Goal: Information Seeking & Learning: Learn about a topic

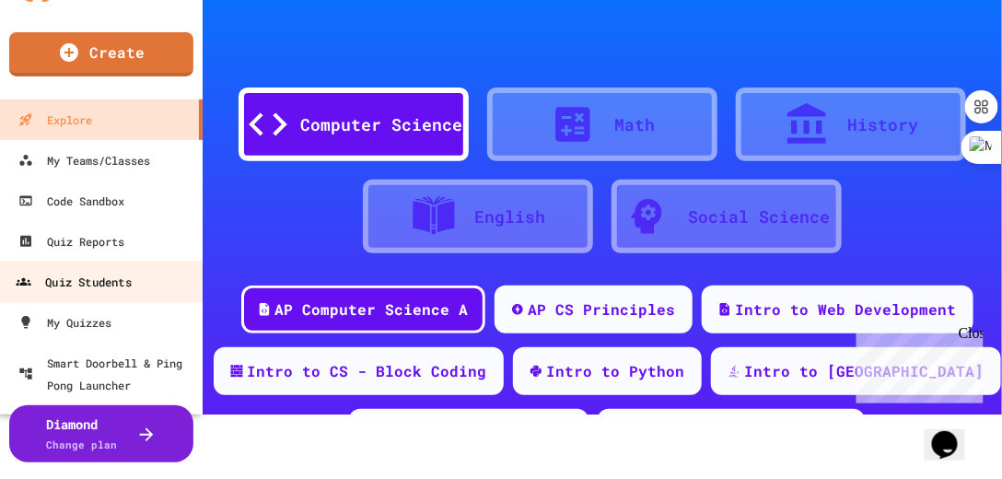
scroll to position [65, 0]
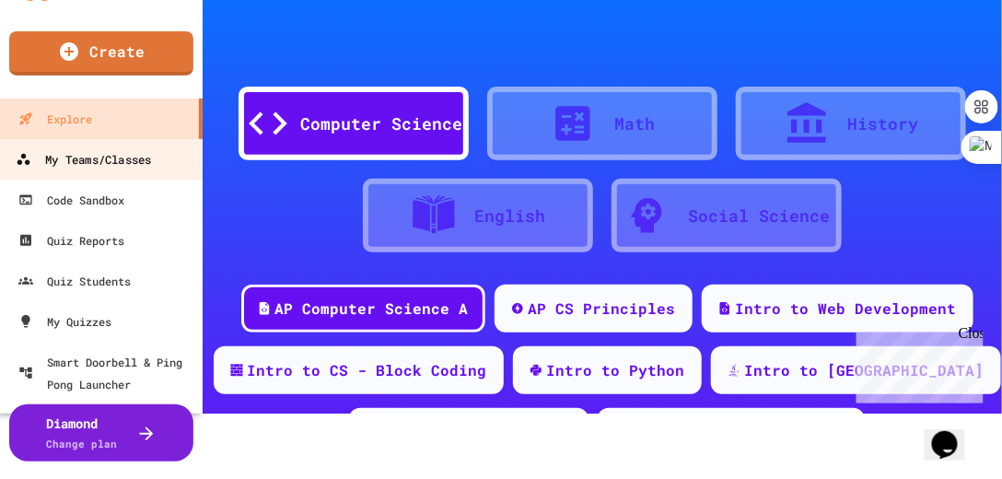
click at [97, 160] on div "My Teams/Classes" at bounding box center [83, 159] width 135 height 23
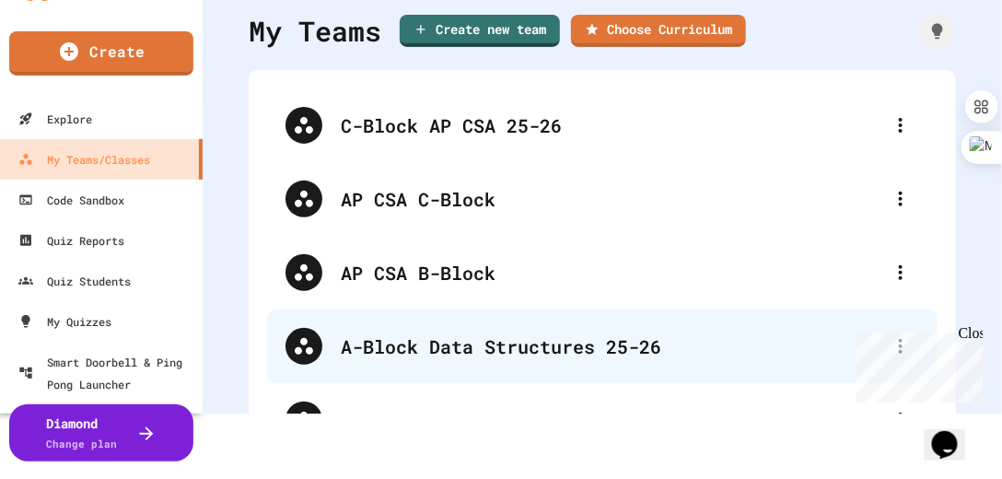
click at [420, 342] on div "A-Block Data Structures 25-26" at bounding box center [611, 346] width 541 height 28
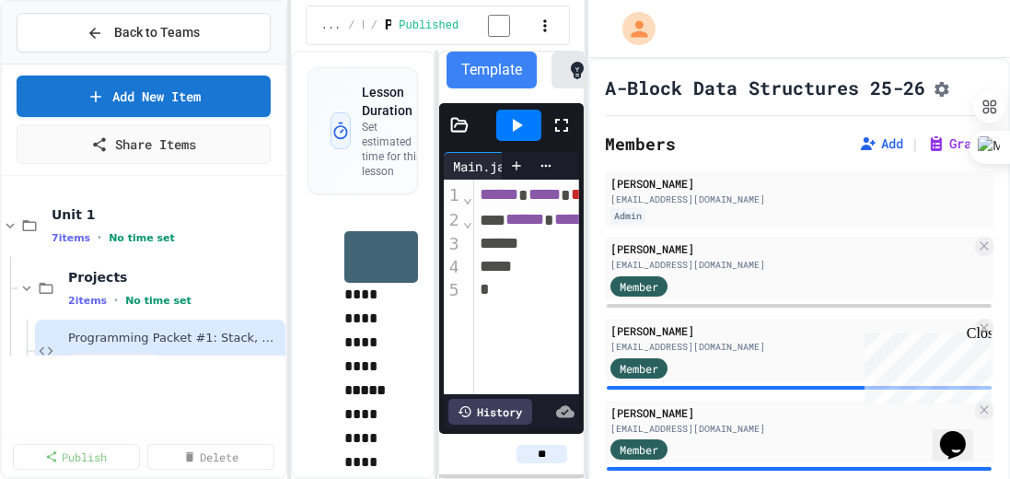
click at [295, 197] on div "**********" at bounding box center [505, 239] width 1010 height 479
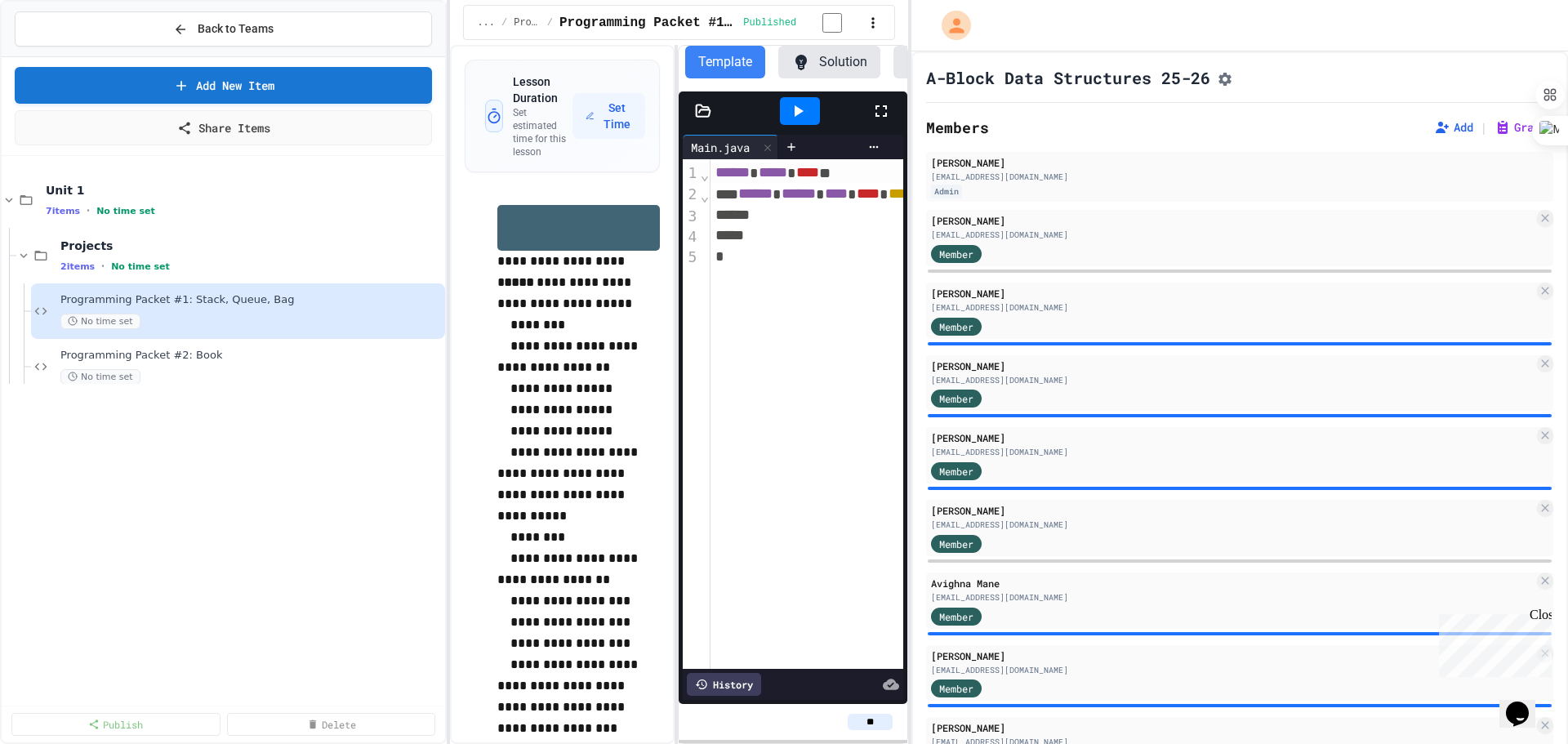
drag, startPoint x: 895, startPoint y: 1, endPoint x: 0, endPoint y: 555, distance: 1052.6
click at [0, 424] on div "Back to Teams Add New Item Share Items Unit 1 7 items • No time set Projects 2 …" at bounding box center [223, 372] width 447 height 744
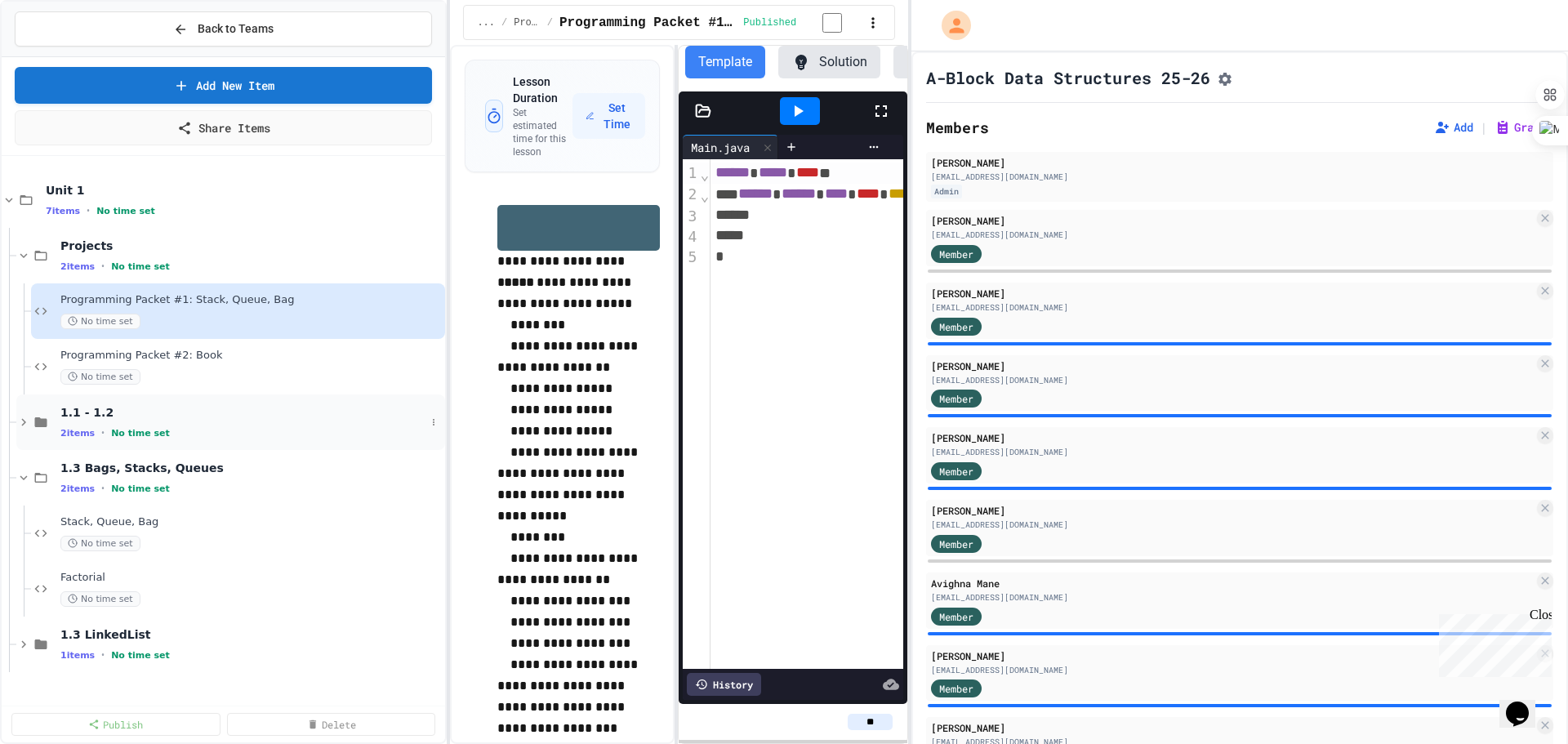
click at [155, 424] on div "1.1 - 1.2 2 items • No time set" at bounding box center [243, 422] width 365 height 35
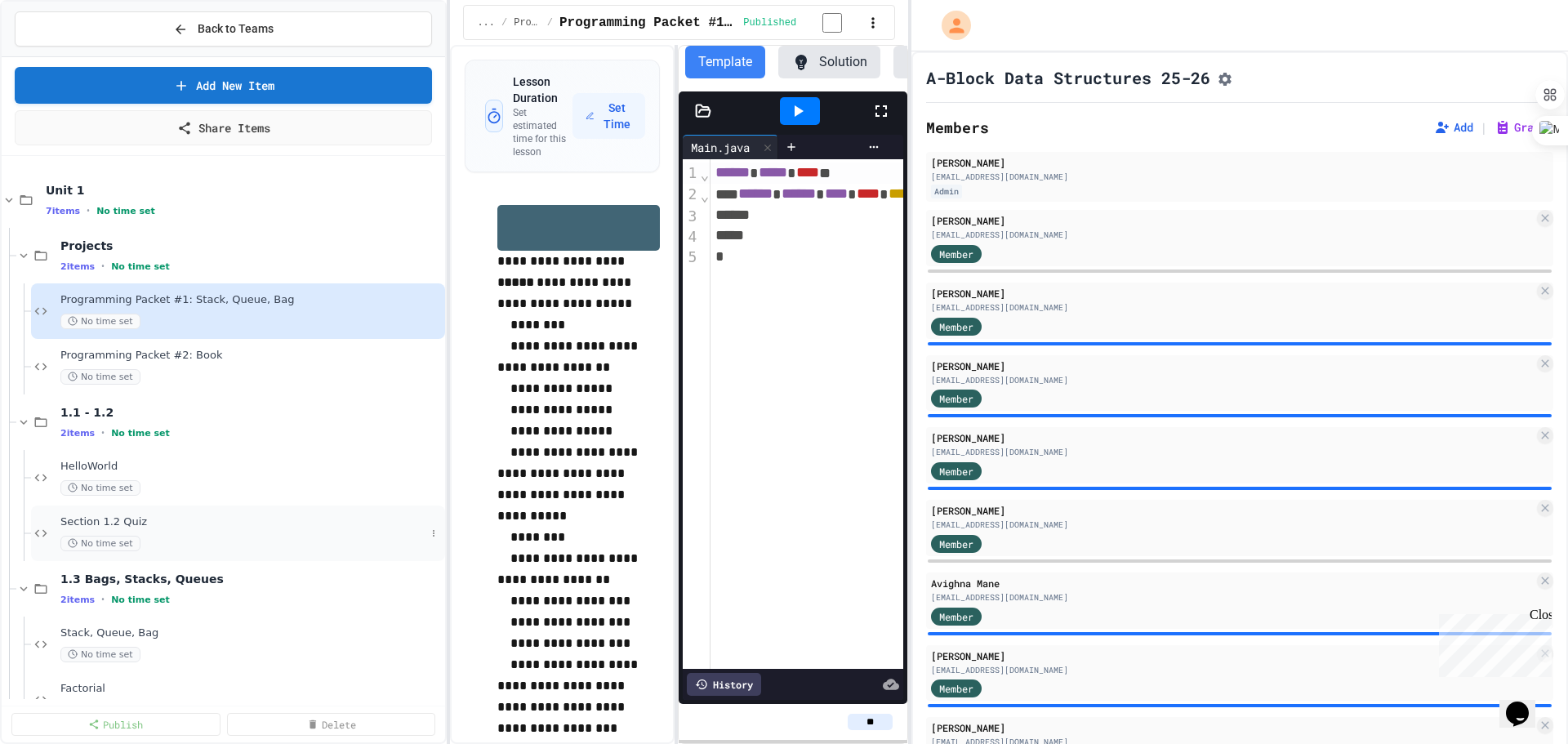
click at [97, 424] on span "No time set" at bounding box center [100, 543] width 80 height 15
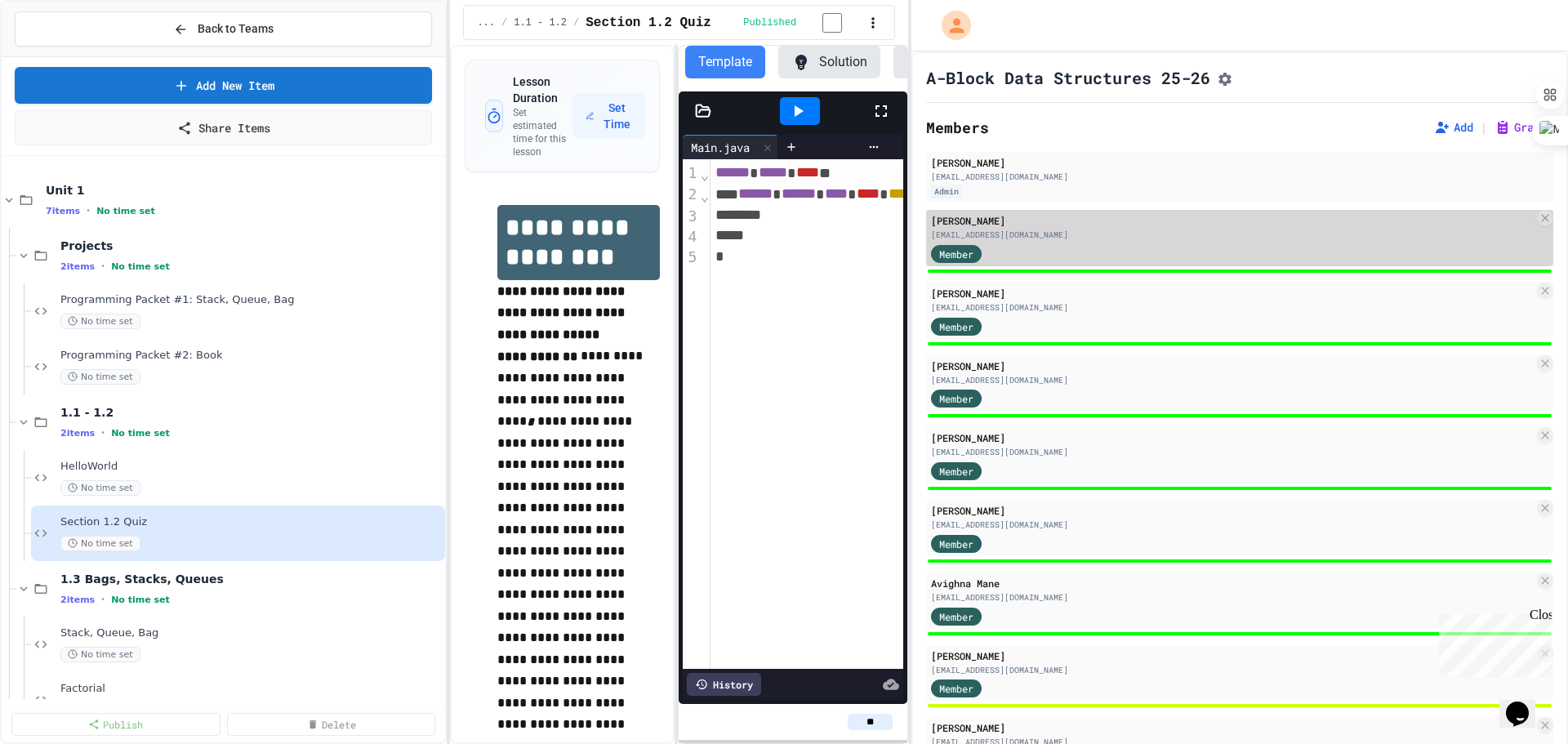
click at [895, 238] on div "[EMAIL_ADDRESS][DOMAIN_NAME]" at bounding box center [1233, 235] width 603 height 12
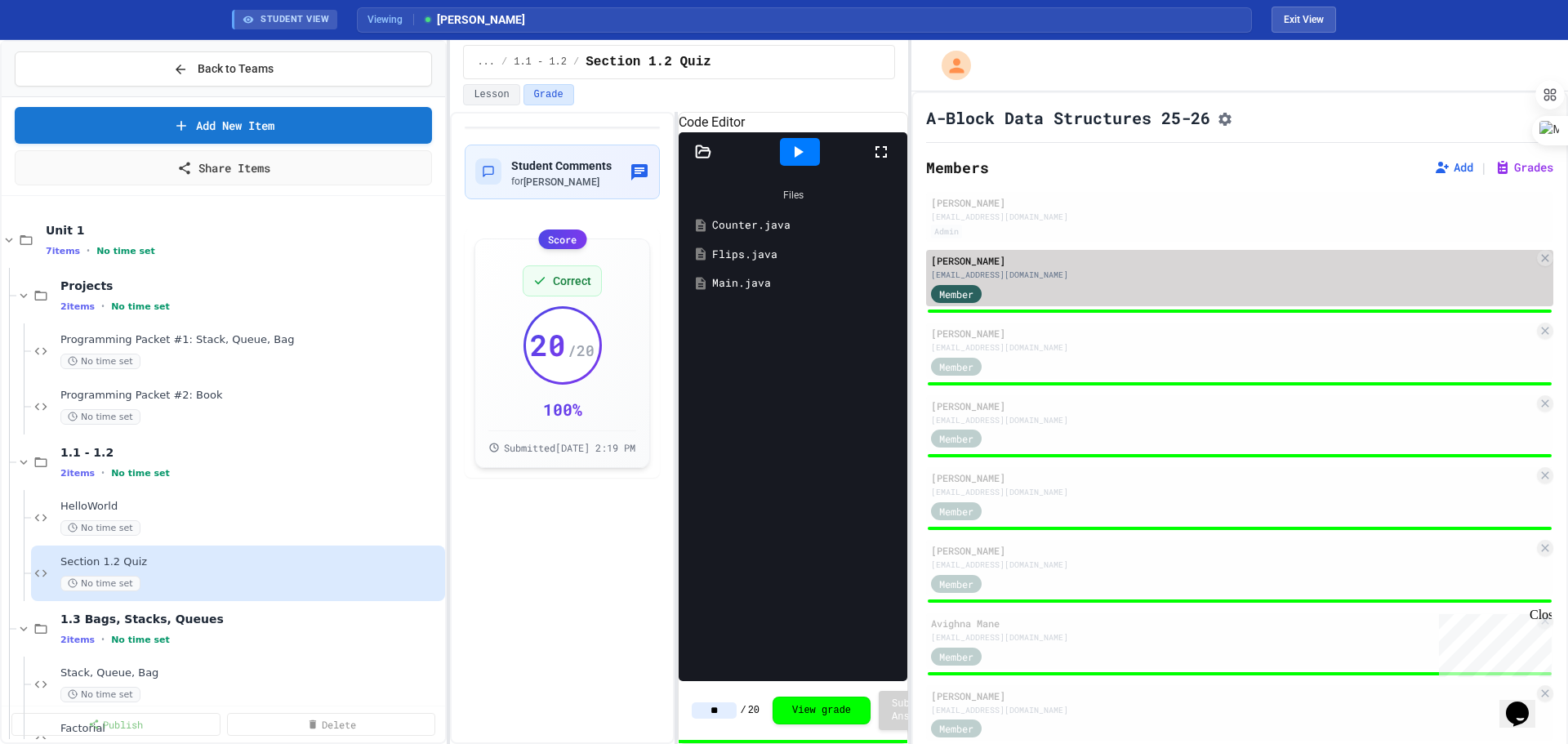
click at [895, 303] on div "Member" at bounding box center [1233, 293] width 603 height 20
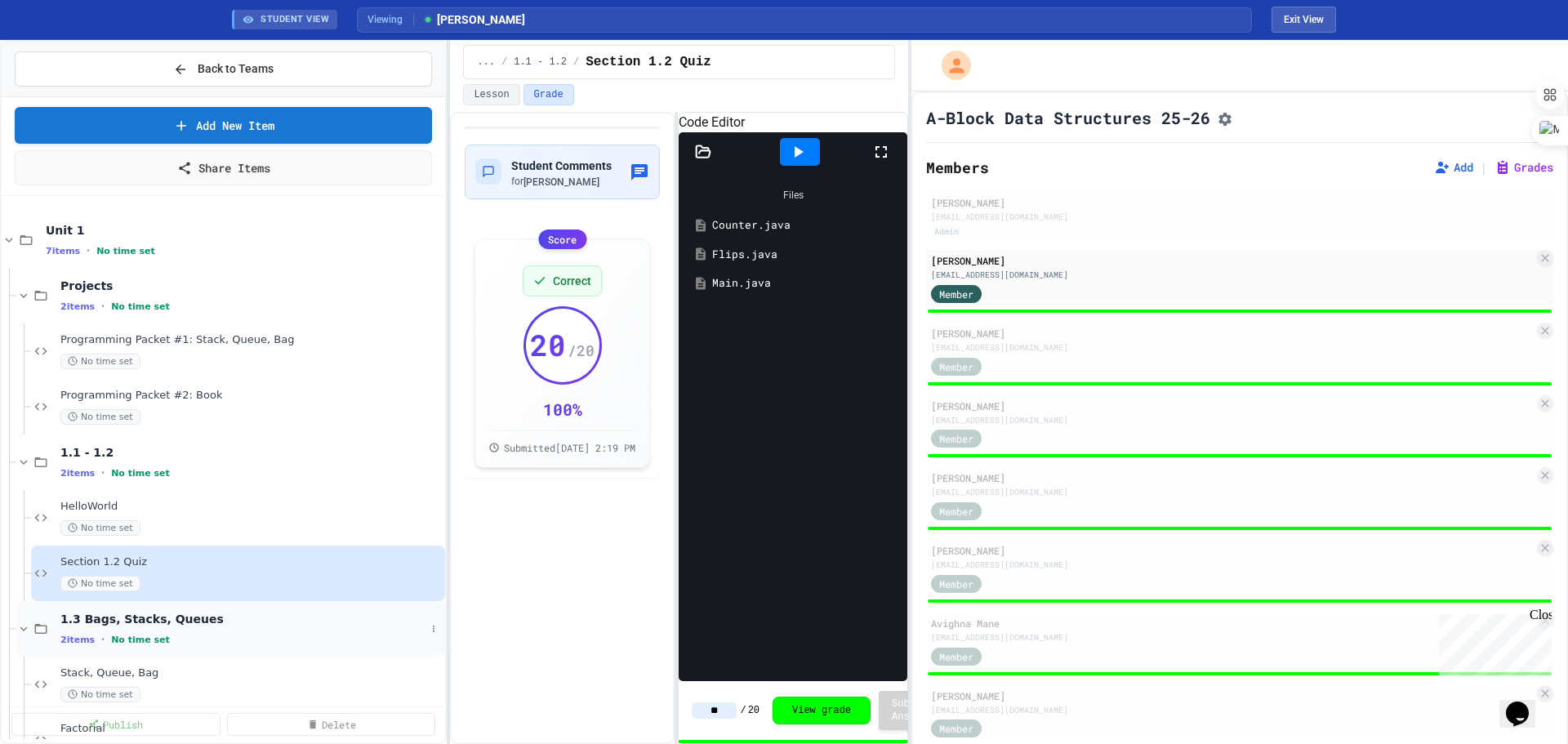
click at [146, 424] on span "1.3 Bags, Stacks, Queues" at bounding box center [243, 619] width 365 height 15
click at [140, 424] on div "1.3 LinkedList 1 items • No time set" at bounding box center [243, 684] width 365 height 35
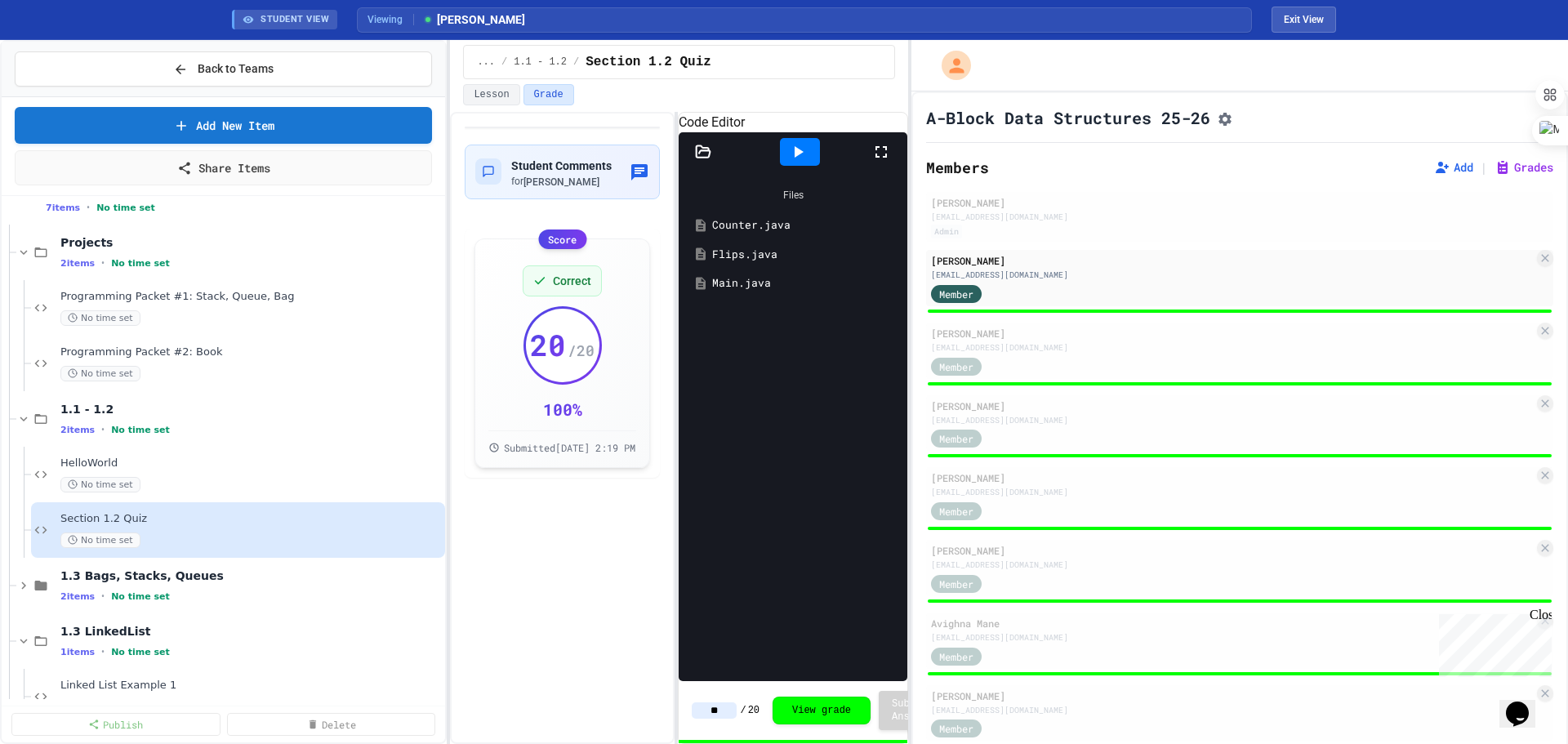
scroll to position [78, 0]
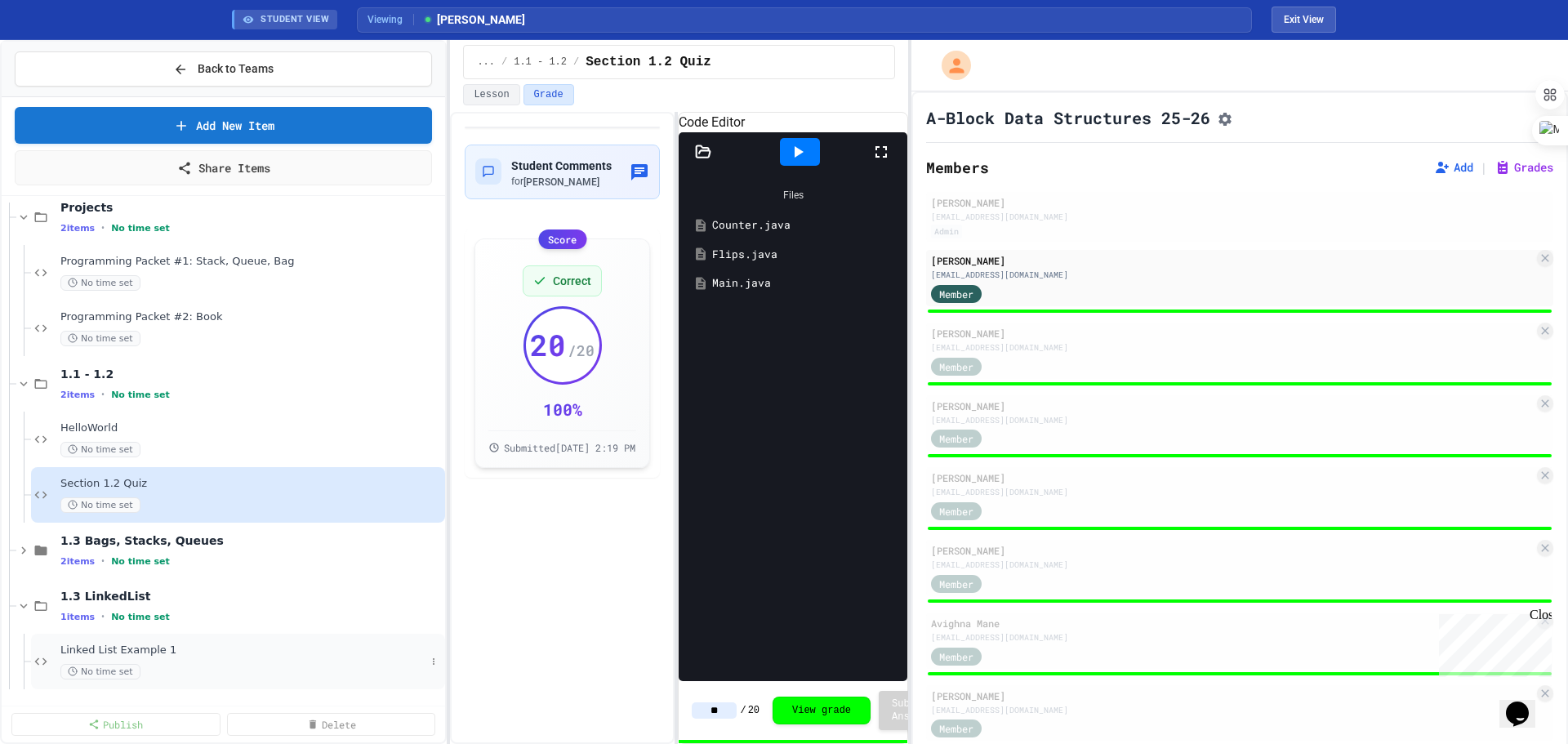
click at [170, 424] on div "Linked List Example 1 No time set" at bounding box center [238, 662] width 414 height 56
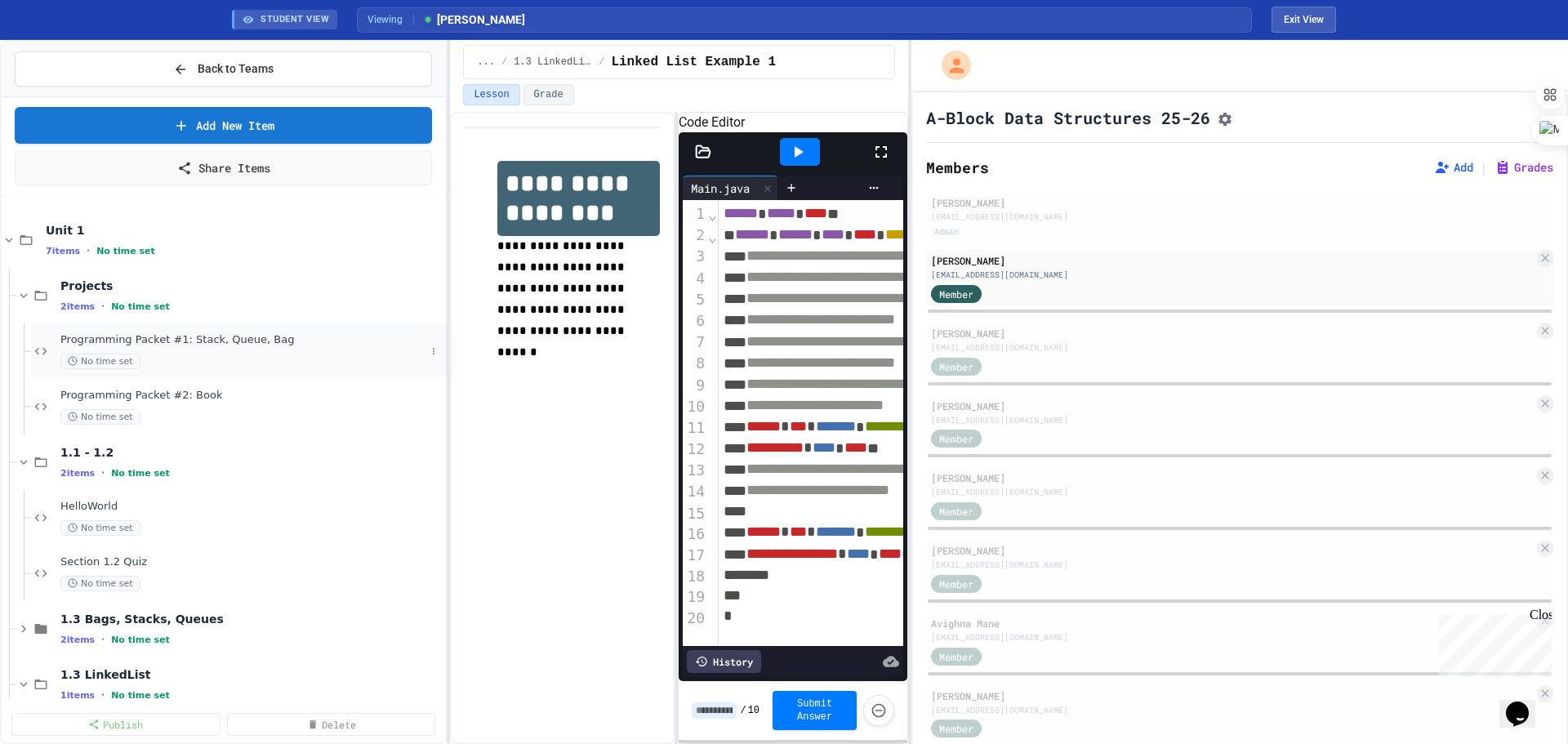
click at [160, 347] on div "Programming Packet #1: Stack, Queue, Bag No time set" at bounding box center [243, 351] width 365 height 36
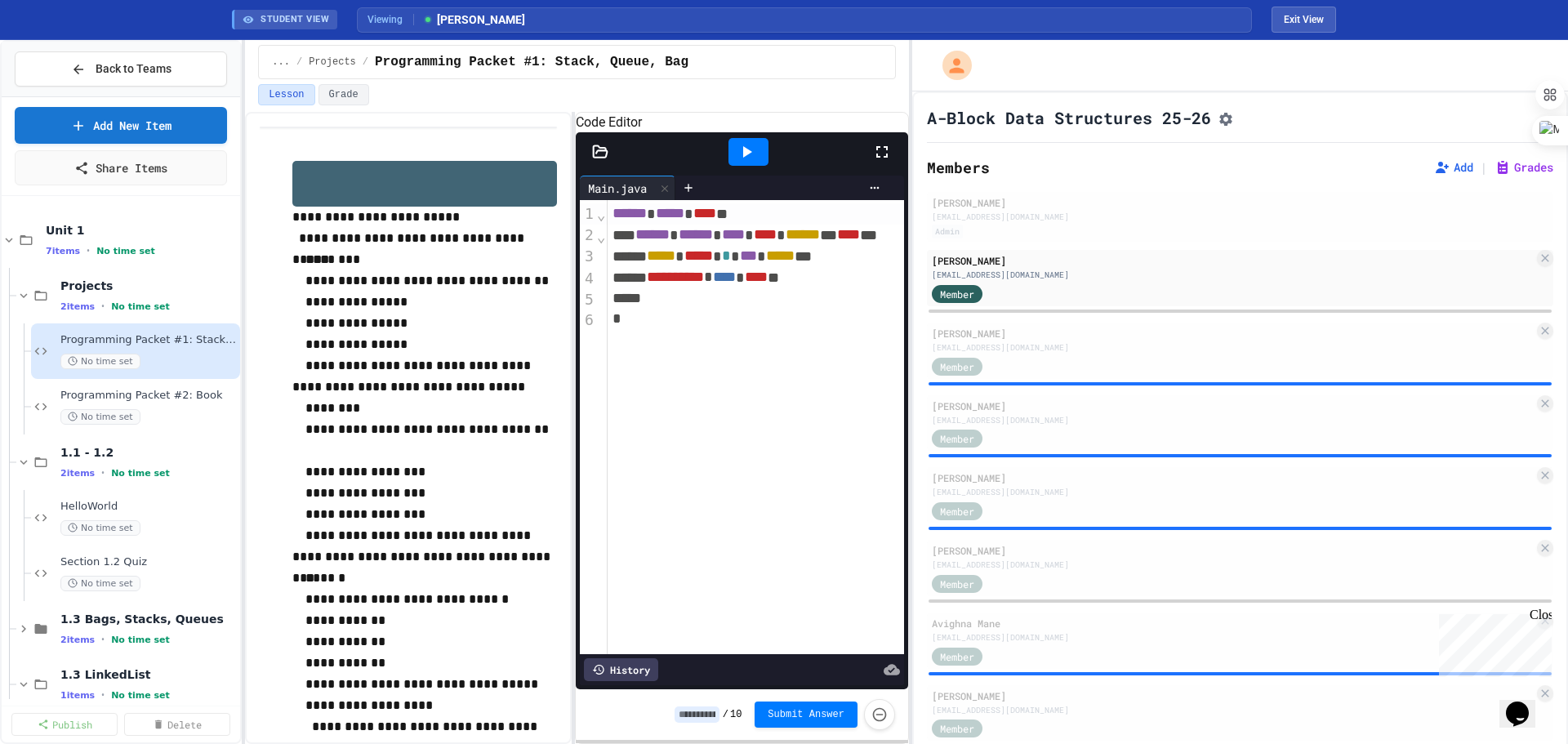
click at [244, 301] on div "**********" at bounding box center [784, 392] width 1568 height 704
click at [580, 289] on div "4" at bounding box center [588, 278] width 16 height 21
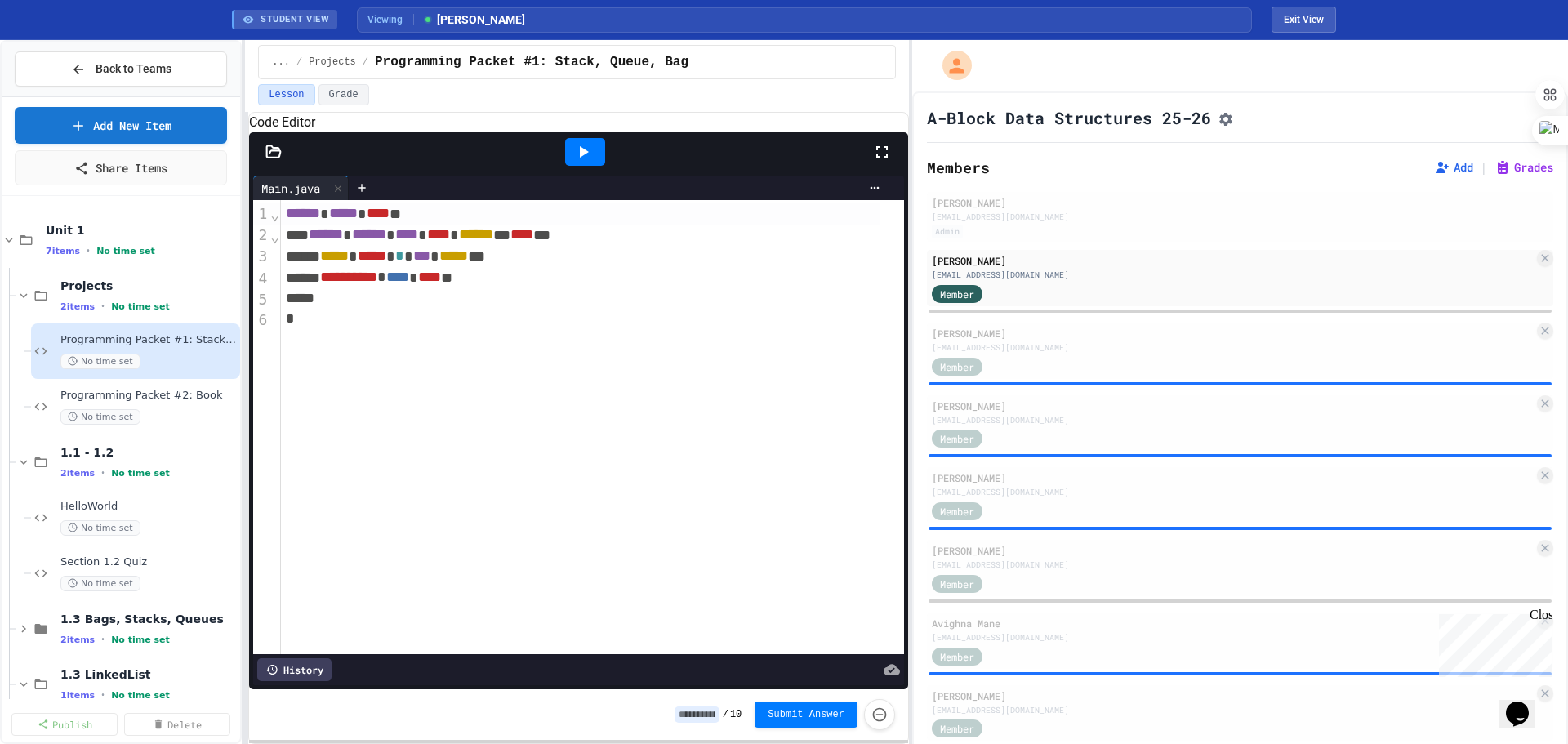
click at [222, 329] on div "**********" at bounding box center [784, 392] width 1568 height 704
click at [459, 376] on div "**********" at bounding box center [592, 427] width 623 height 454
click at [596, 166] on div at bounding box center [584, 152] width 40 height 27
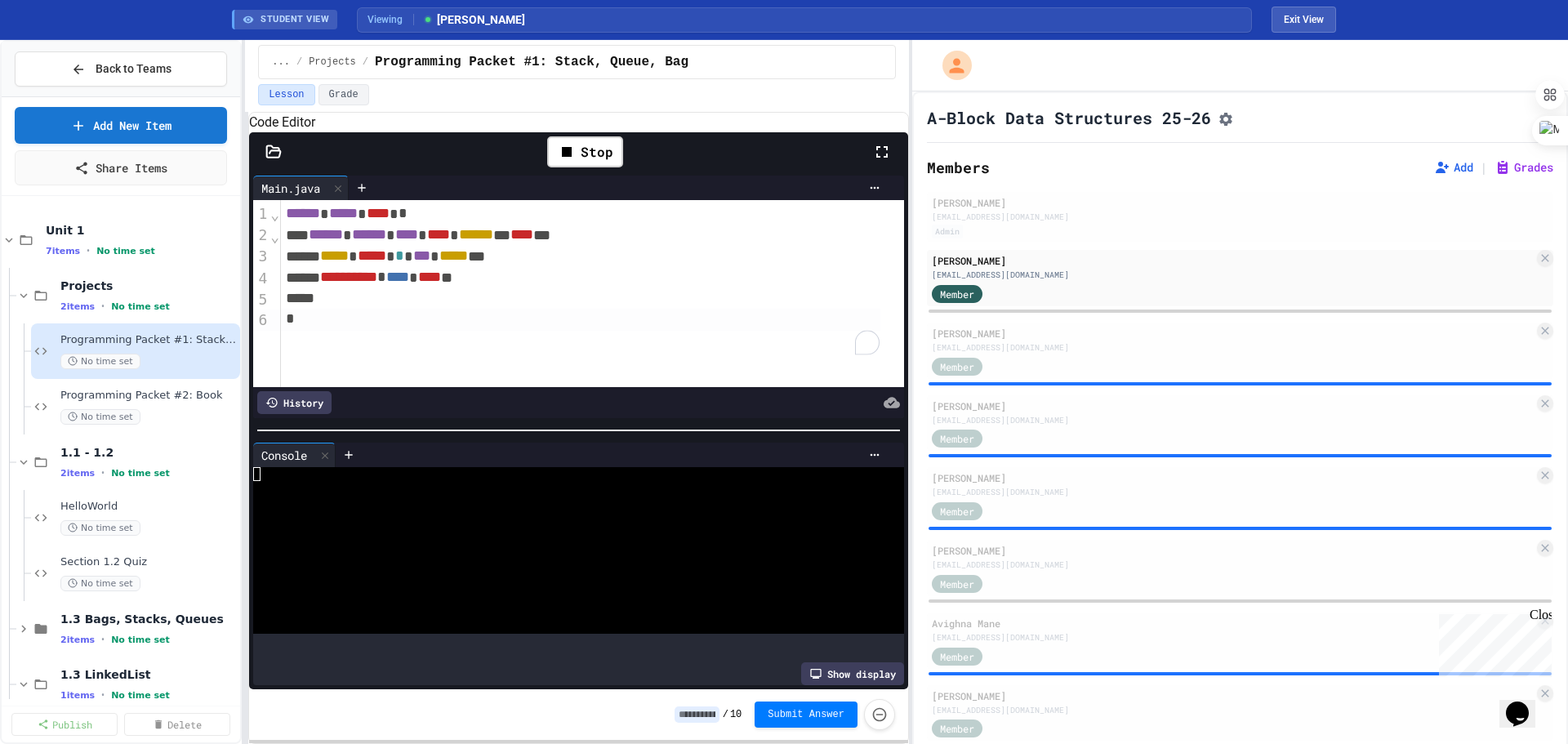
click at [263, 160] on div at bounding box center [273, 152] width 49 height 16
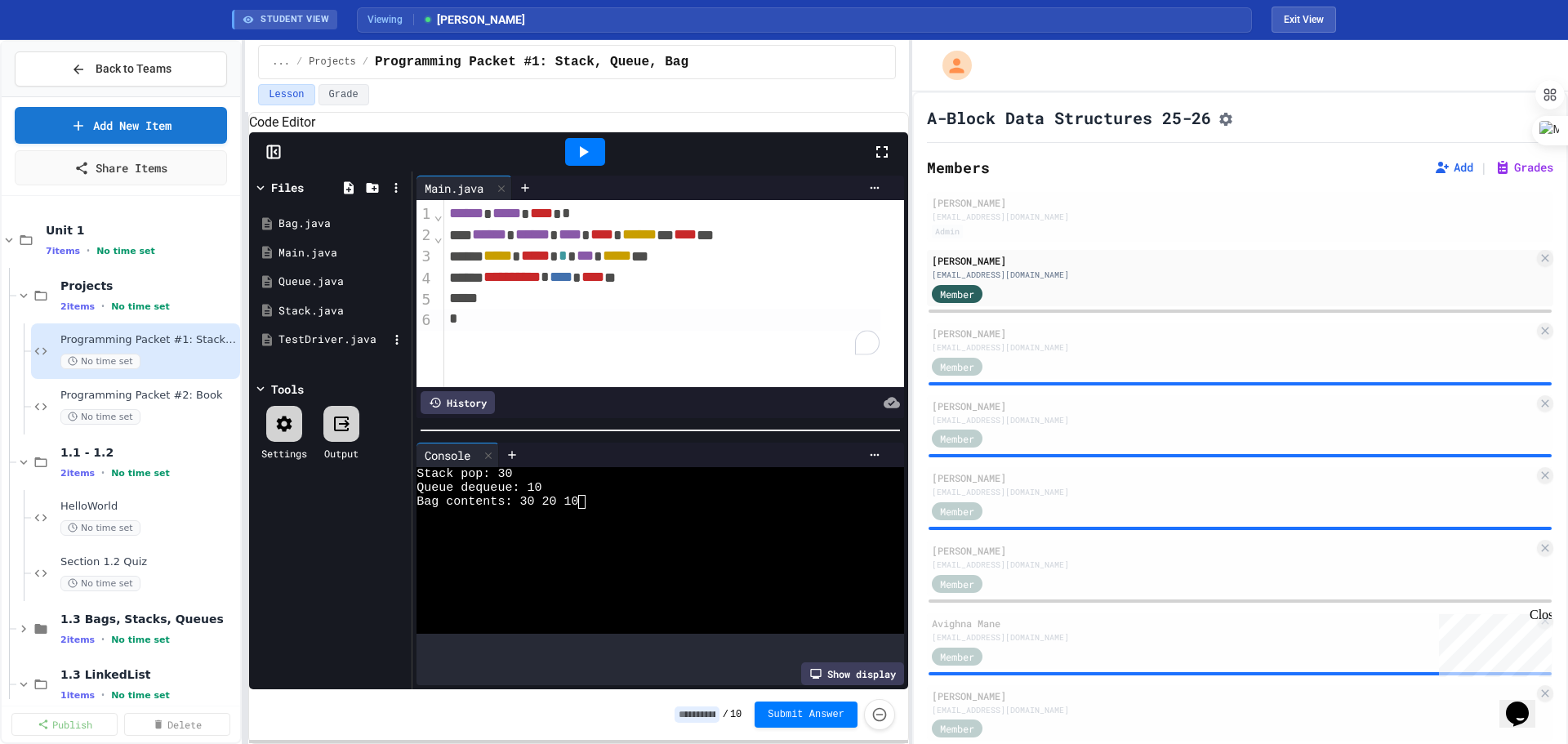
click at [323, 348] on div "TestDriver.java" at bounding box center [333, 340] width 109 height 16
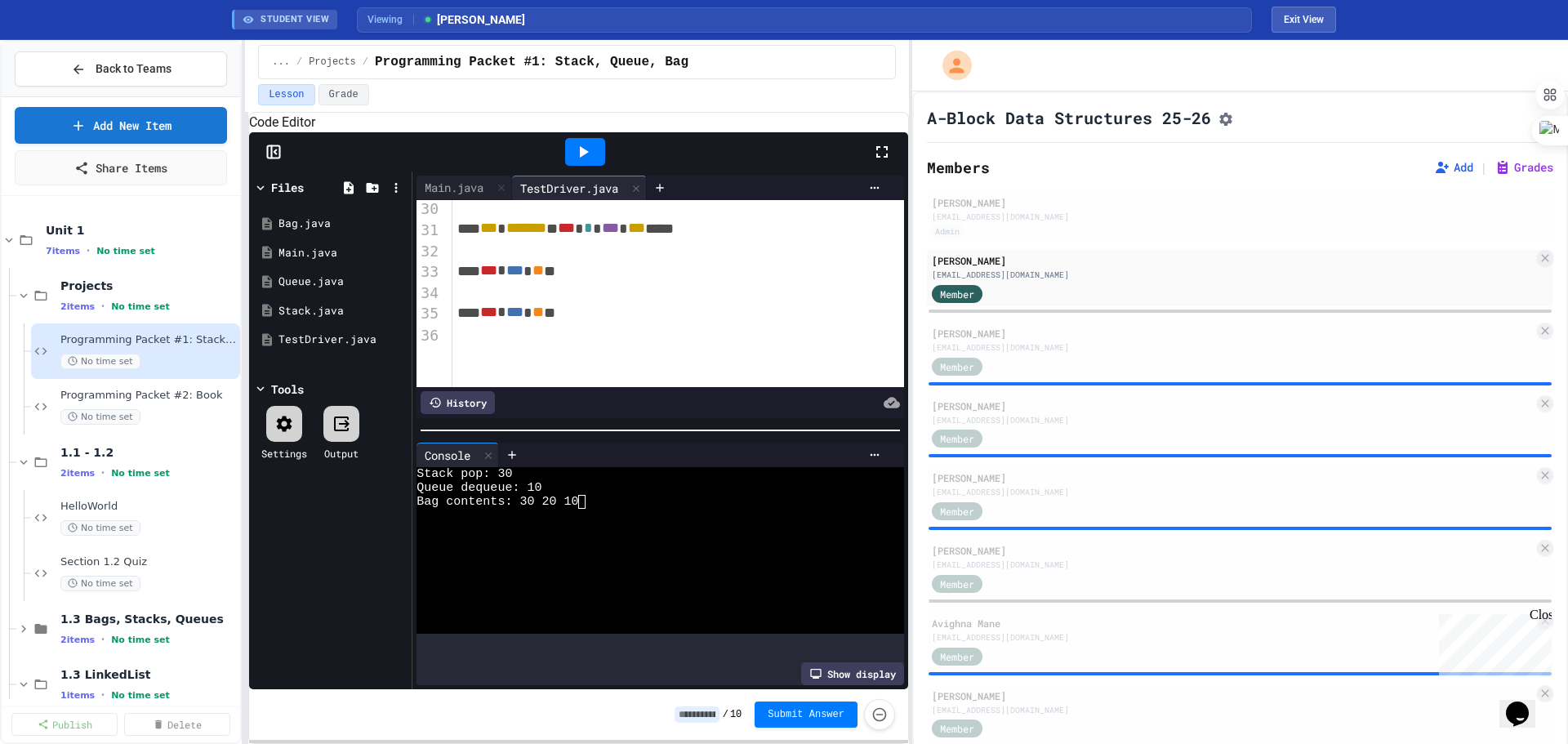
scroll to position [654, 0]
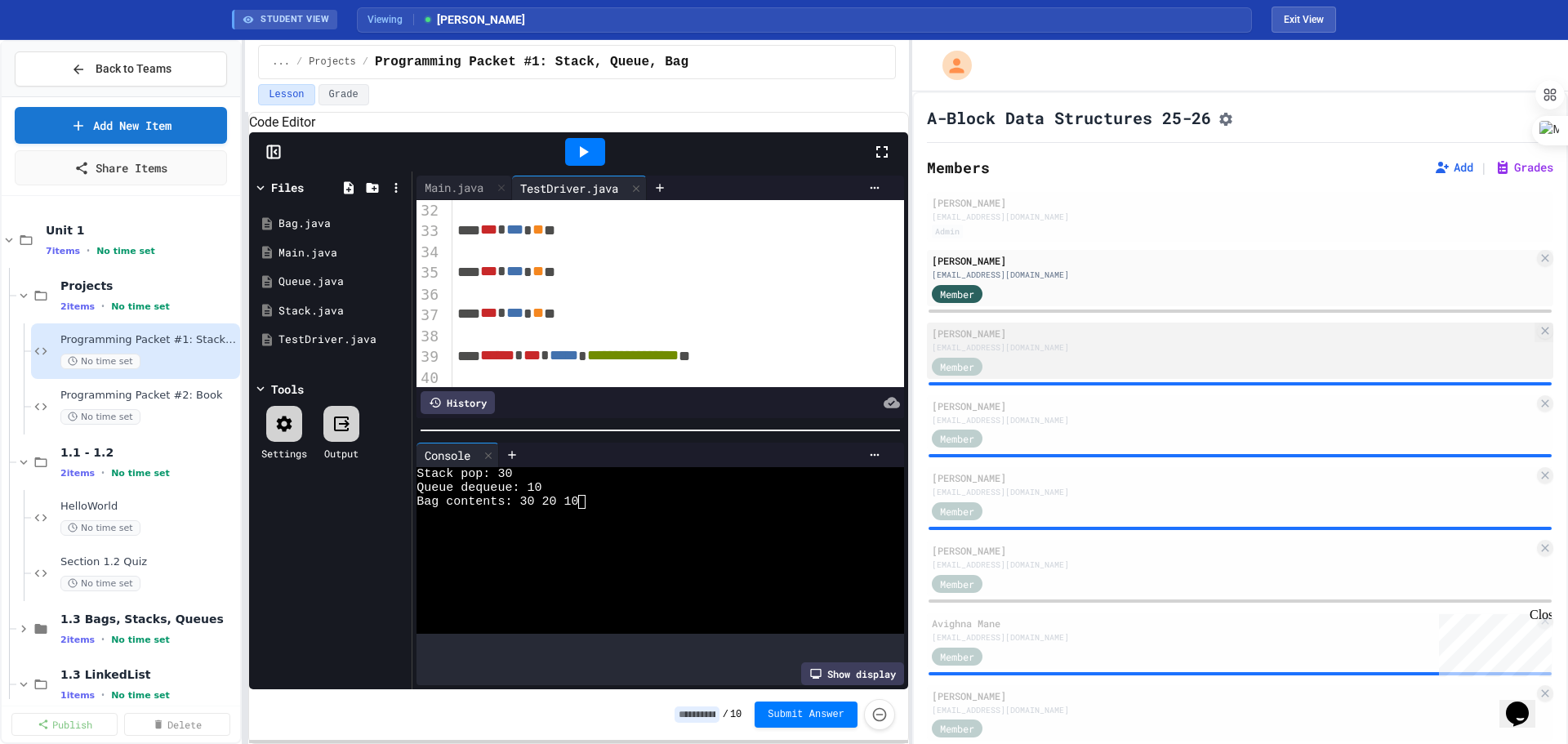
click at [895, 354] on div "[EMAIL_ADDRESS][DOMAIN_NAME]" at bounding box center [1233, 348] width 602 height 12
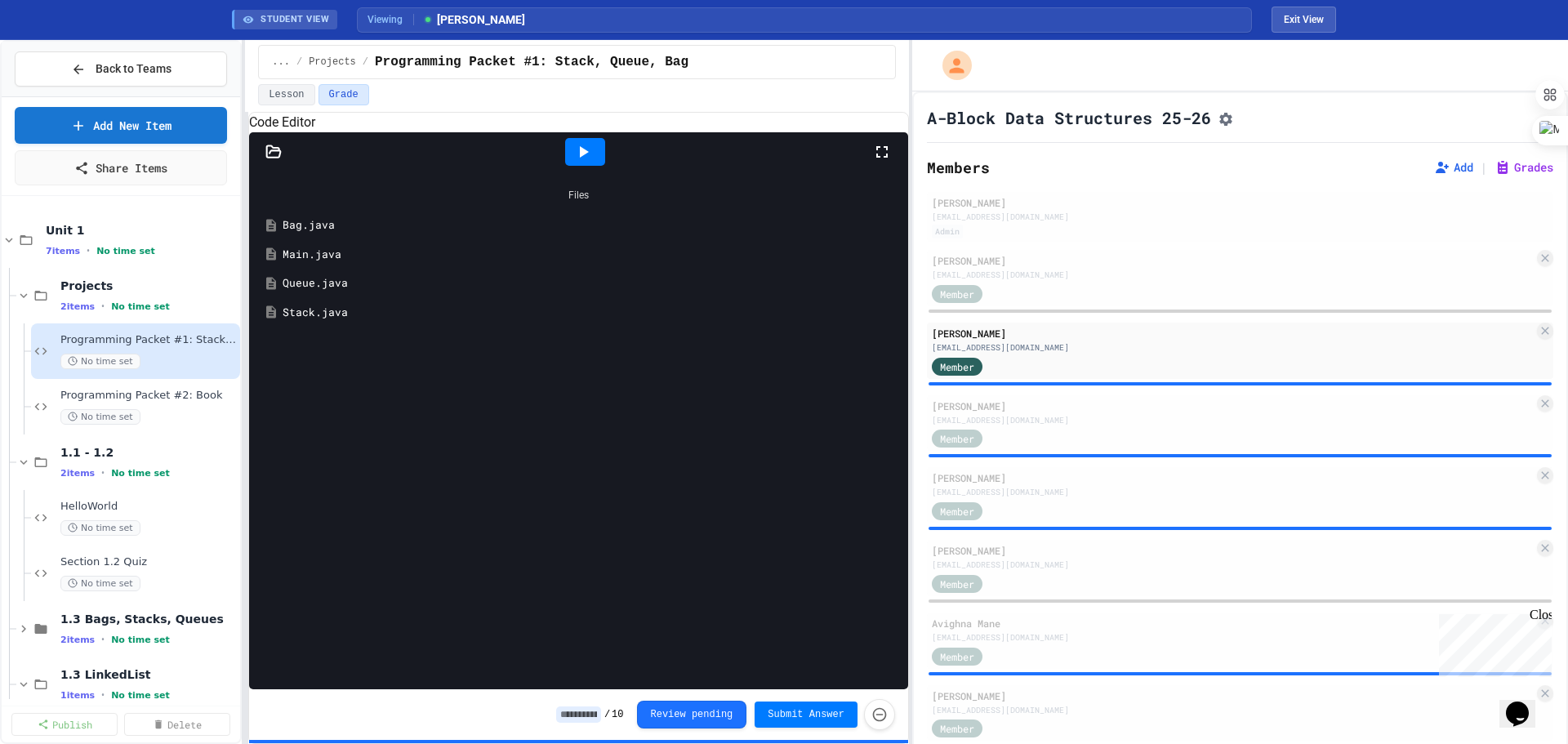
click at [583, 158] on icon at bounding box center [584, 152] width 9 height 12
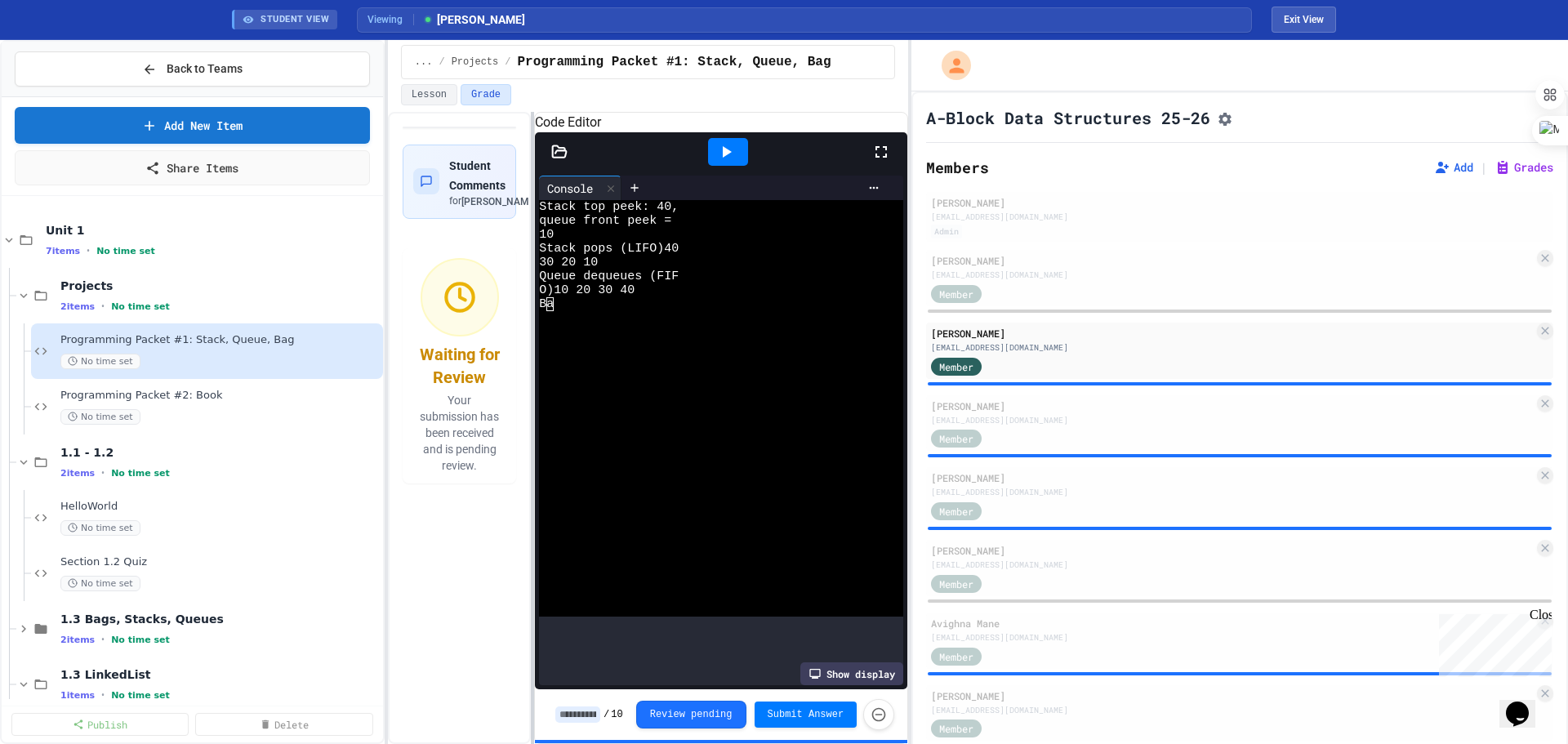
click at [391, 197] on div "Back to Teams Add New Item Share Items Unit 1 7 items • No time set Projects 2 …" at bounding box center [784, 392] width 1568 height 704
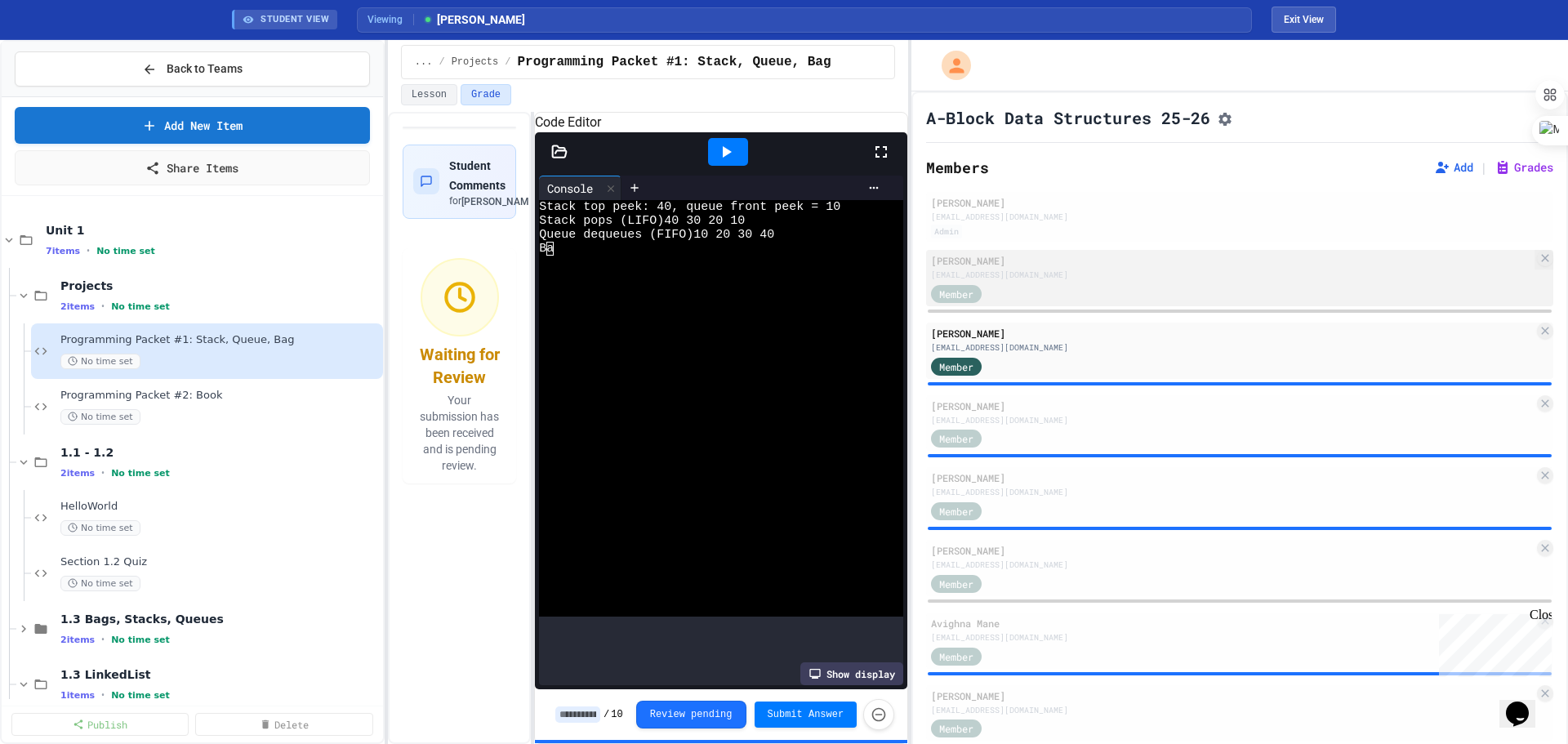
click at [895, 274] on div "[PERSON_NAME] [EMAIL_ADDRESS][DOMAIN_NAME]" at bounding box center [1233, 266] width 603 height 27
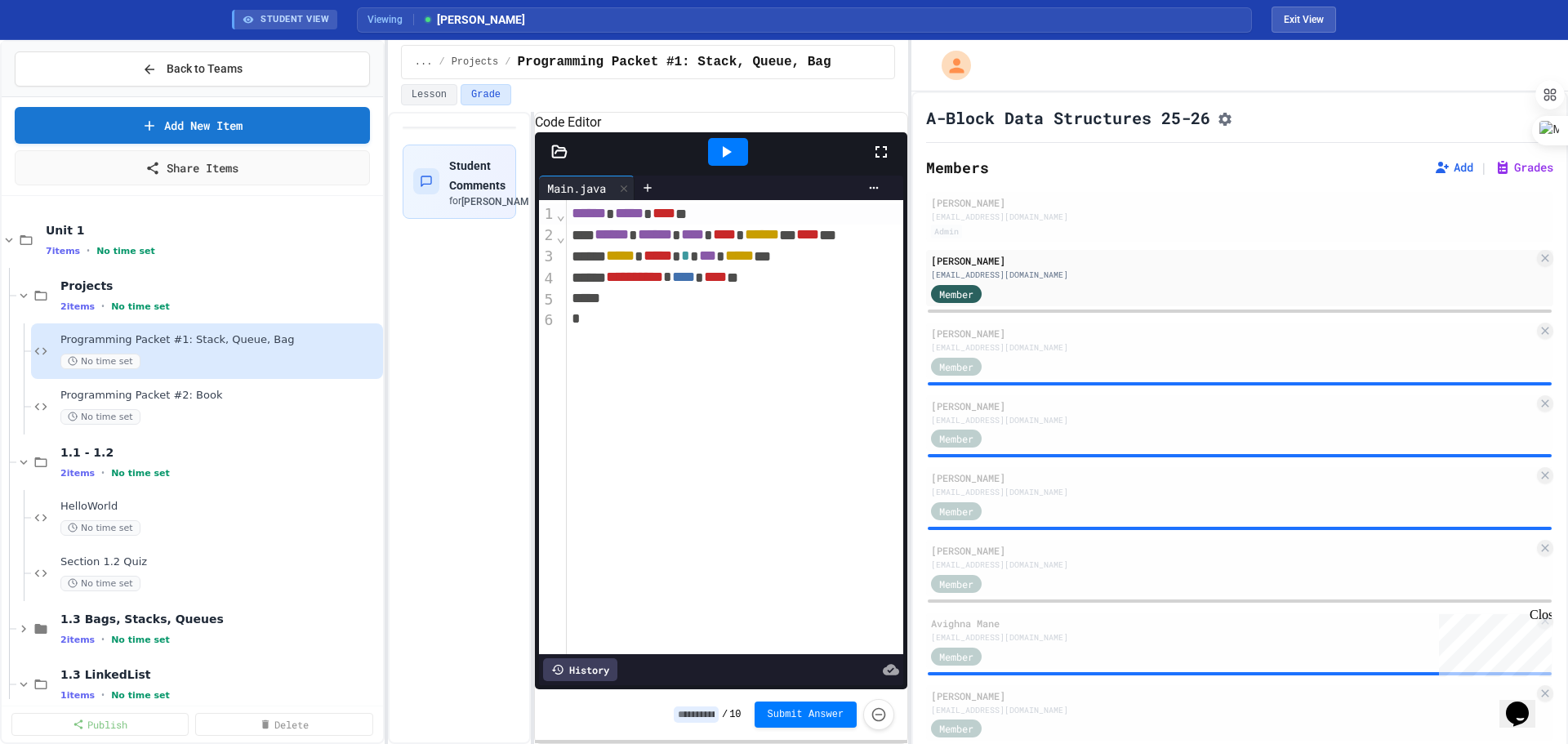
click at [570, 160] on div at bounding box center [559, 152] width 49 height 16
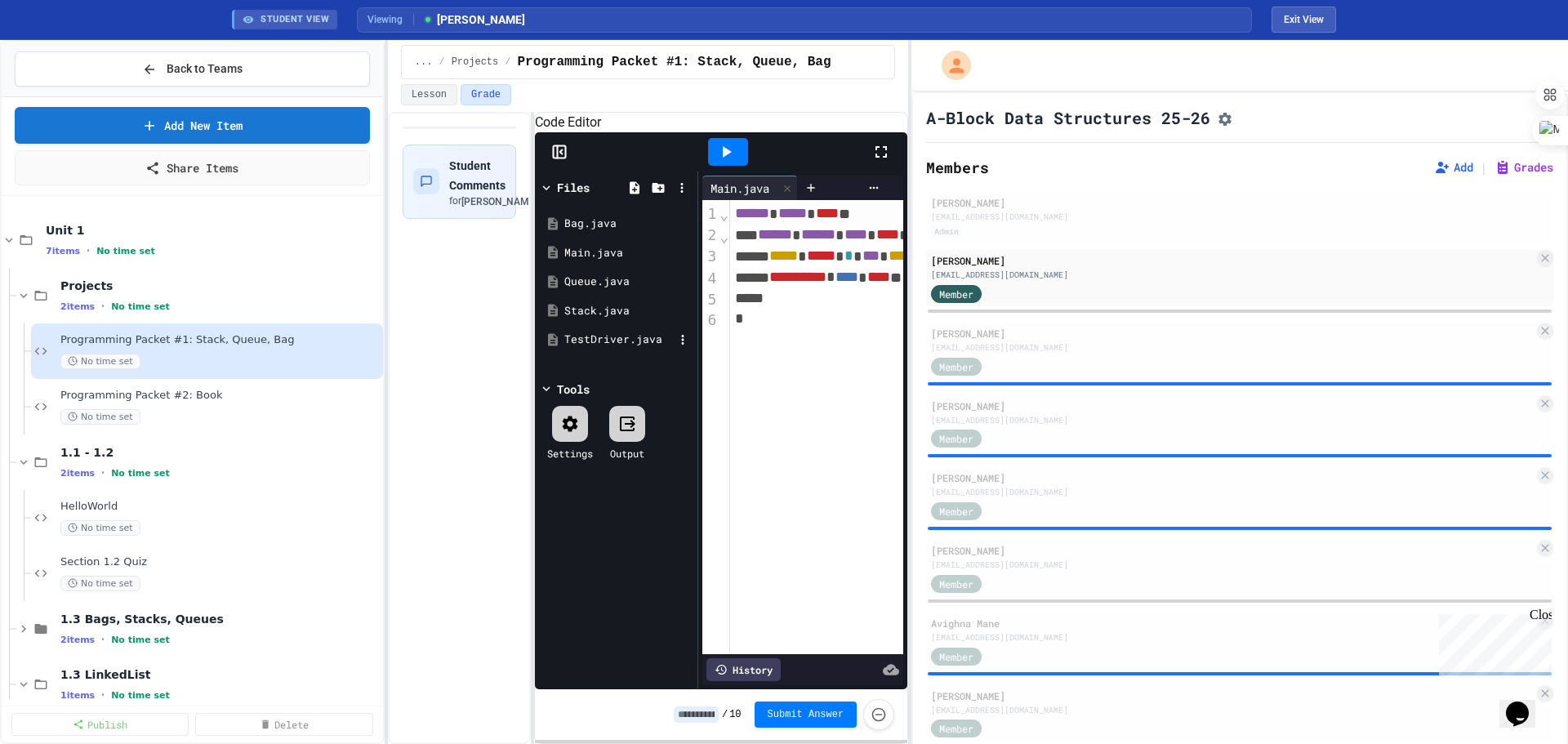
click at [590, 348] on div "TestDriver.java" at bounding box center [618, 340] width 109 height 16
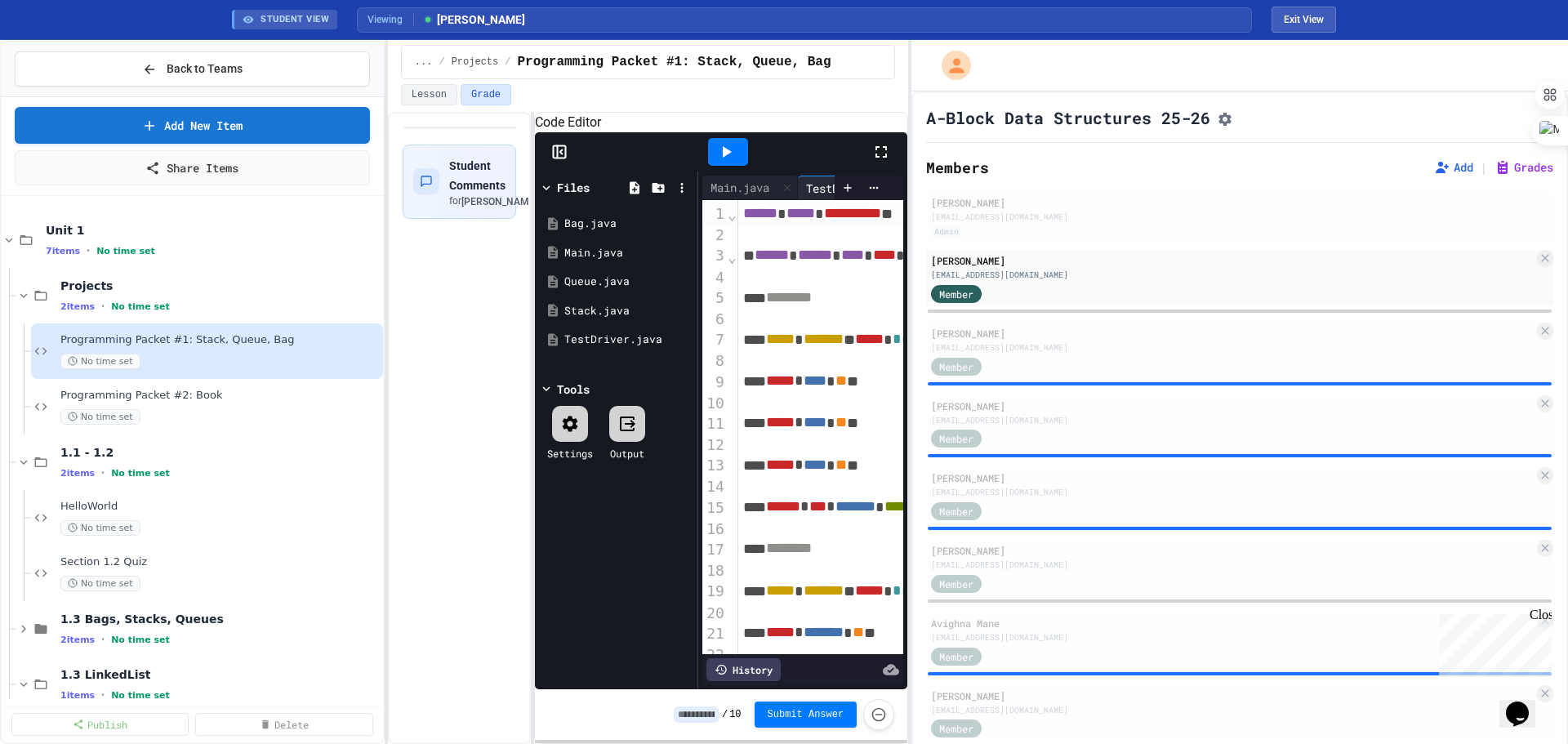
click at [471, 306] on div "Student Comments for [PERSON_NAME]" at bounding box center [459, 427] width 143 height 632
drag, startPoint x: 435, startPoint y: 332, endPoint x: 522, endPoint y: 329, distance: 87.1
click at [522, 329] on div "Student Comments for [PERSON_NAME]" at bounding box center [459, 427] width 143 height 632
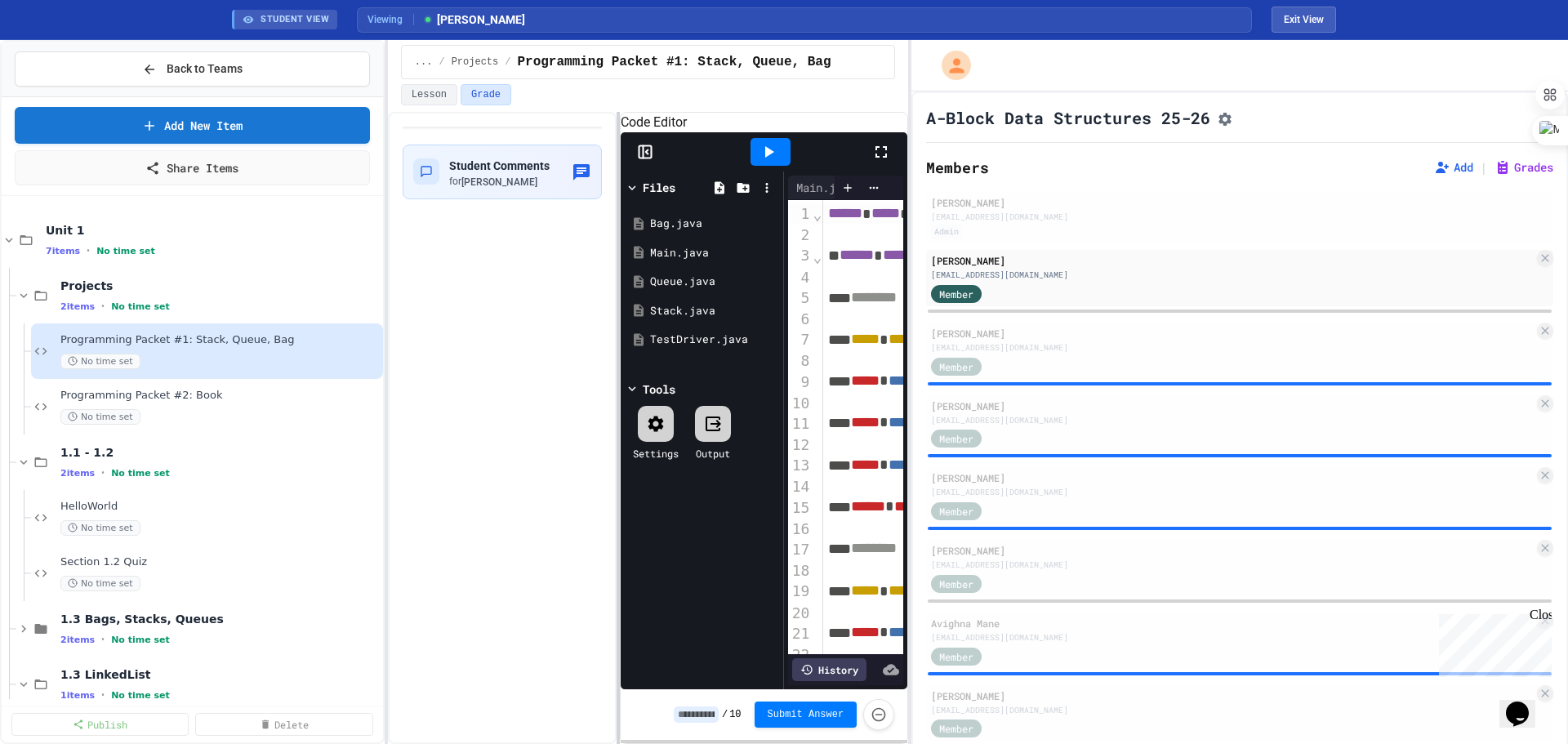
click at [616, 337] on div at bounding box center [618, 427] width 4 height 632
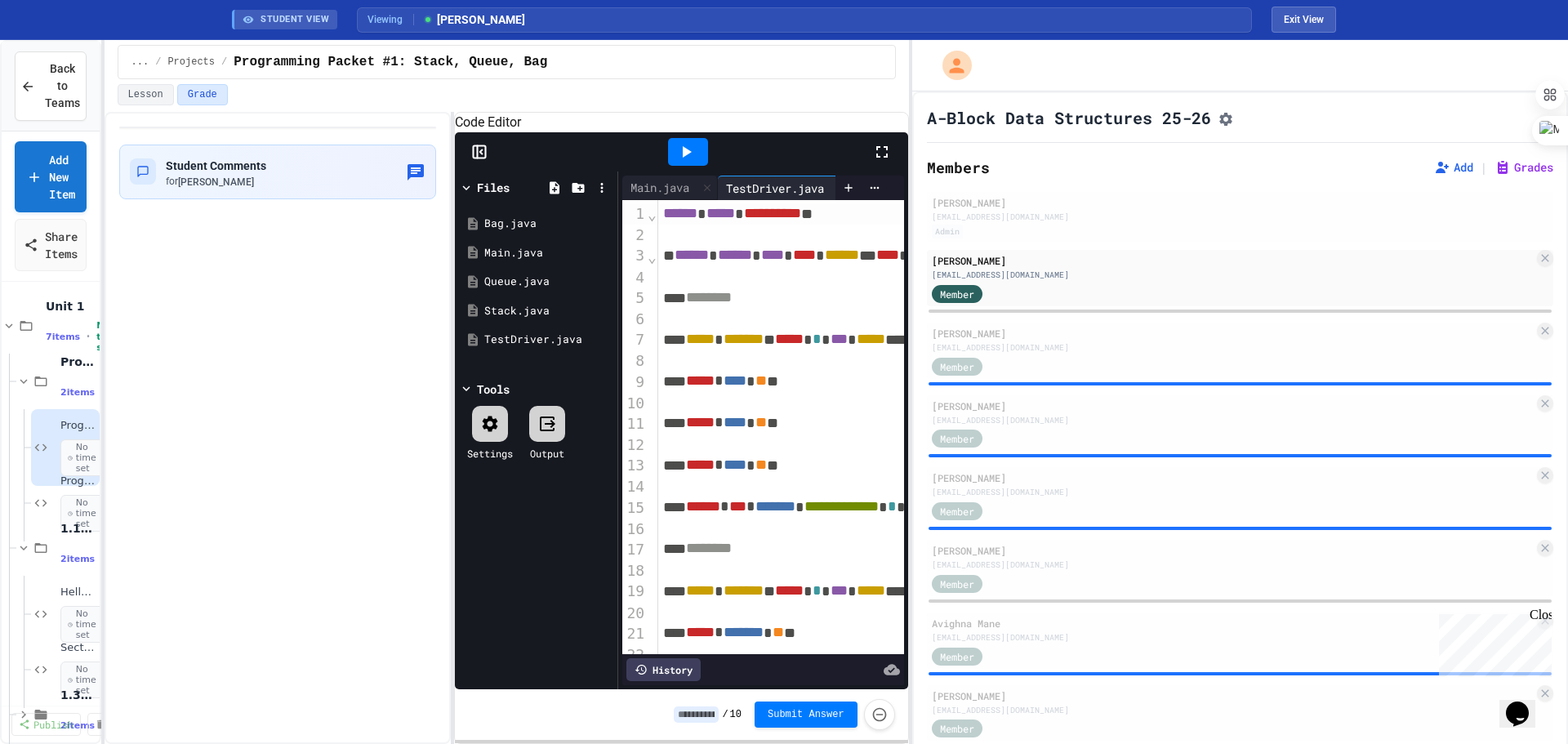
click at [106, 223] on div "**********" at bounding box center [784, 392] width 1568 height 704
click at [446, 319] on div "Student Comments for [PERSON_NAME]" at bounding box center [278, 427] width 347 height 632
click at [895, 15] on button "Exit View" at bounding box center [1304, 19] width 65 height 26
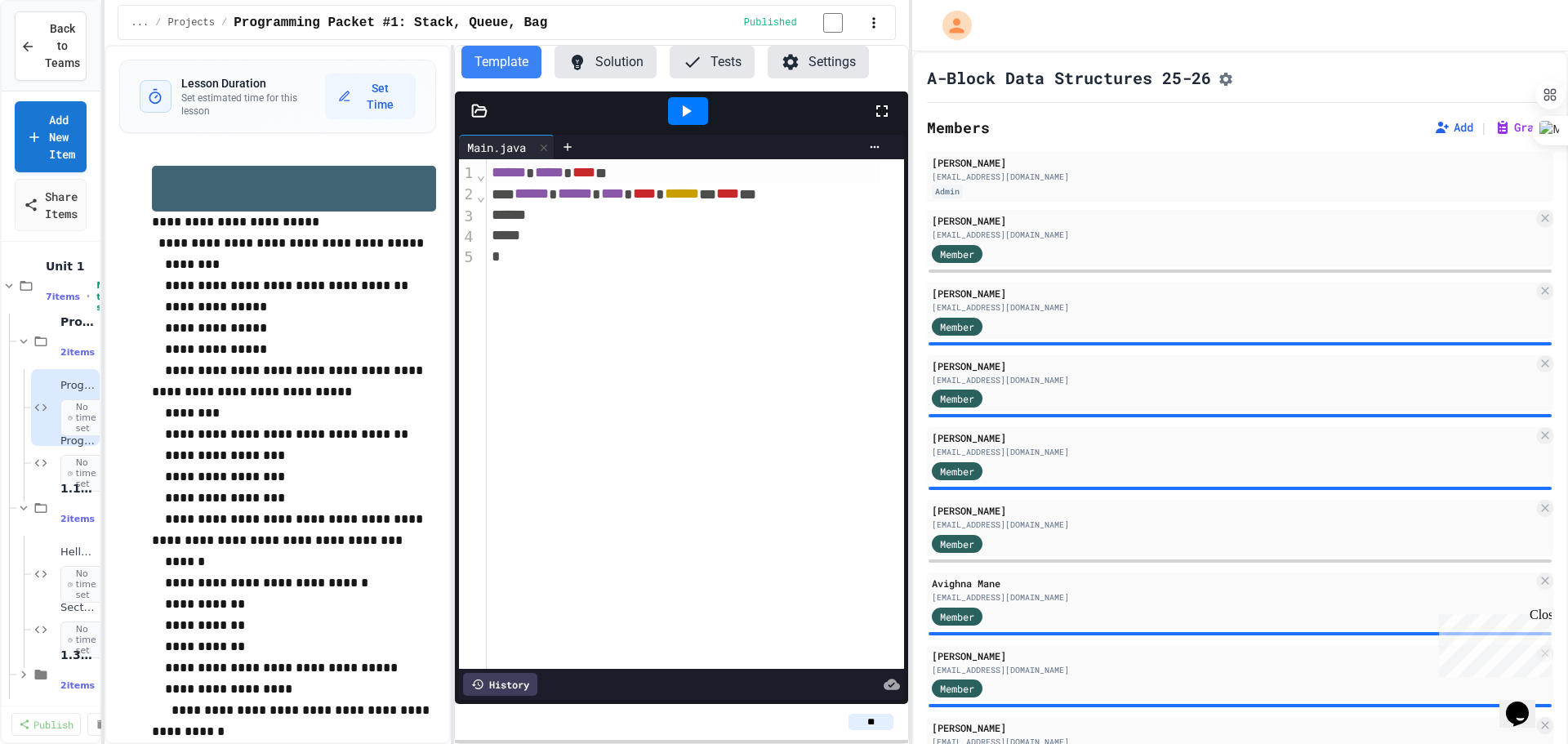
click at [481, 117] on icon at bounding box center [480, 111] width 14 height 12
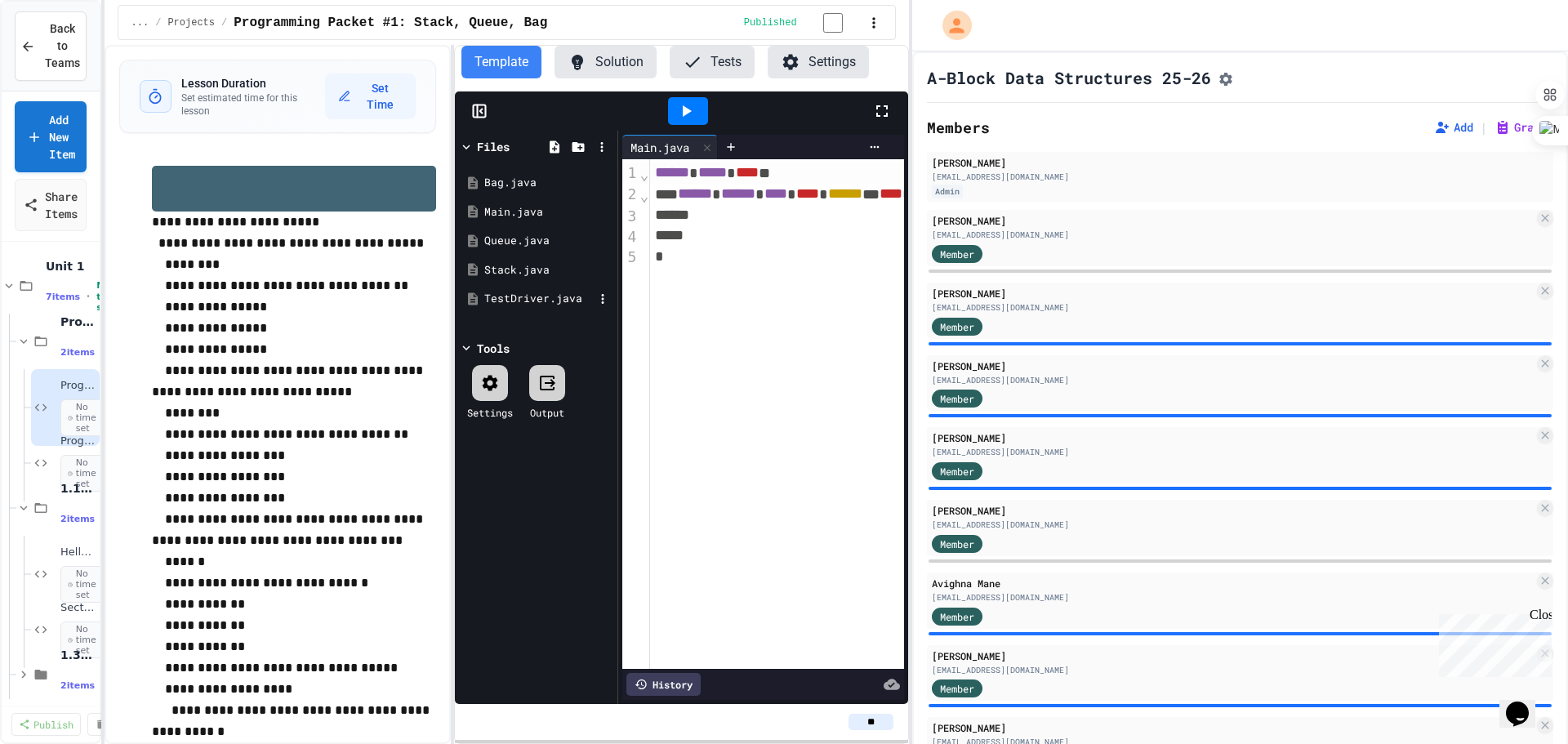
click at [525, 304] on div "TestDriver.java" at bounding box center [538, 299] width 109 height 16
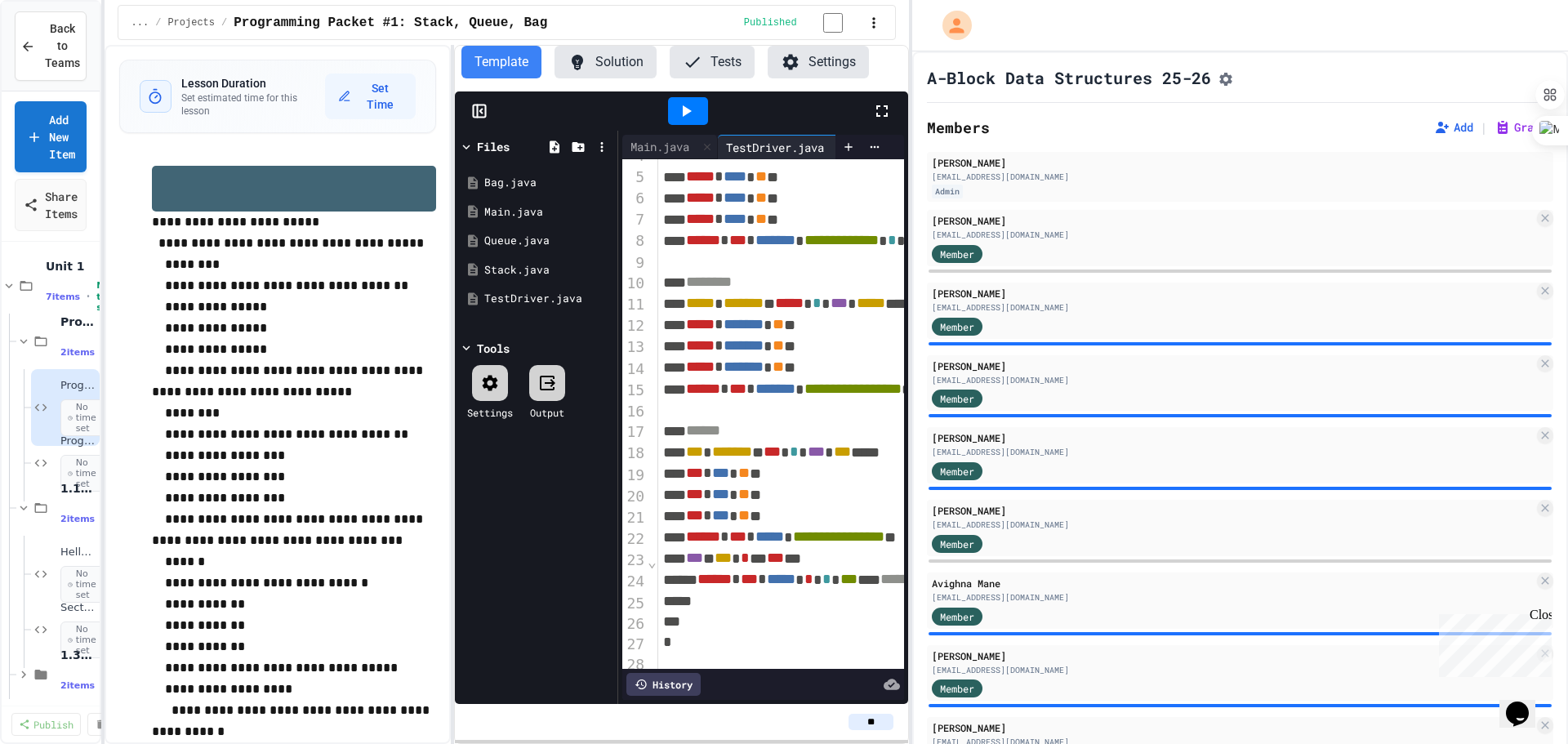
scroll to position [152, 0]
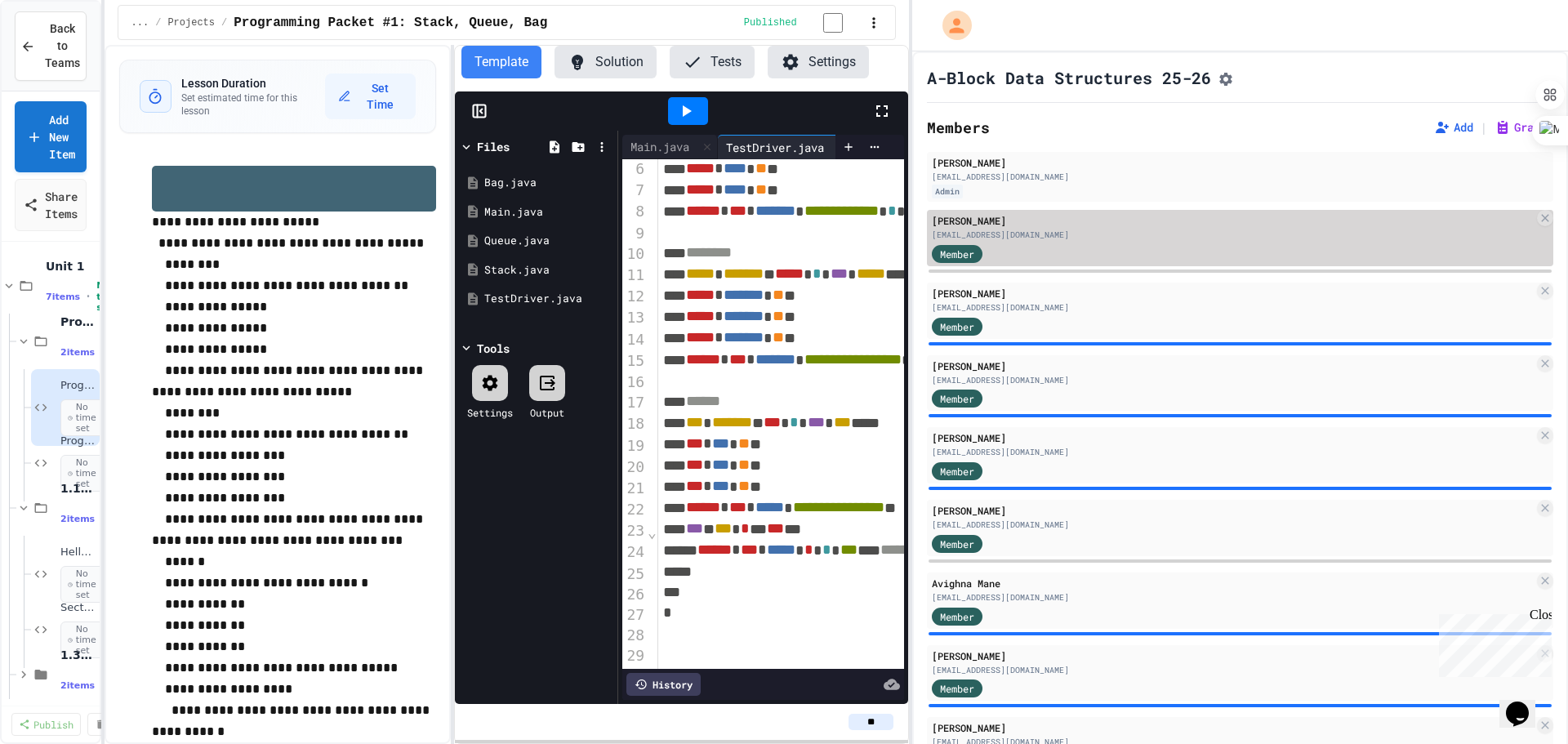
click at [895, 263] on div "Member" at bounding box center [1233, 252] width 602 height 20
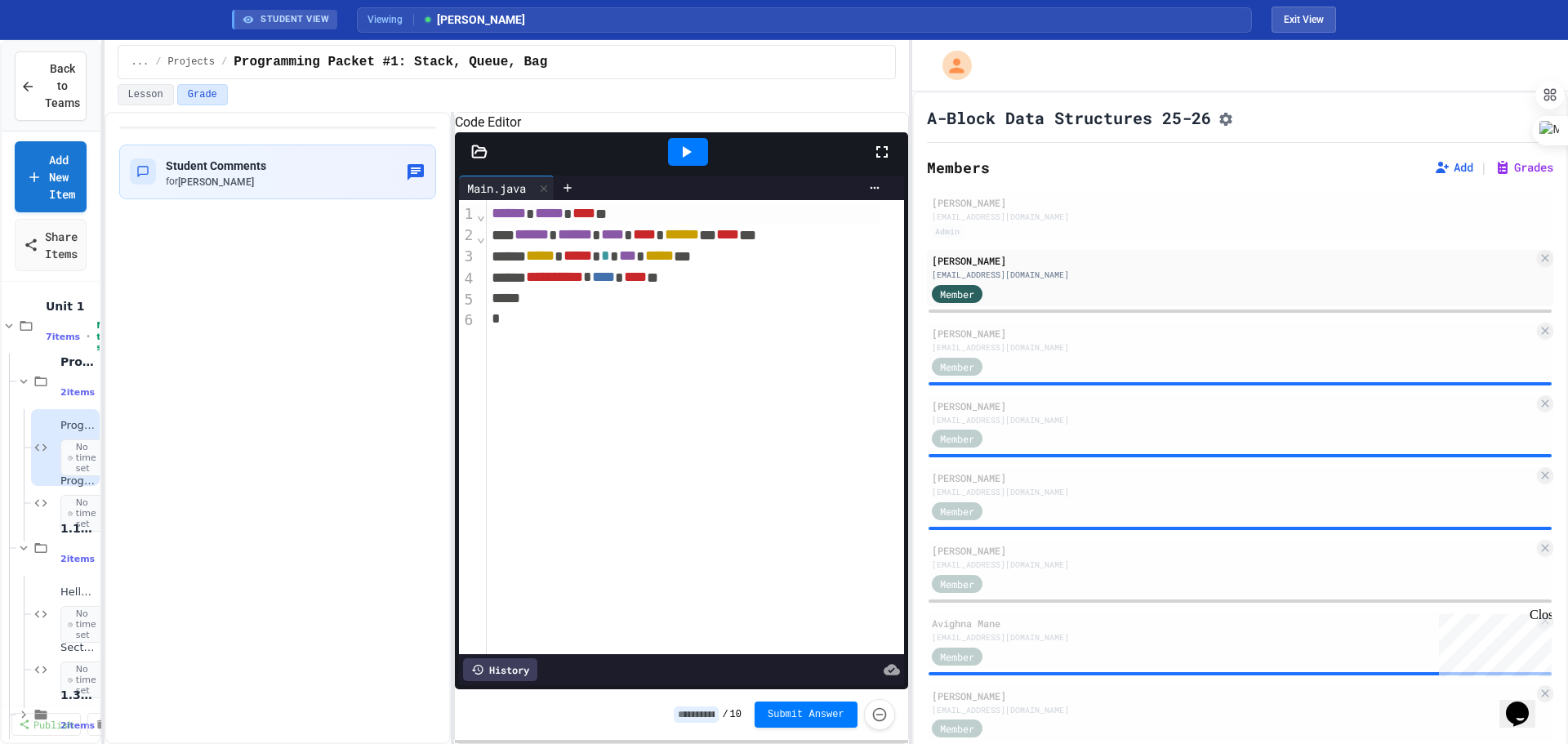
click at [458, 175] on div "**********" at bounding box center [506, 427] width 804 height 632
click at [474, 157] on icon at bounding box center [481, 151] width 14 height 12
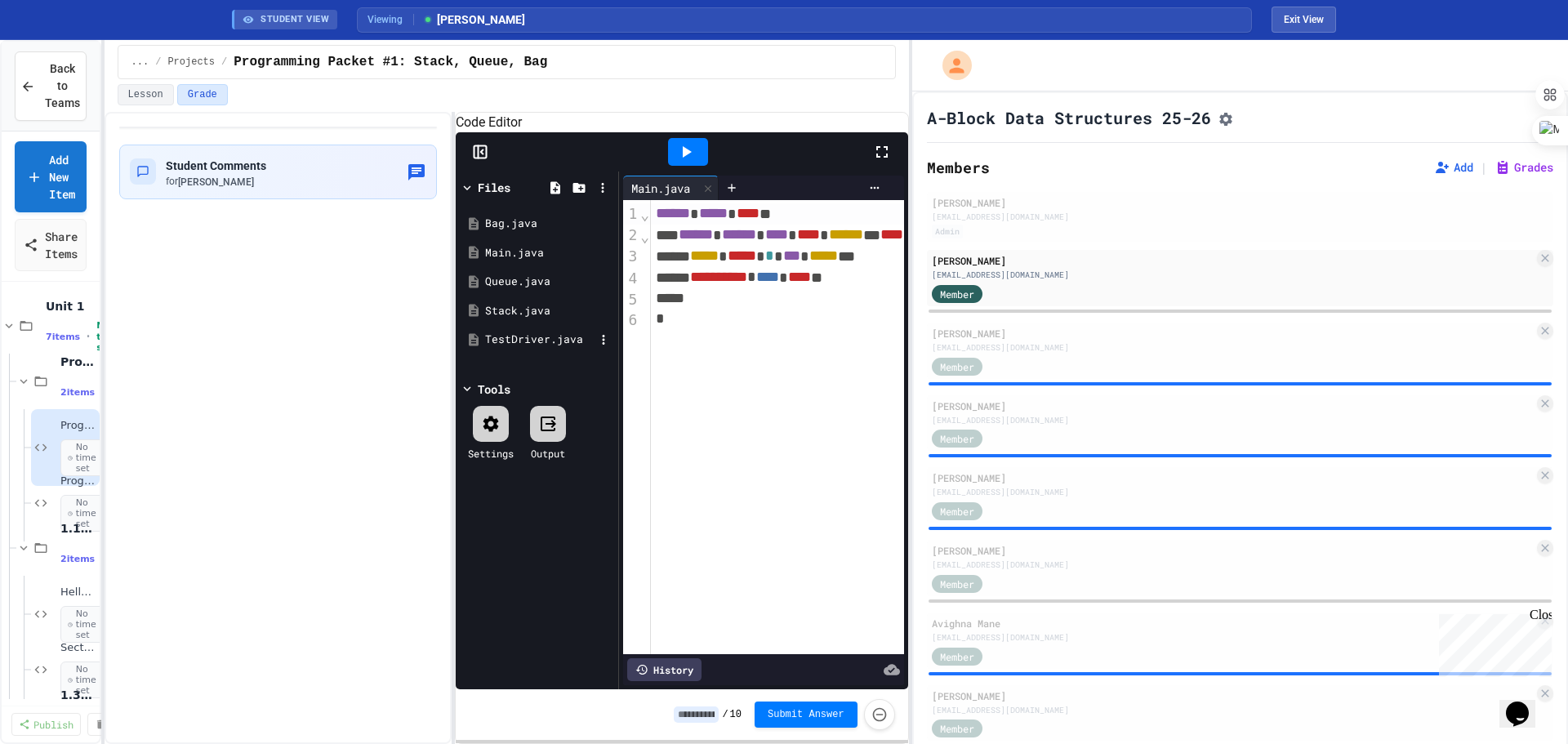
click at [507, 348] on div "TestDriver.java" at bounding box center [539, 340] width 109 height 16
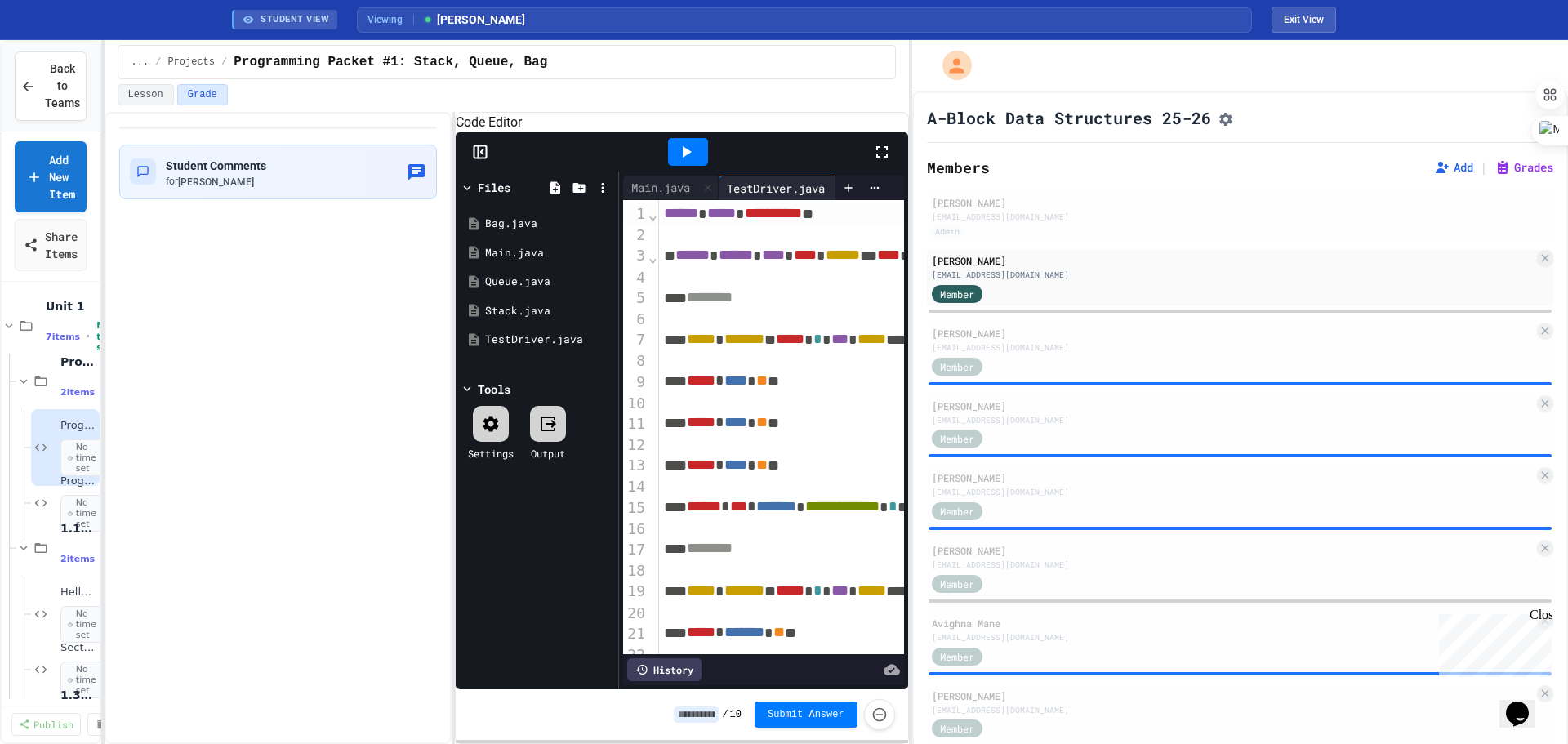
click at [355, 383] on div "Student Comments for [PERSON_NAME]" at bounding box center [278, 427] width 348 height 632
click at [895, 18] on button "Exit View" at bounding box center [1304, 19] width 65 height 26
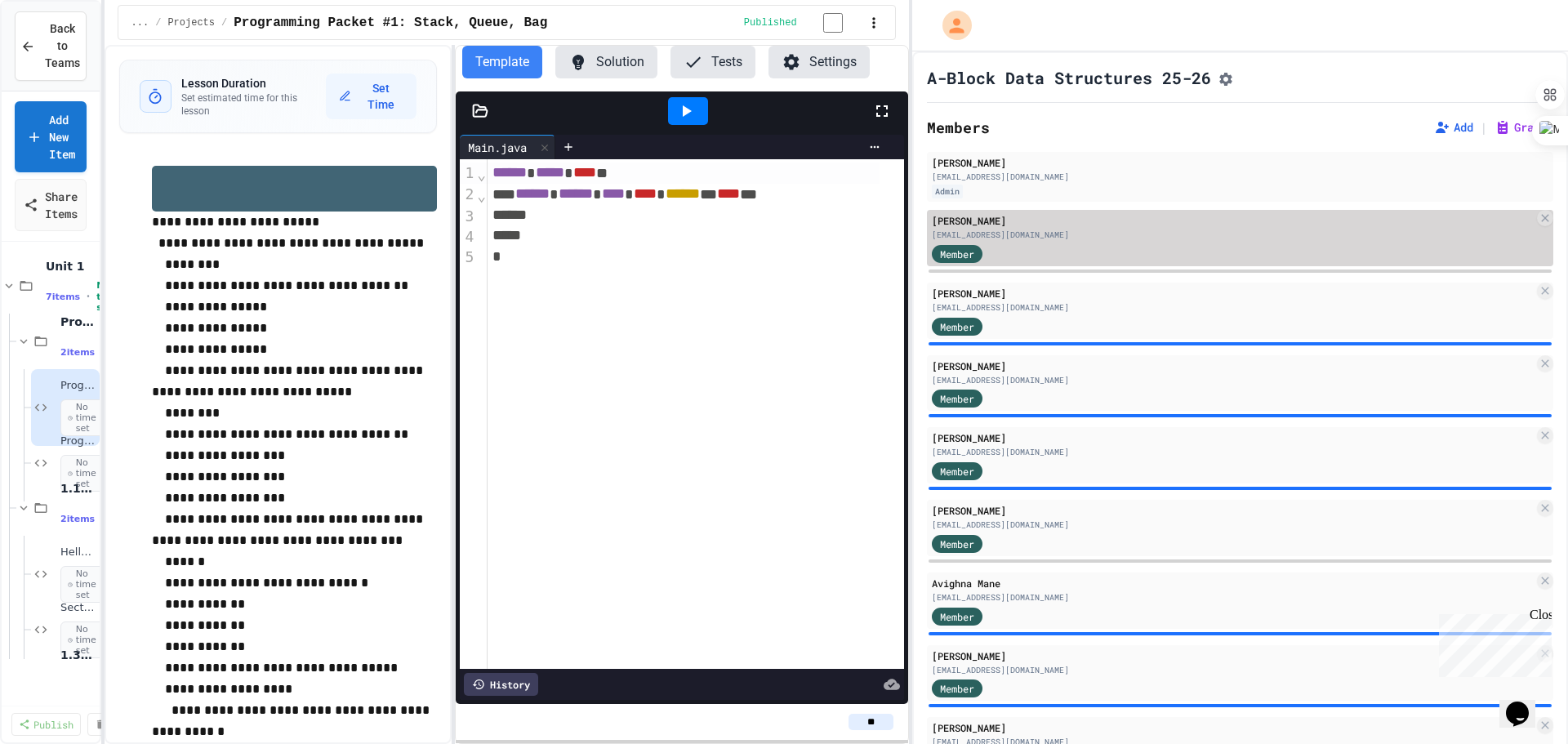
click at [895, 241] on div "[EMAIL_ADDRESS][DOMAIN_NAME]" at bounding box center [1233, 235] width 602 height 12
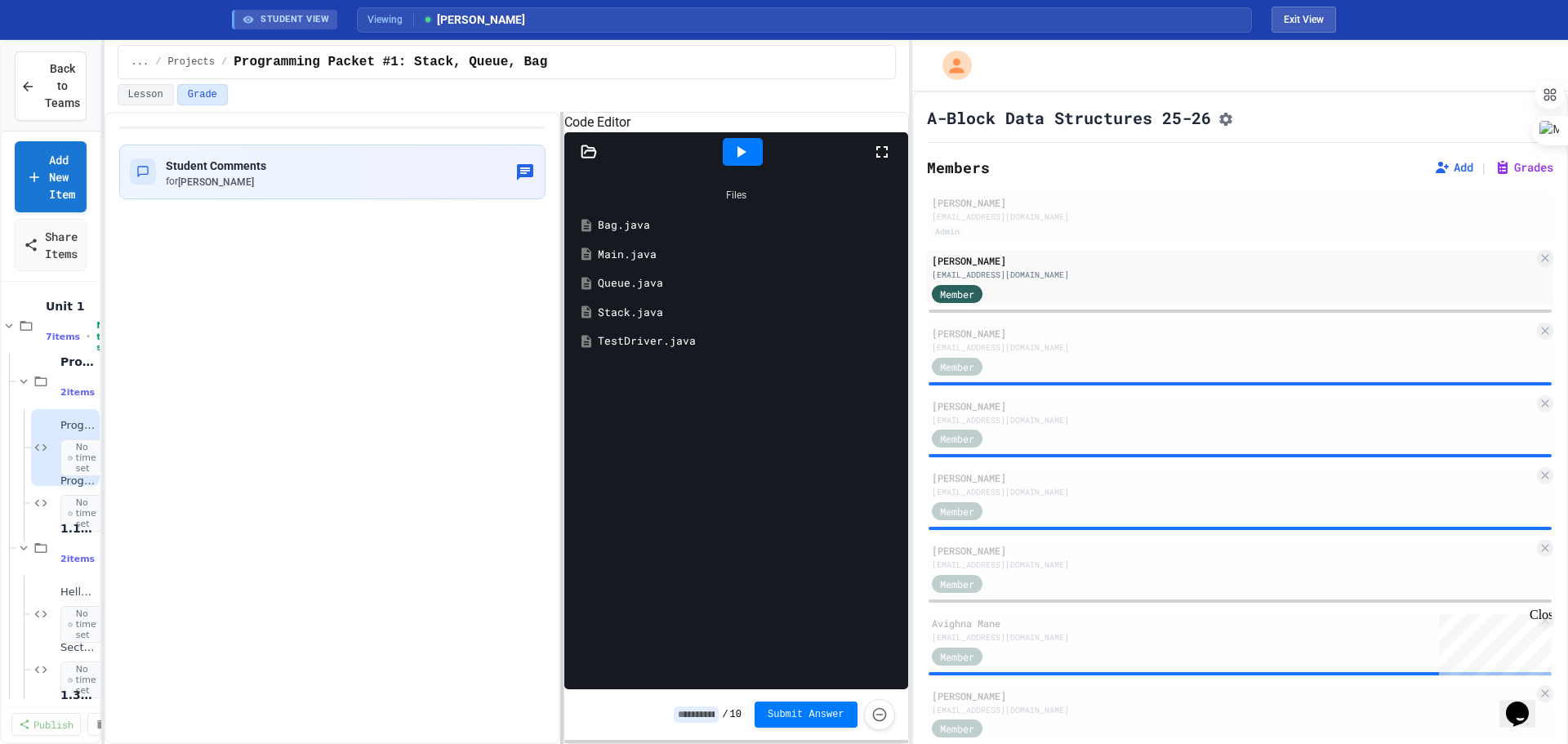
click at [562, 299] on div at bounding box center [562, 427] width 4 height 632
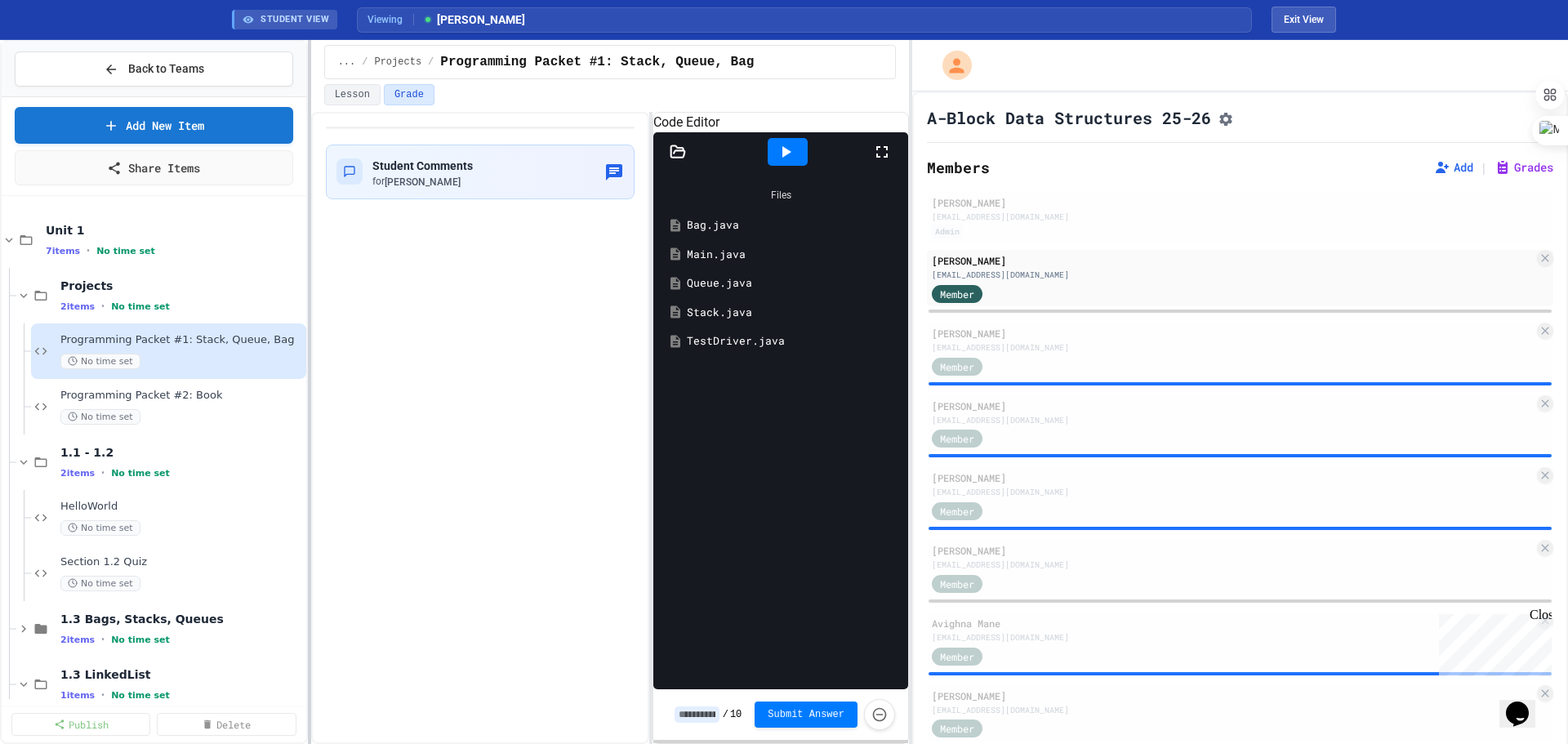
click at [308, 286] on div at bounding box center [310, 392] width 4 height 704
click at [226, 346] on span "Programming Packet #1: Stack, Queue, Bag" at bounding box center [171, 341] width 223 height 14
click at [179, 405] on div "Programming Packet #2: Book No time set" at bounding box center [171, 406] width 223 height 36
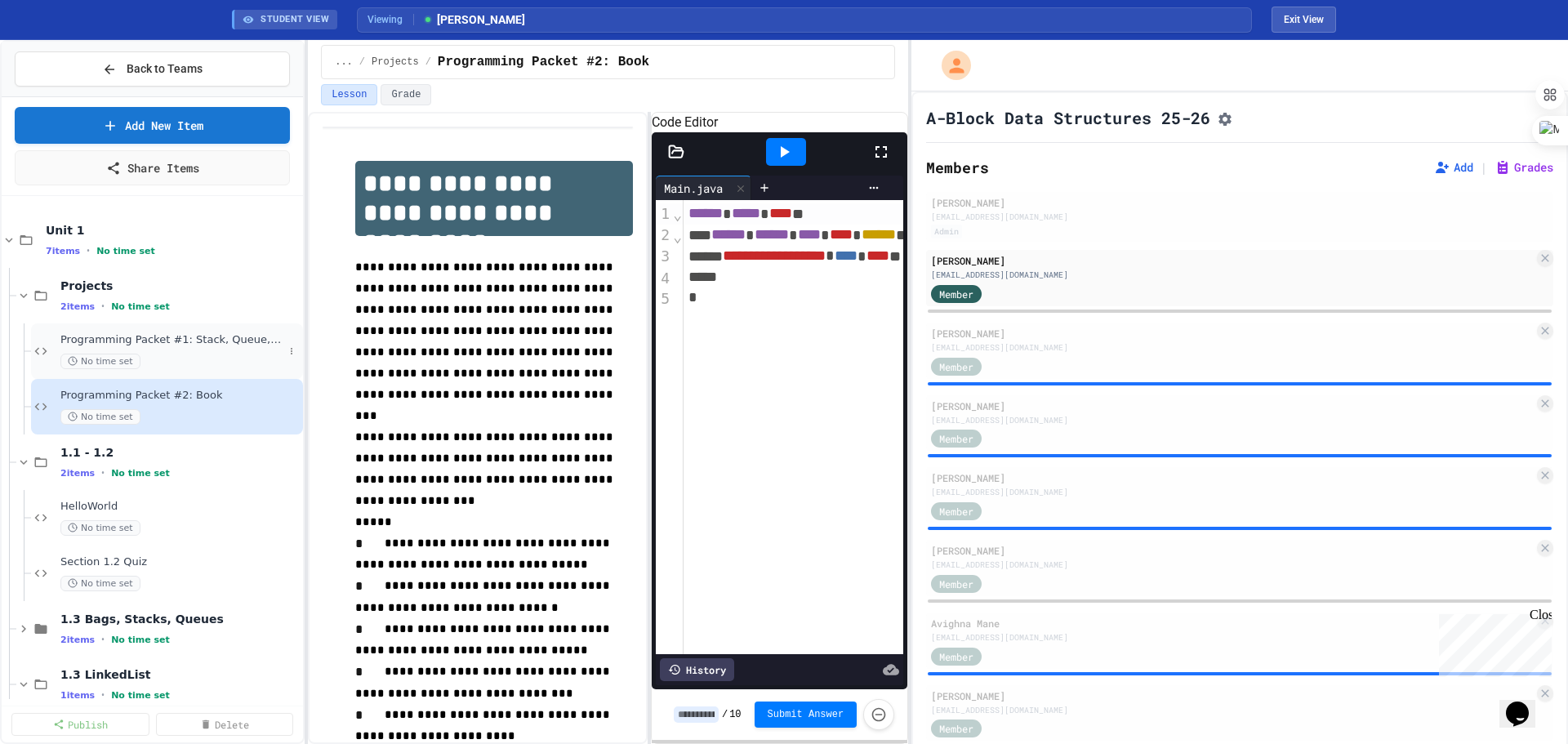
click at [184, 329] on div "Programming Packet #1: Stack, Queue, Bag No time set" at bounding box center [167, 351] width 272 height 56
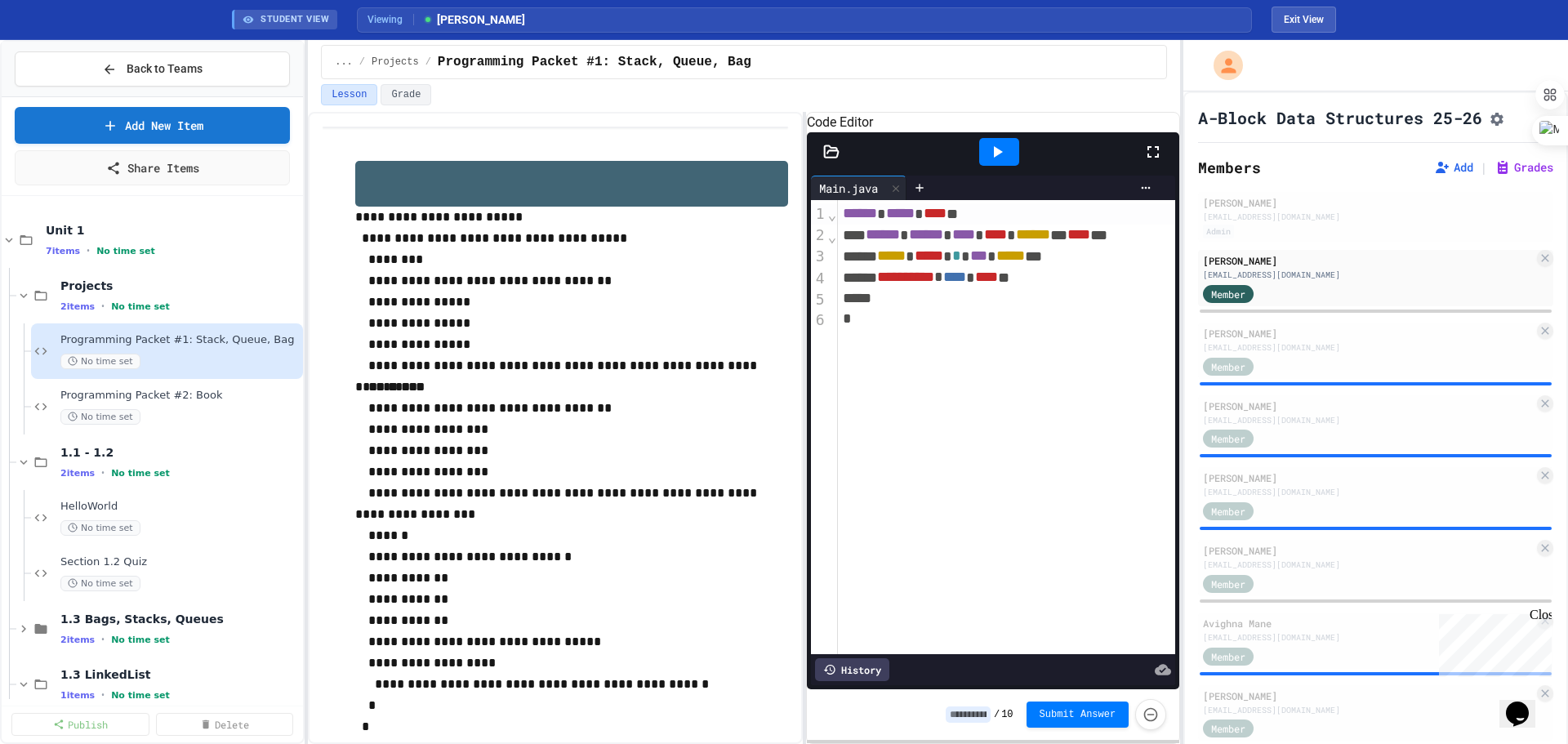
click at [895, 214] on div "**********" at bounding box center [784, 392] width 1568 height 704
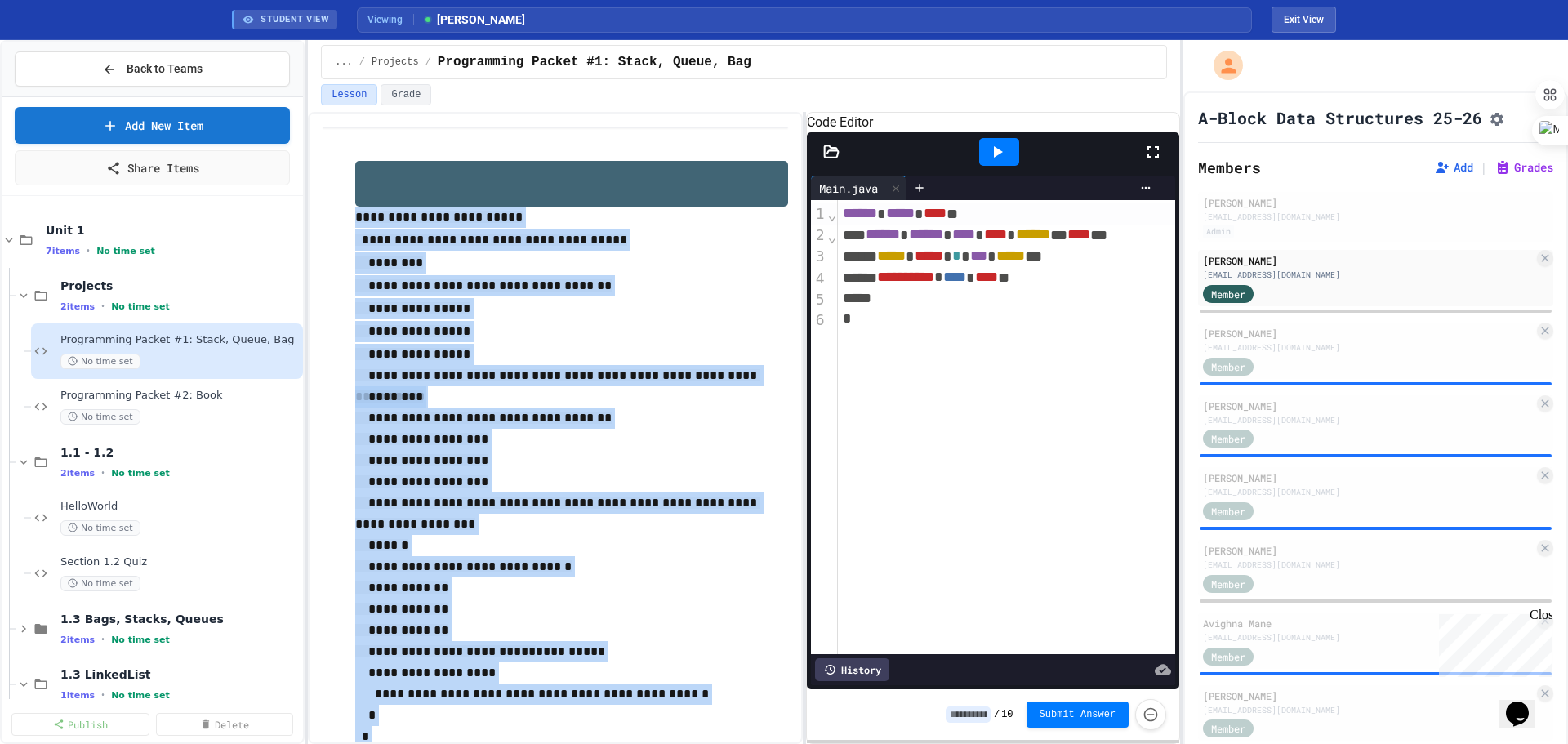
scroll to position [109, 0]
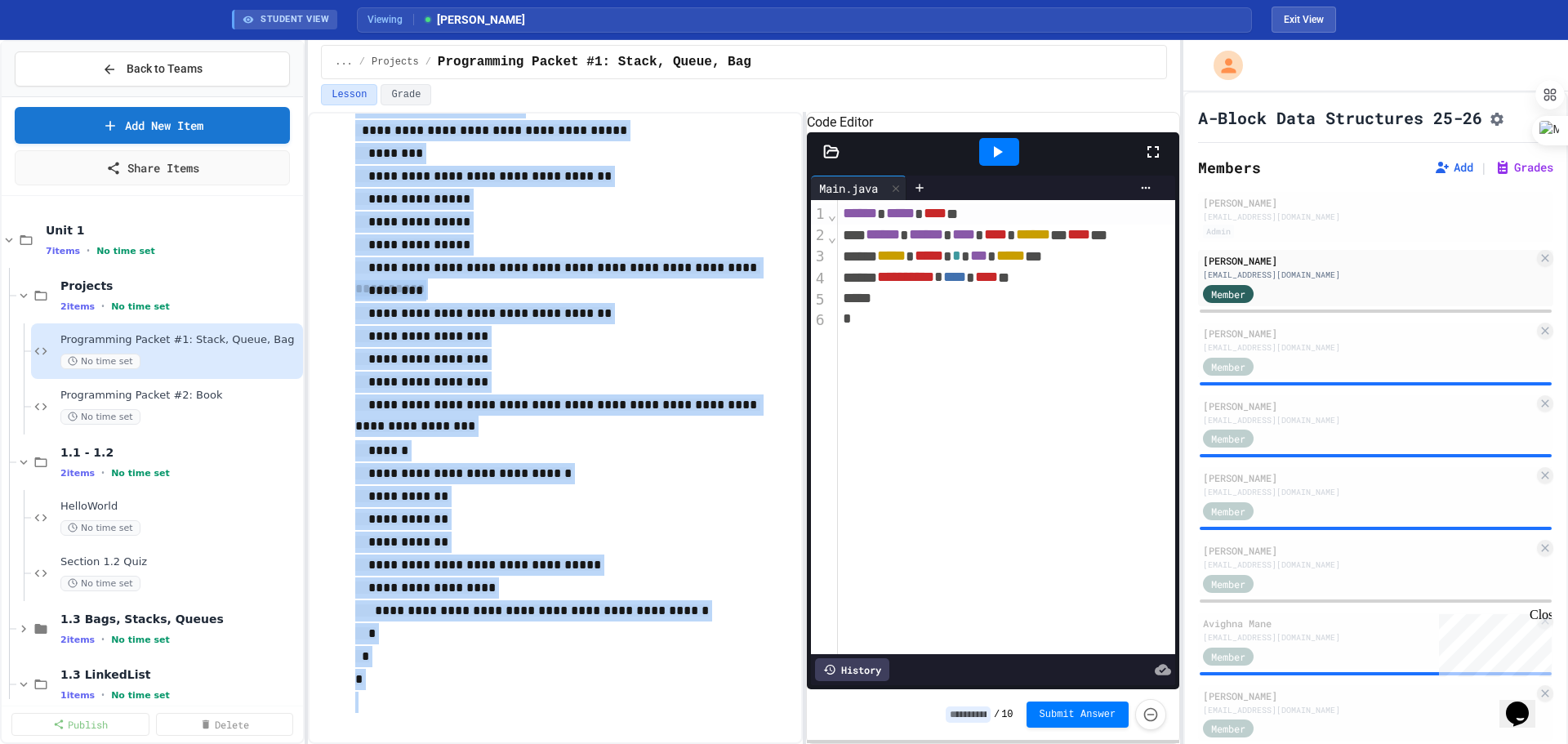
drag, startPoint x: 356, startPoint y: 218, endPoint x: 567, endPoint y: 707, distance: 532.6
click at [567, 424] on div "**********" at bounding box center [571, 382] width 432 height 662
copy div "**********"
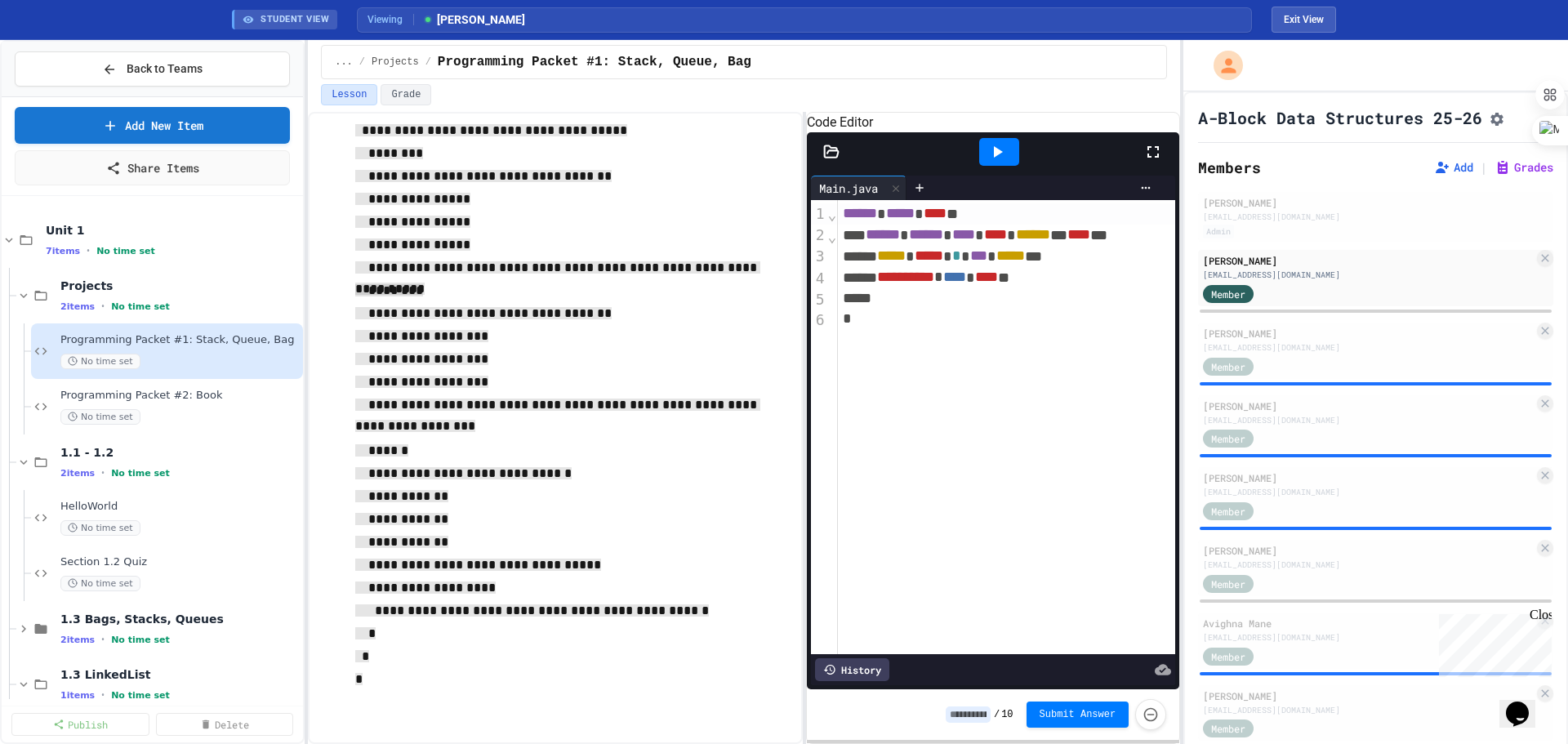
click at [830, 157] on icon at bounding box center [831, 151] width 14 height 12
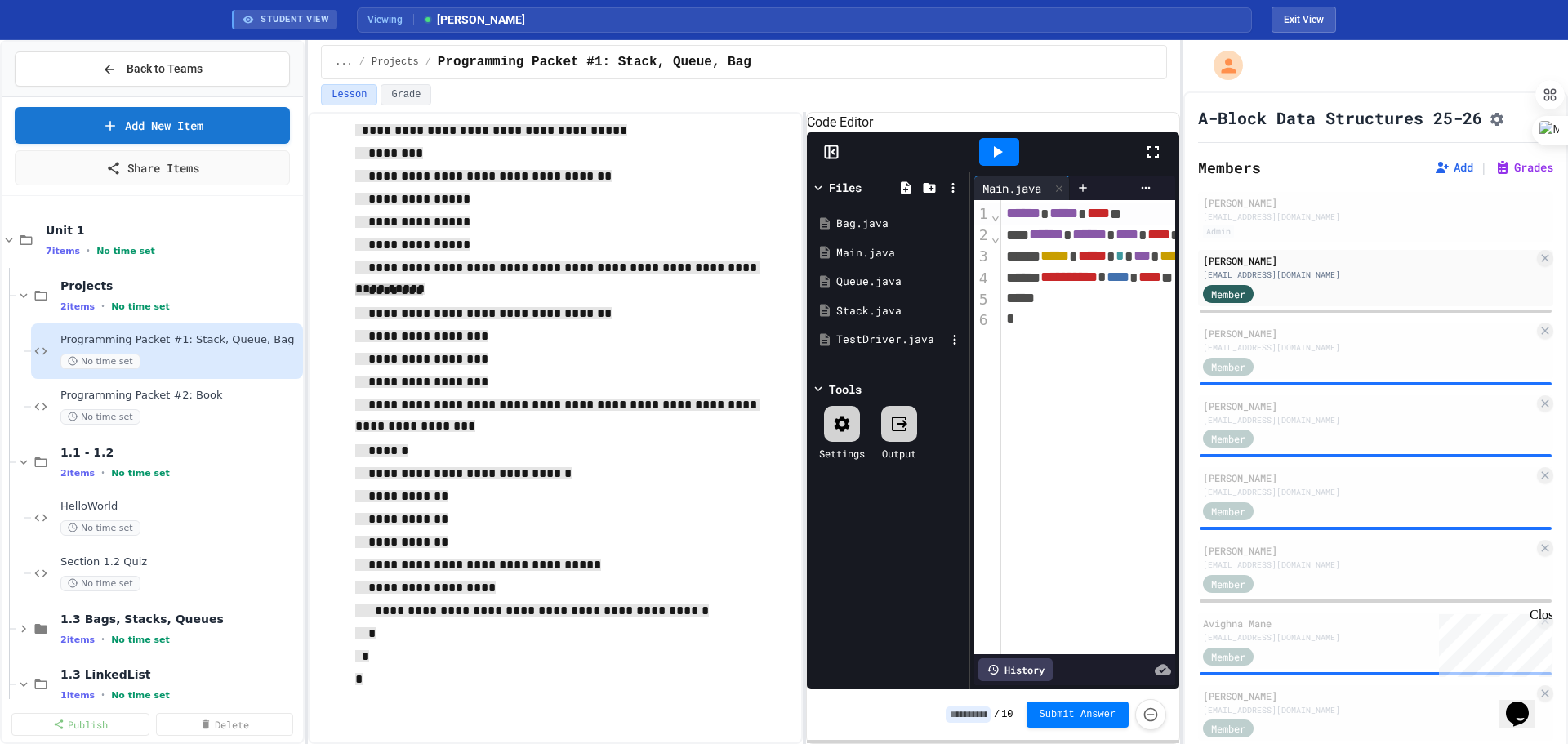
click at [868, 348] on div "TestDriver.java" at bounding box center [890, 340] width 109 height 16
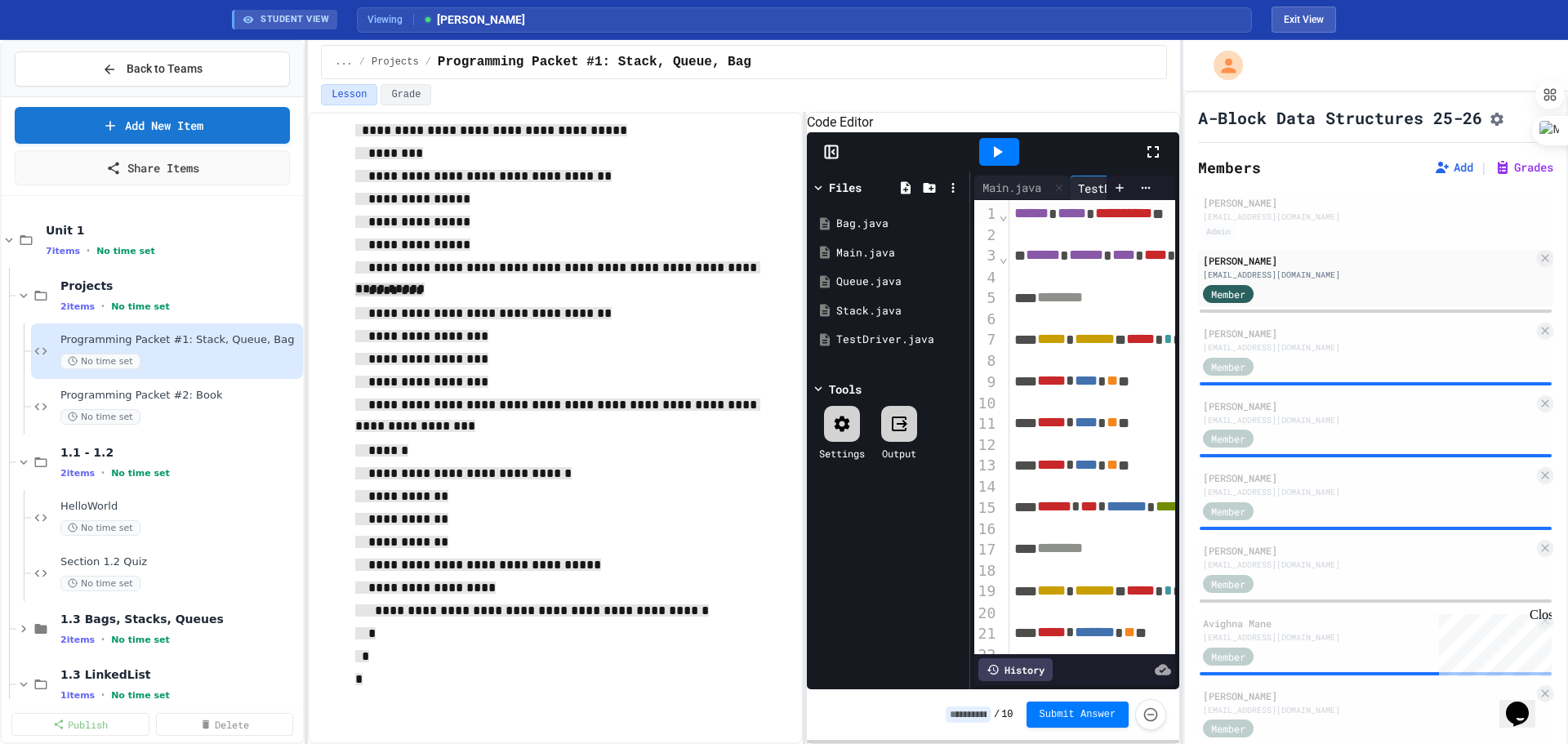
click at [895, 346] on span "*******" at bounding box center [1094, 339] width 40 height 15
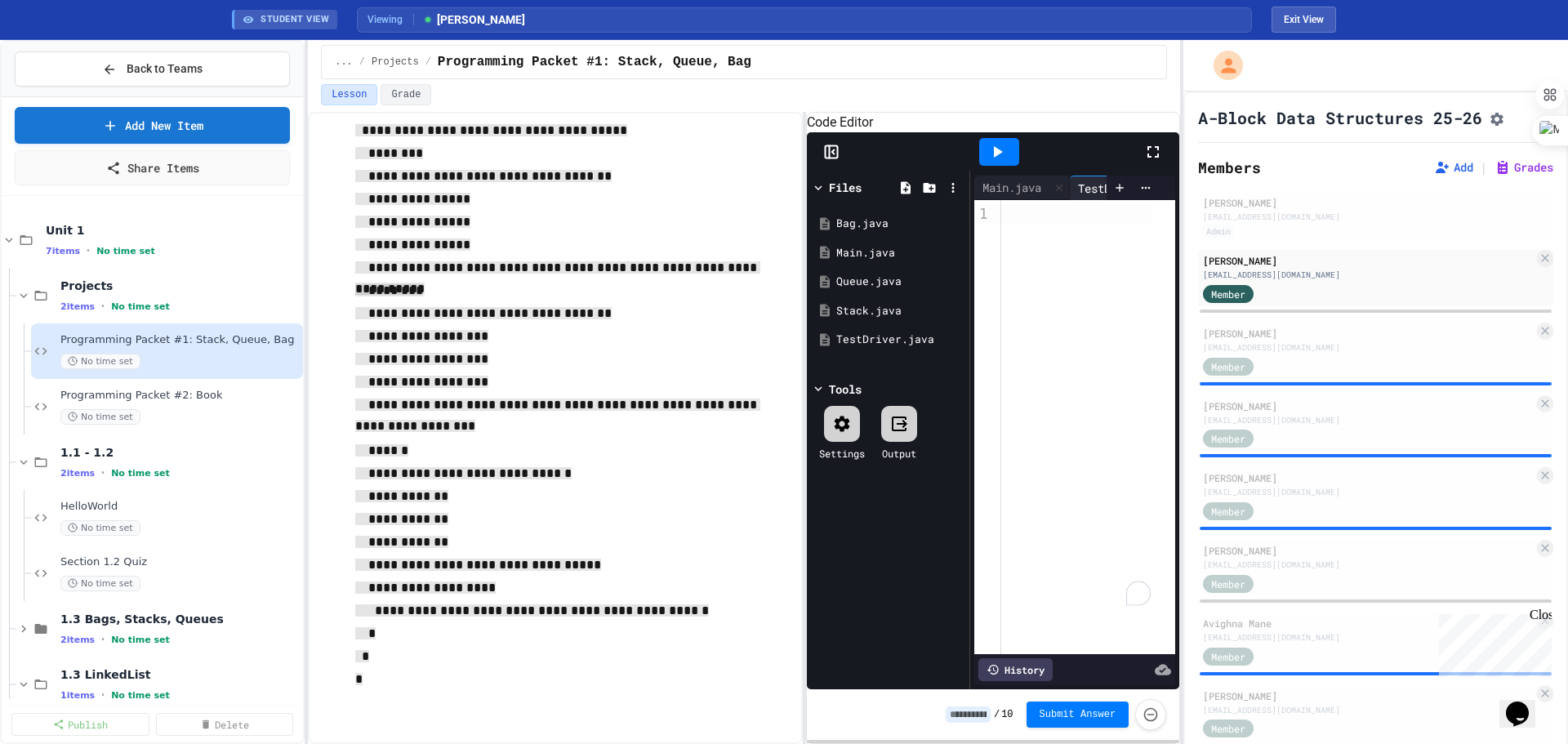
scroll to position [676, 0]
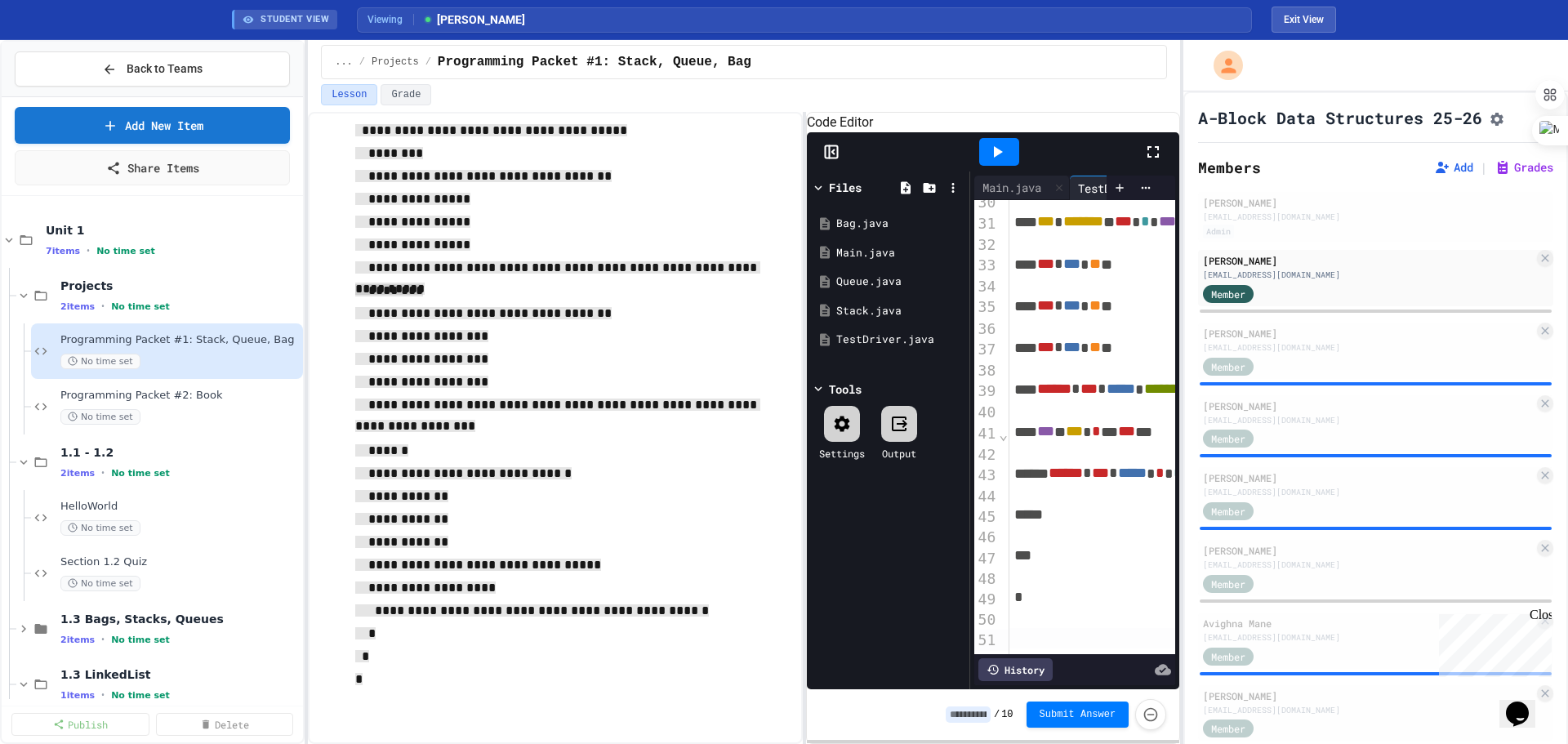
click at [895, 165] on div at bounding box center [999, 152] width 40 height 27
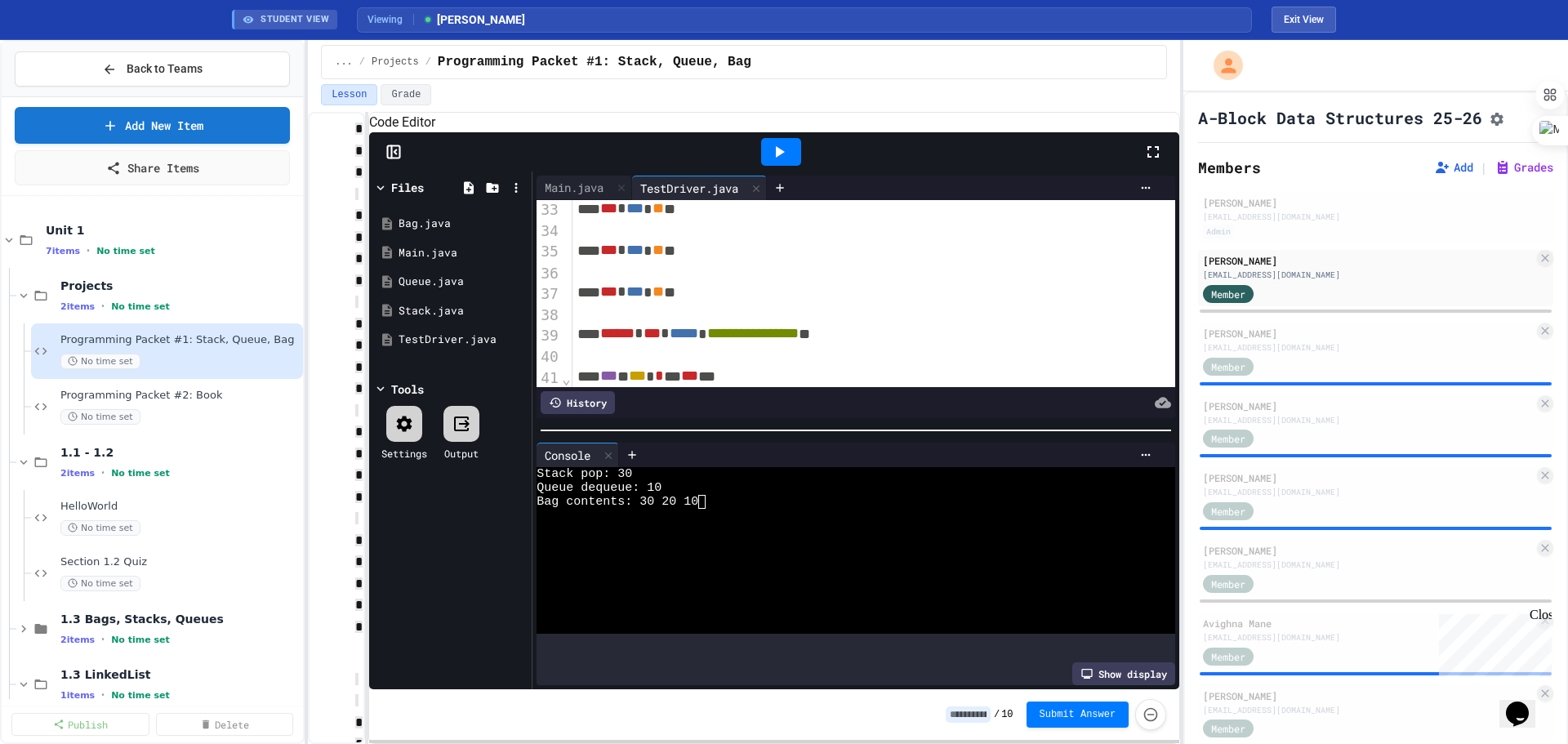
click at [367, 415] on div "**********" at bounding box center [743, 427] width 872 height 632
click at [895, 364] on div "Member" at bounding box center [1243, 365] width 82 height 20
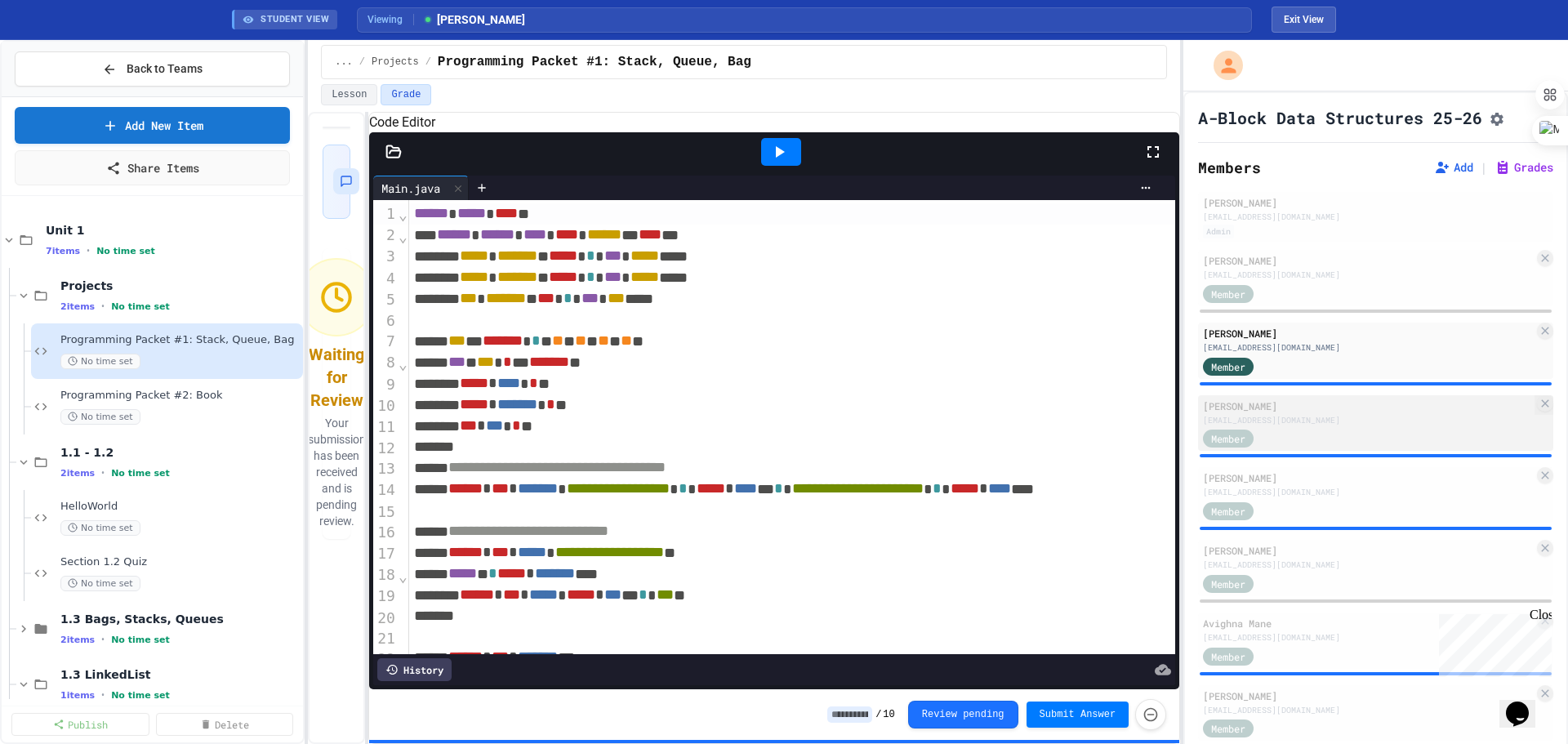
click at [895, 424] on span "Member" at bounding box center [1228, 438] width 35 height 15
click at [895, 422] on div "[EMAIL_ADDRESS][DOMAIN_NAME]" at bounding box center [1368, 420] width 331 height 12
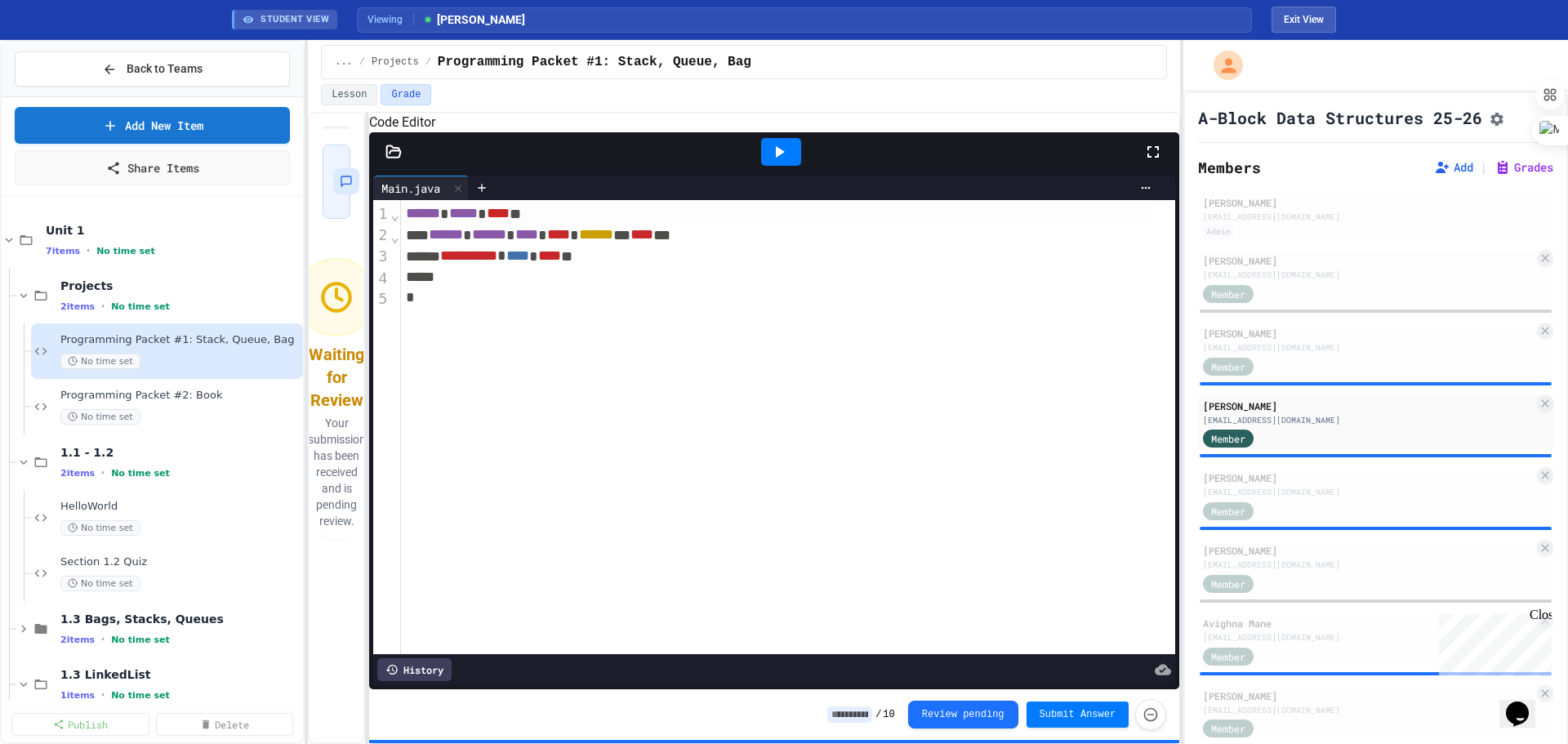
click at [397, 160] on icon at bounding box center [394, 152] width 16 height 16
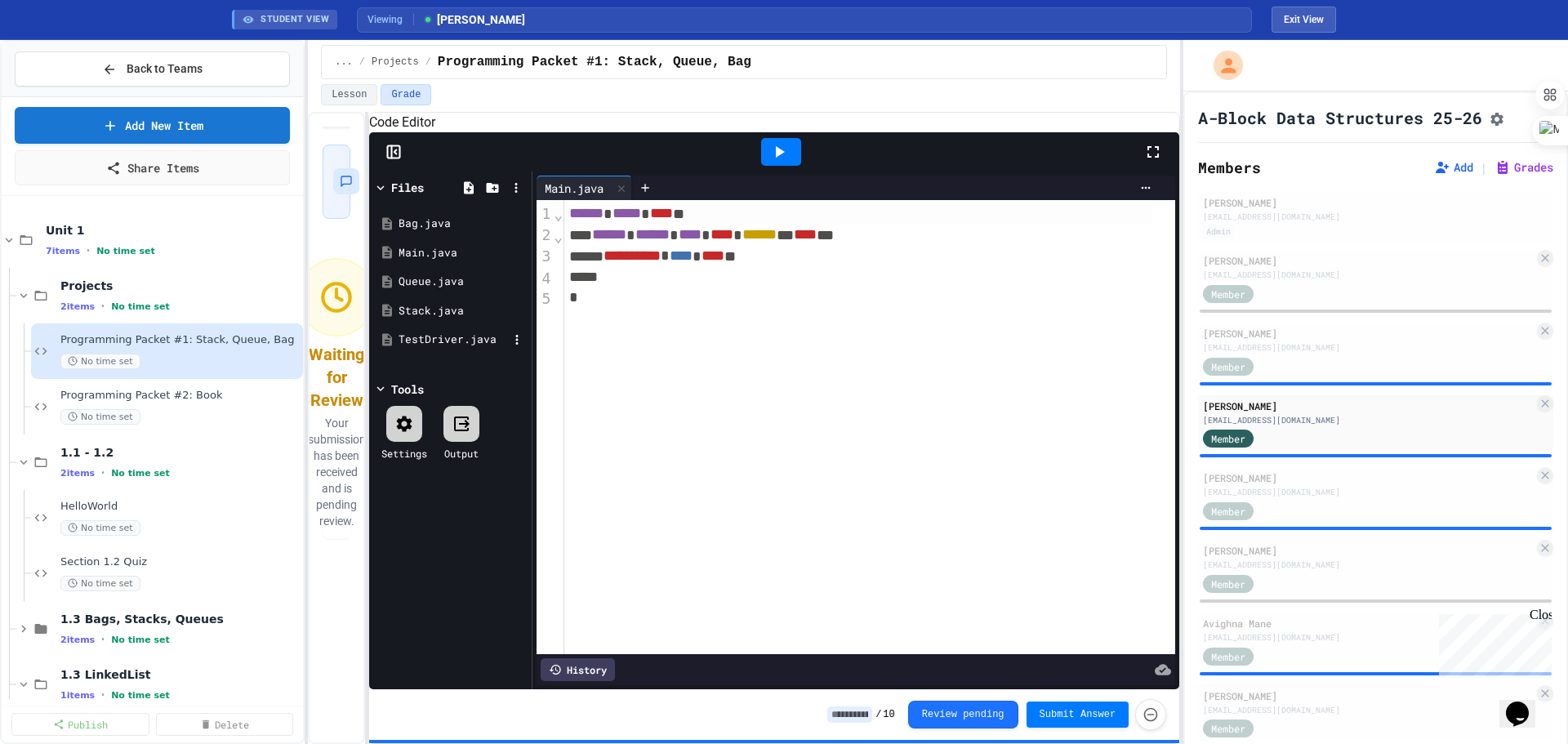
click at [424, 348] on div "TestDriver.java" at bounding box center [452, 340] width 109 height 16
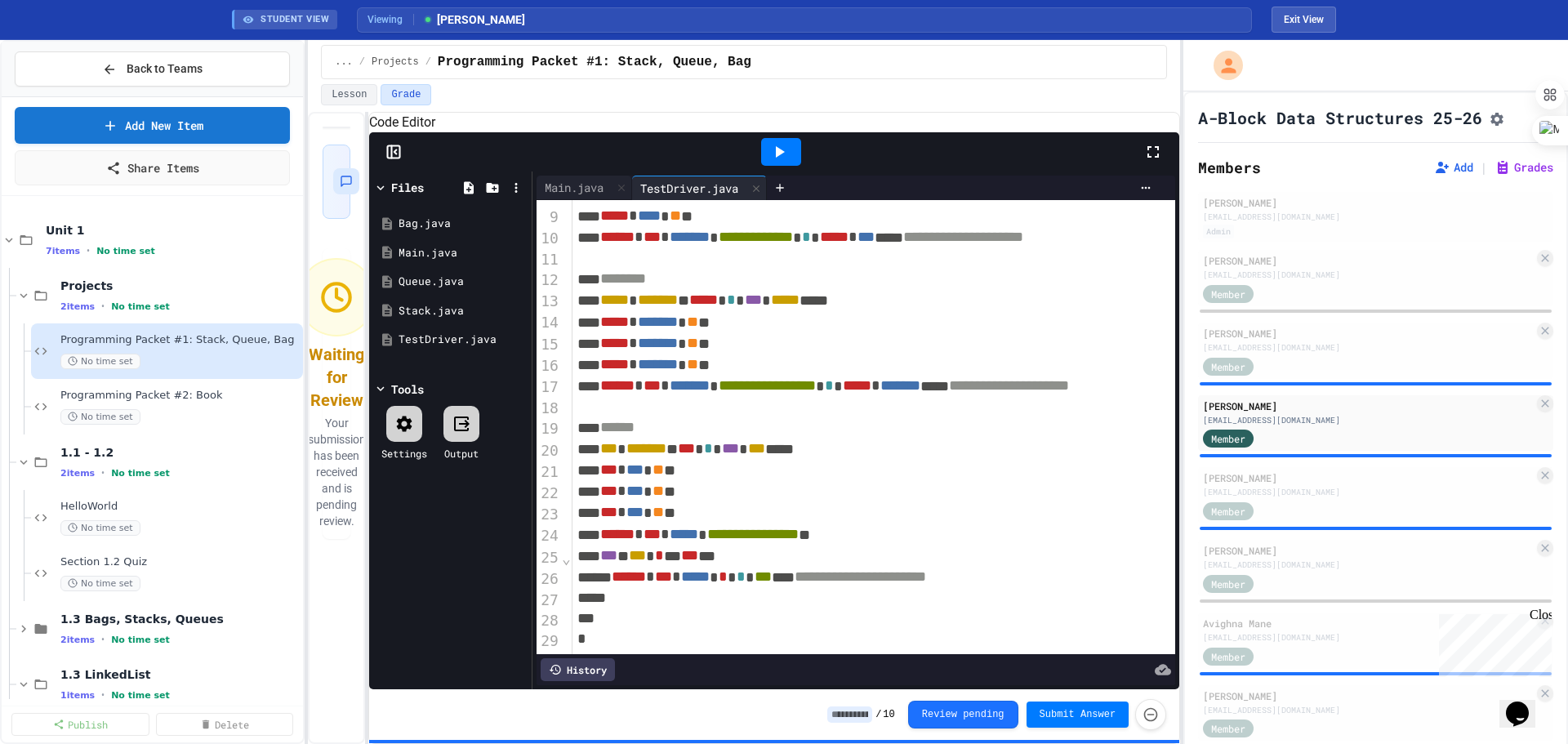
scroll to position [223, 0]
click at [764, 166] on div at bounding box center [780, 152] width 40 height 27
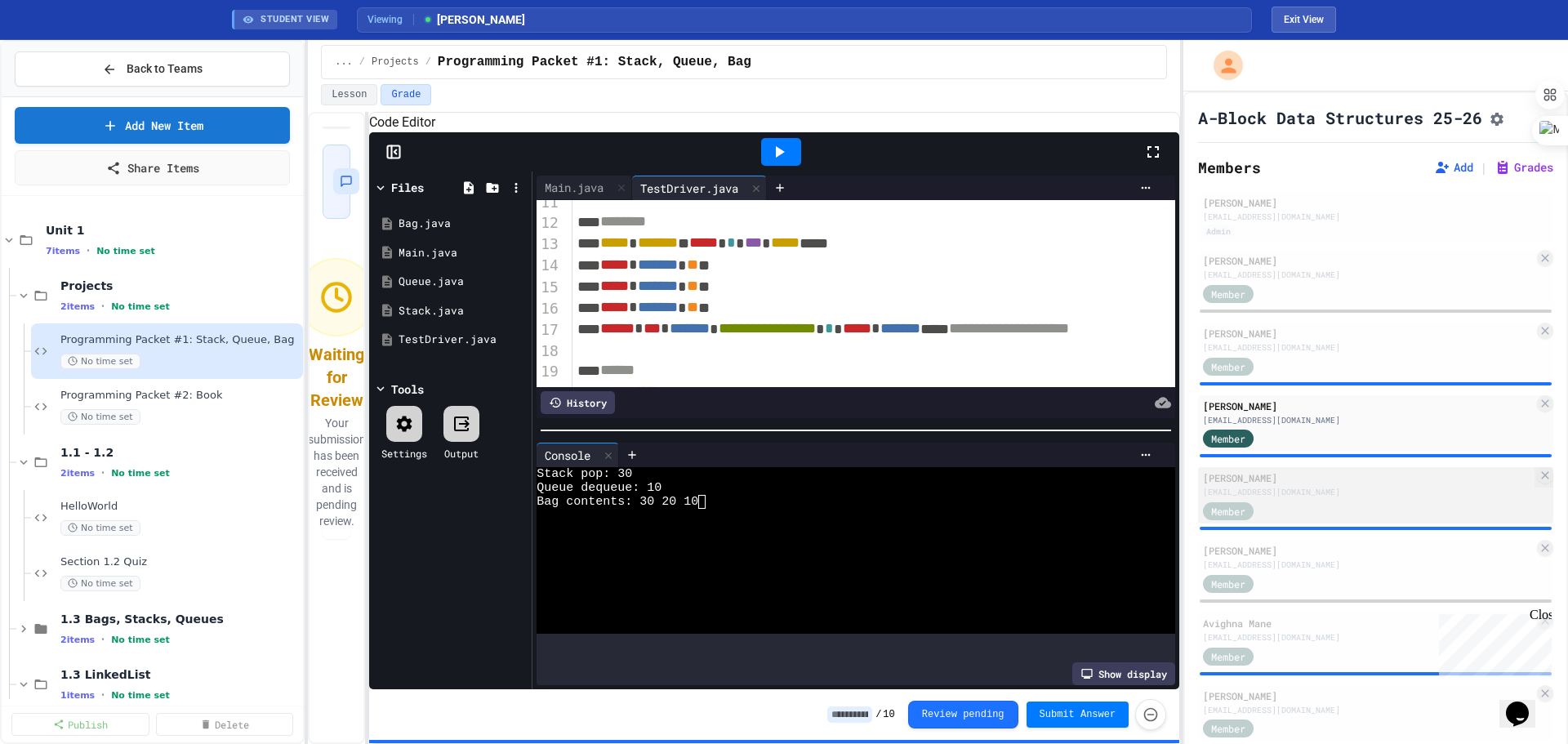
click at [895, 424] on div "[EMAIL_ADDRESS][DOMAIN_NAME]" at bounding box center [1368, 492] width 331 height 12
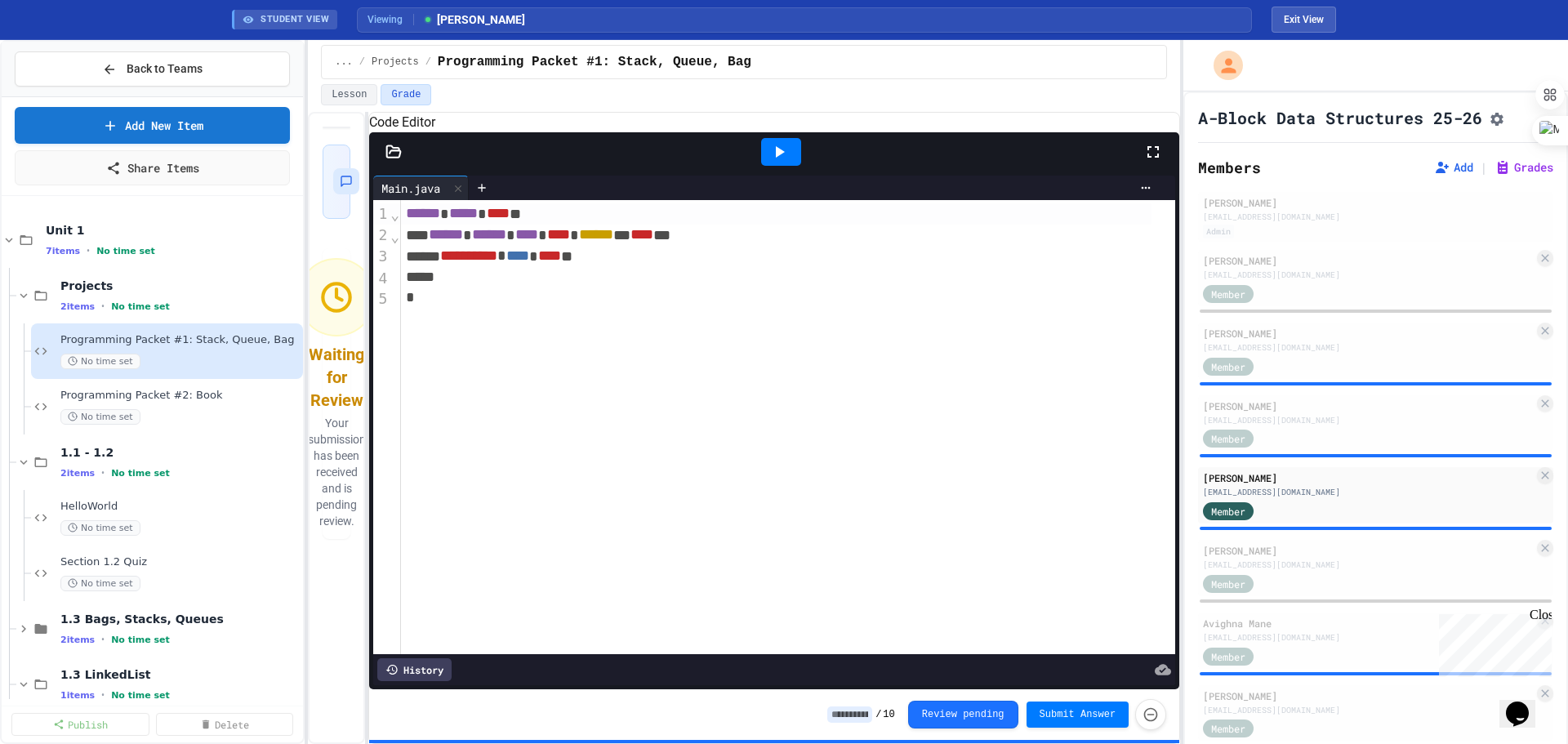
click at [780, 161] on icon at bounding box center [779, 152] width 20 height 20
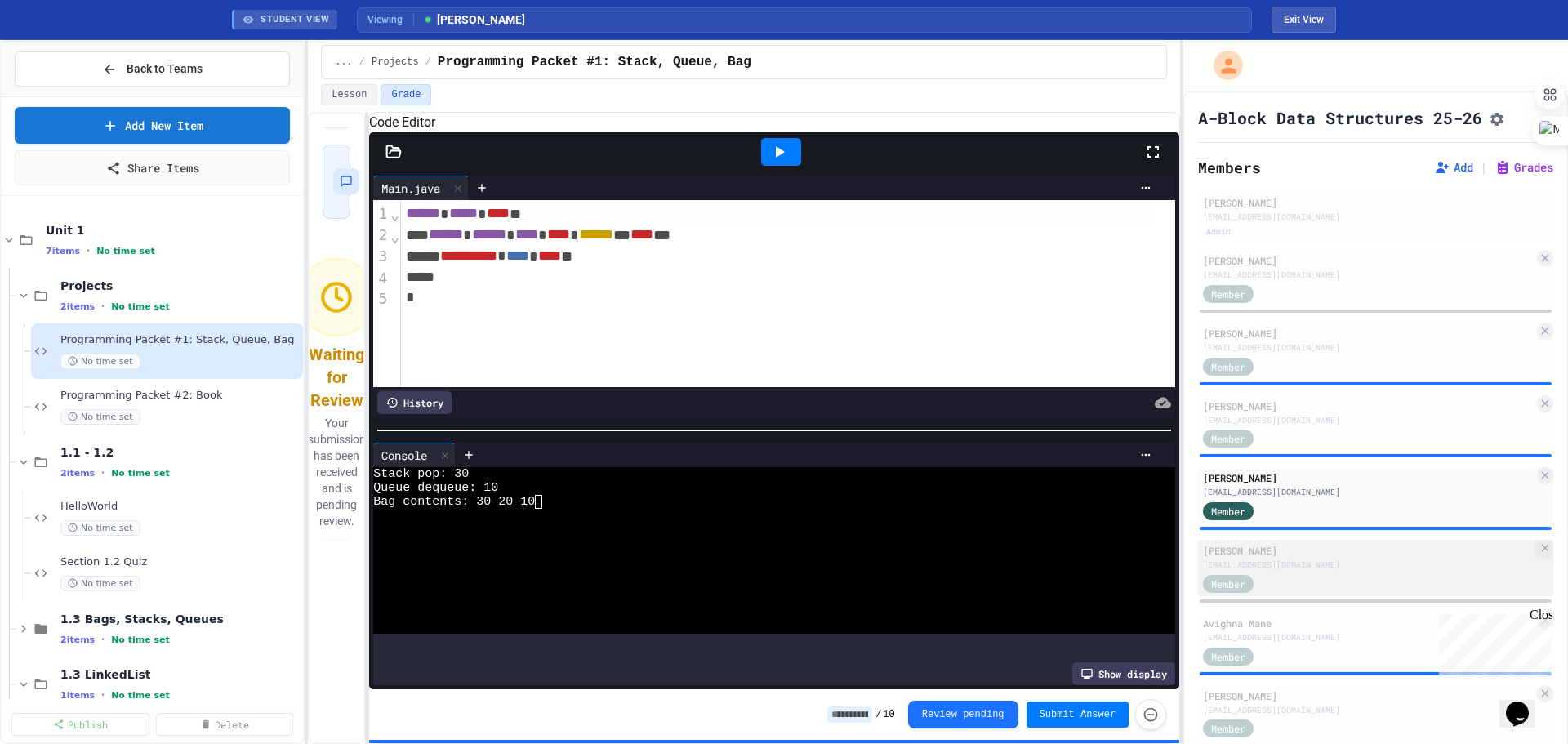
click at [895, 424] on div "[PERSON_NAME] [EMAIL_ADDRESS][DOMAIN_NAME] Member" at bounding box center [1376, 568] width 356 height 57
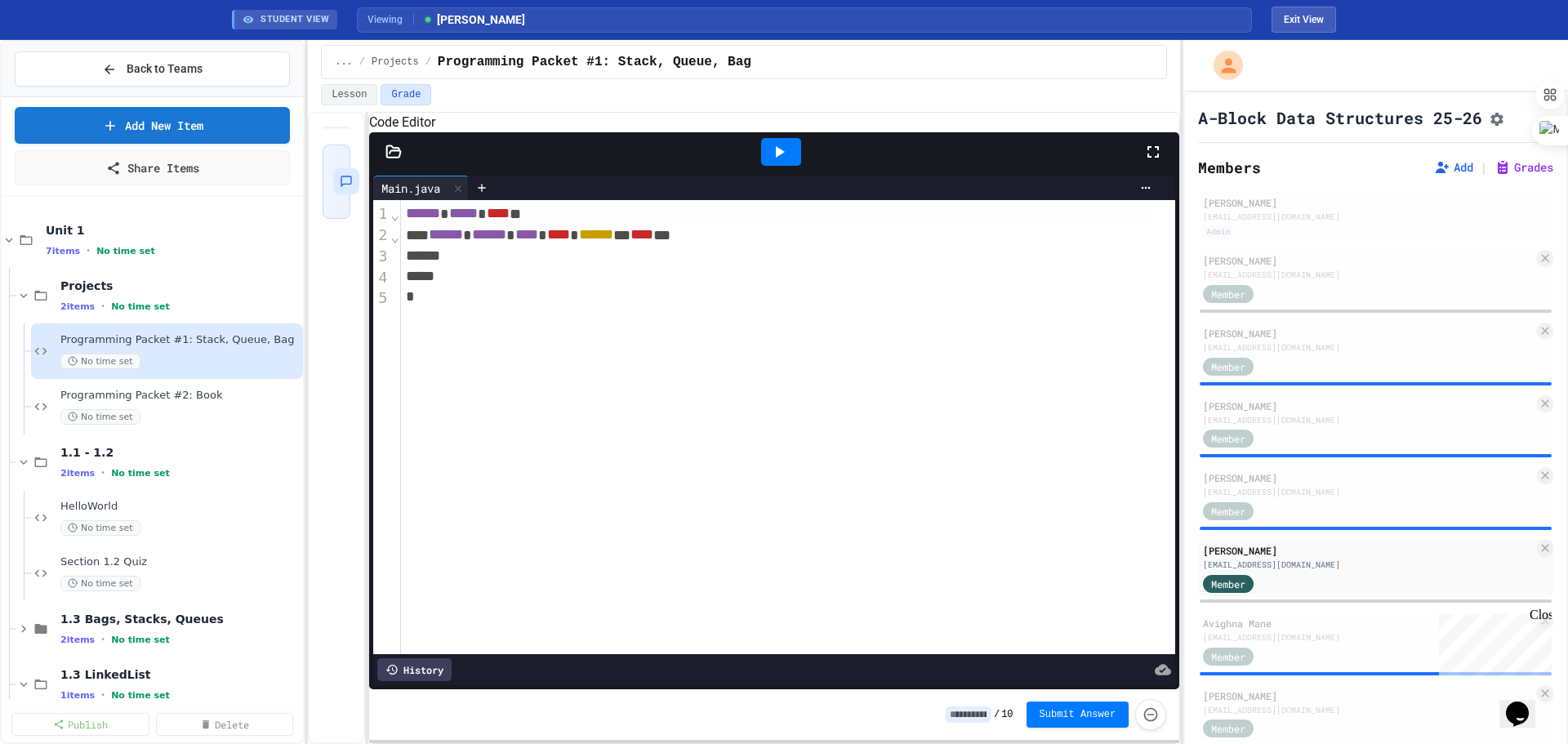
click at [784, 161] on icon at bounding box center [779, 152] width 20 height 20
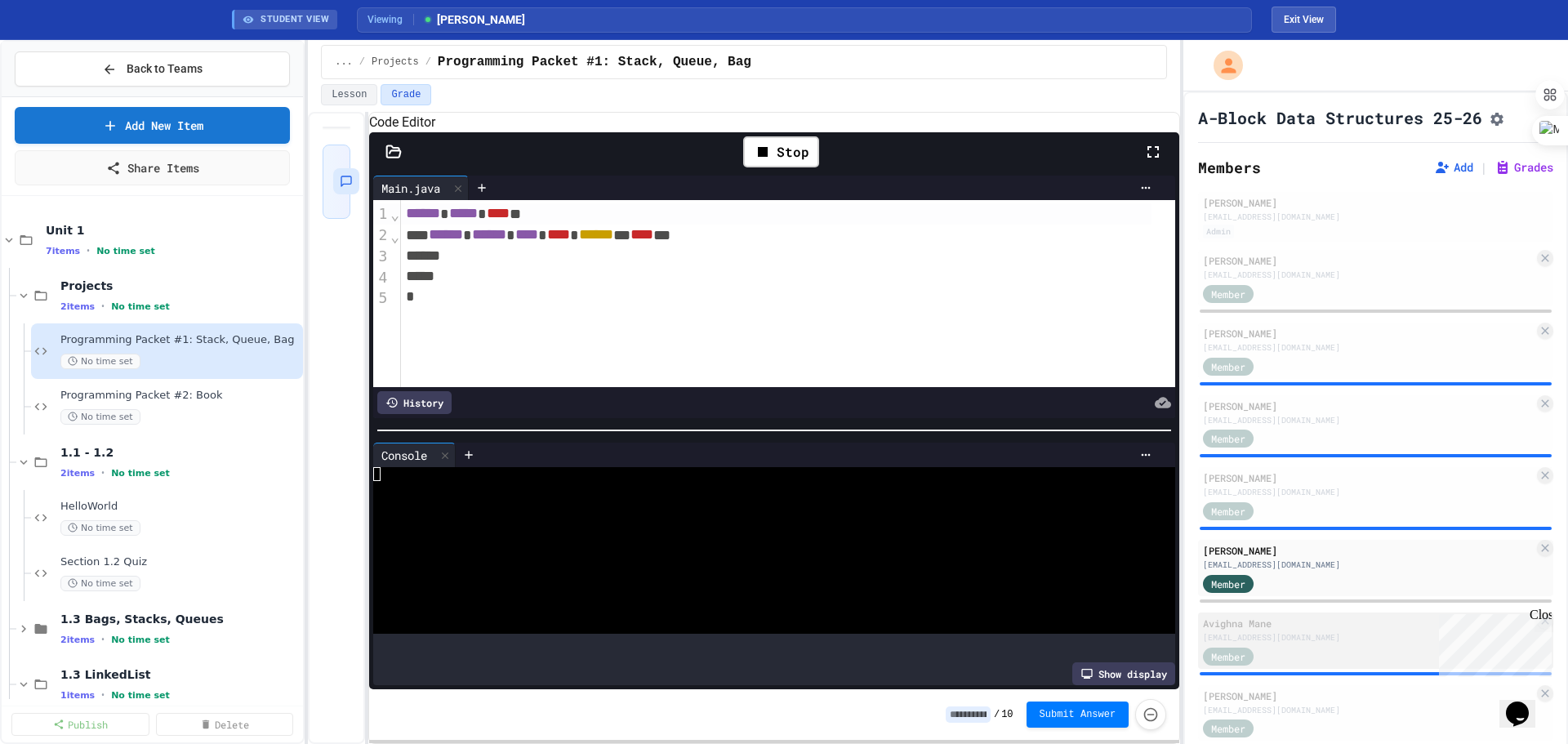
click at [895, 424] on div "Avighna Mane" at bounding box center [1368, 623] width 331 height 15
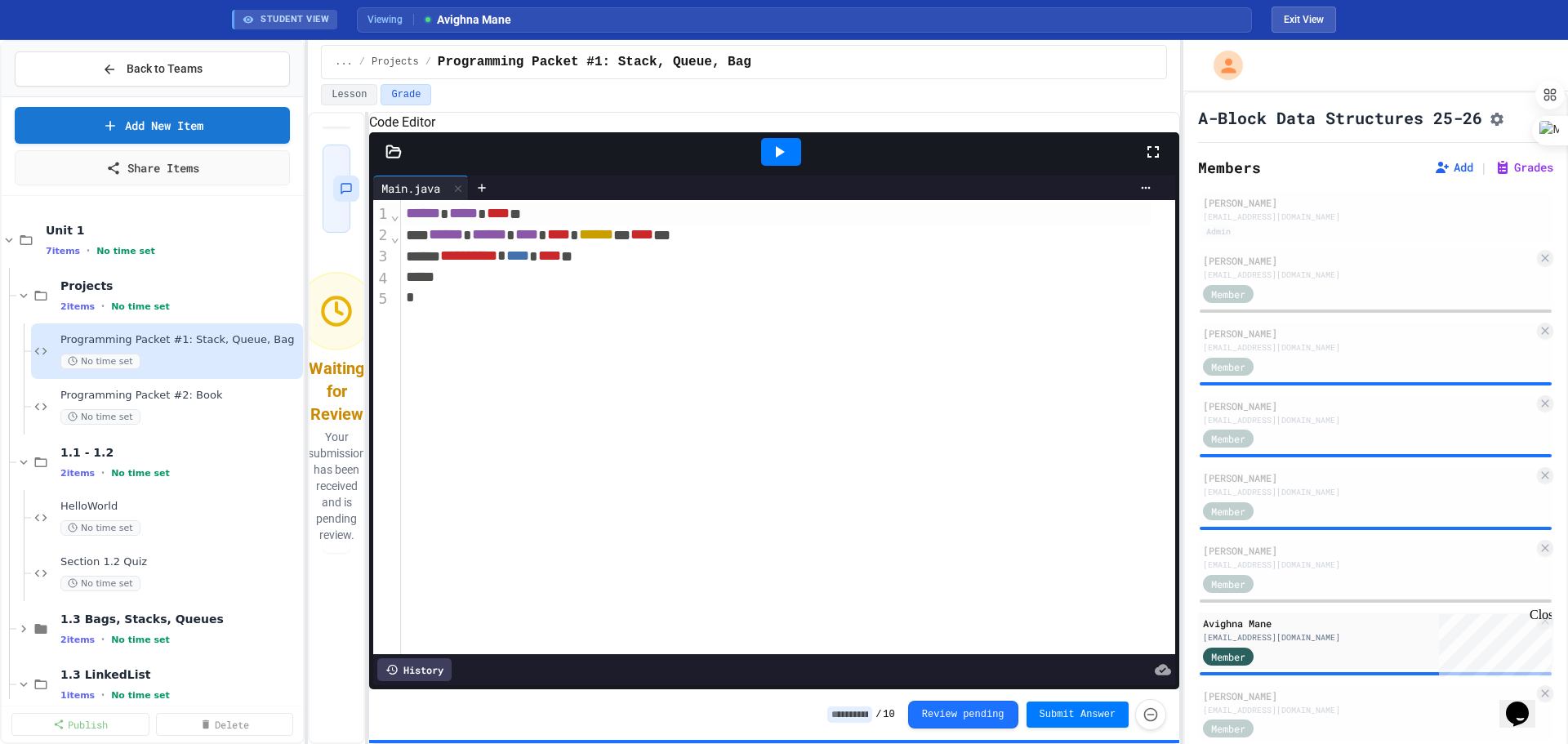
click at [777, 158] on icon at bounding box center [780, 152] width 9 height 12
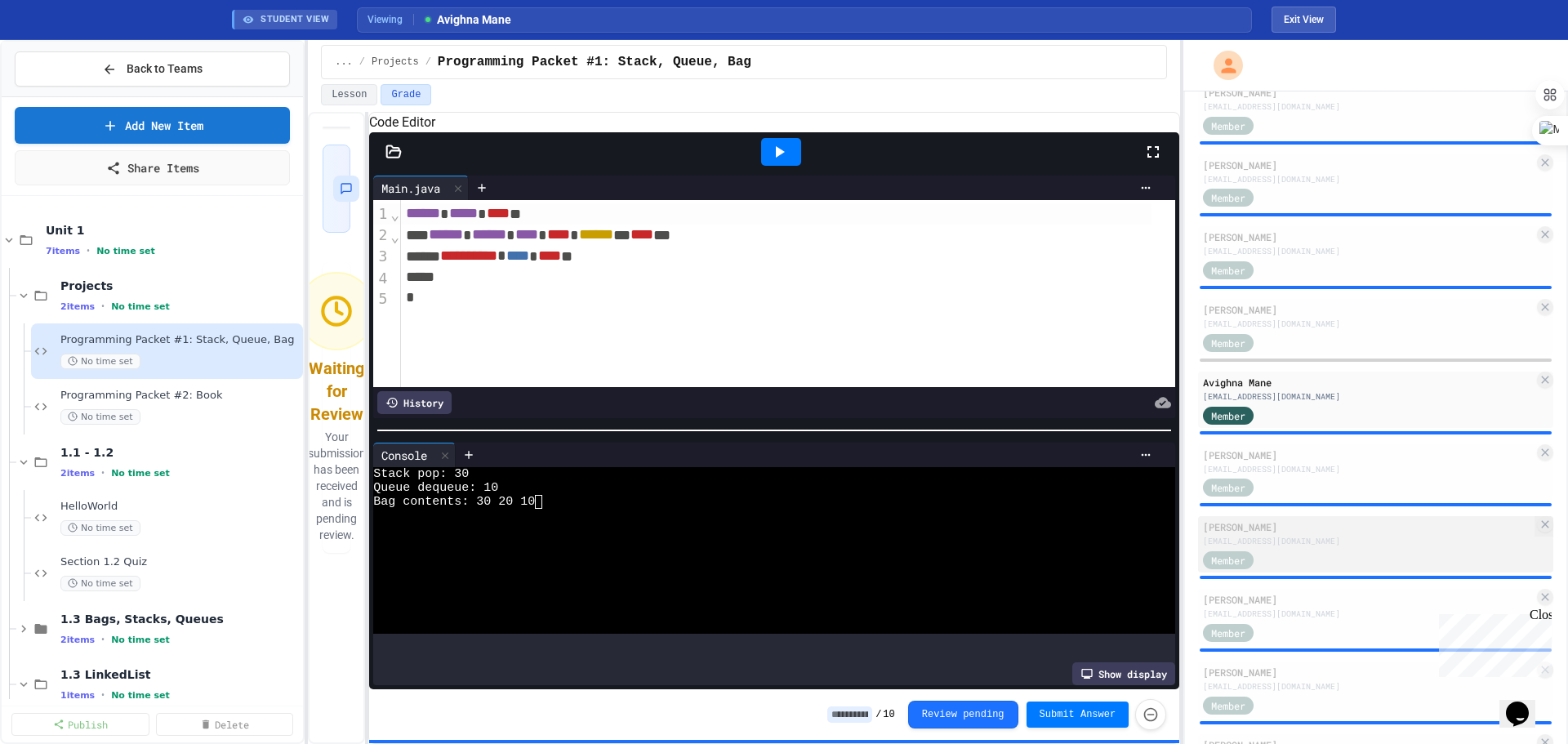
scroll to position [245, 0]
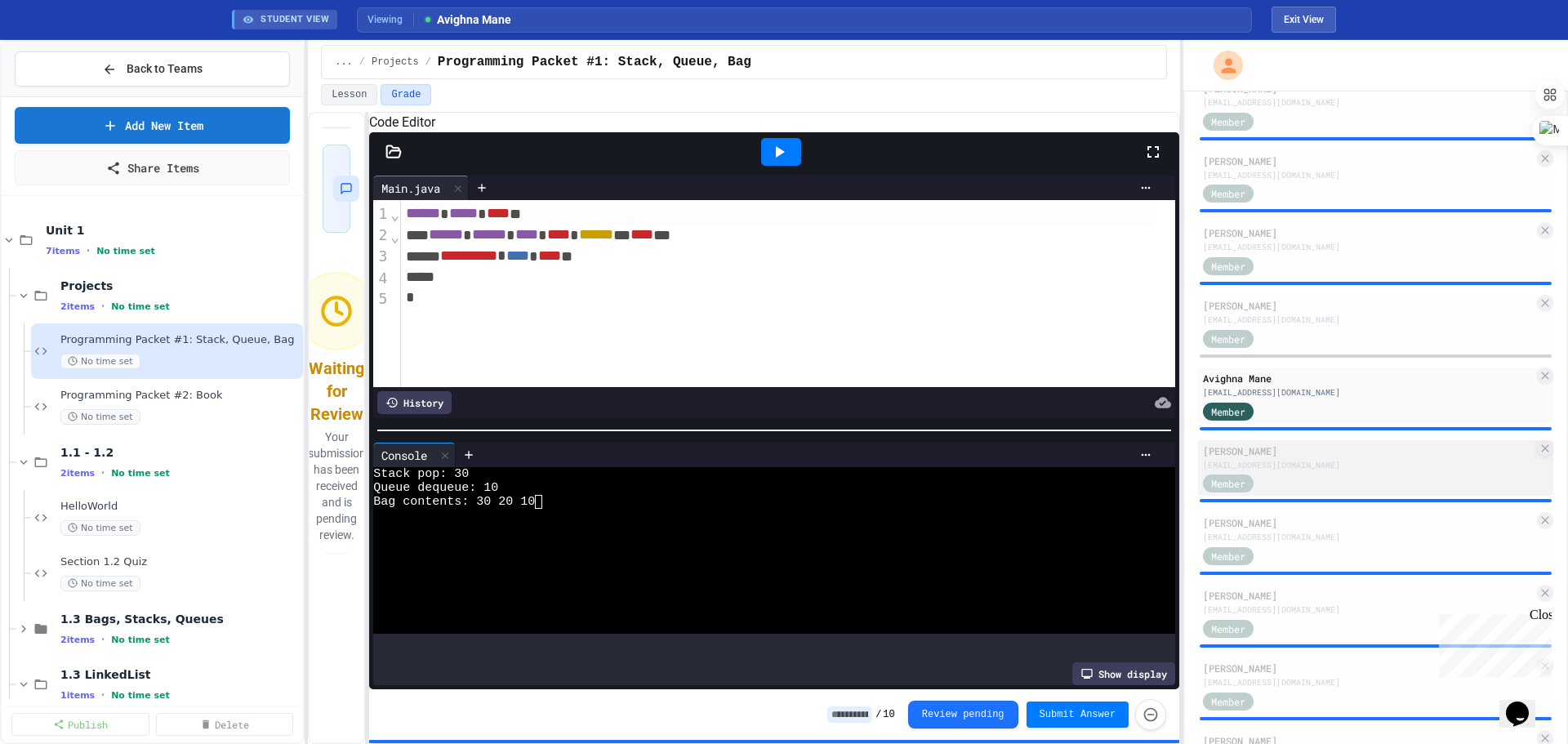
click at [895, 424] on div "[EMAIL_ADDRESS][DOMAIN_NAME]" at bounding box center [1368, 465] width 331 height 12
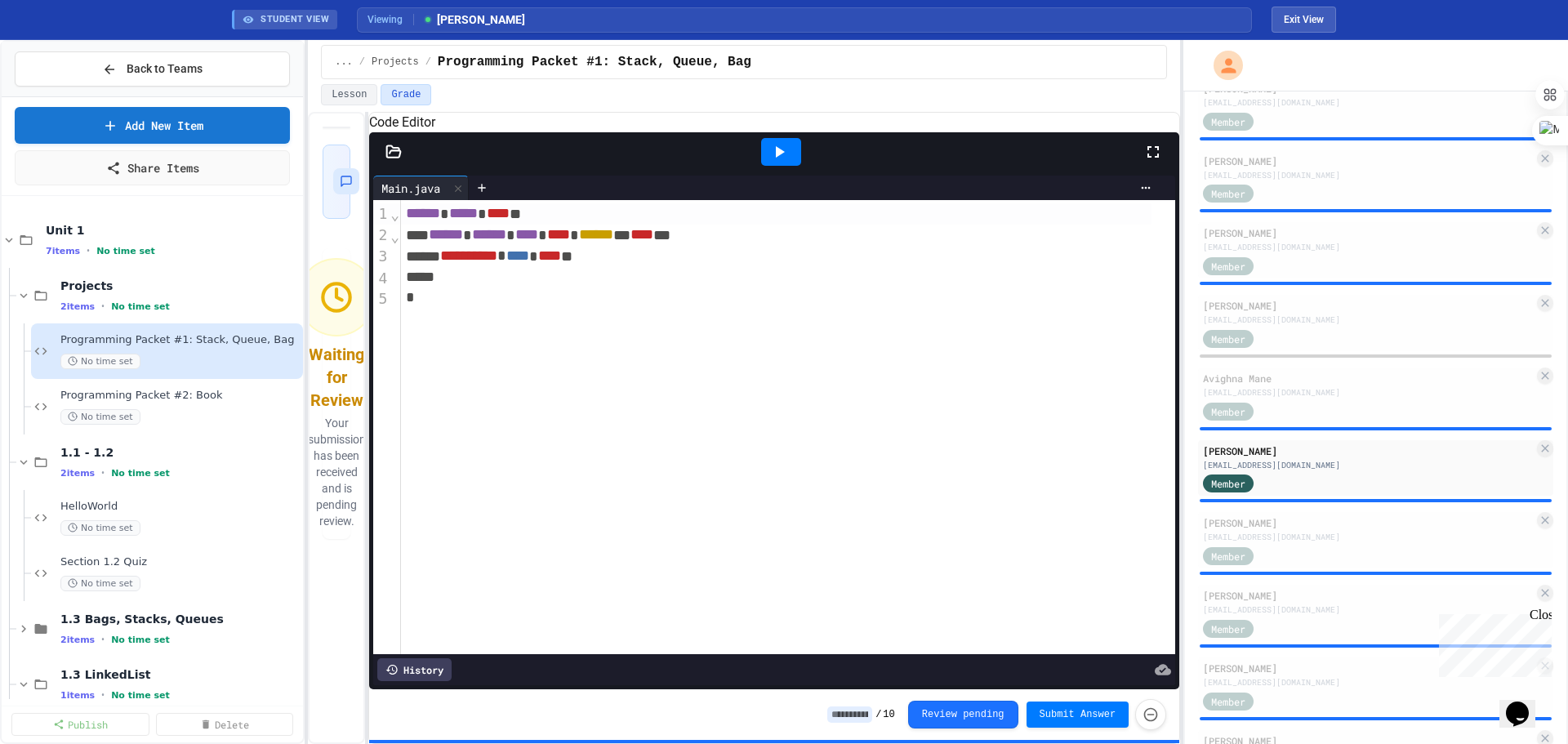
click at [783, 161] on icon at bounding box center [779, 152] width 20 height 20
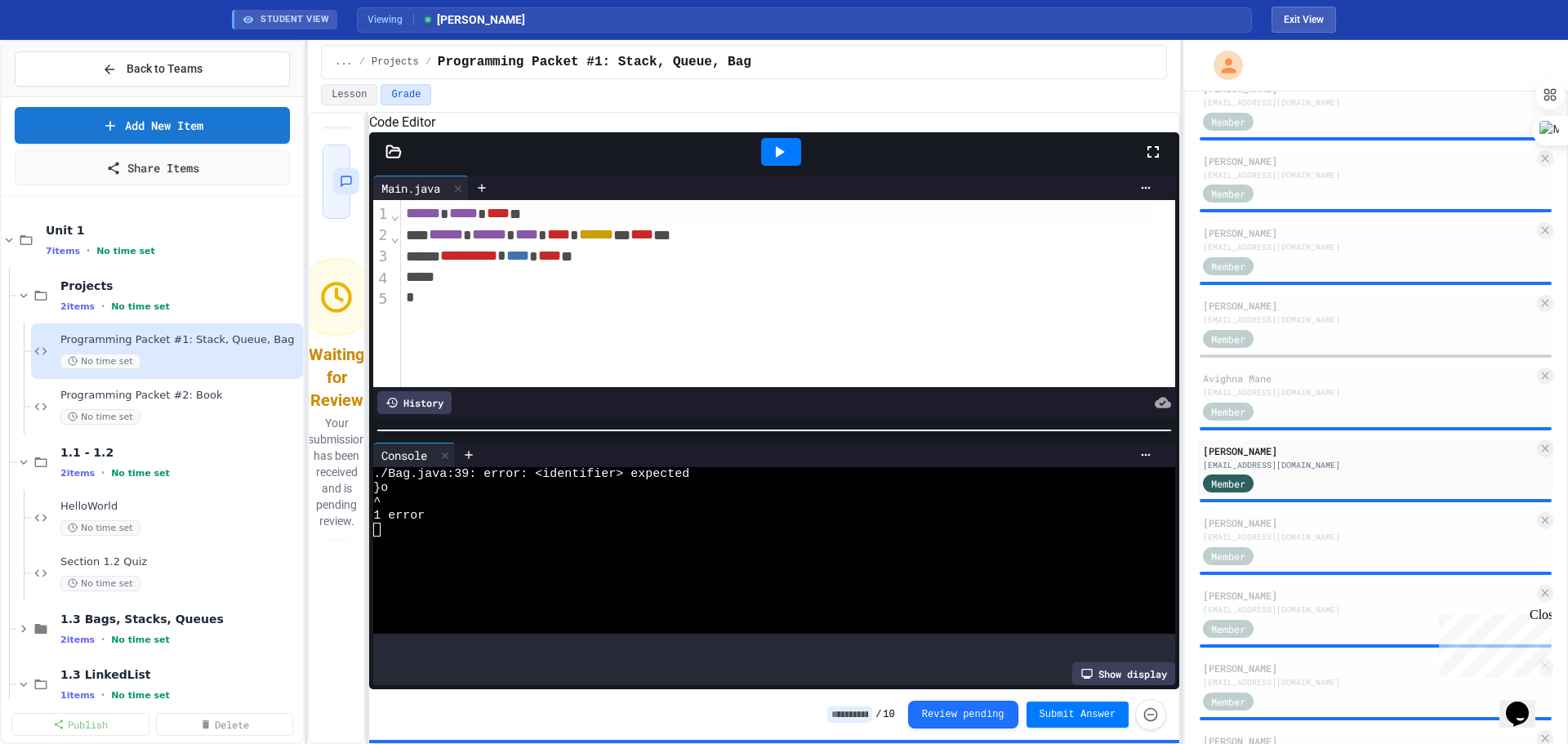
click at [395, 157] on icon at bounding box center [394, 151] width 14 height 12
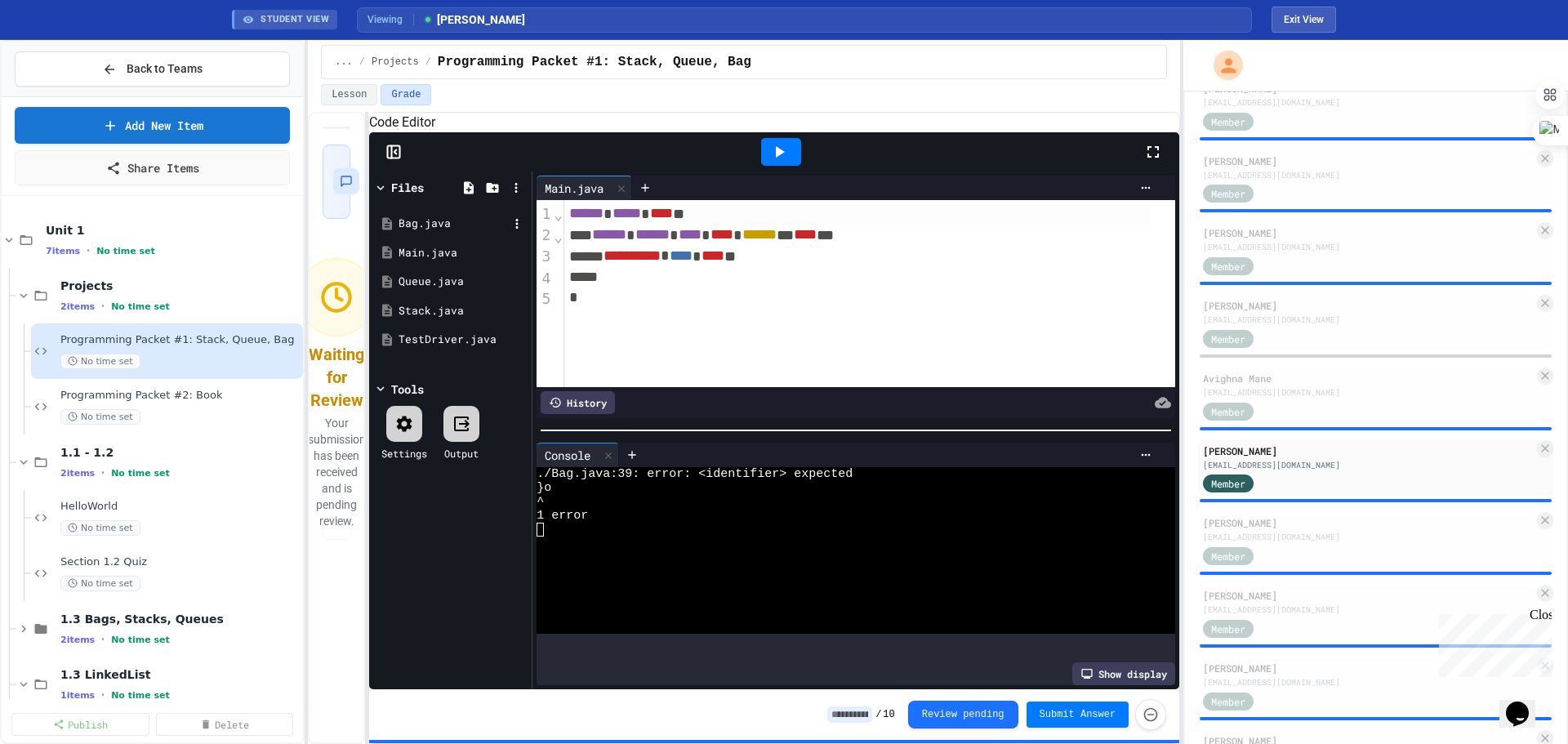
click at [404, 232] on div "Bag.java" at bounding box center [452, 223] width 109 height 16
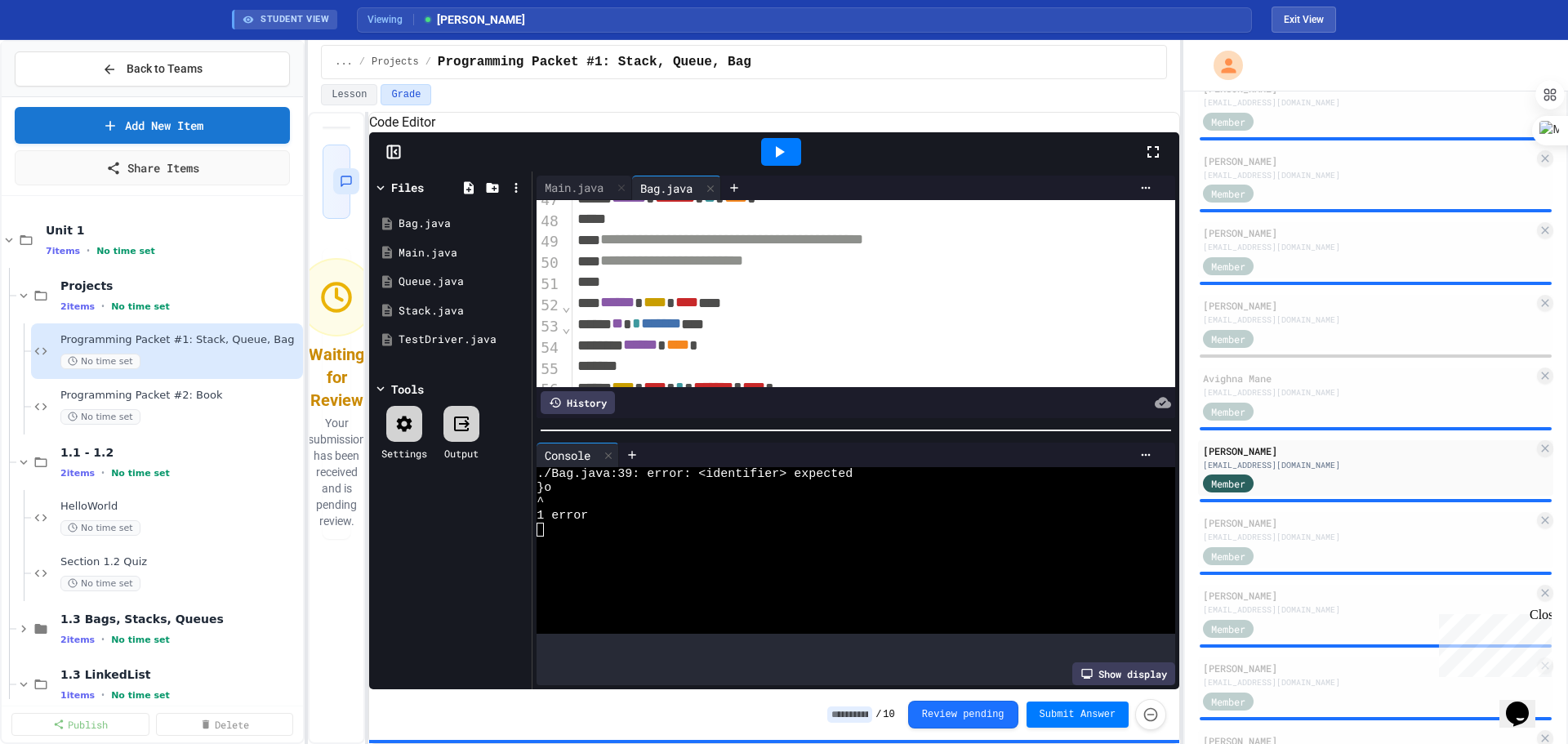
scroll to position [789, 0]
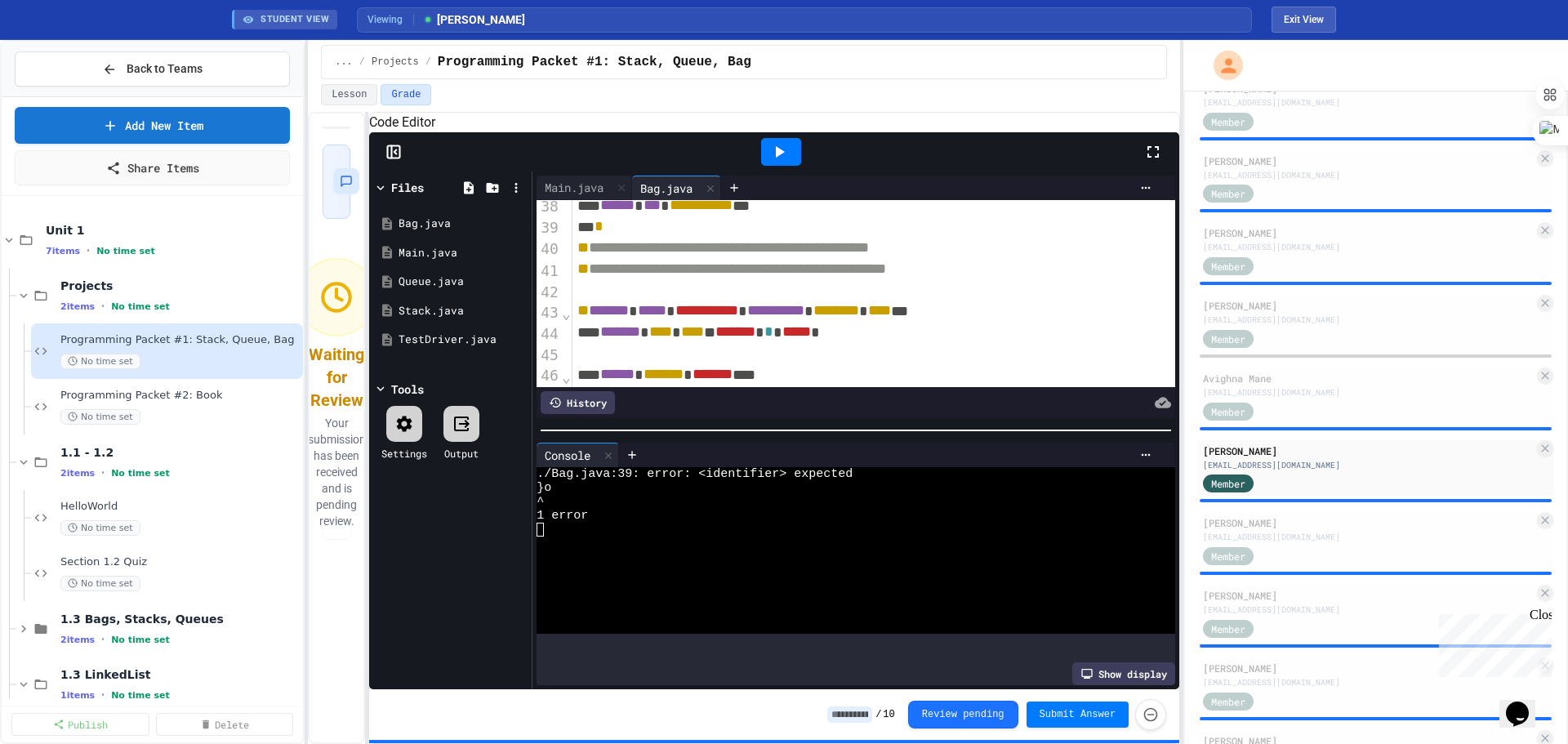
click at [629, 238] on div "* *" at bounding box center [856, 227] width 568 height 21
click at [778, 158] on icon at bounding box center [780, 152] width 9 height 12
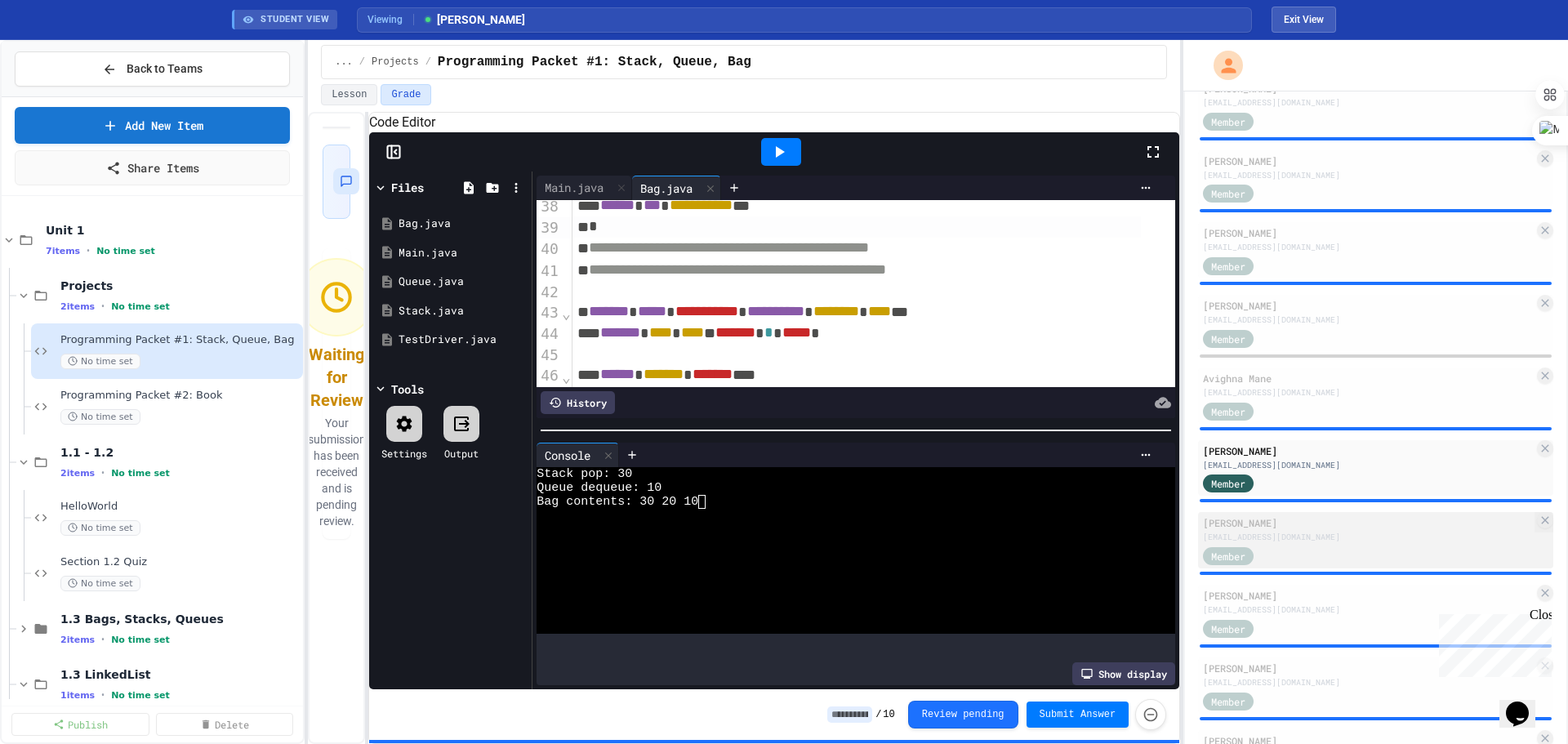
click at [895, 424] on div "Member" at bounding box center [1368, 554] width 331 height 20
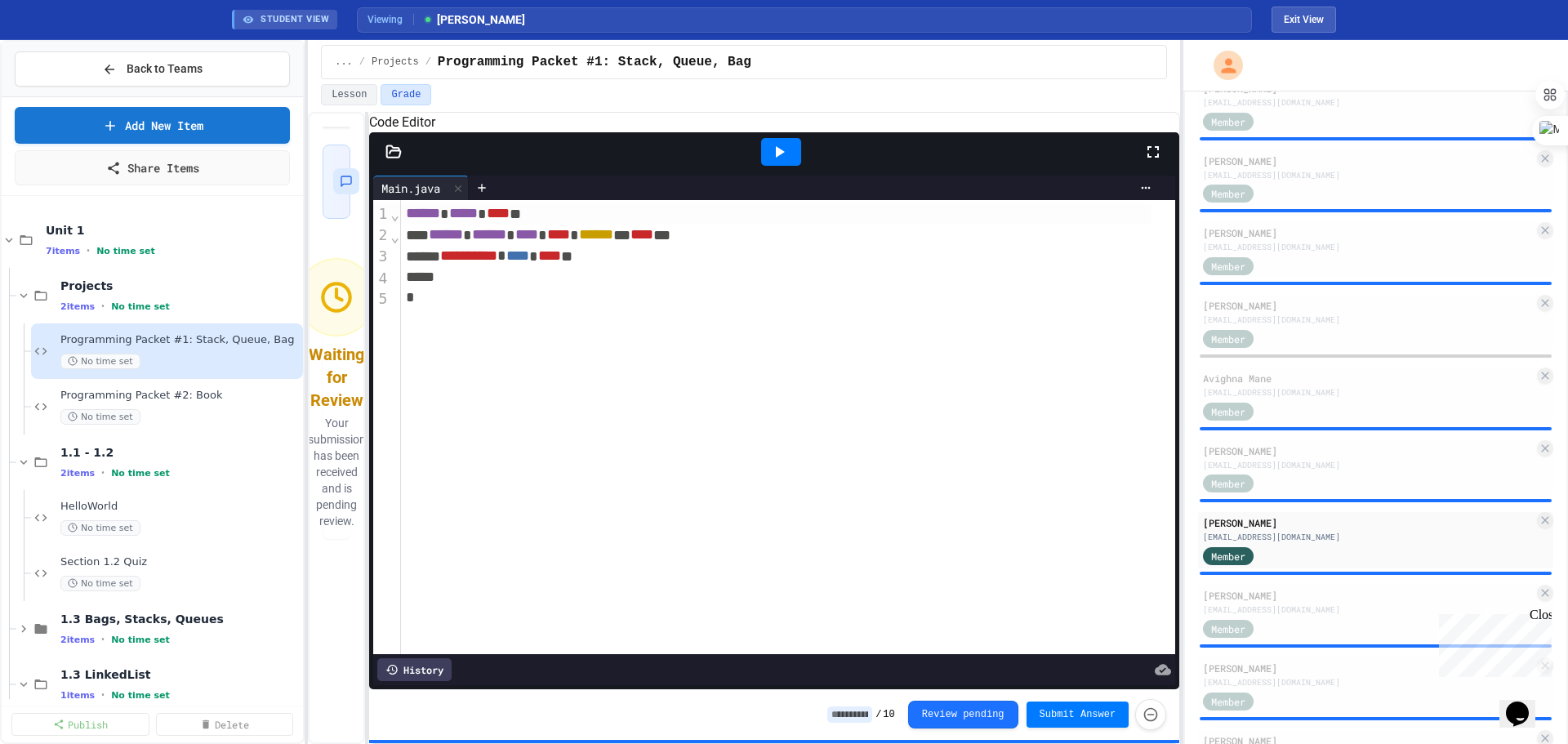
click at [786, 161] on icon at bounding box center [779, 152] width 20 height 20
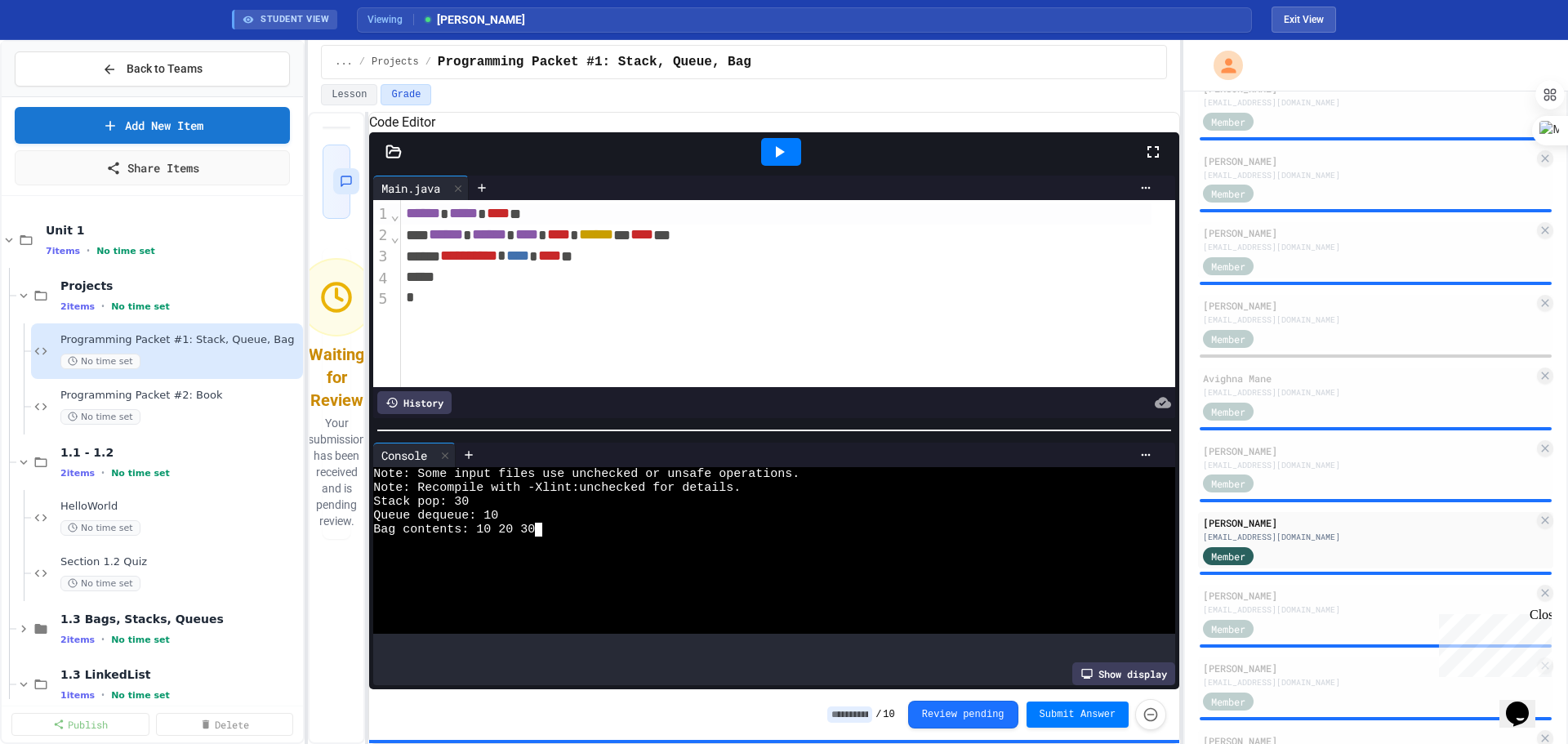
click at [487, 424] on div "Stack pop: 30" at bounding box center [759, 502] width 772 height 14
click at [403, 160] on div at bounding box center [393, 152] width 49 height 16
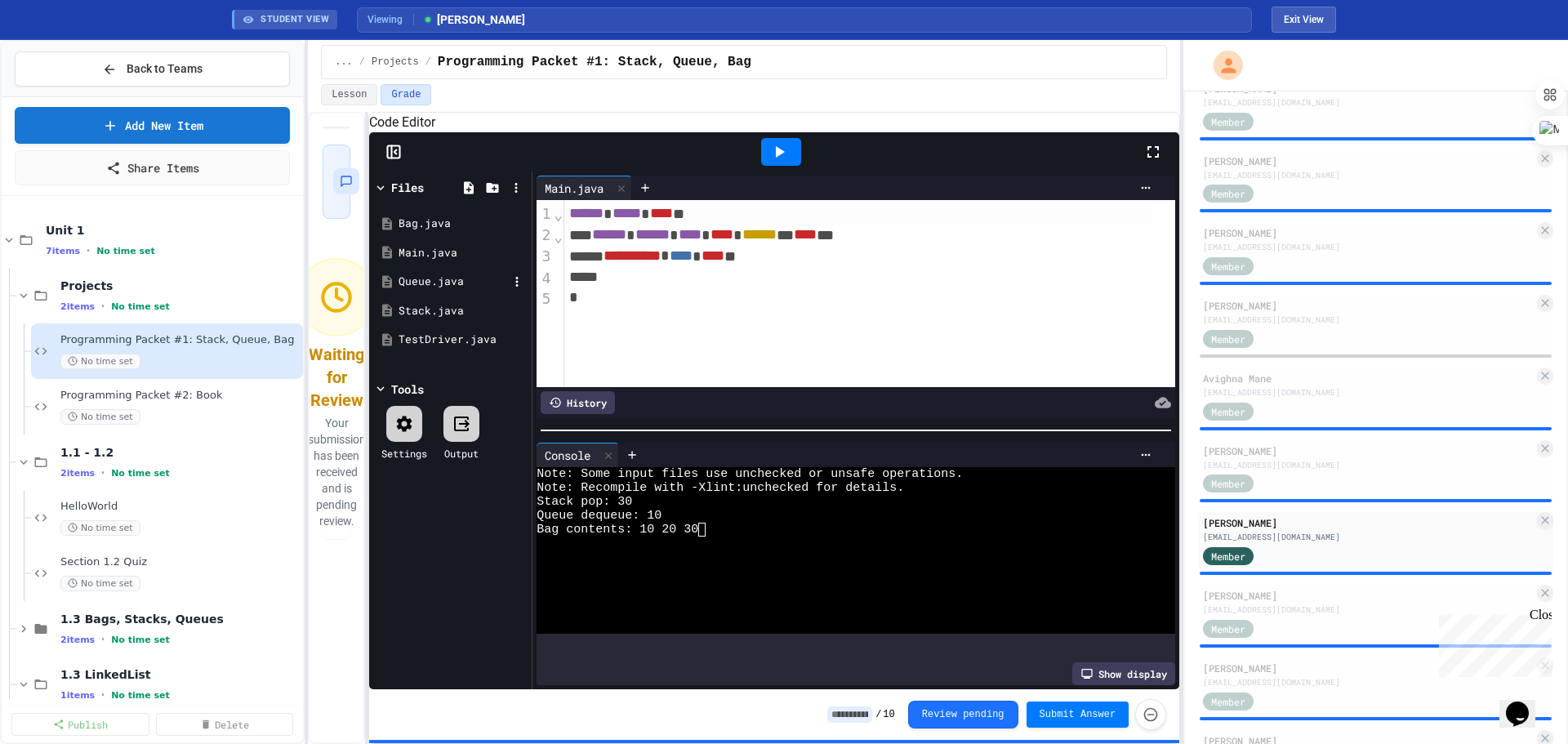
click at [414, 290] on div "Queue.java" at bounding box center [452, 281] width 109 height 16
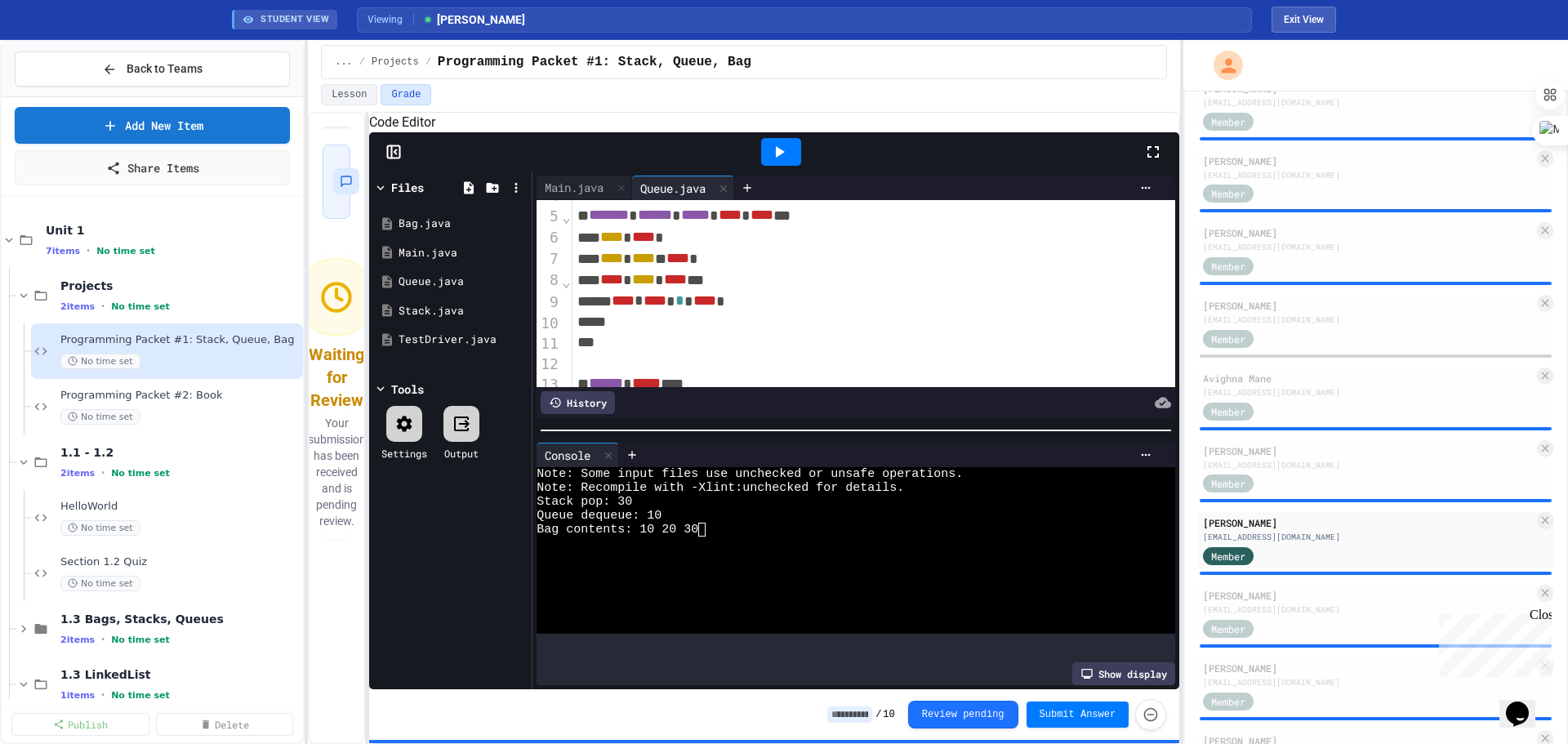
scroll to position [82, 0]
click at [410, 290] on div "Queue.java" at bounding box center [452, 281] width 109 height 16
click at [412, 233] on div "Bag.java" at bounding box center [451, 223] width 154 height 29
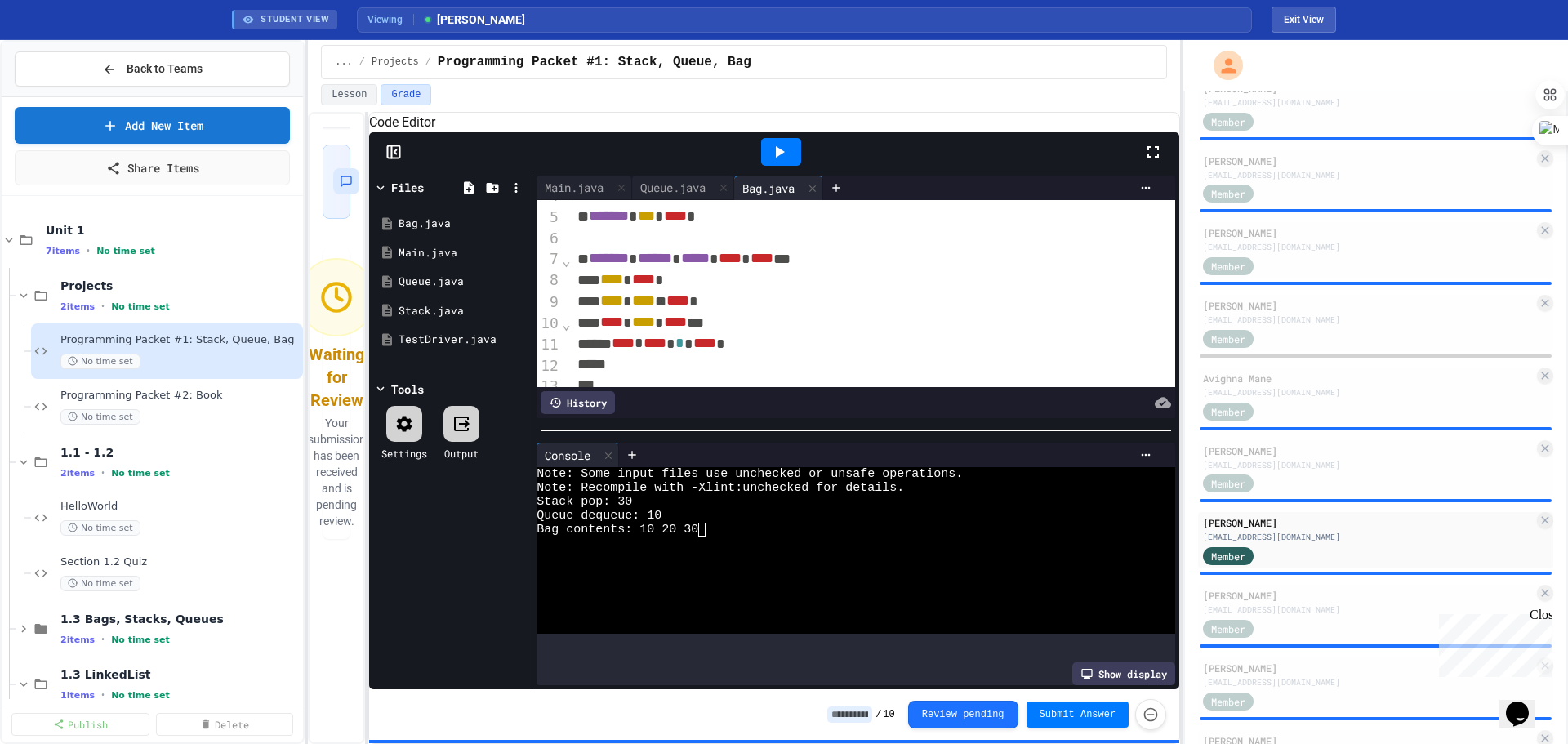
scroll to position [163, 0]
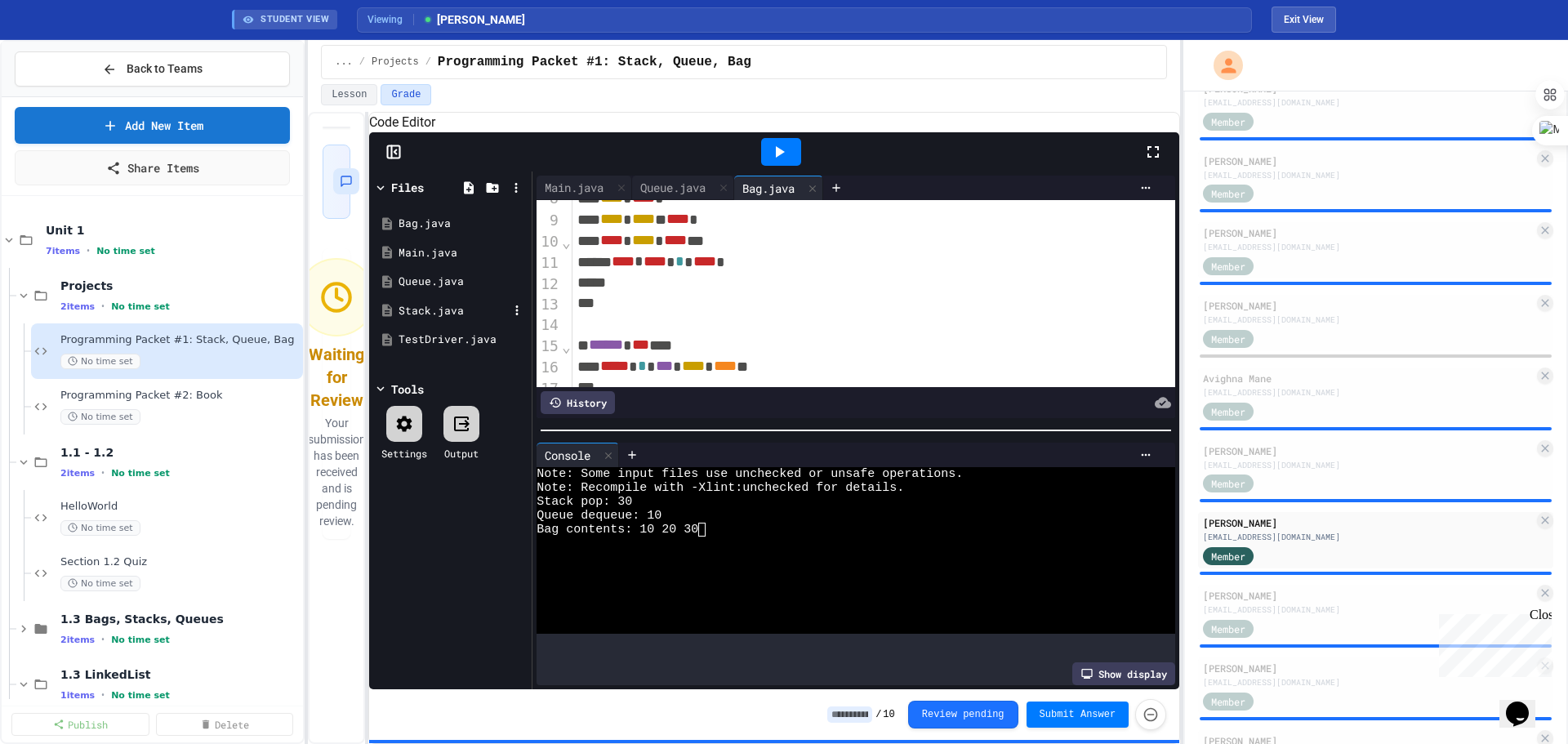
click at [421, 319] on div "Stack.java" at bounding box center [452, 311] width 109 height 16
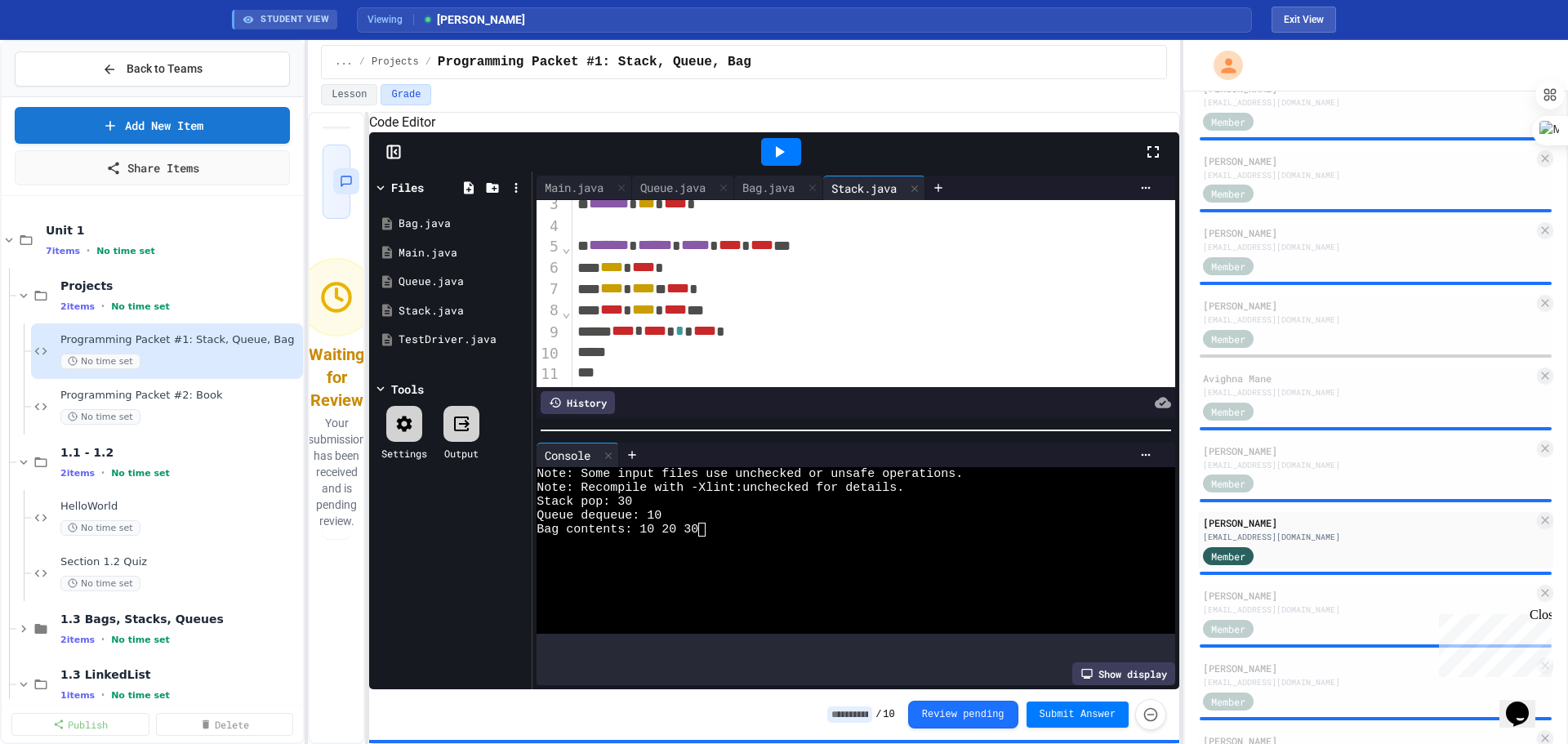
scroll to position [82, 0]
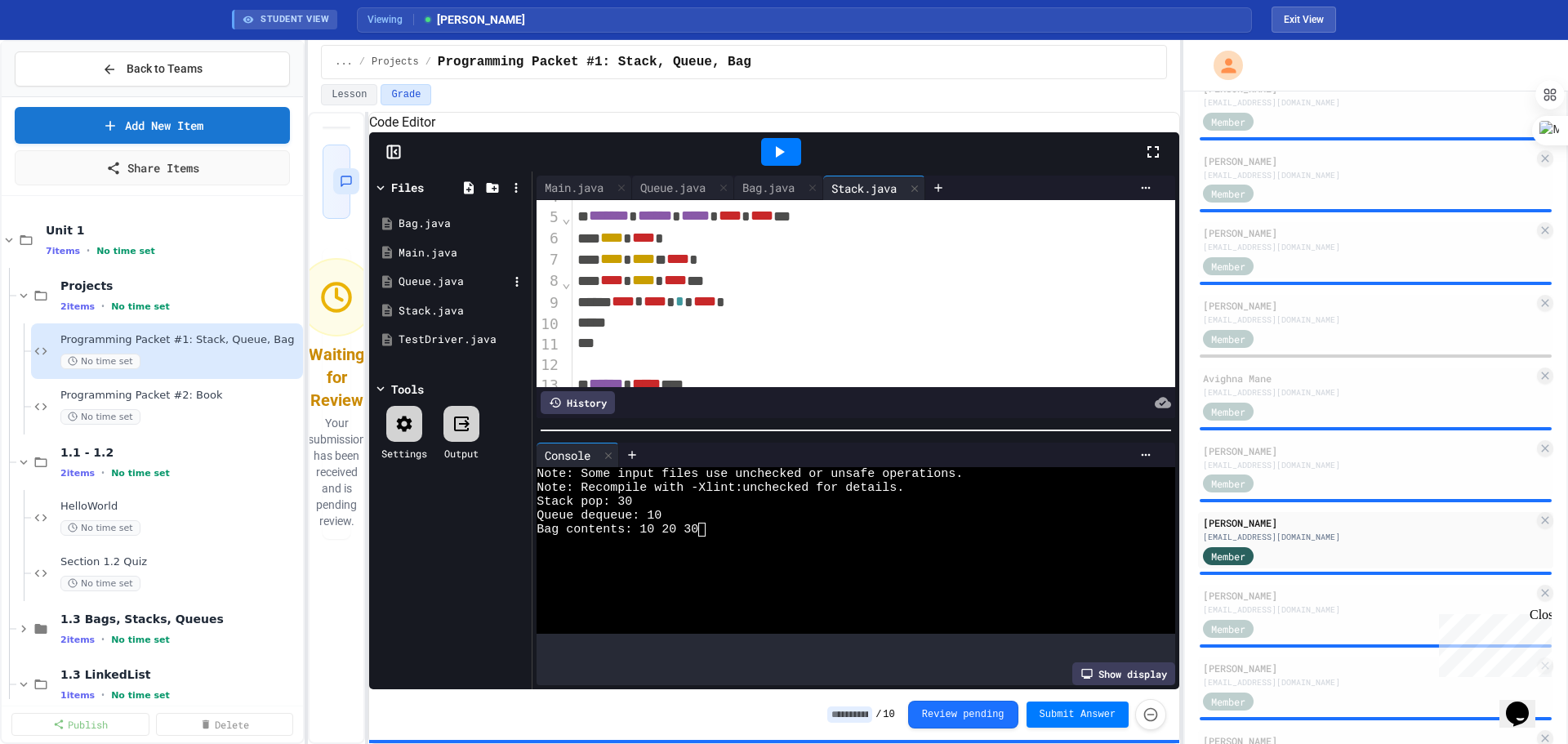
click at [416, 290] on div "Queue.java" at bounding box center [452, 281] width 109 height 16
click at [412, 262] on div "Main.java" at bounding box center [452, 253] width 109 height 16
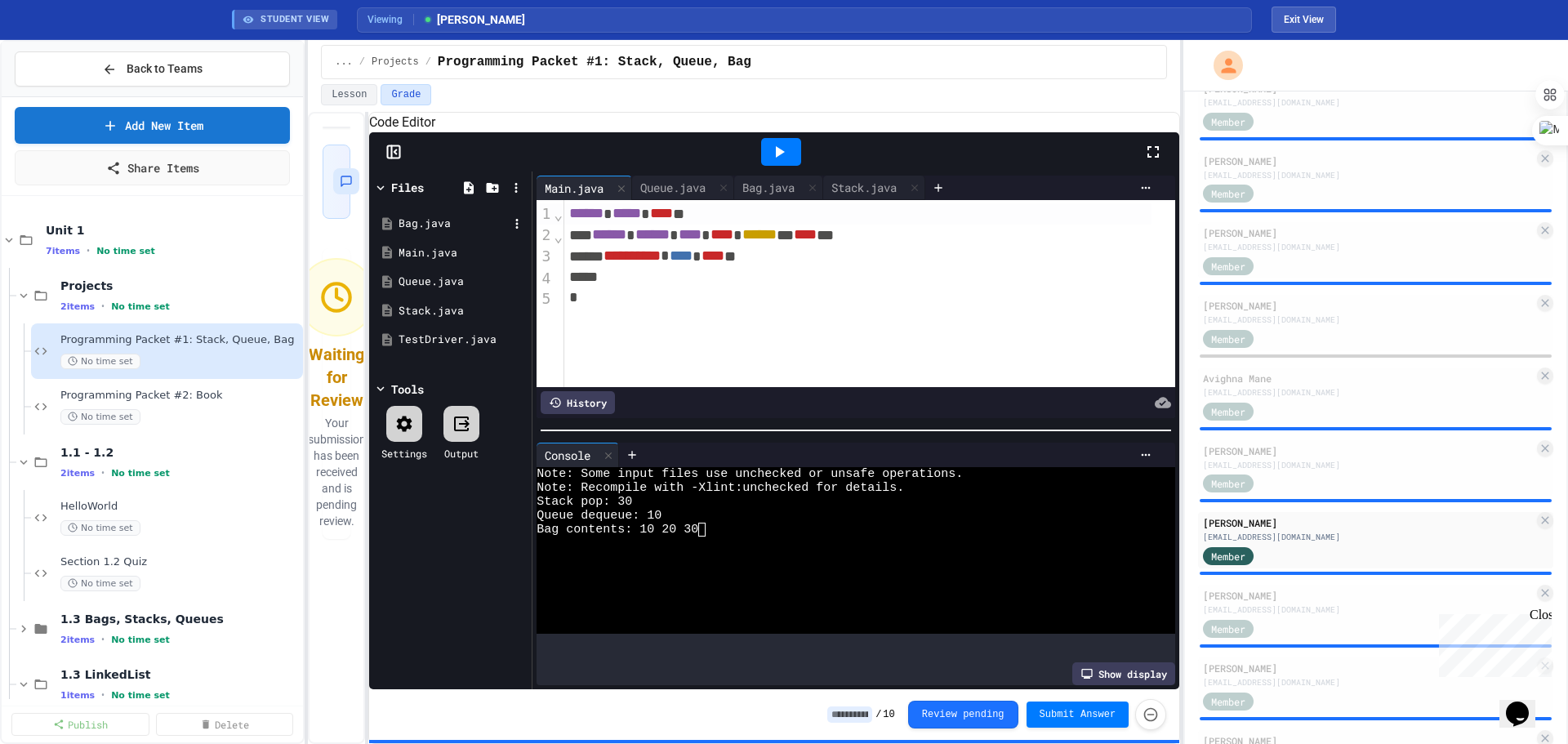
click at [422, 232] on div "Bag.java" at bounding box center [452, 223] width 109 height 16
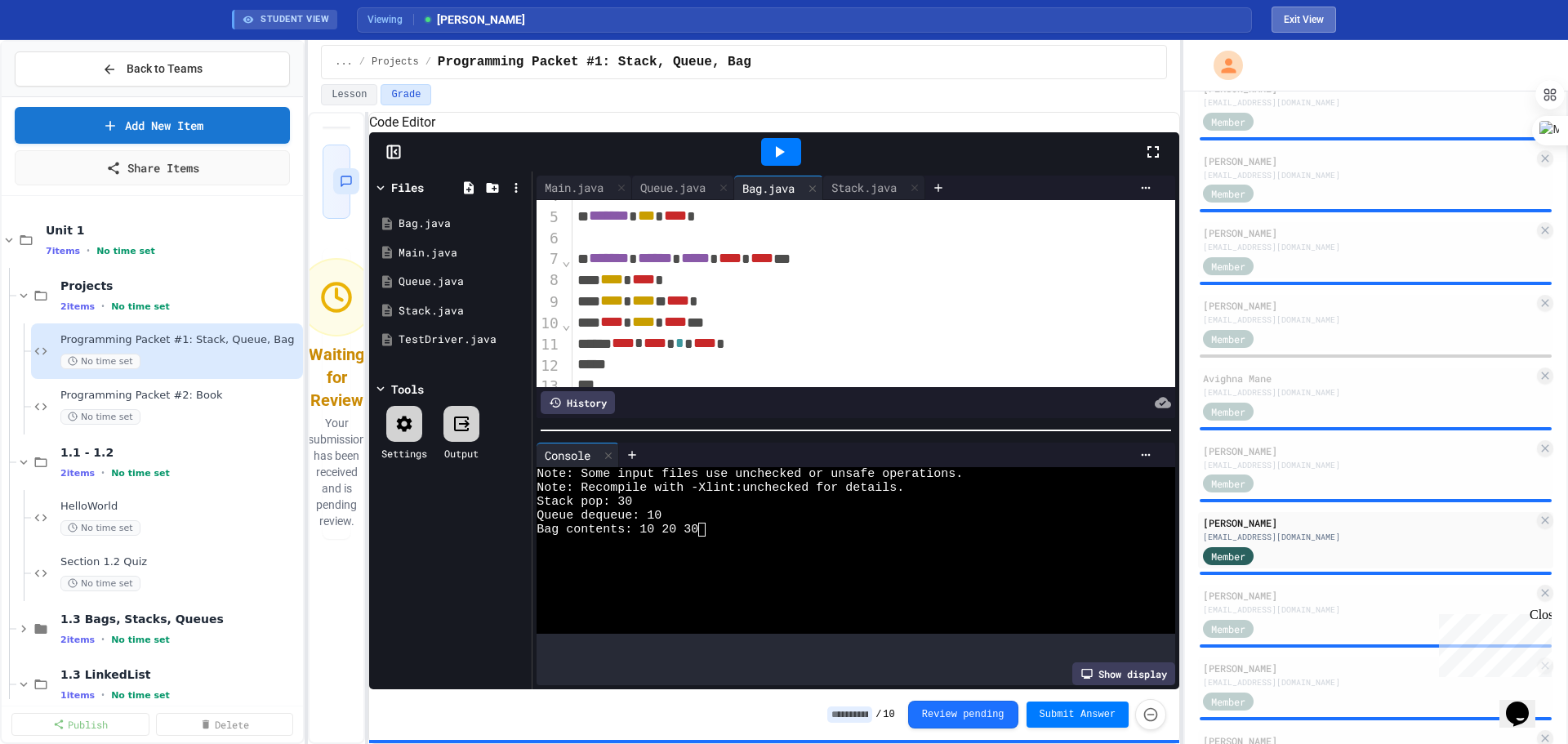
click at [895, 20] on button "Exit View" at bounding box center [1304, 19] width 65 height 26
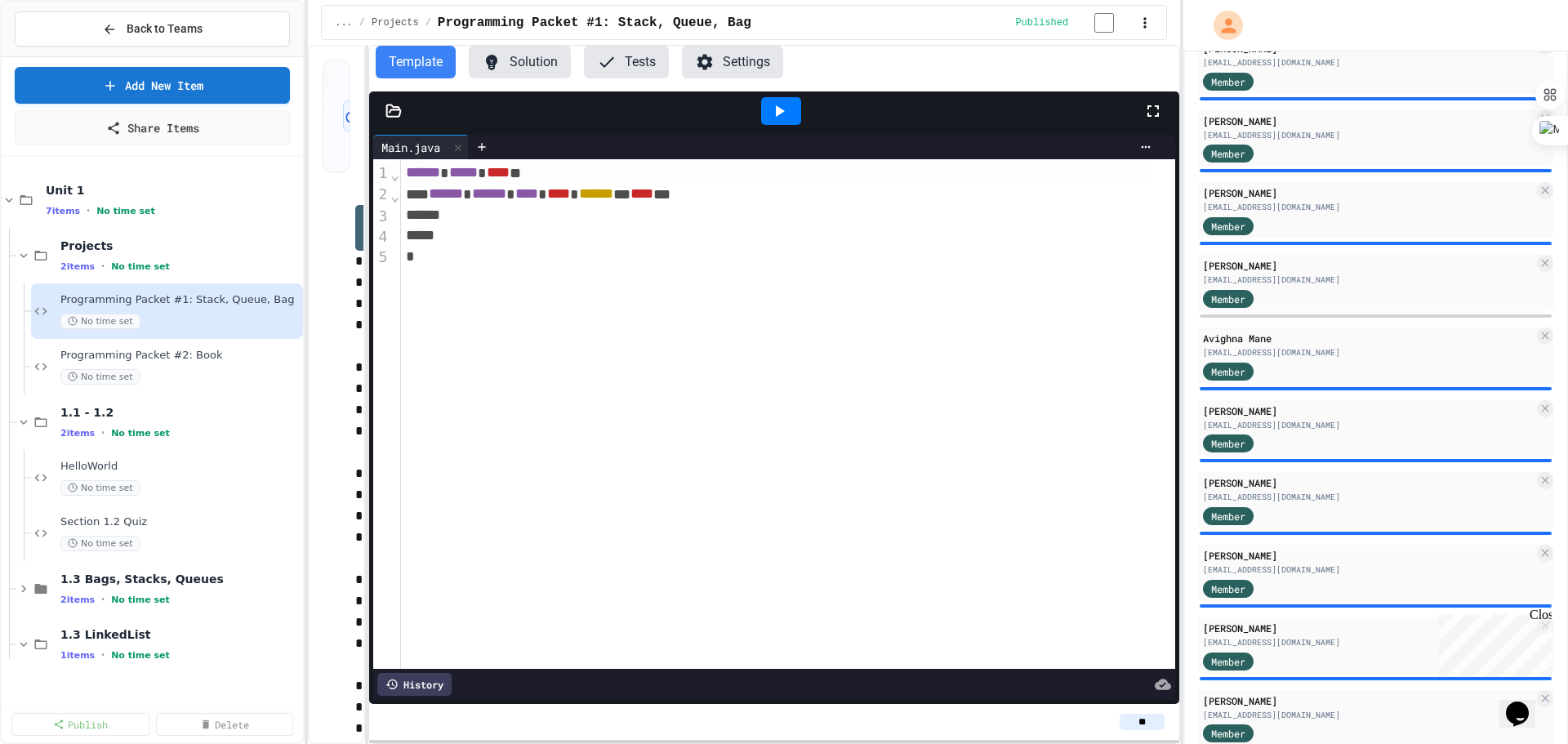
click at [527, 65] on button "Solution" at bounding box center [520, 62] width 102 height 33
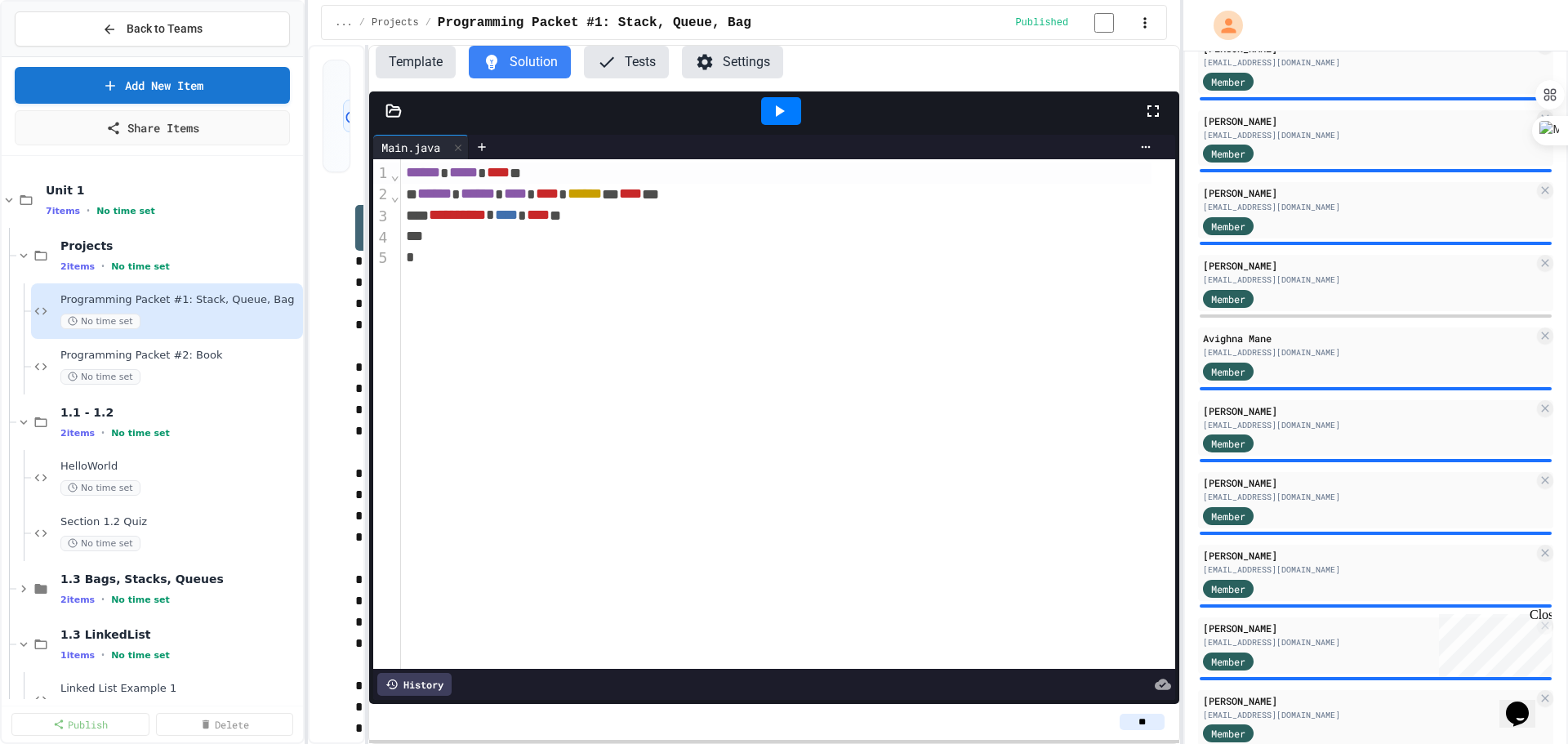
click at [389, 109] on icon at bounding box center [394, 111] width 14 height 12
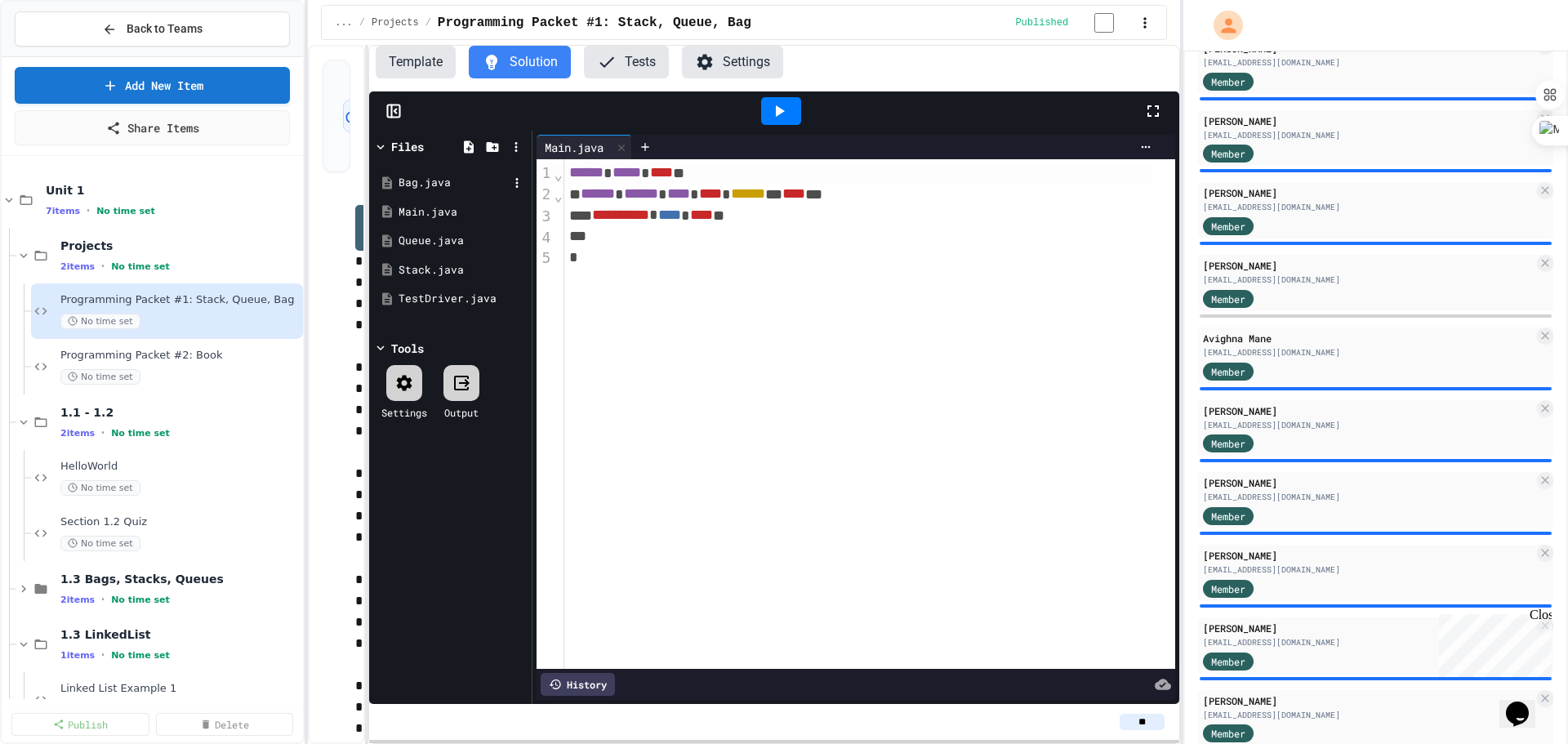
click at [404, 191] on div "Bag.java" at bounding box center [452, 183] width 109 height 16
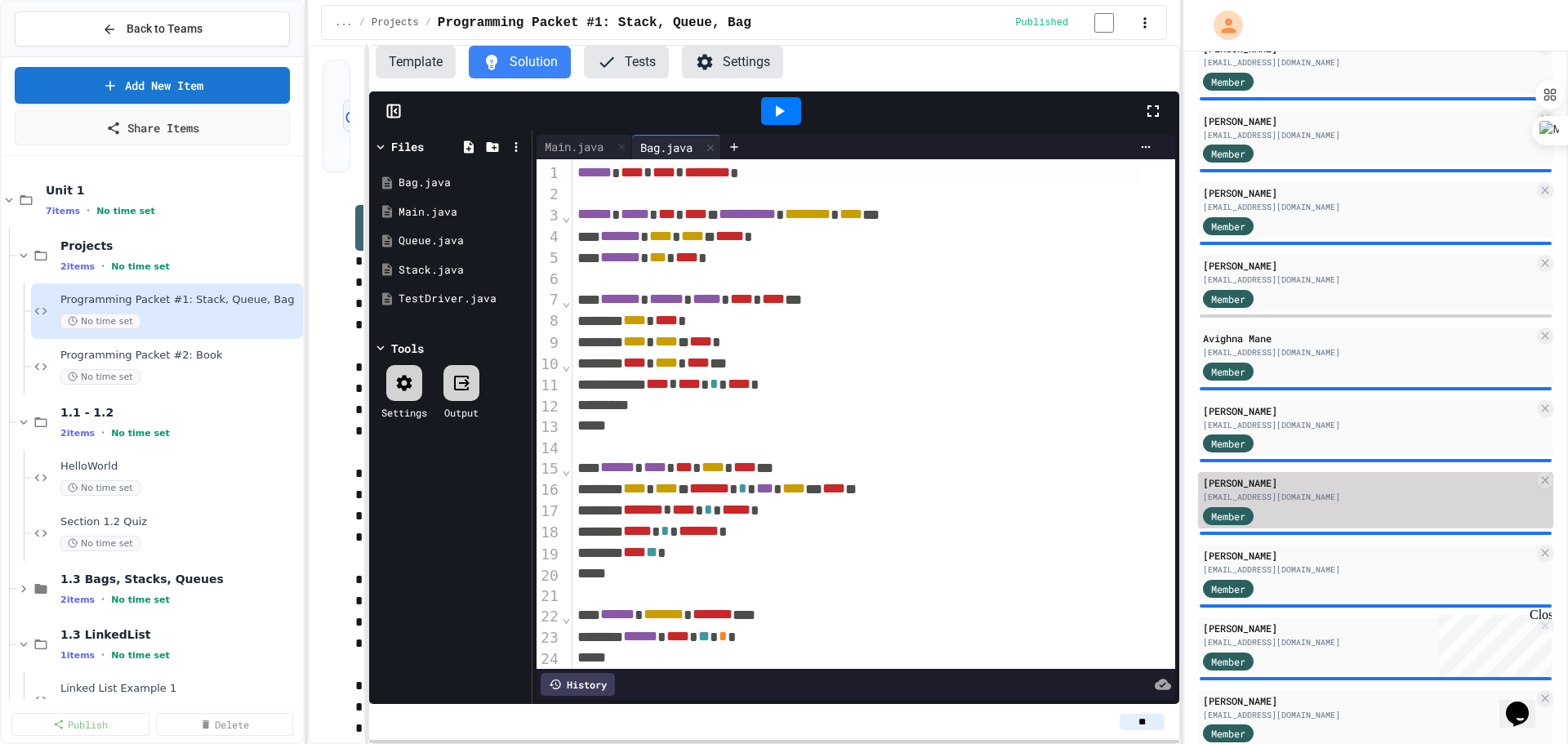
click at [895, 424] on div "[PERSON_NAME]" at bounding box center [1368, 482] width 331 height 15
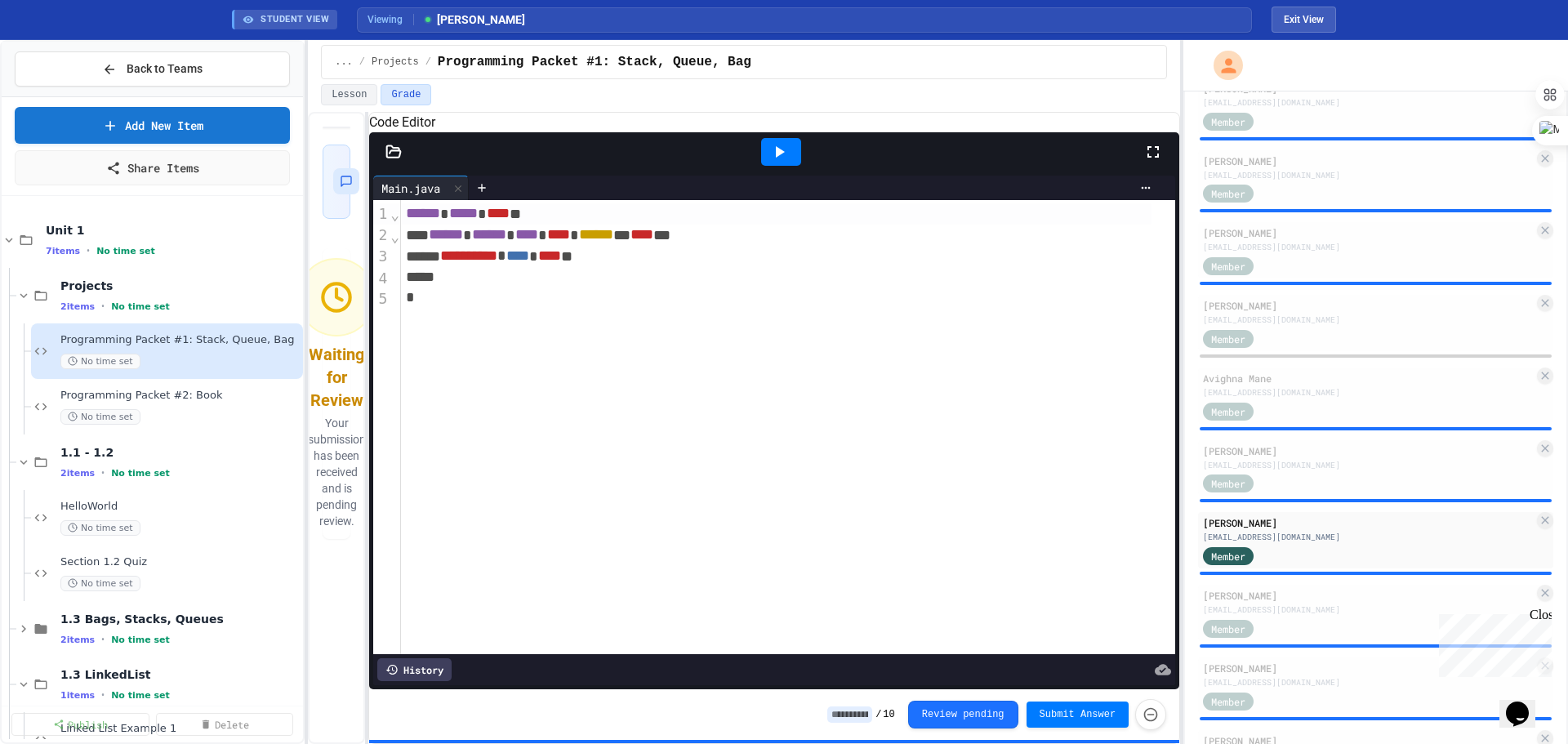
click at [392, 160] on icon at bounding box center [394, 152] width 16 height 16
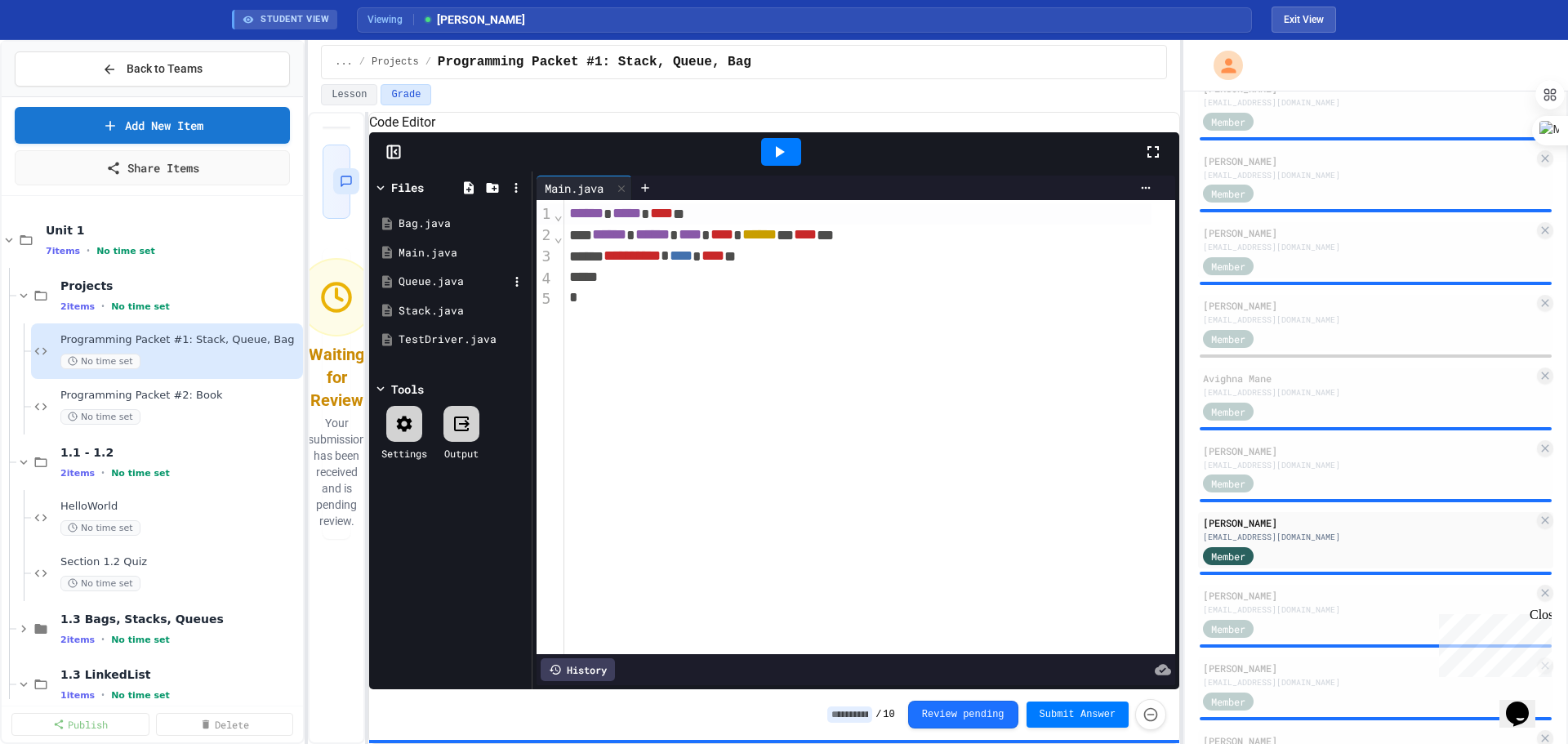
click at [418, 290] on div "Queue.java" at bounding box center [452, 281] width 109 height 16
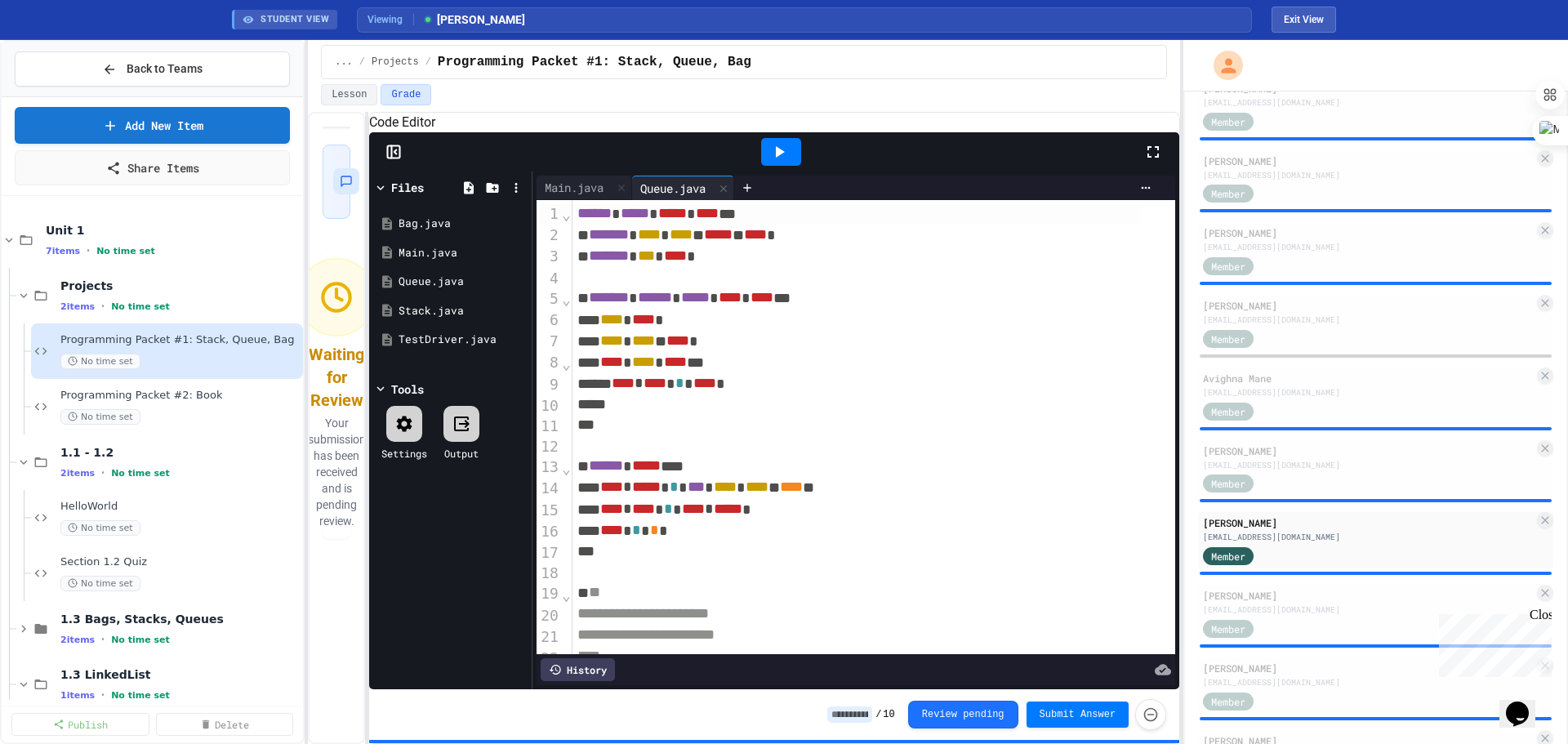
click at [895, 424] on div "**** * ***** * *** **** * **** ** **** **" at bounding box center [856, 488] width 568 height 21
click at [803, 424] on span "****" at bounding box center [791, 487] width 23 height 15
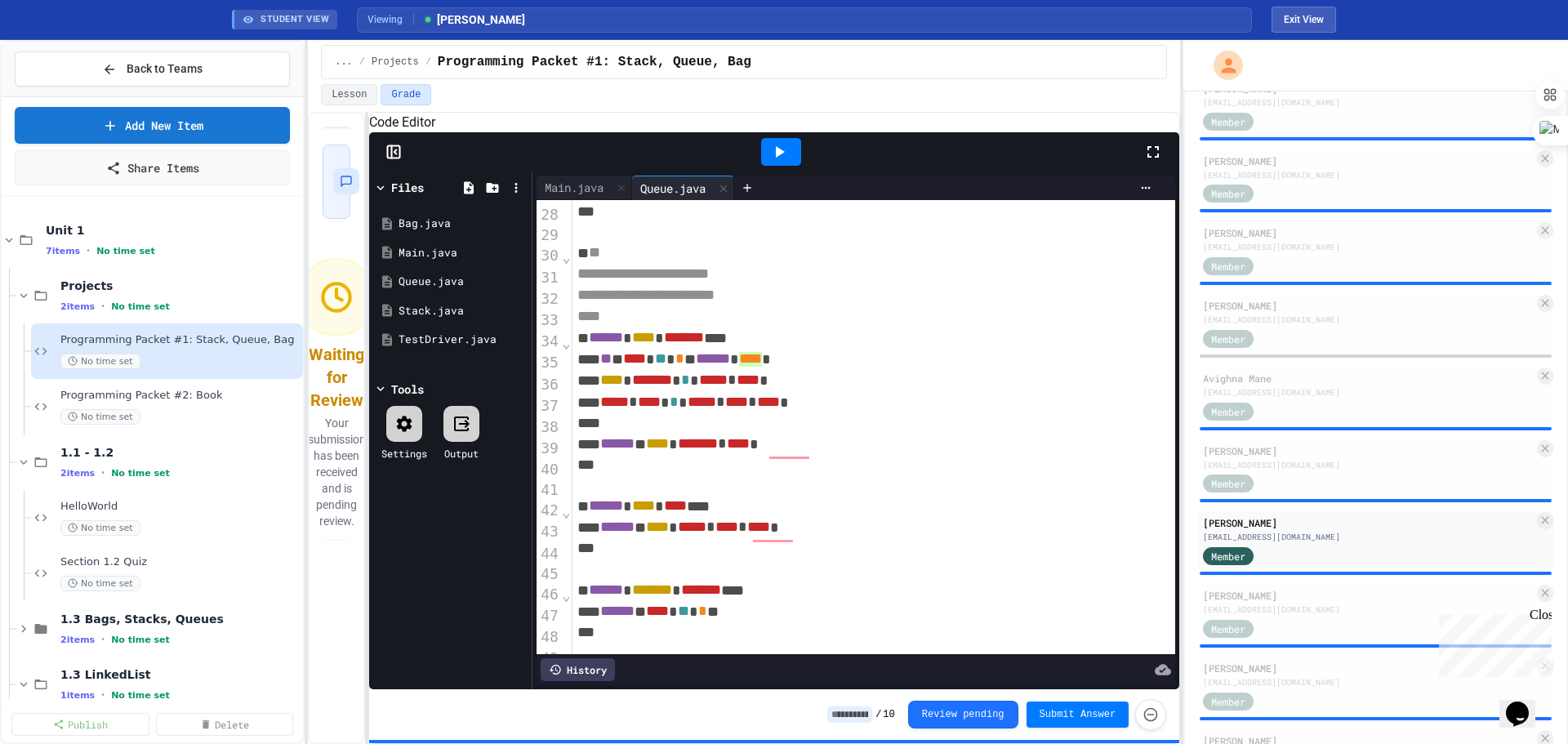
scroll to position [654, 0]
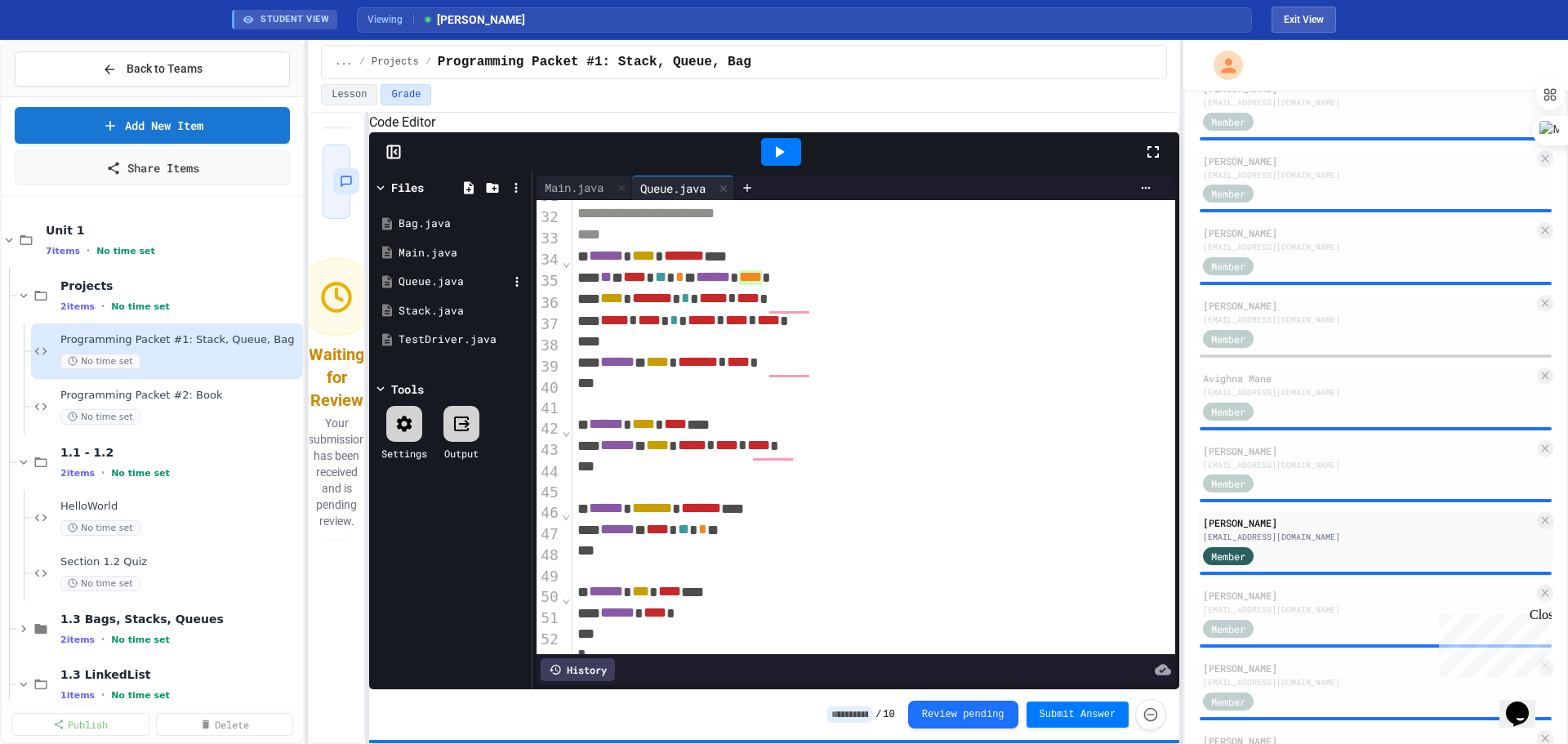
click at [417, 296] on div "Queue.java" at bounding box center [451, 281] width 154 height 29
click at [423, 319] on div "Stack.java" at bounding box center [452, 311] width 109 height 16
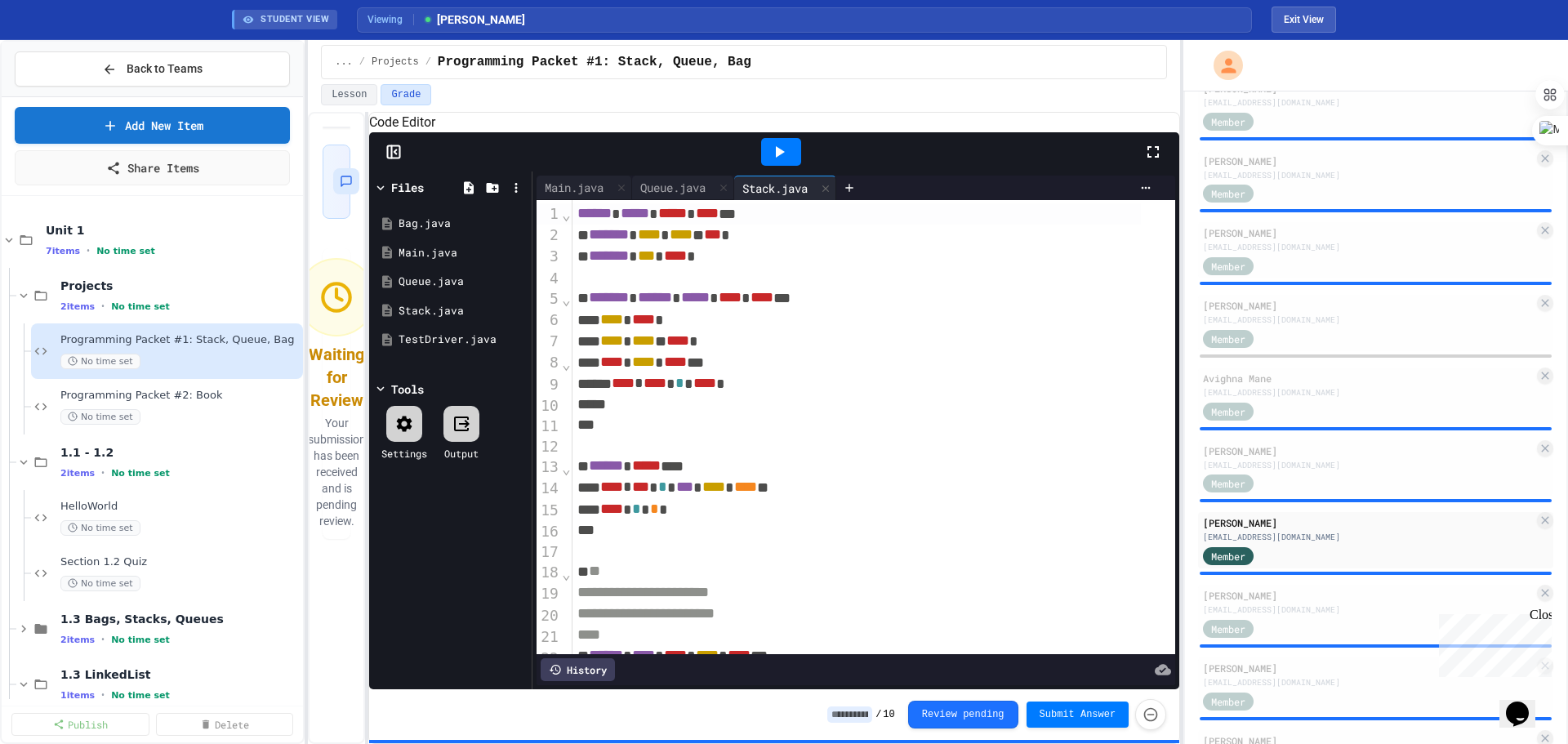
click at [757, 424] on span "****" at bounding box center [746, 487] width 23 height 15
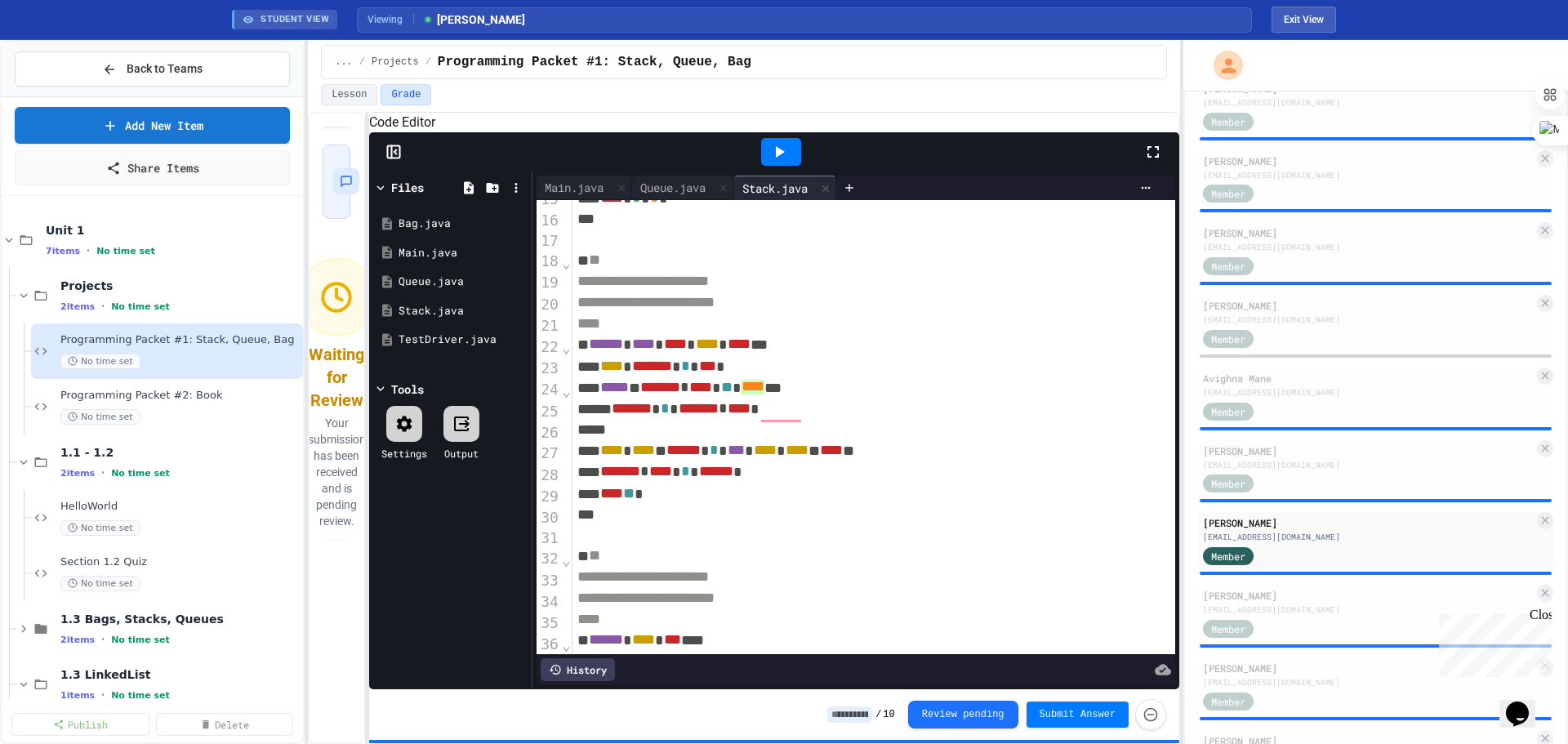
scroll to position [326, 0]
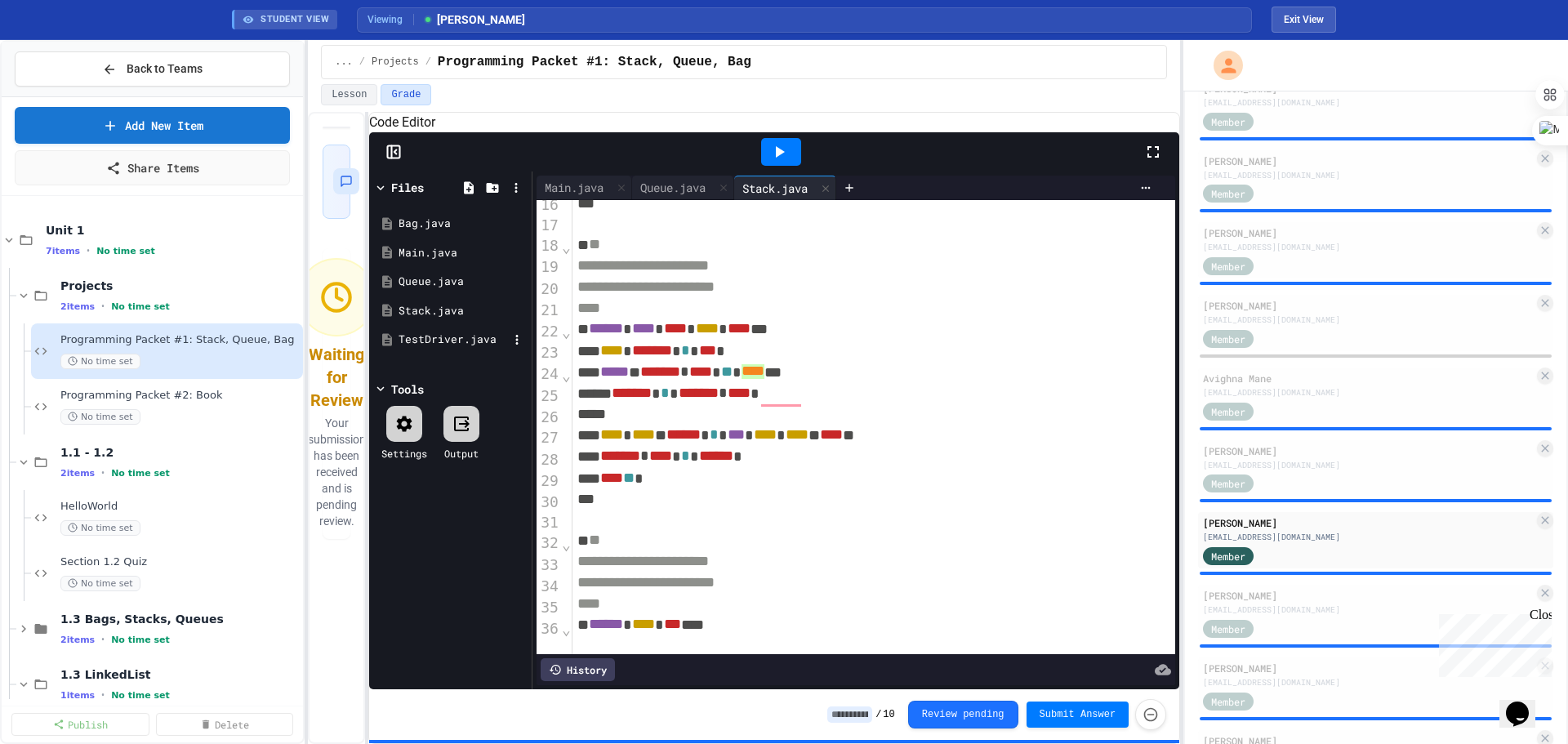
click at [418, 348] on div "TestDriver.java" at bounding box center [452, 340] width 109 height 16
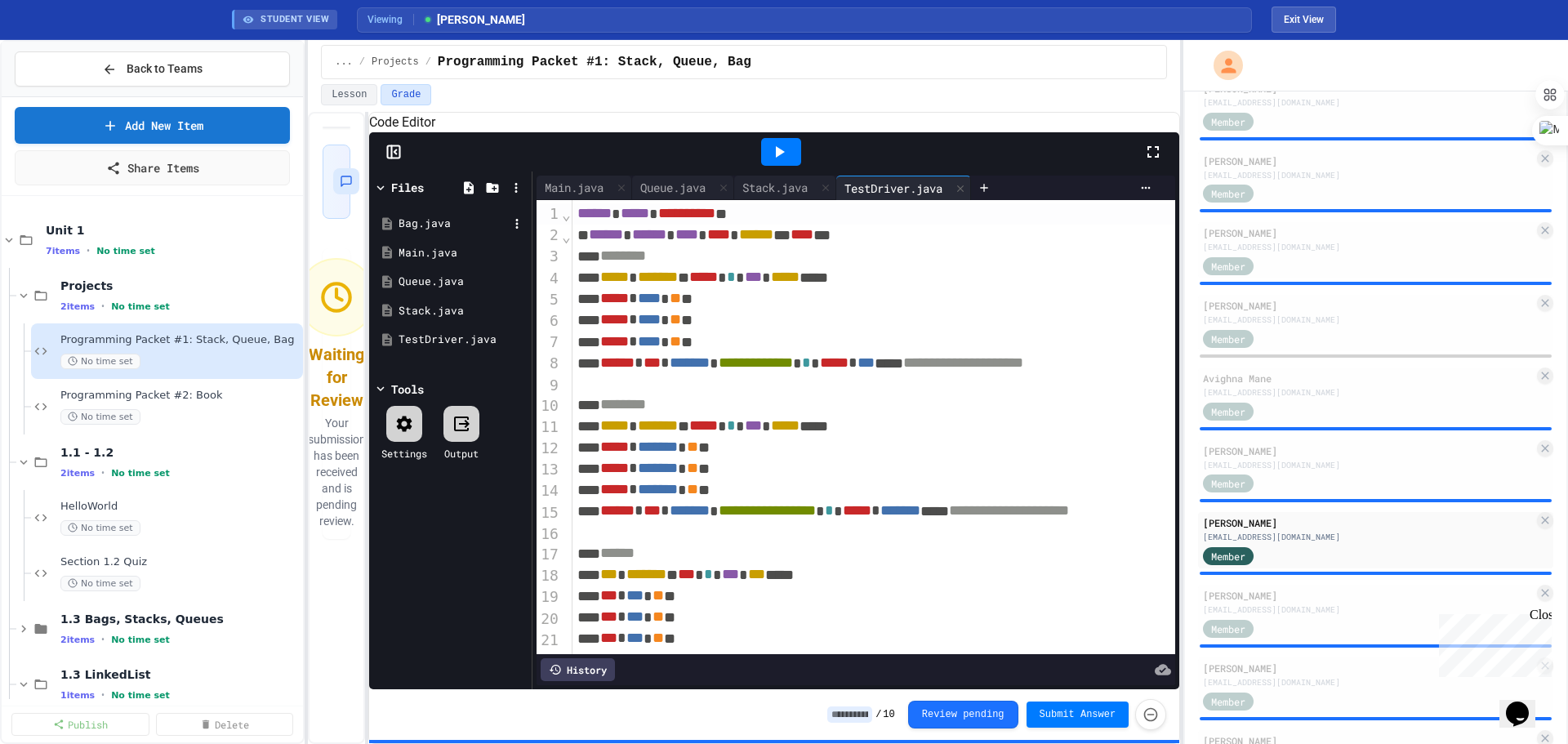
click at [408, 232] on div "Bag.java" at bounding box center [452, 223] width 109 height 16
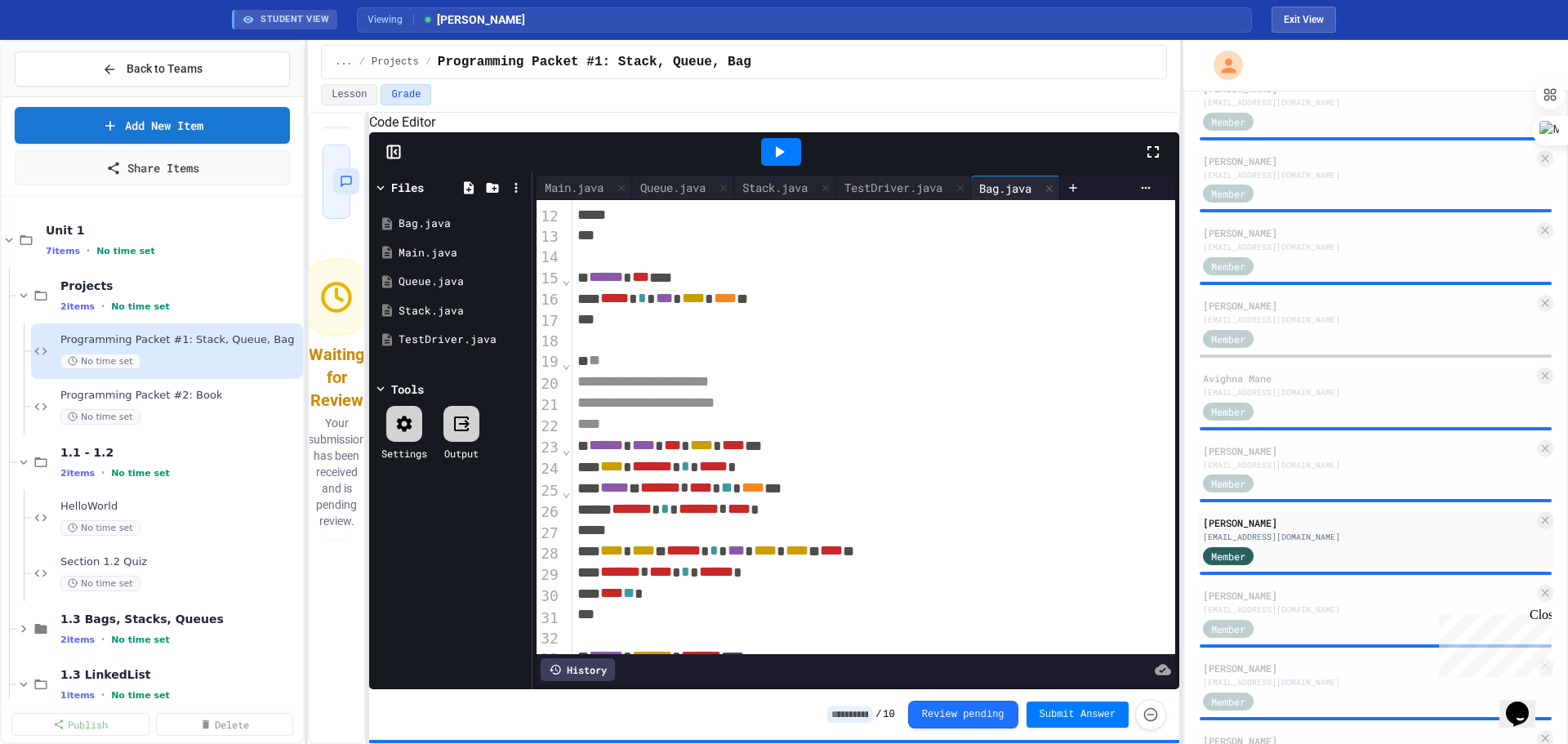
scroll to position [245, 0]
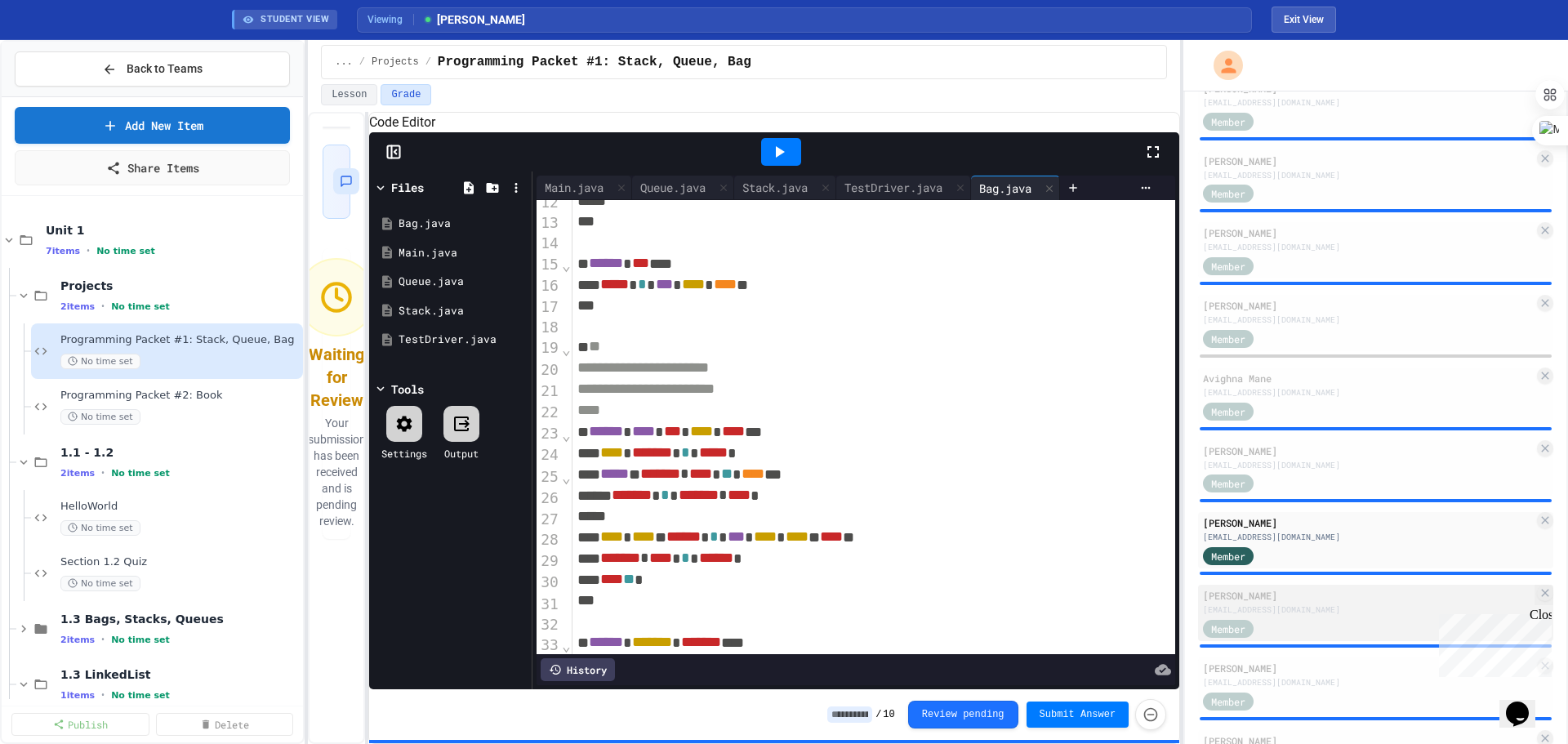
click at [895, 424] on div "[EMAIL_ADDRESS][DOMAIN_NAME]" at bounding box center [1368, 609] width 331 height 12
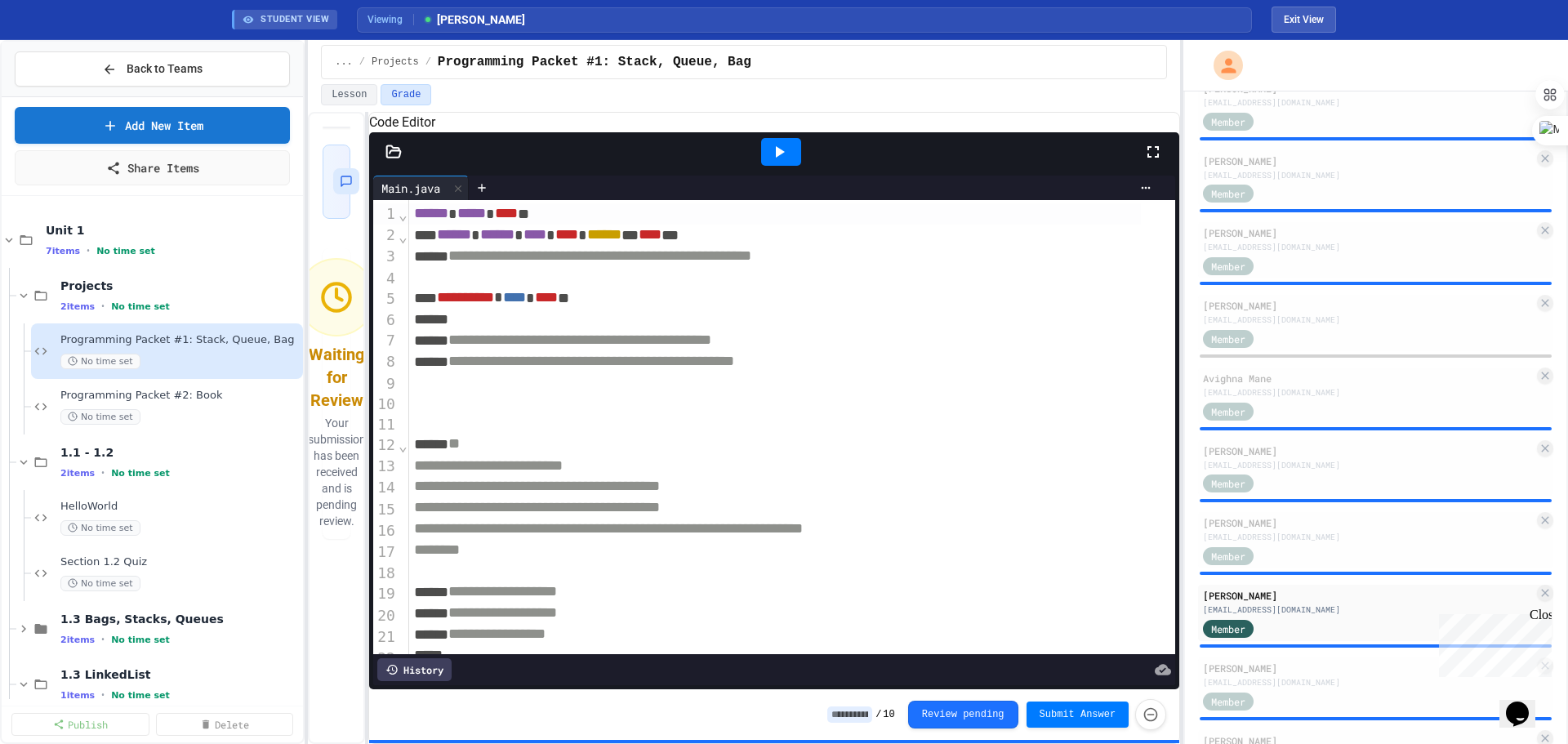
click at [776, 158] on icon at bounding box center [780, 152] width 9 height 12
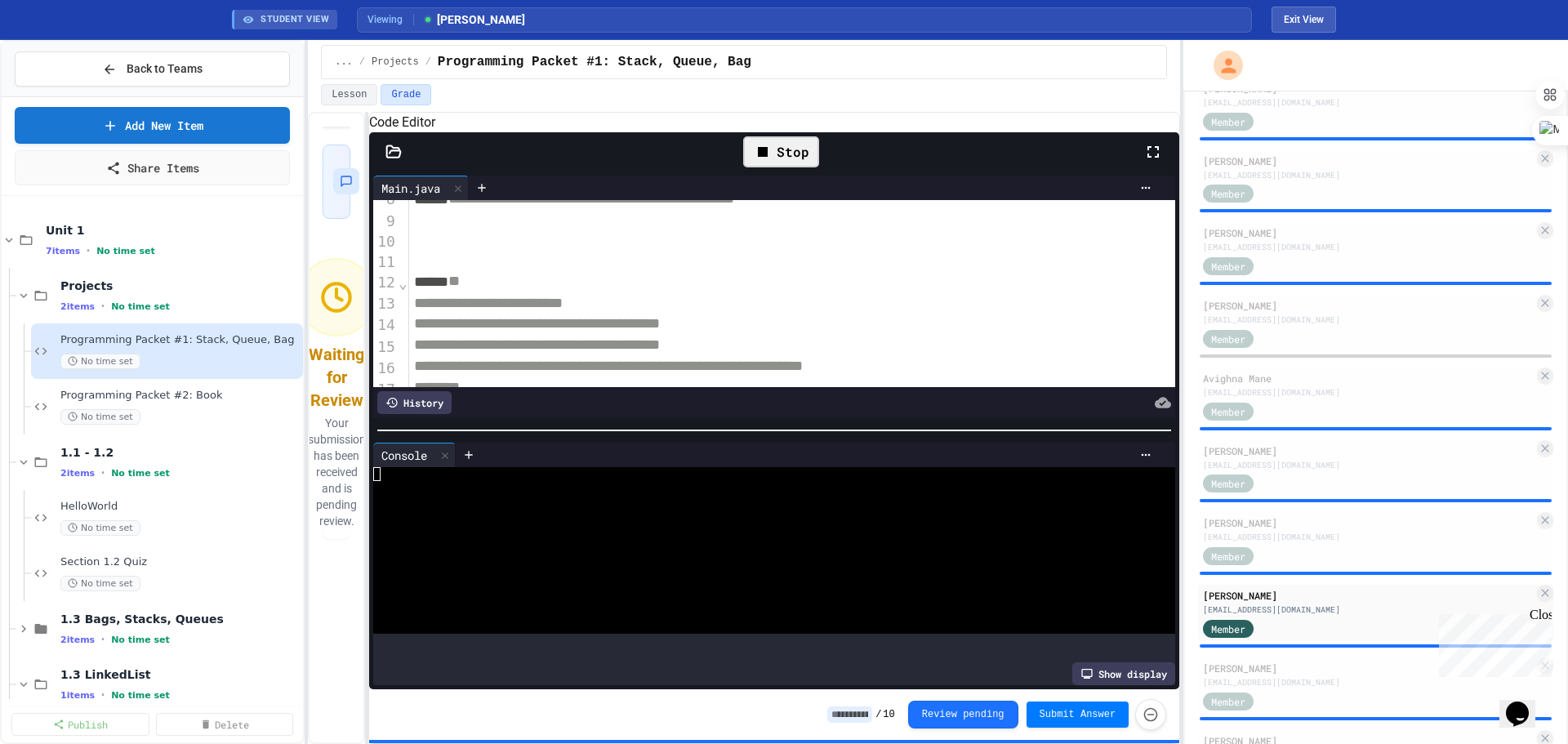
scroll to position [163, 0]
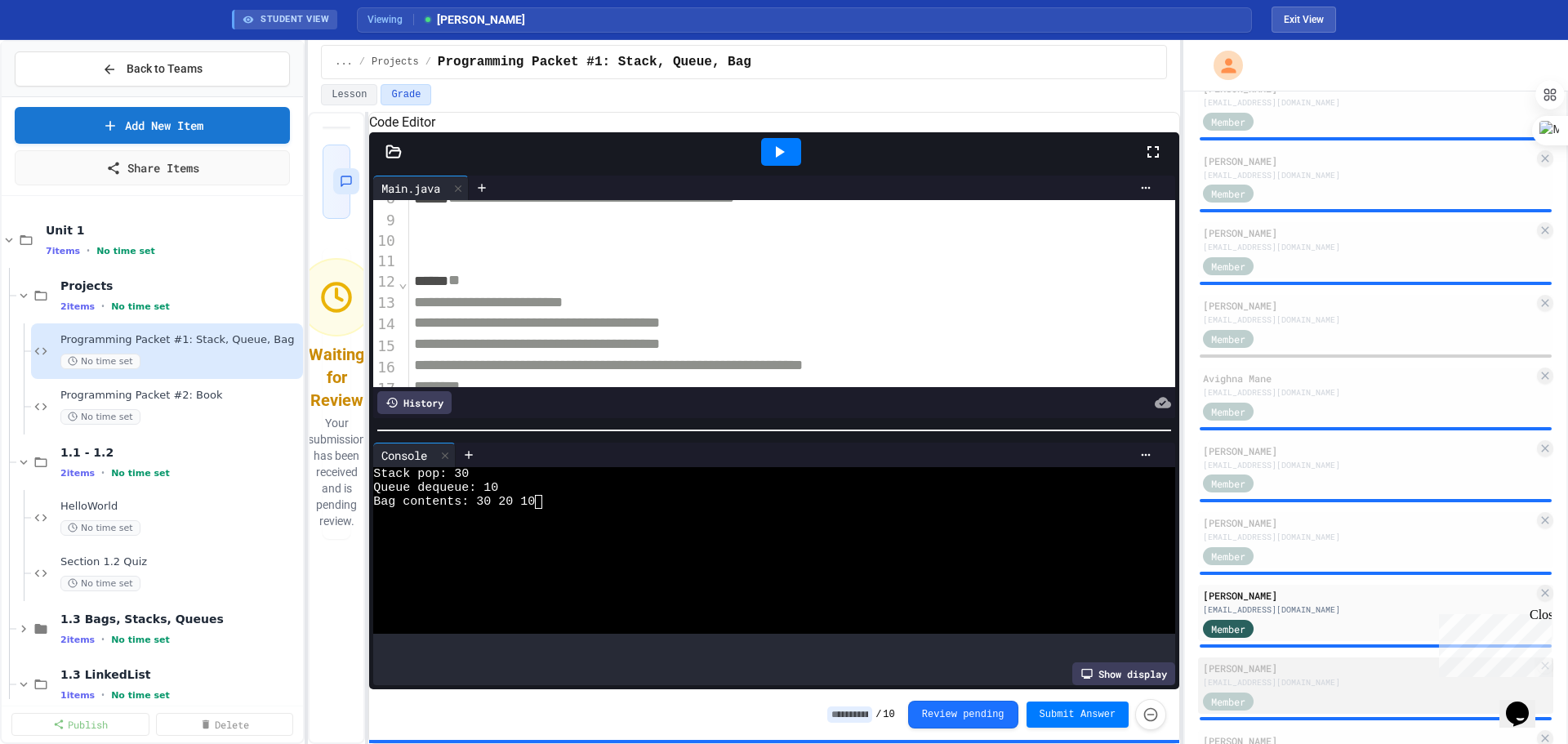
click at [895, 424] on div "[PERSON_NAME]" at bounding box center [1368, 668] width 331 height 15
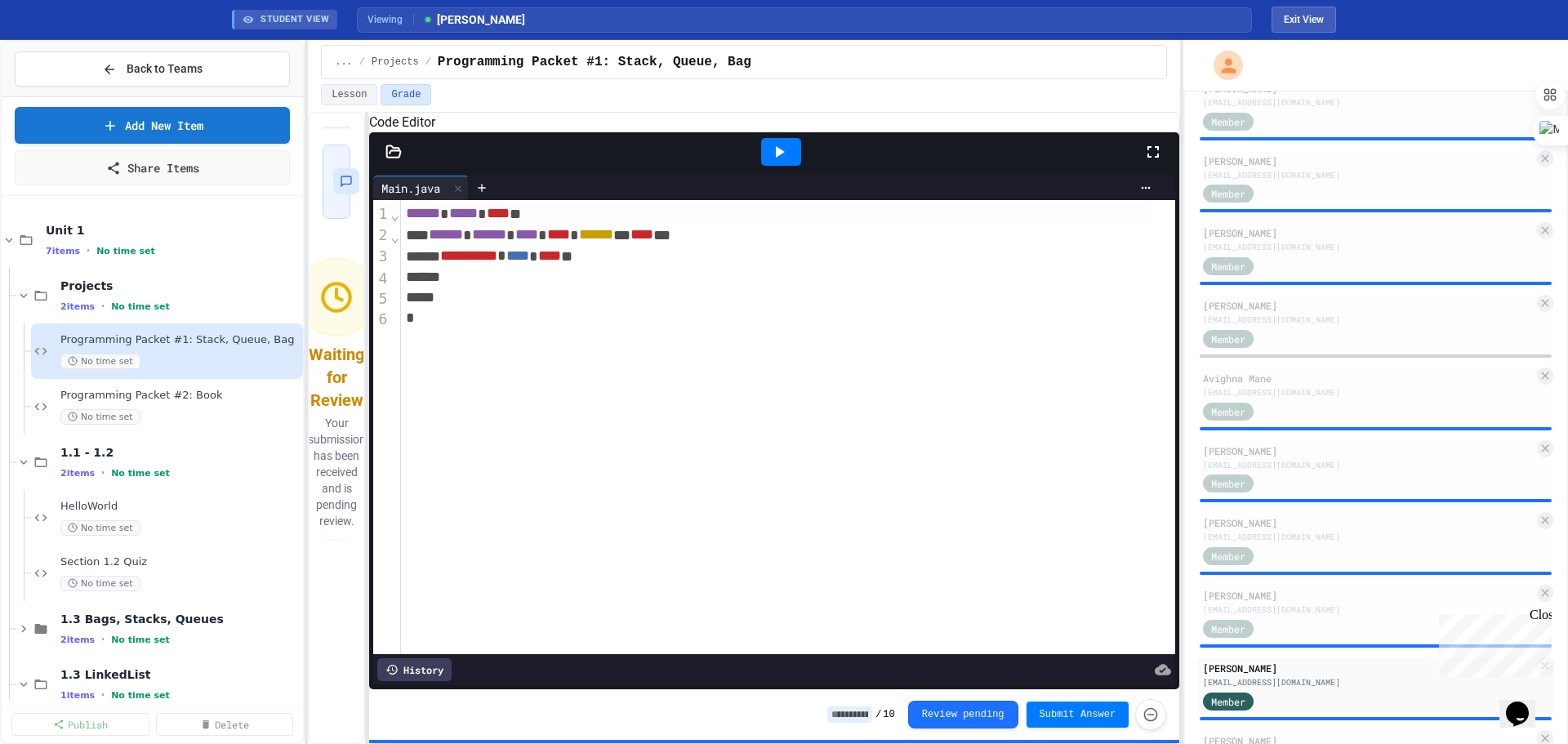
click at [789, 166] on div at bounding box center [780, 152] width 40 height 27
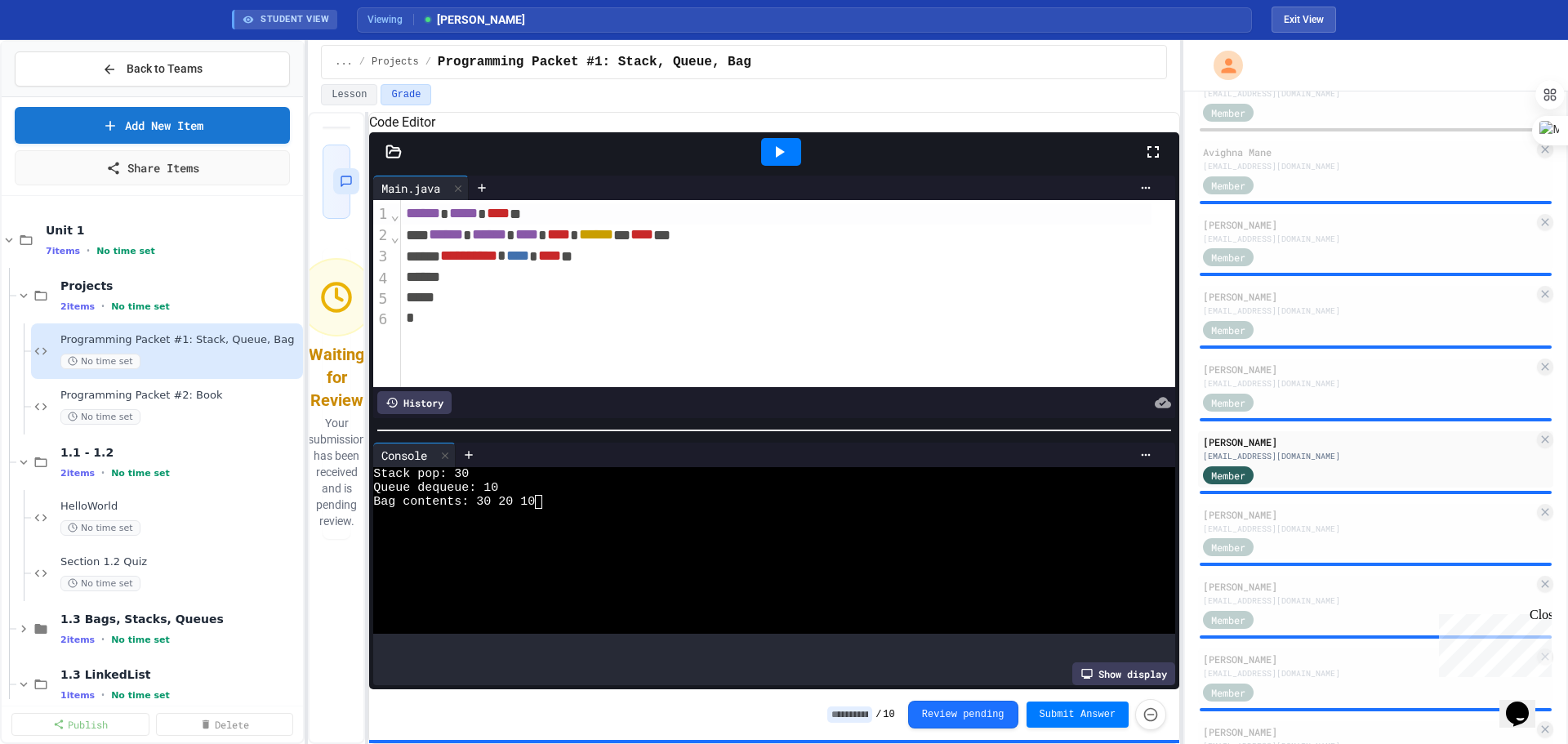
scroll to position [489, 0]
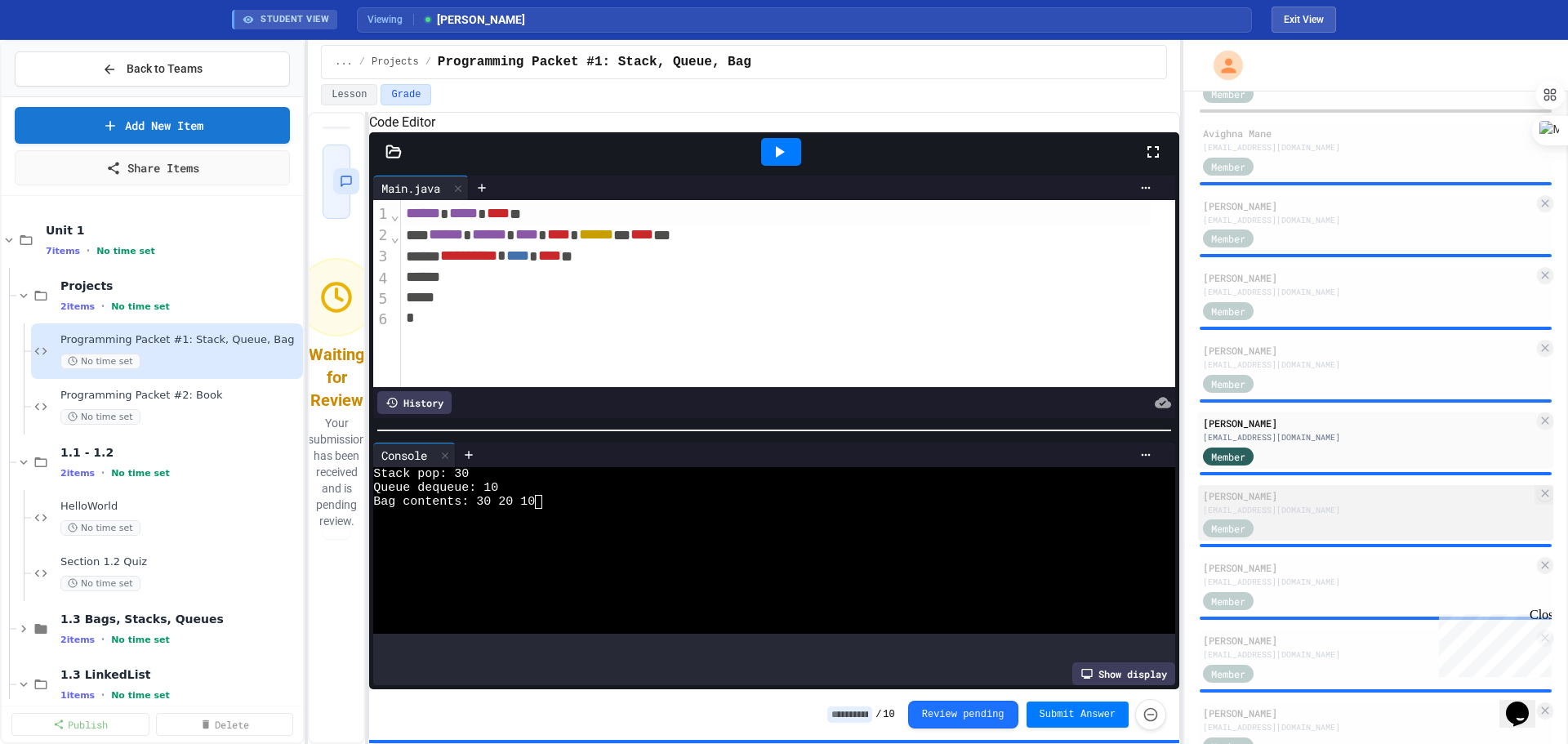
click at [895, 424] on div "[EMAIL_ADDRESS][DOMAIN_NAME]" at bounding box center [1368, 510] width 331 height 12
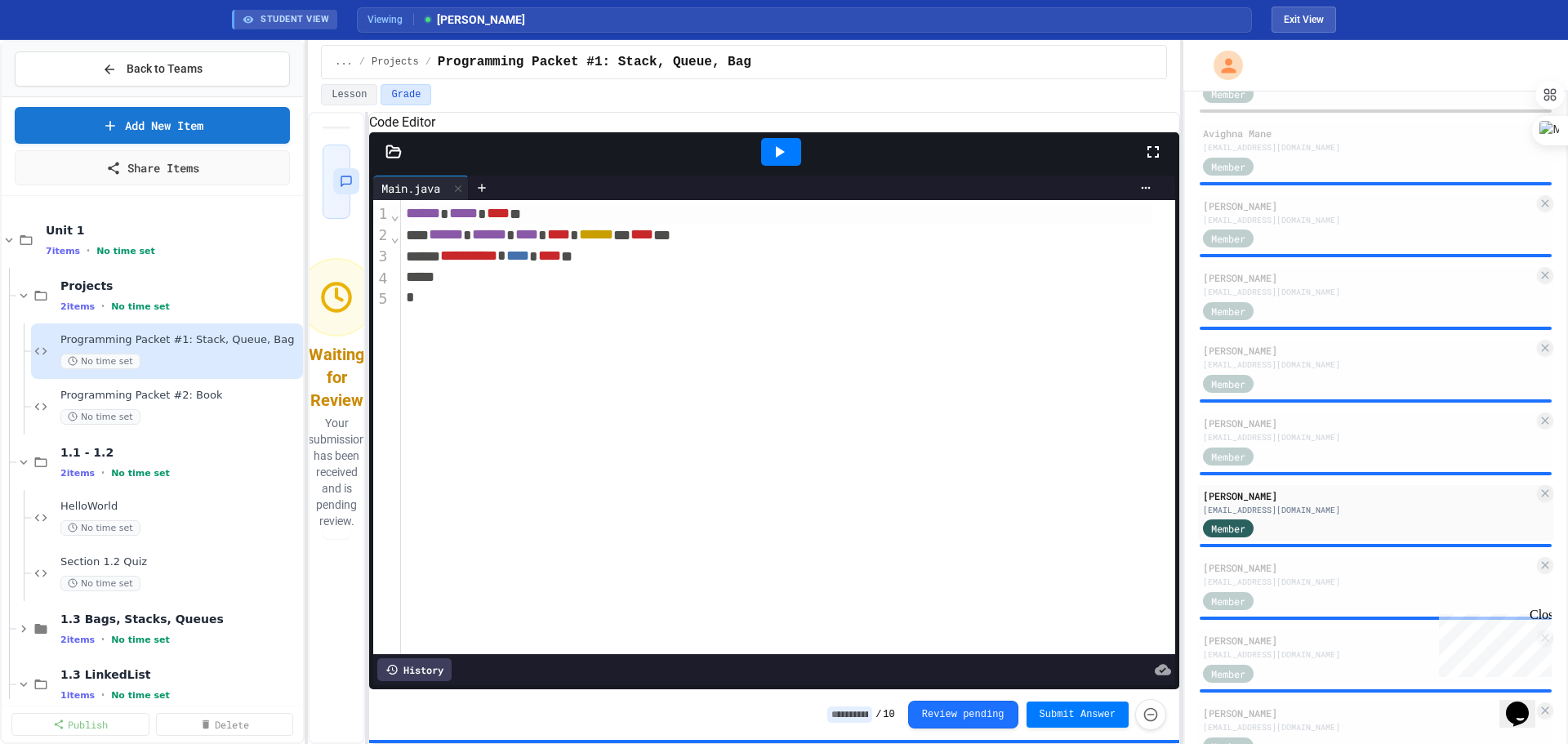
click at [784, 157] on div at bounding box center [781, 152] width 57 height 44
click at [779, 158] on icon at bounding box center [780, 152] width 9 height 12
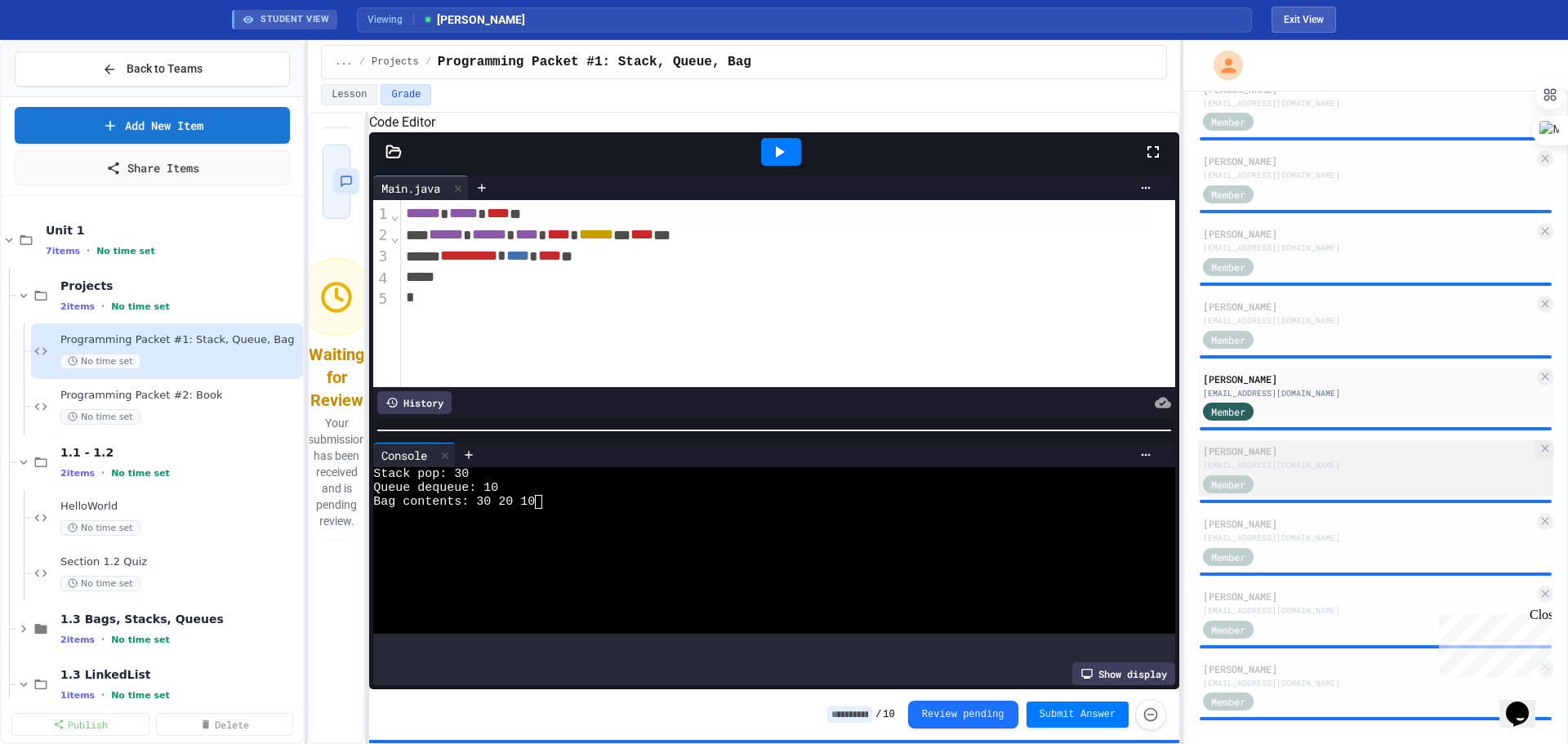
scroll to position [625, 0]
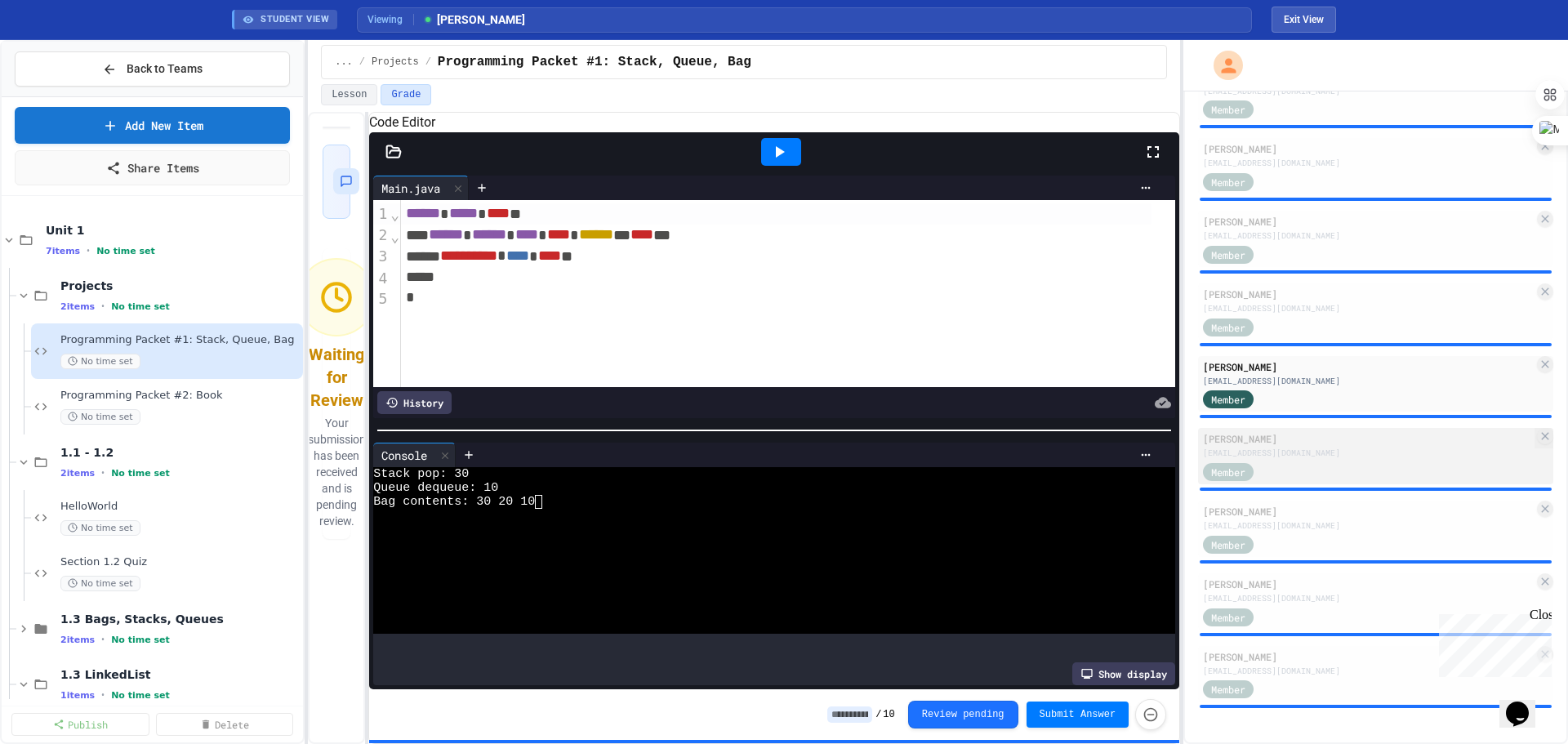
click at [895, 424] on div "[EMAIL_ADDRESS][DOMAIN_NAME]" at bounding box center [1368, 453] width 331 height 12
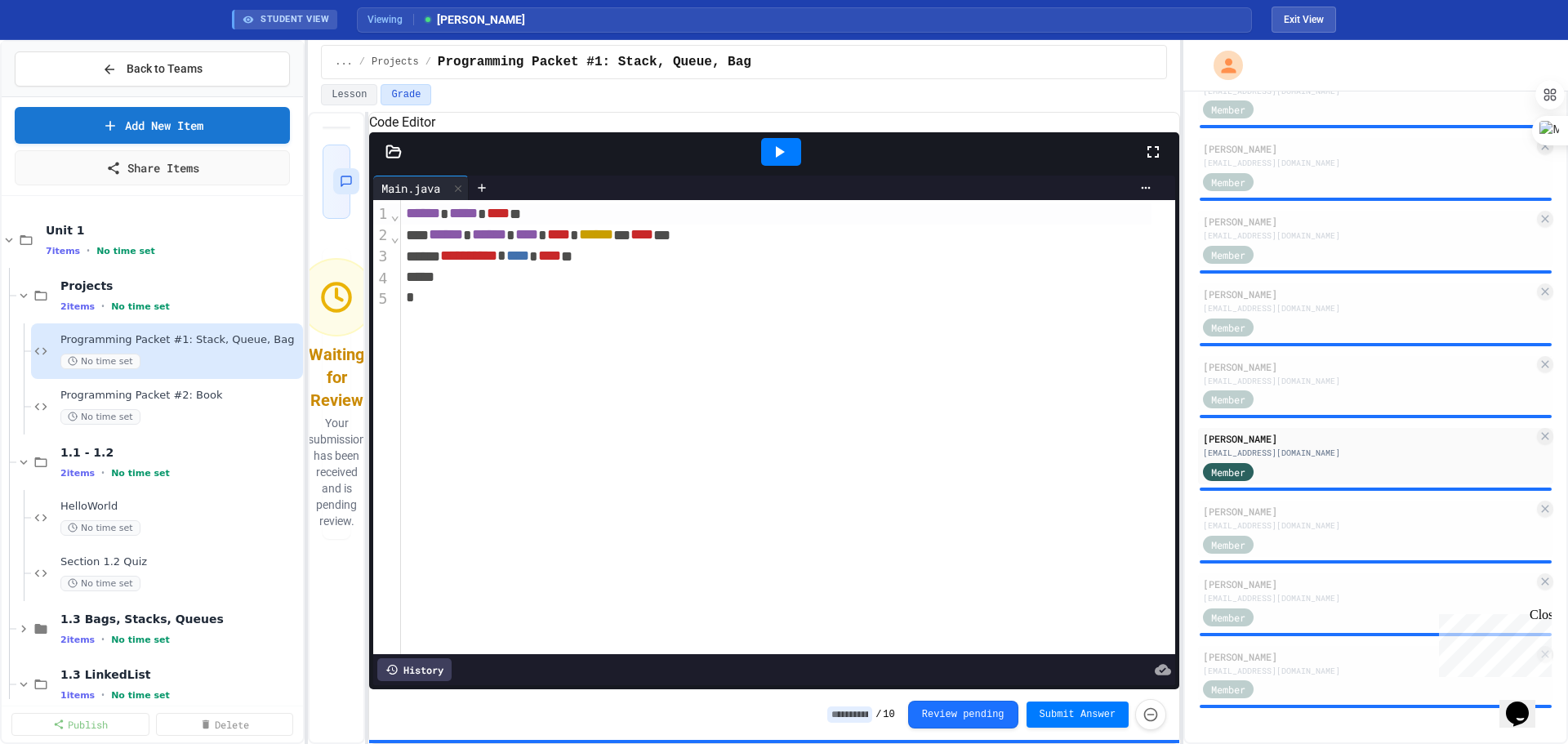
click at [782, 161] on icon at bounding box center [779, 152] width 20 height 20
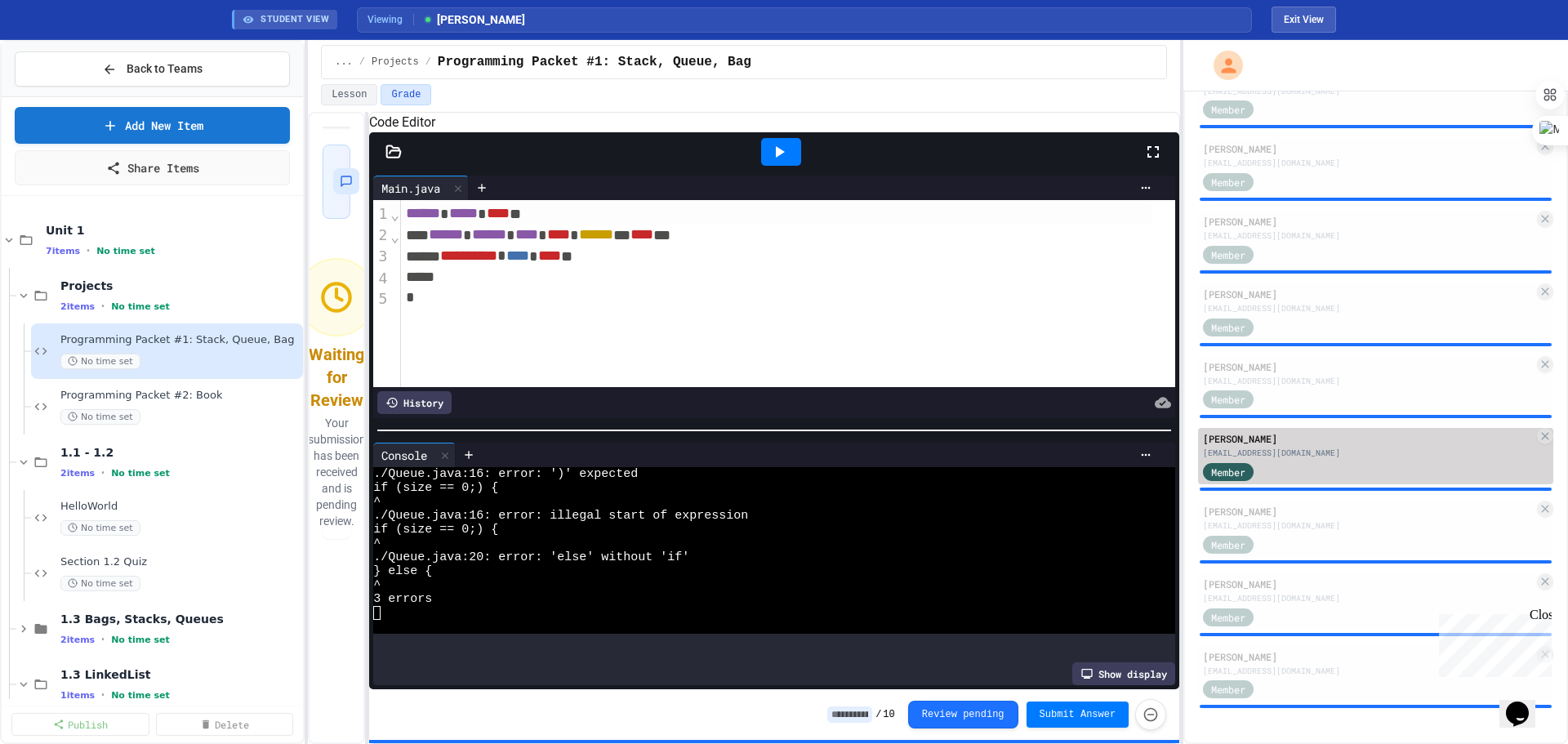
click at [895, 424] on div "[EMAIL_ADDRESS][DOMAIN_NAME]" at bounding box center [1368, 453] width 331 height 12
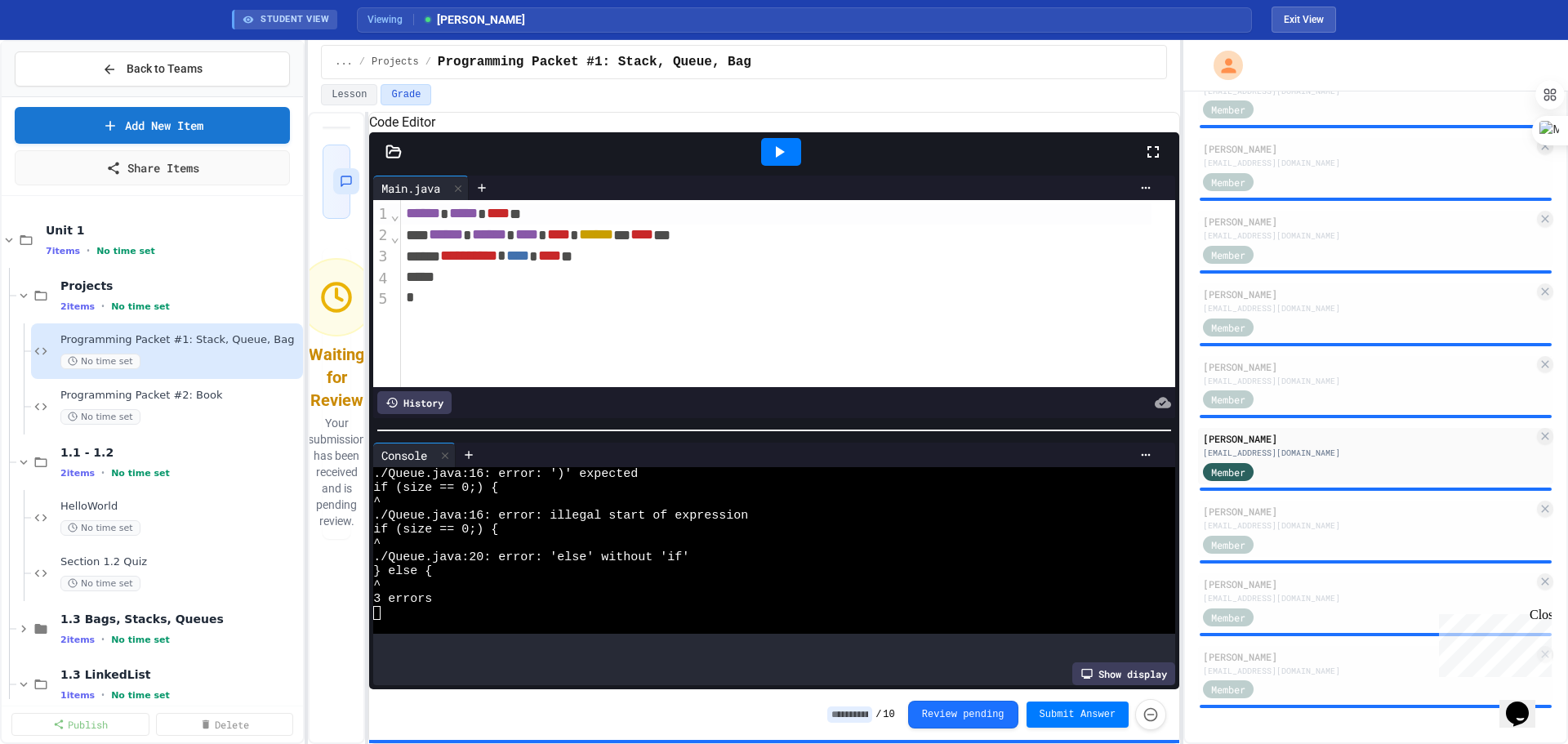
click at [780, 161] on icon at bounding box center [779, 152] width 20 height 20
click at [779, 158] on icon at bounding box center [780, 152] width 9 height 12
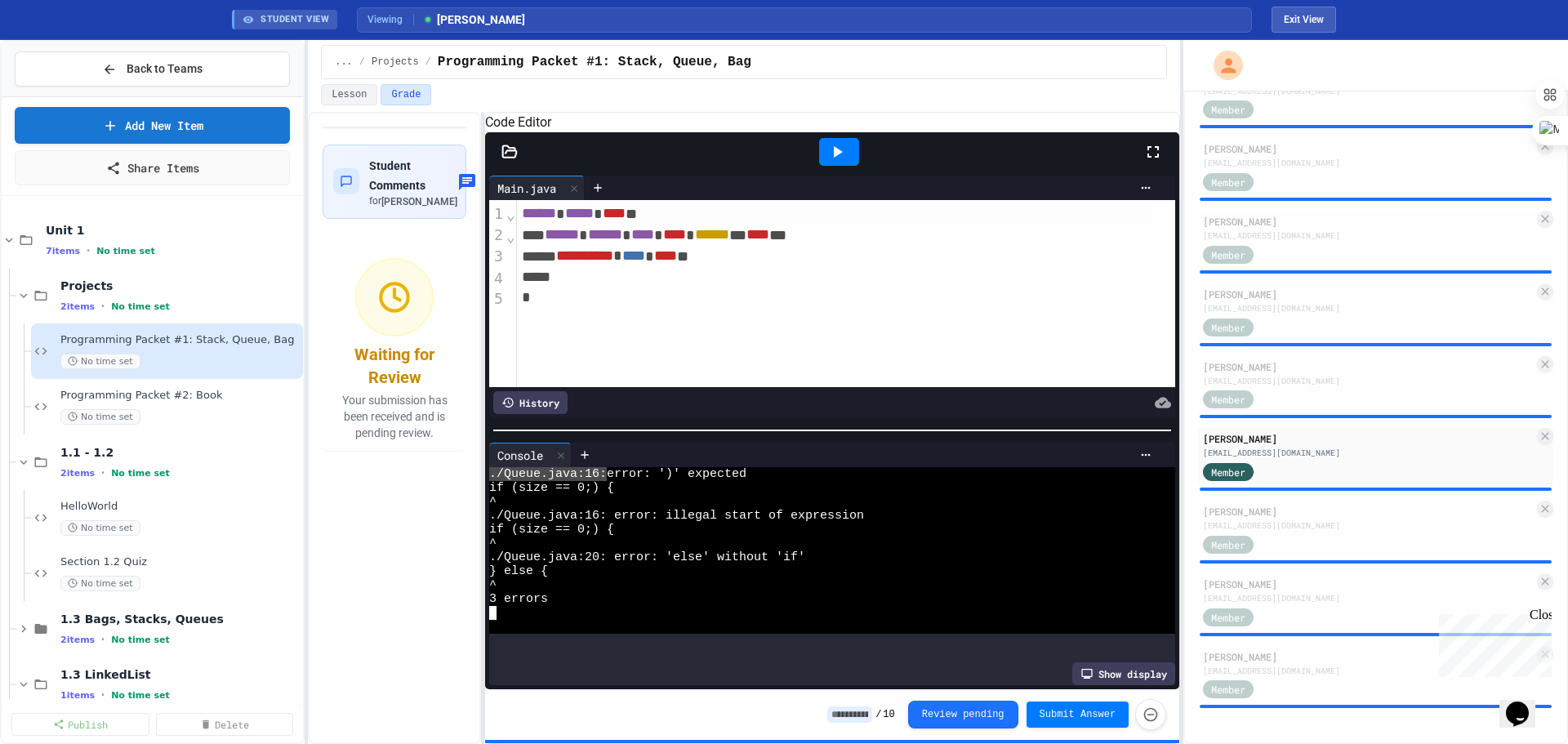
click at [488, 241] on div "**********" at bounding box center [743, 427] width 872 height 632
click at [517, 171] on div at bounding box center [832, 152] width 694 height 39
click at [501, 160] on icon at bounding box center [509, 152] width 16 height 16
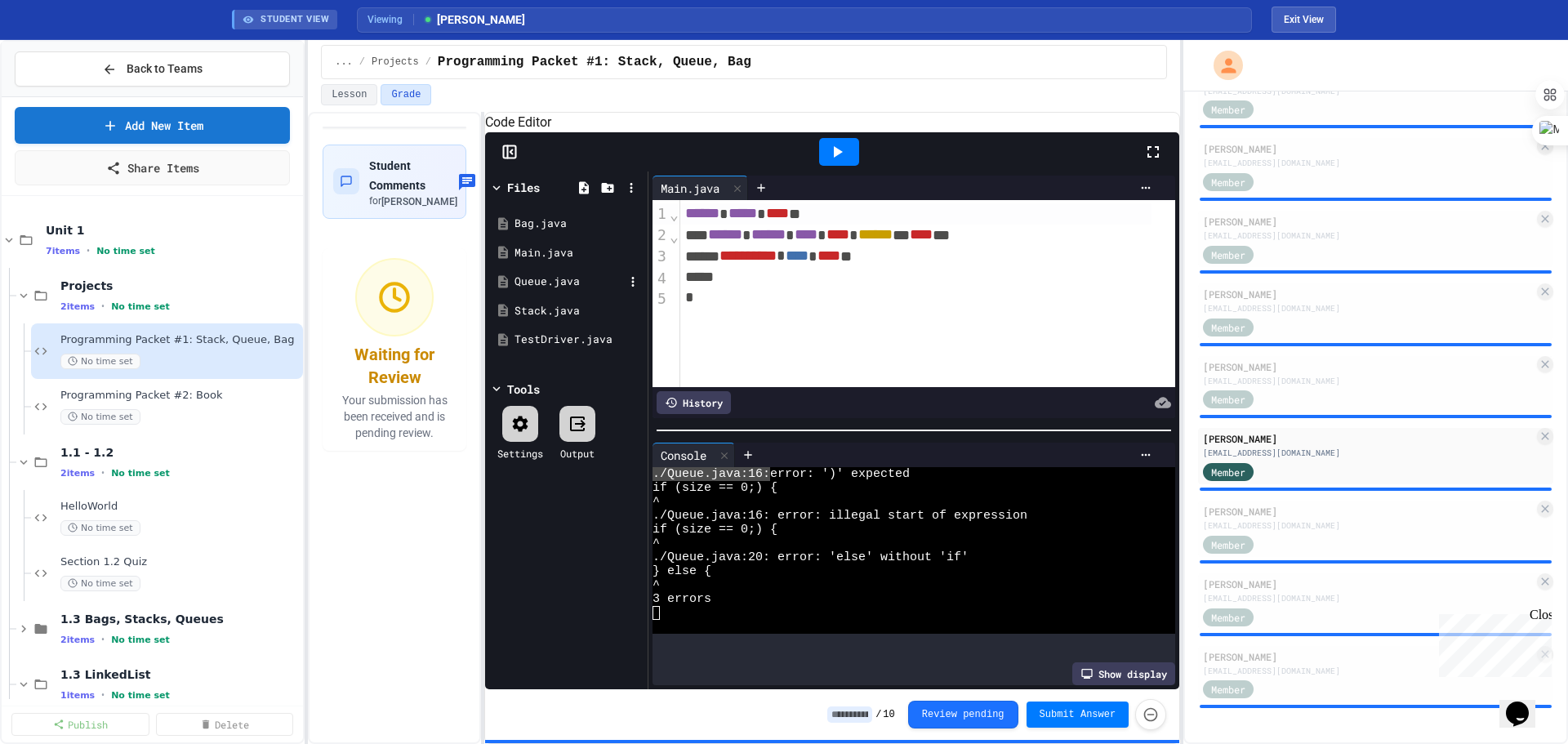
click at [539, 290] on div "Queue.java" at bounding box center [568, 281] width 109 height 16
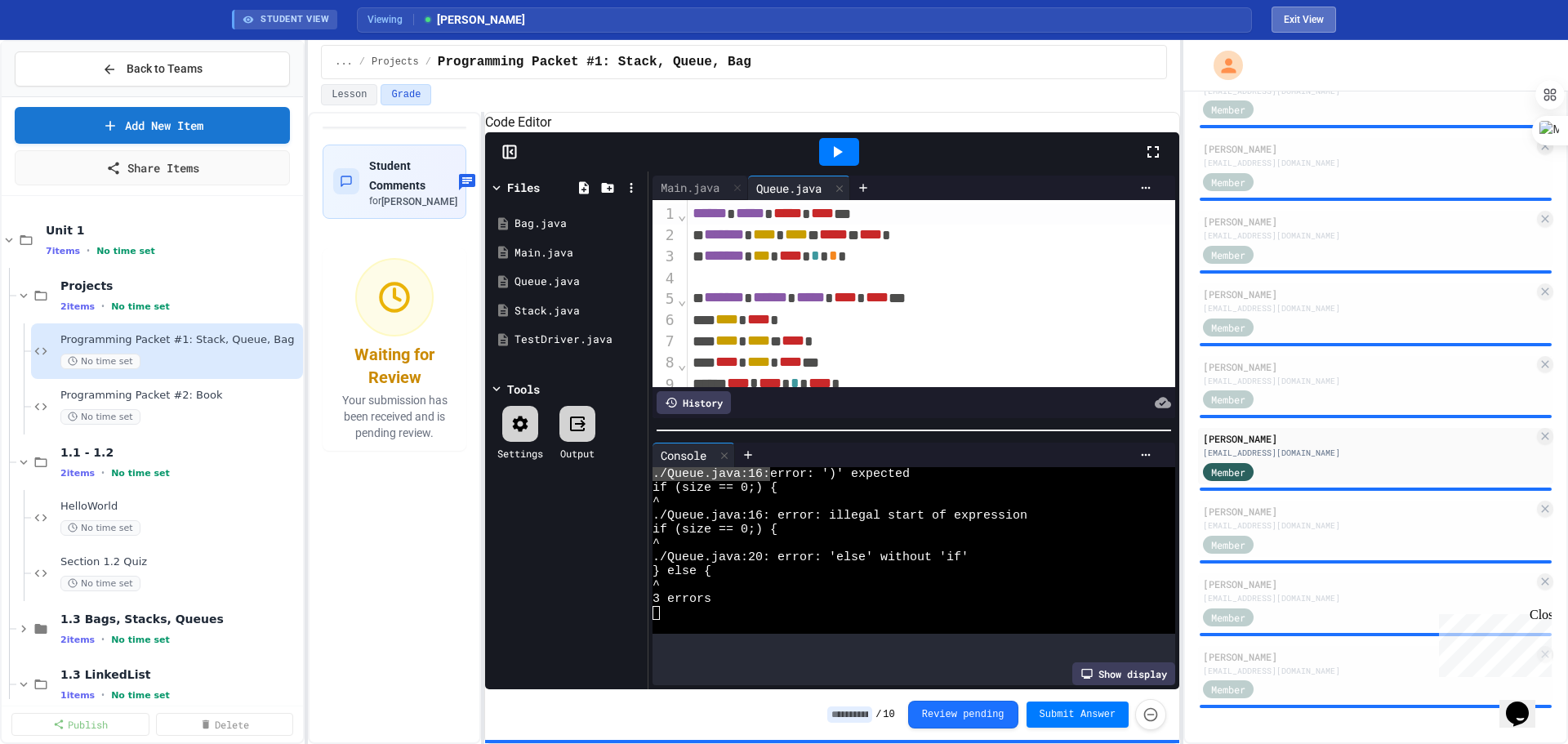
click at [895, 13] on button "Exit View" at bounding box center [1304, 19] width 65 height 26
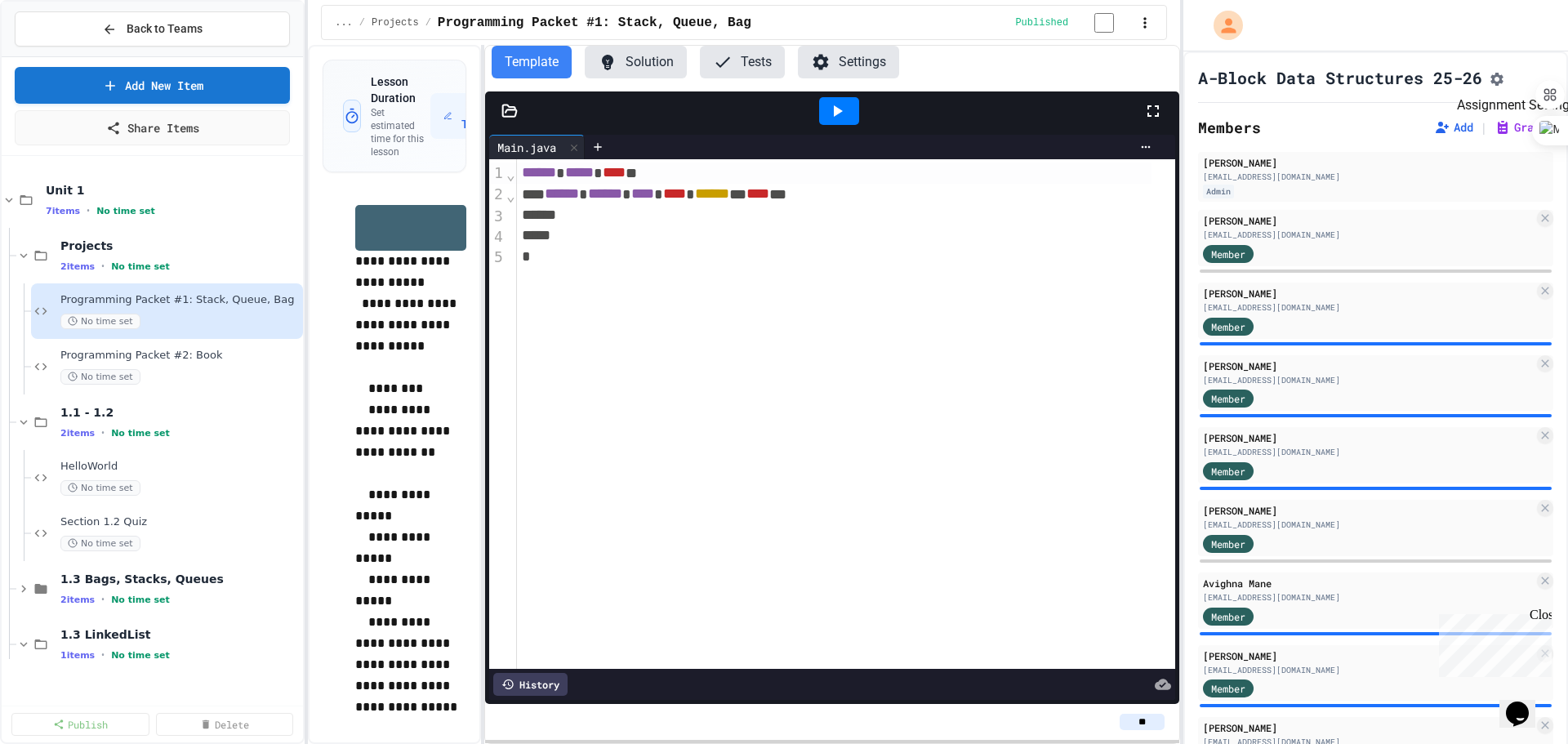
click at [895, 84] on icon "Assignment Settings" at bounding box center [1497, 79] width 16 height 16
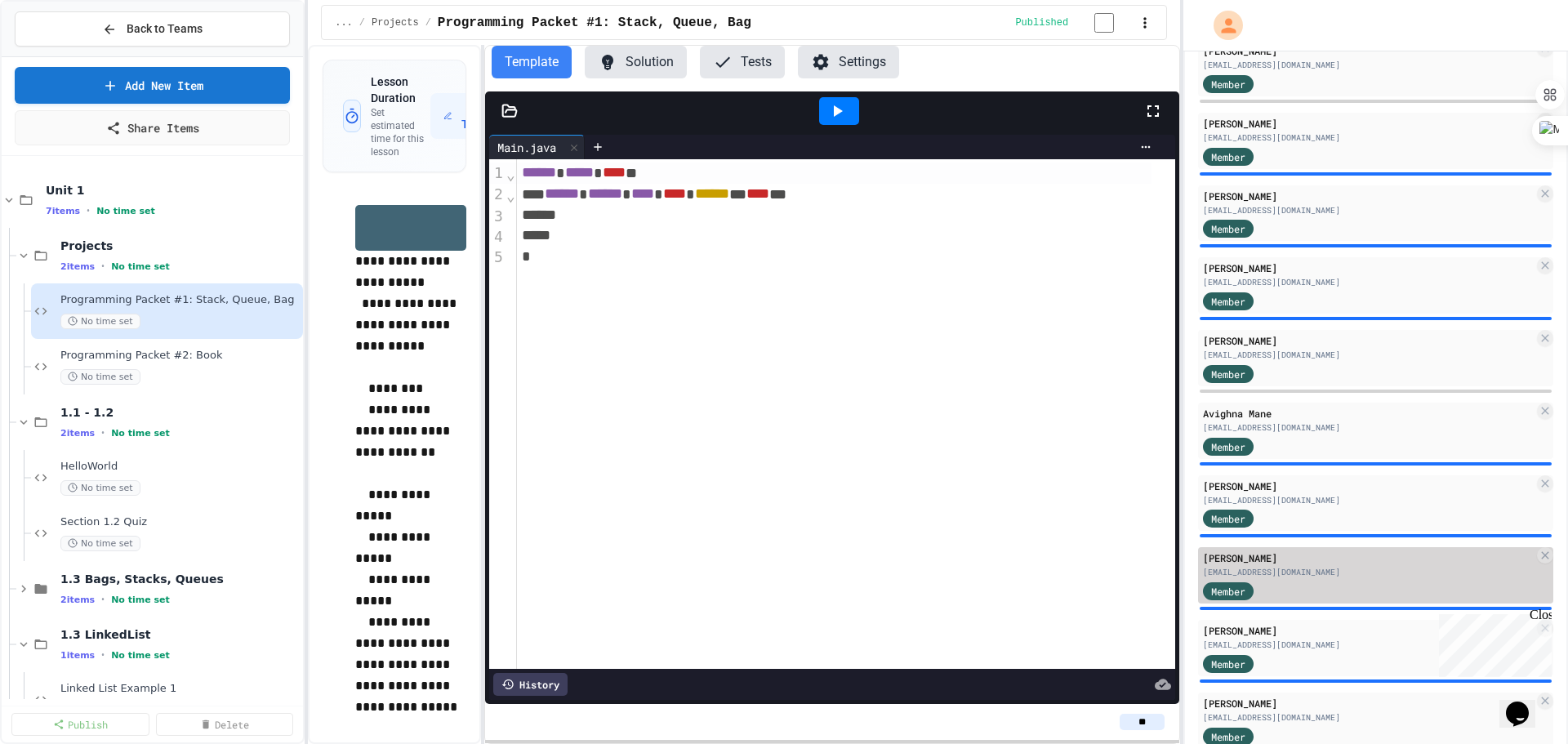
scroll to position [245, 0]
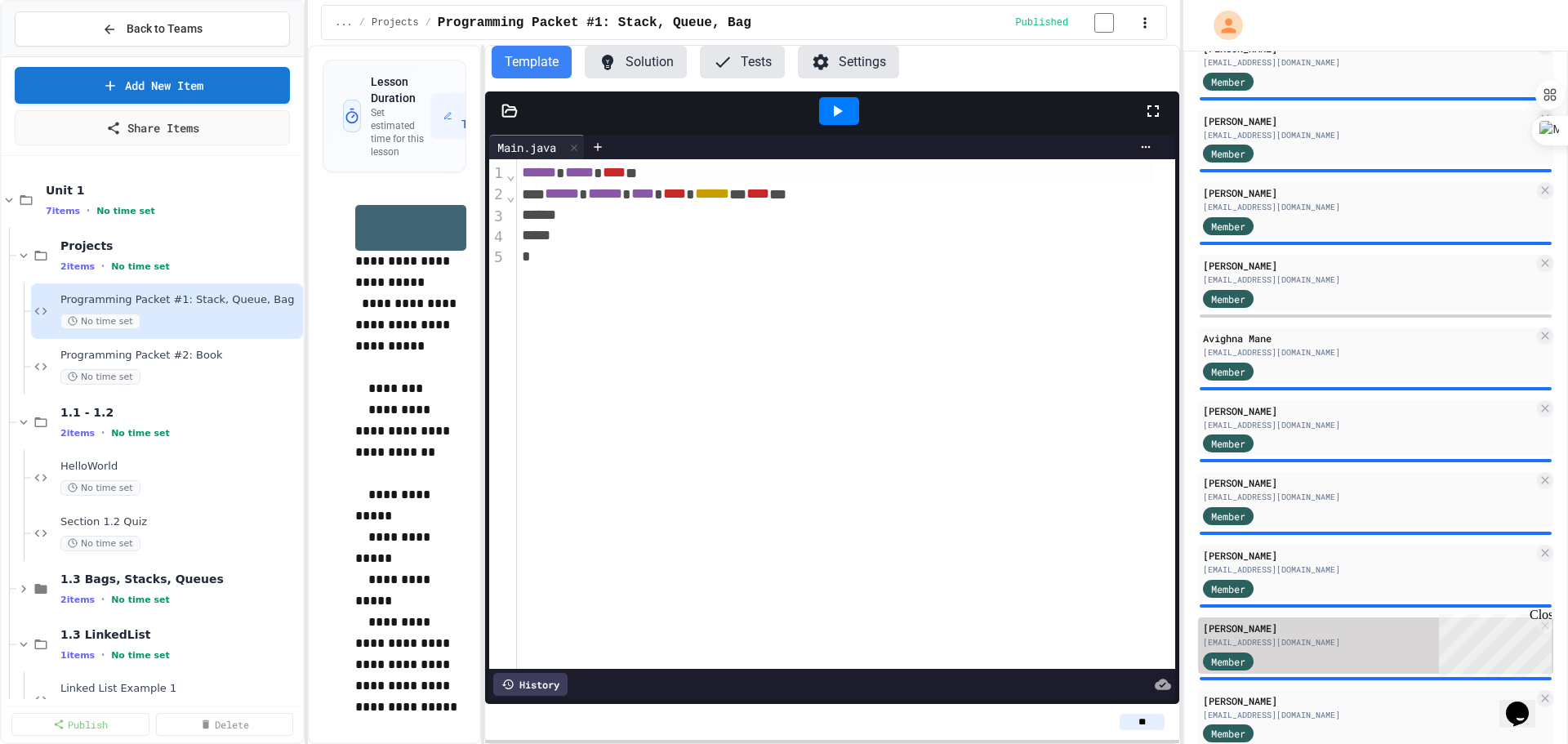
click at [895, 424] on div "[EMAIL_ADDRESS][DOMAIN_NAME]" at bounding box center [1368, 642] width 331 height 12
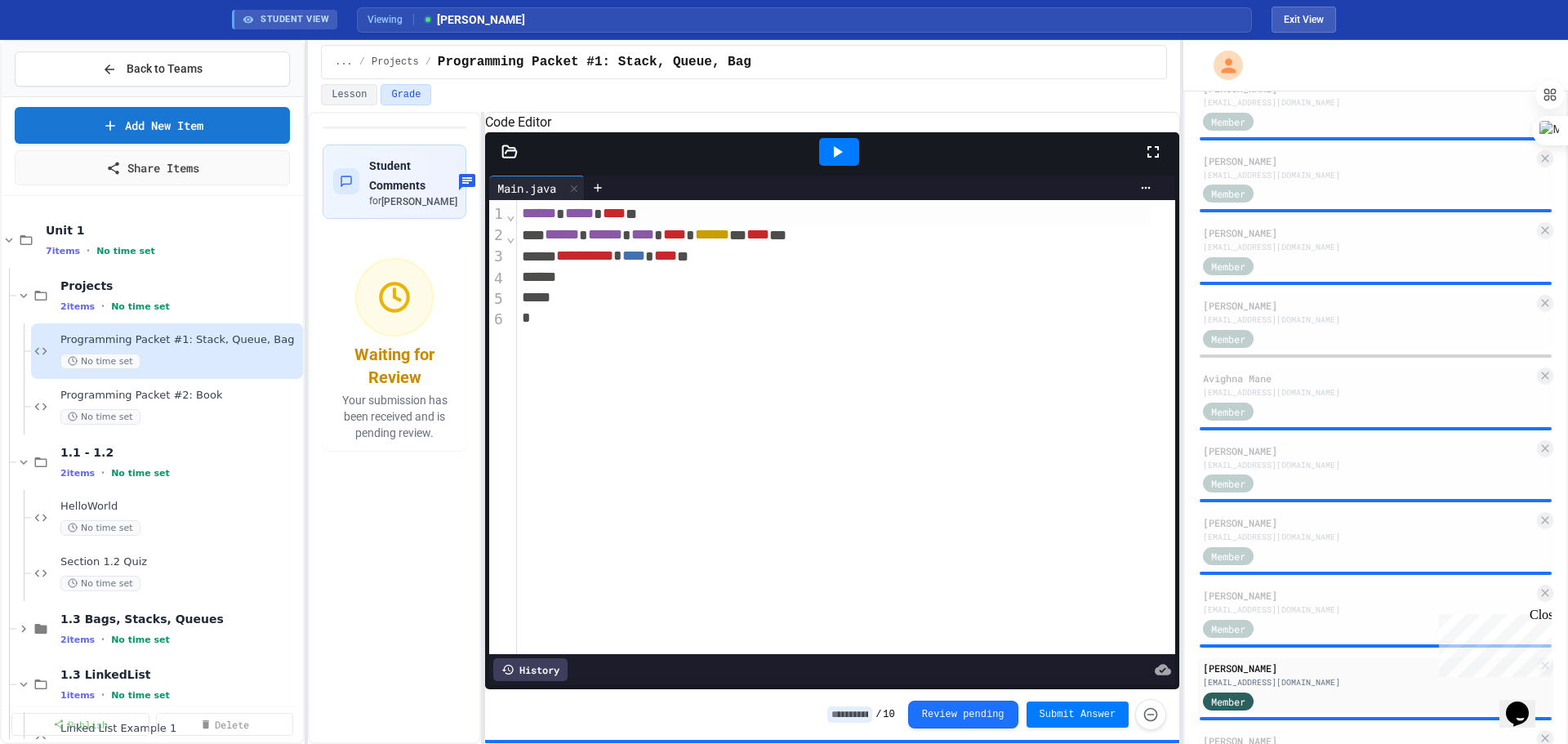
click at [850, 166] on div at bounding box center [839, 152] width 40 height 27
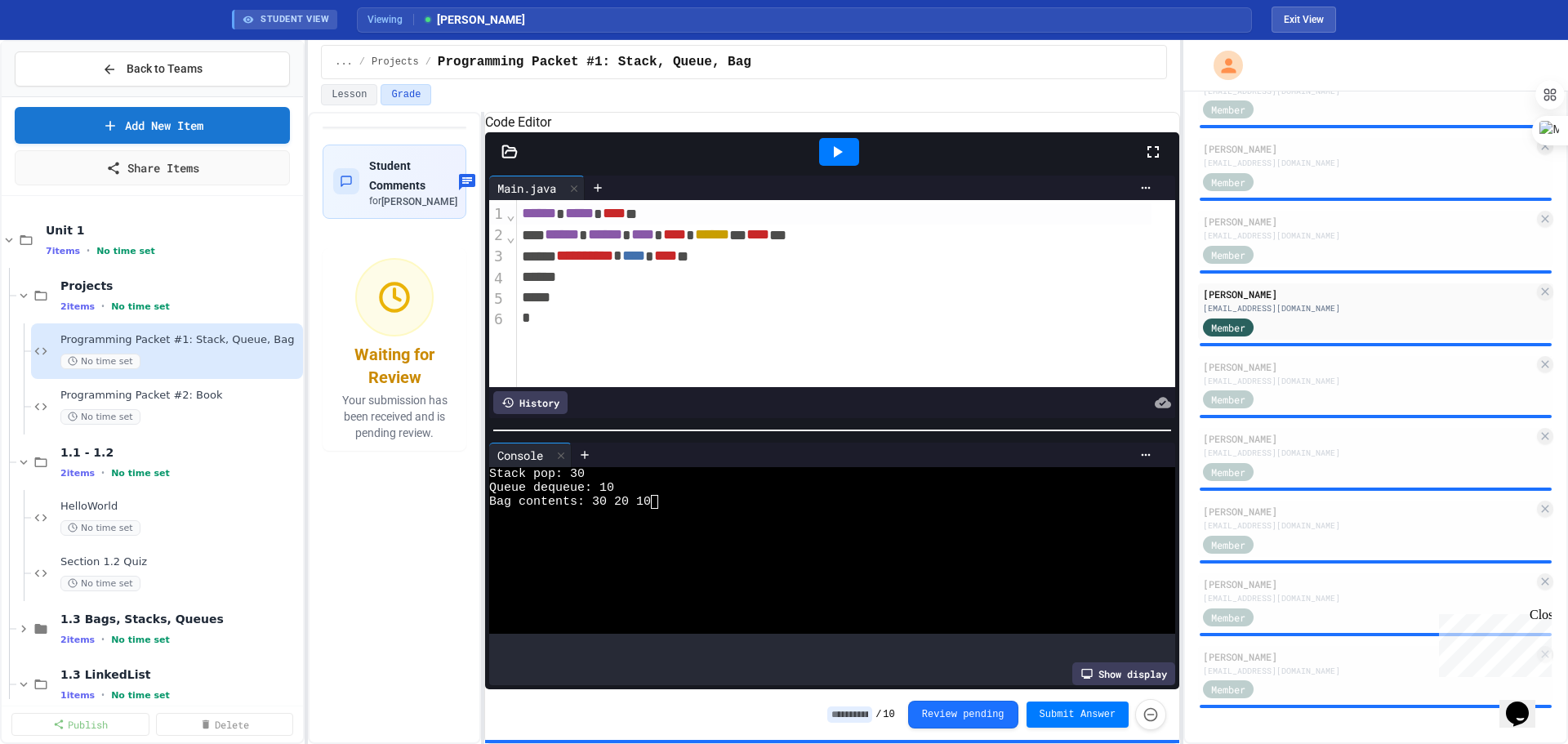
scroll to position [625, 0]
click at [895, 424] on div "[EMAIL_ADDRESS][DOMAIN_NAME]" at bounding box center [1368, 526] width 331 height 12
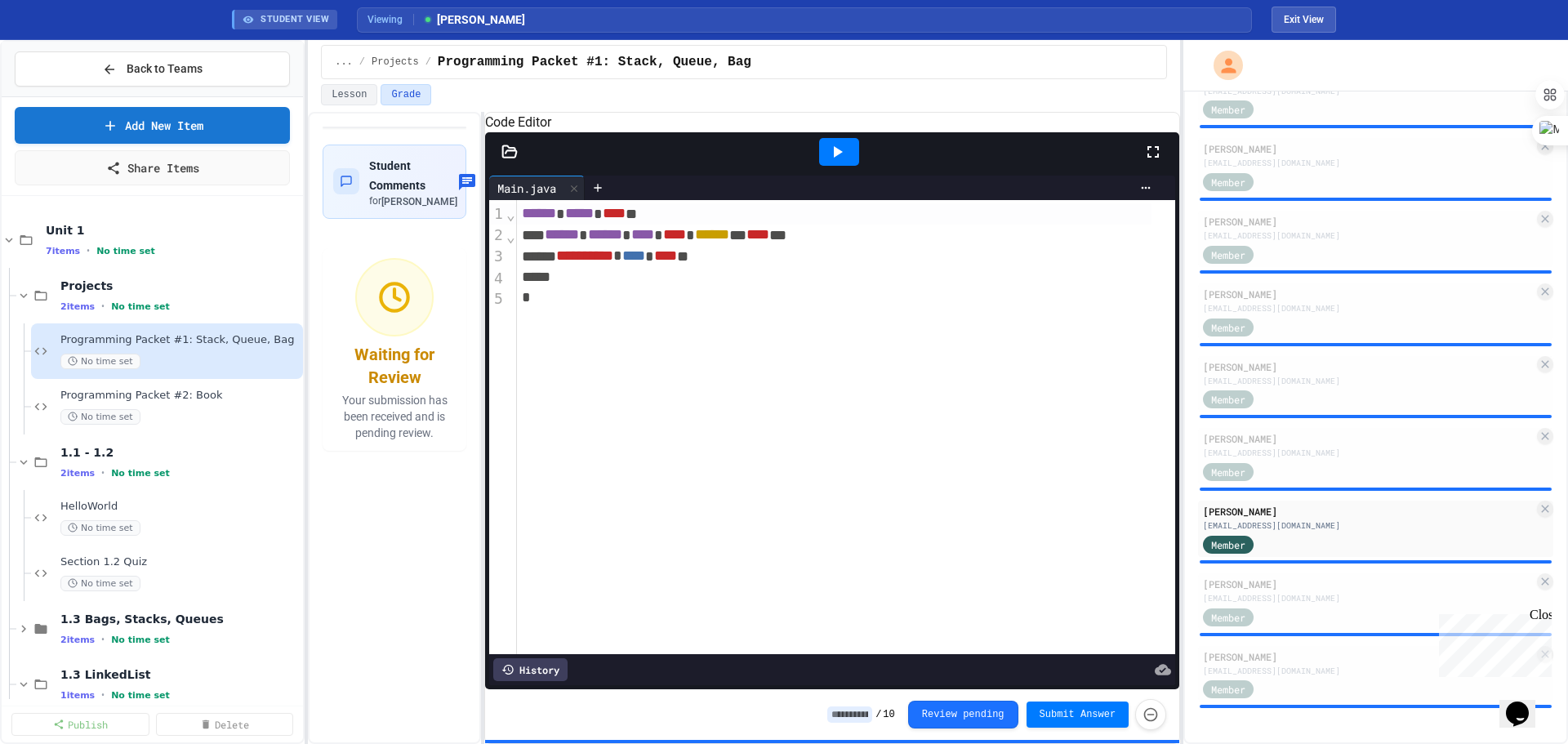
click at [838, 161] on icon at bounding box center [837, 152] width 20 height 20
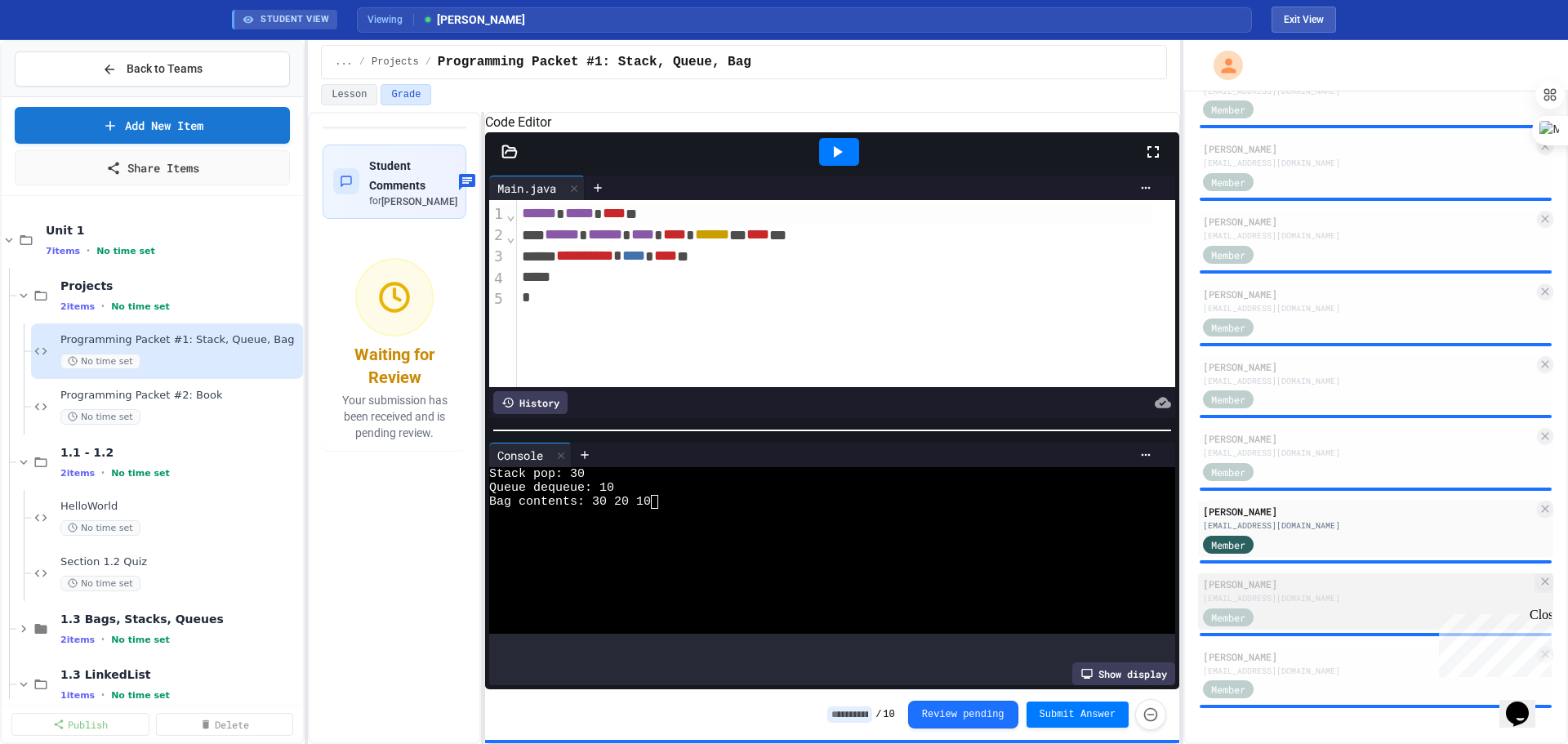
click at [895, 424] on div "[EMAIL_ADDRESS][DOMAIN_NAME]" at bounding box center [1368, 599] width 331 height 12
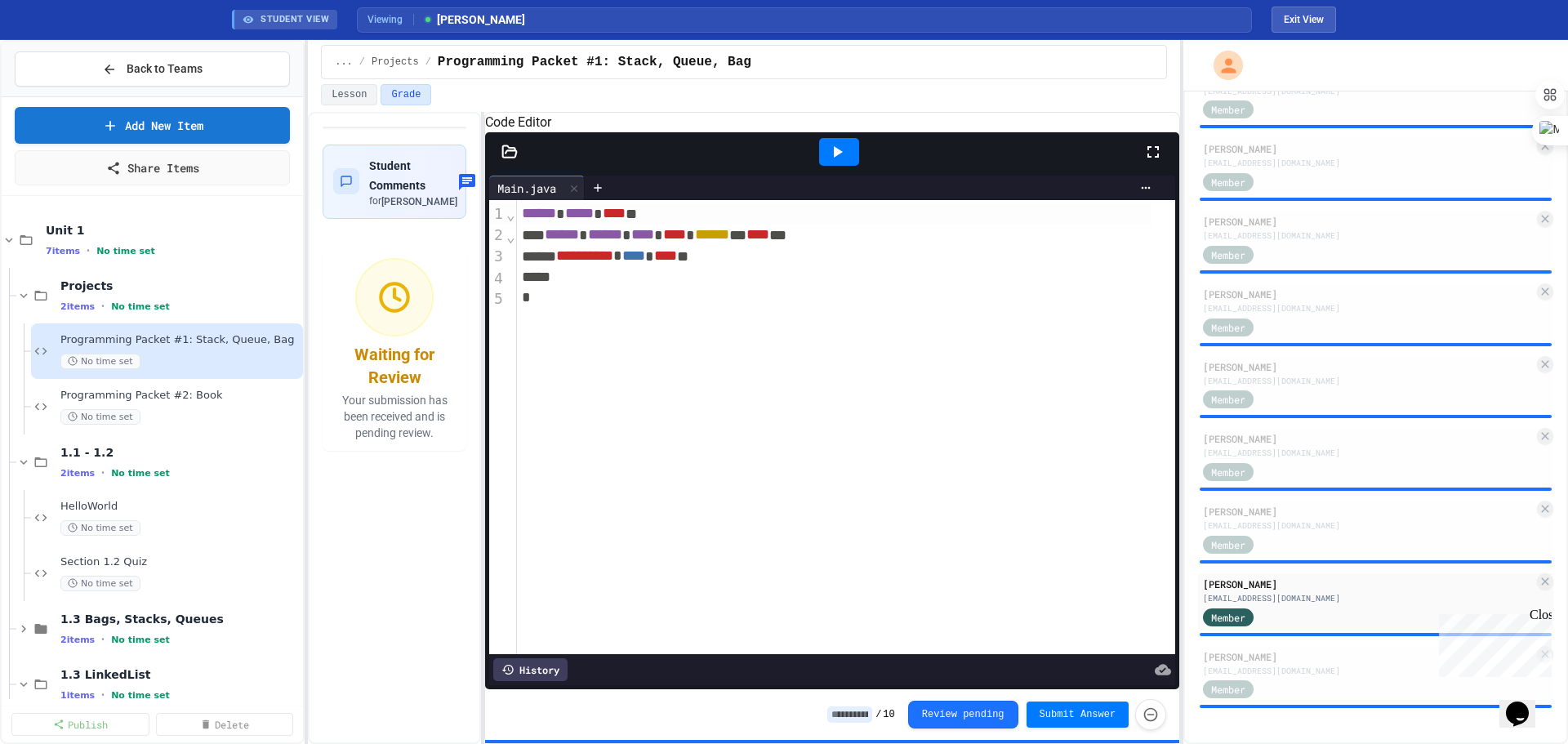
click at [833, 161] on icon at bounding box center [837, 152] width 20 height 20
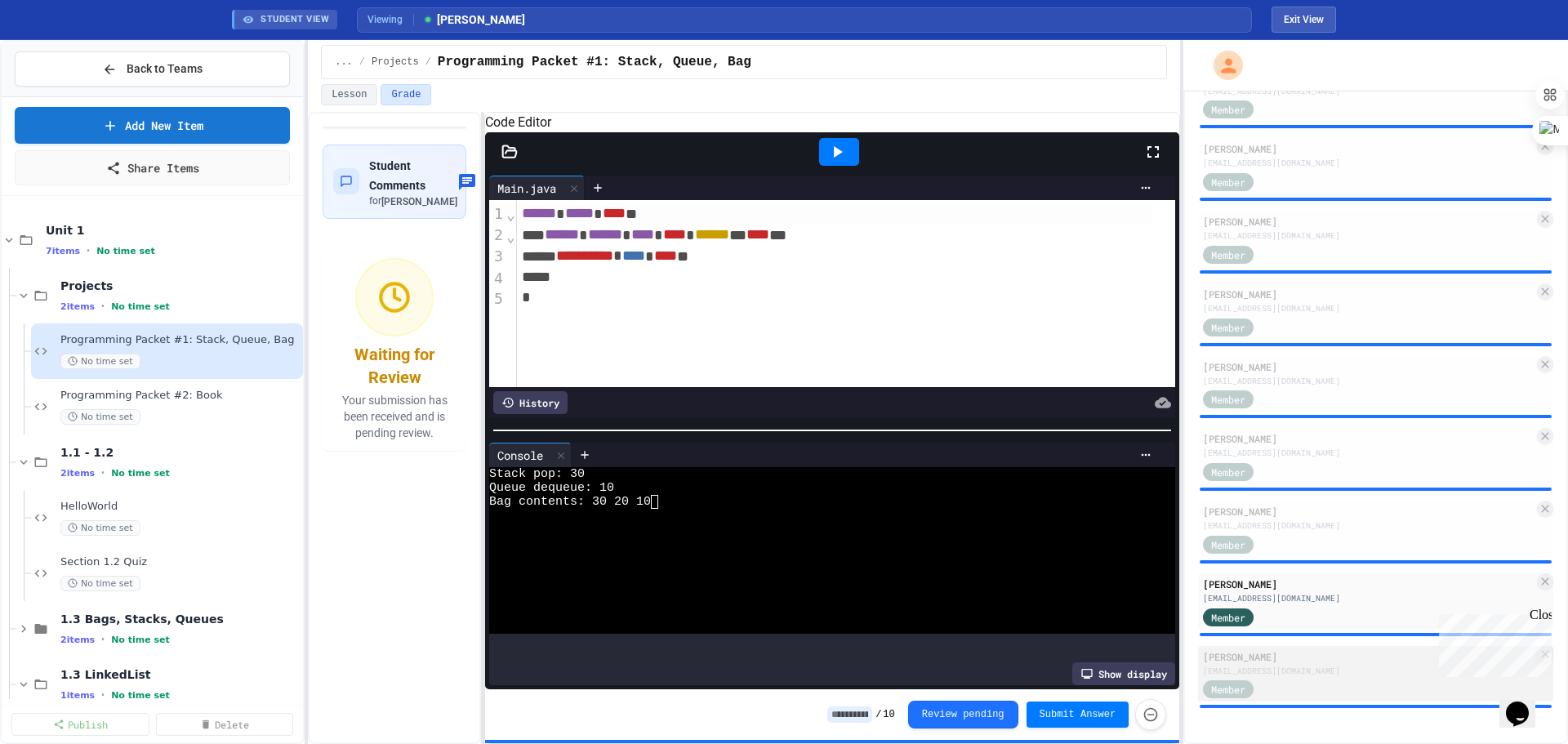
click at [895, 424] on div "[EMAIL_ADDRESS][DOMAIN_NAME]" at bounding box center [1368, 671] width 331 height 12
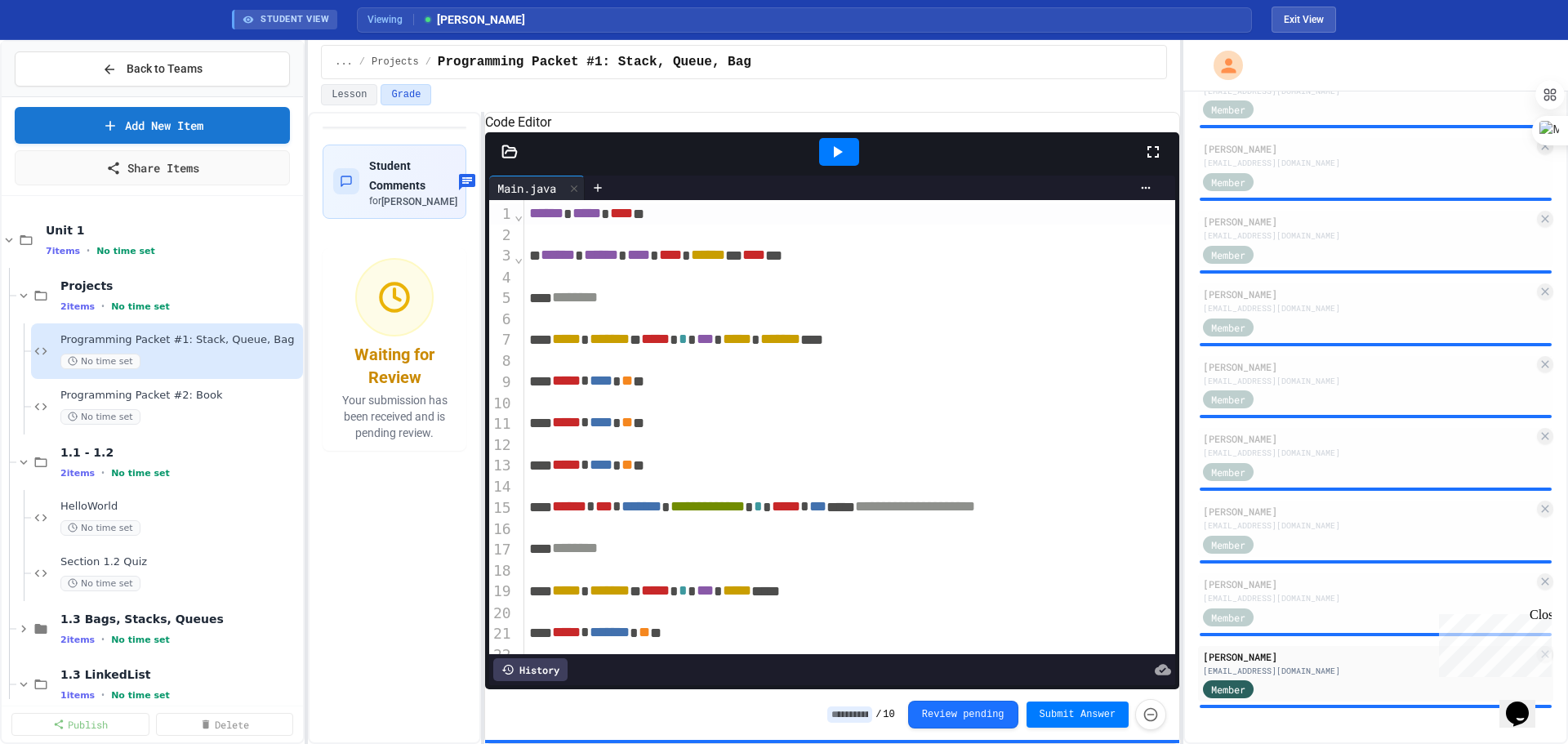
click at [833, 161] on icon at bounding box center [837, 152] width 20 height 20
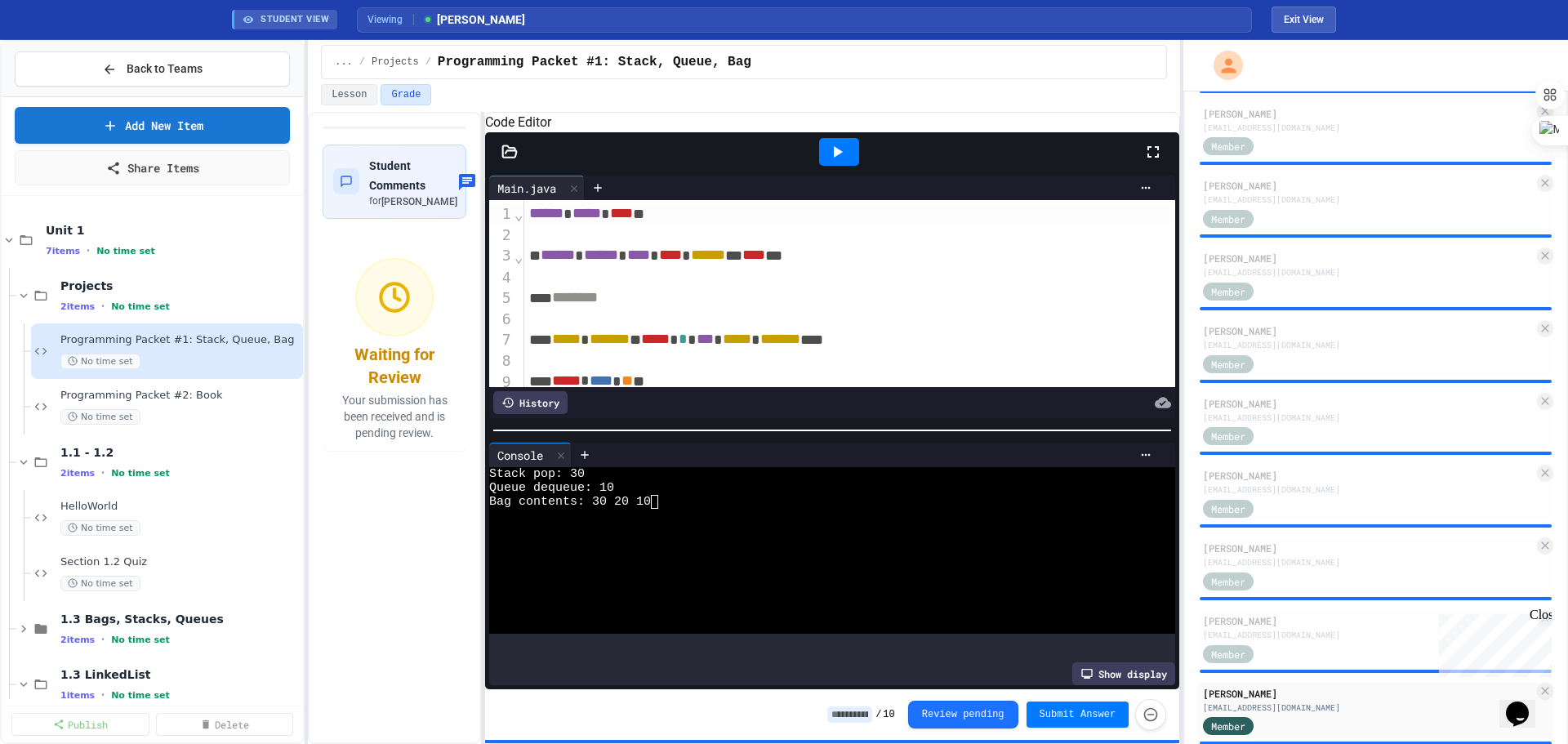
scroll to position [544, 0]
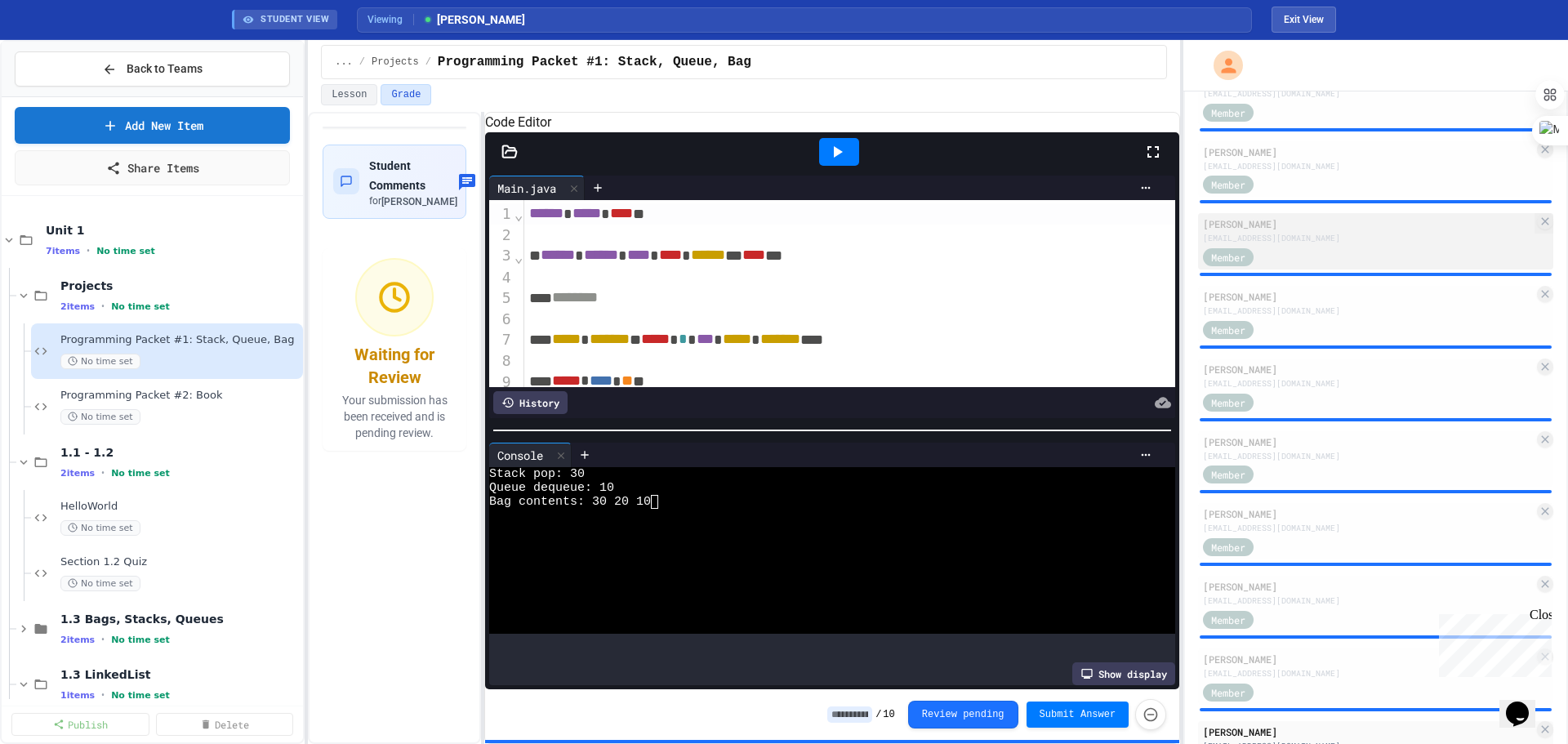
click at [895, 244] on div "[EMAIL_ADDRESS][DOMAIN_NAME]" at bounding box center [1368, 239] width 331 height 12
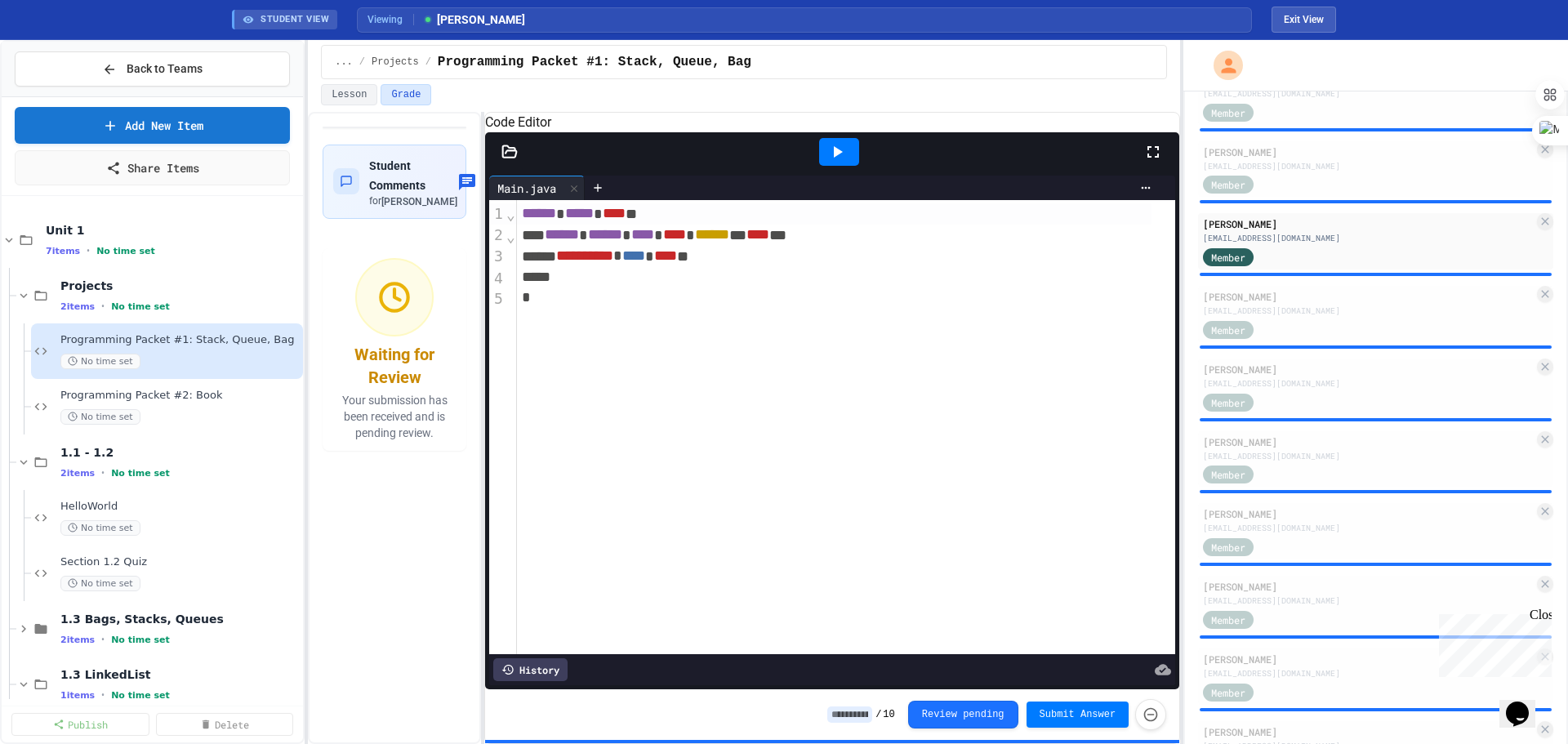
click at [837, 161] on icon at bounding box center [837, 152] width 20 height 20
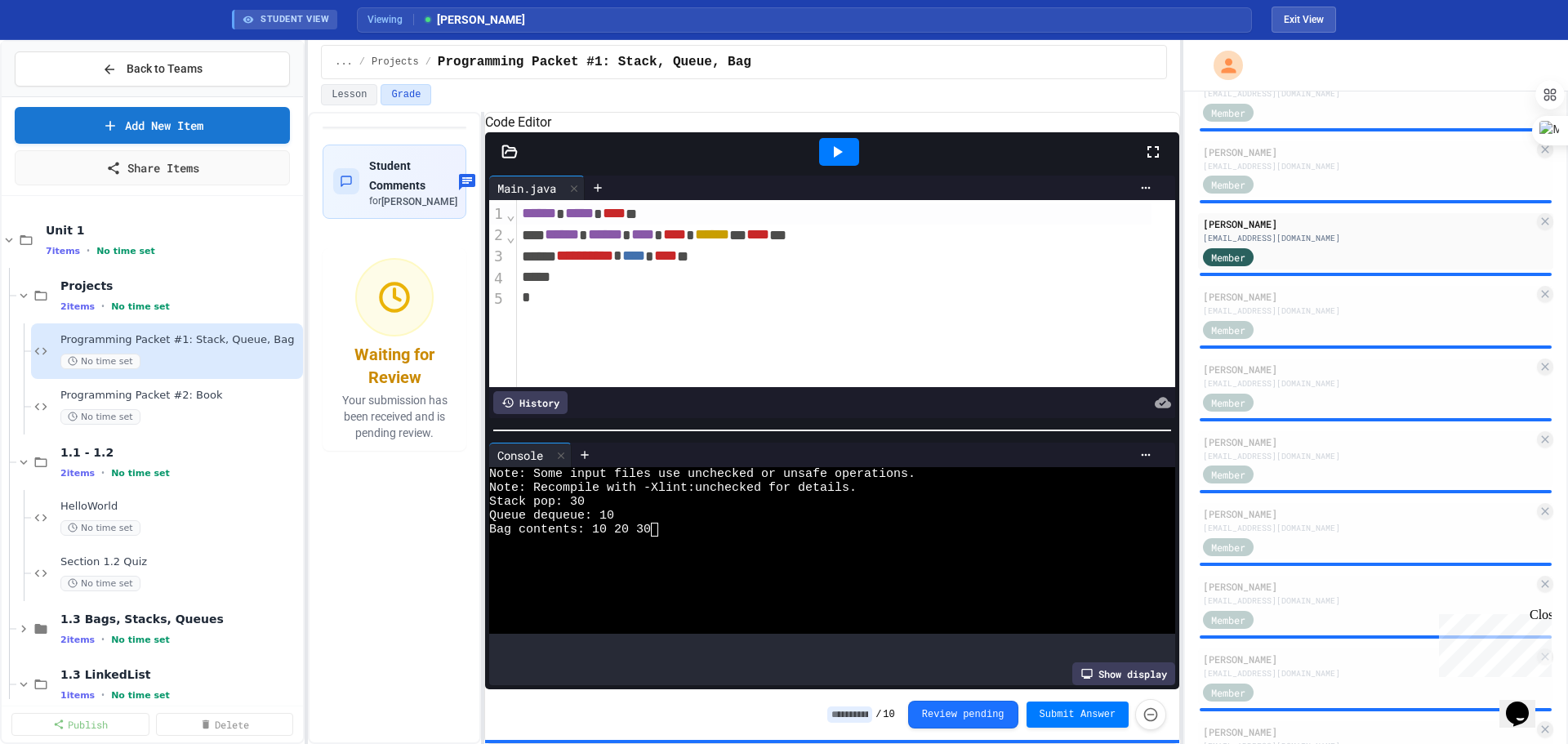
click at [509, 160] on icon at bounding box center [509, 152] width 16 height 16
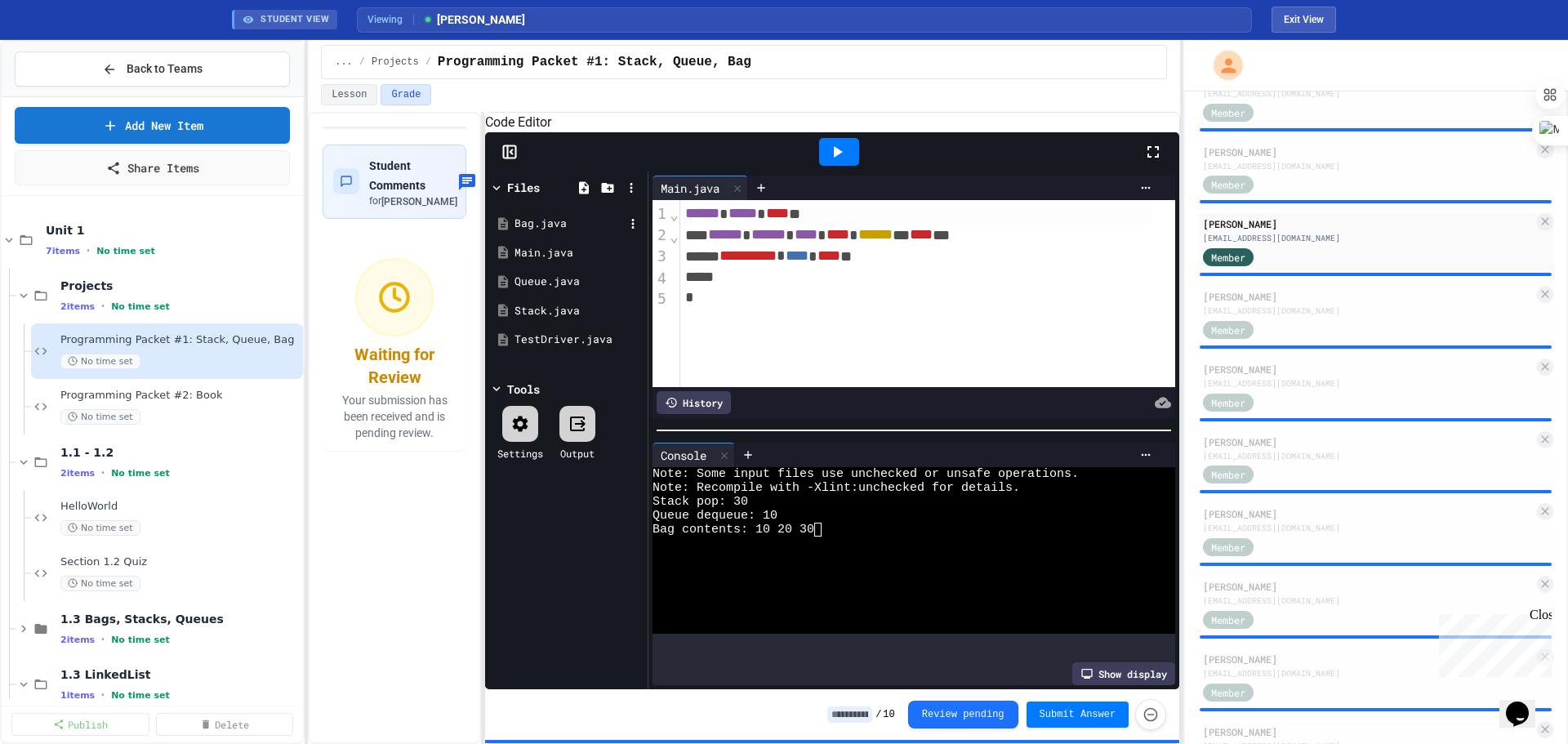
click at [528, 232] on div "Bag.java" at bounding box center [568, 223] width 109 height 16
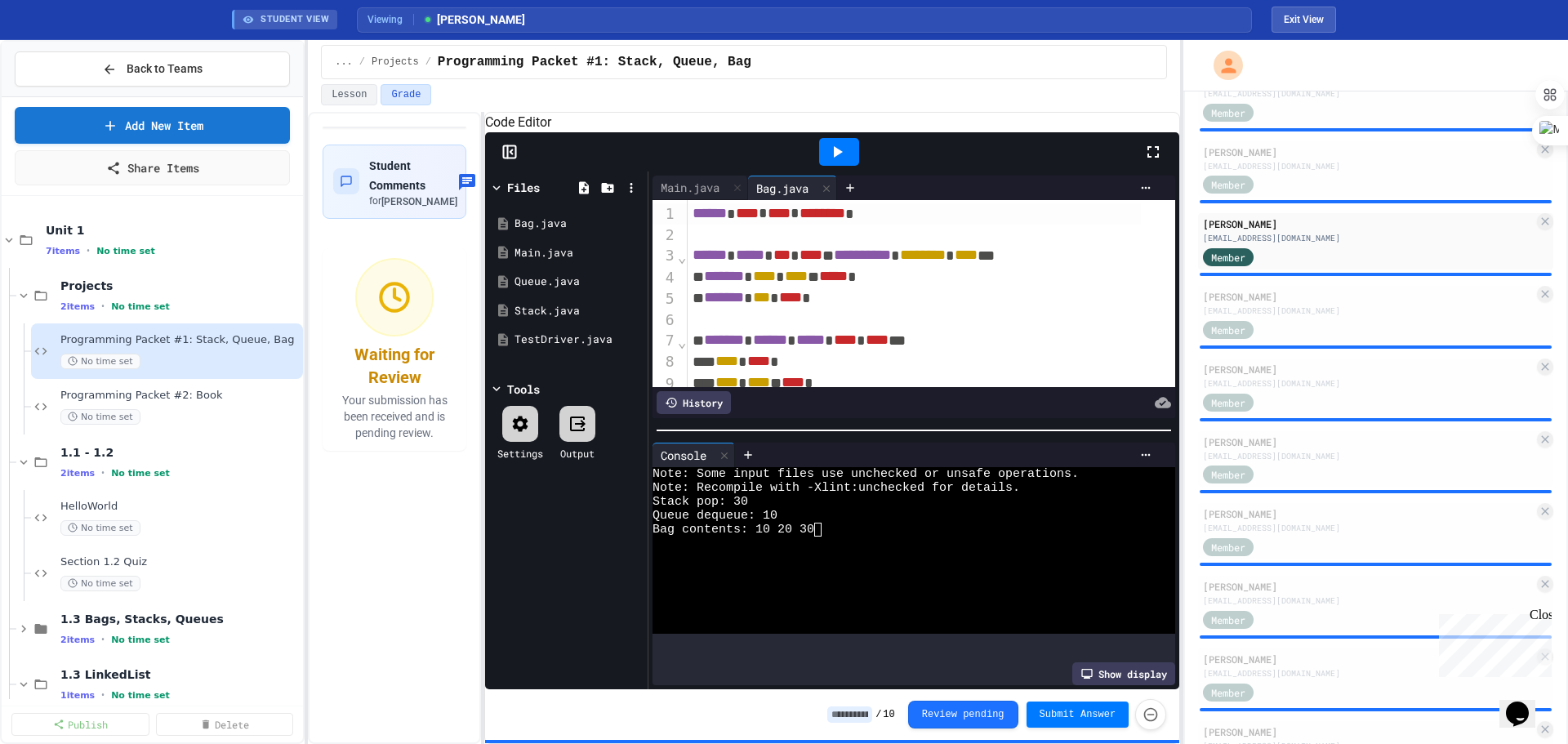
scroll to position [82, 0]
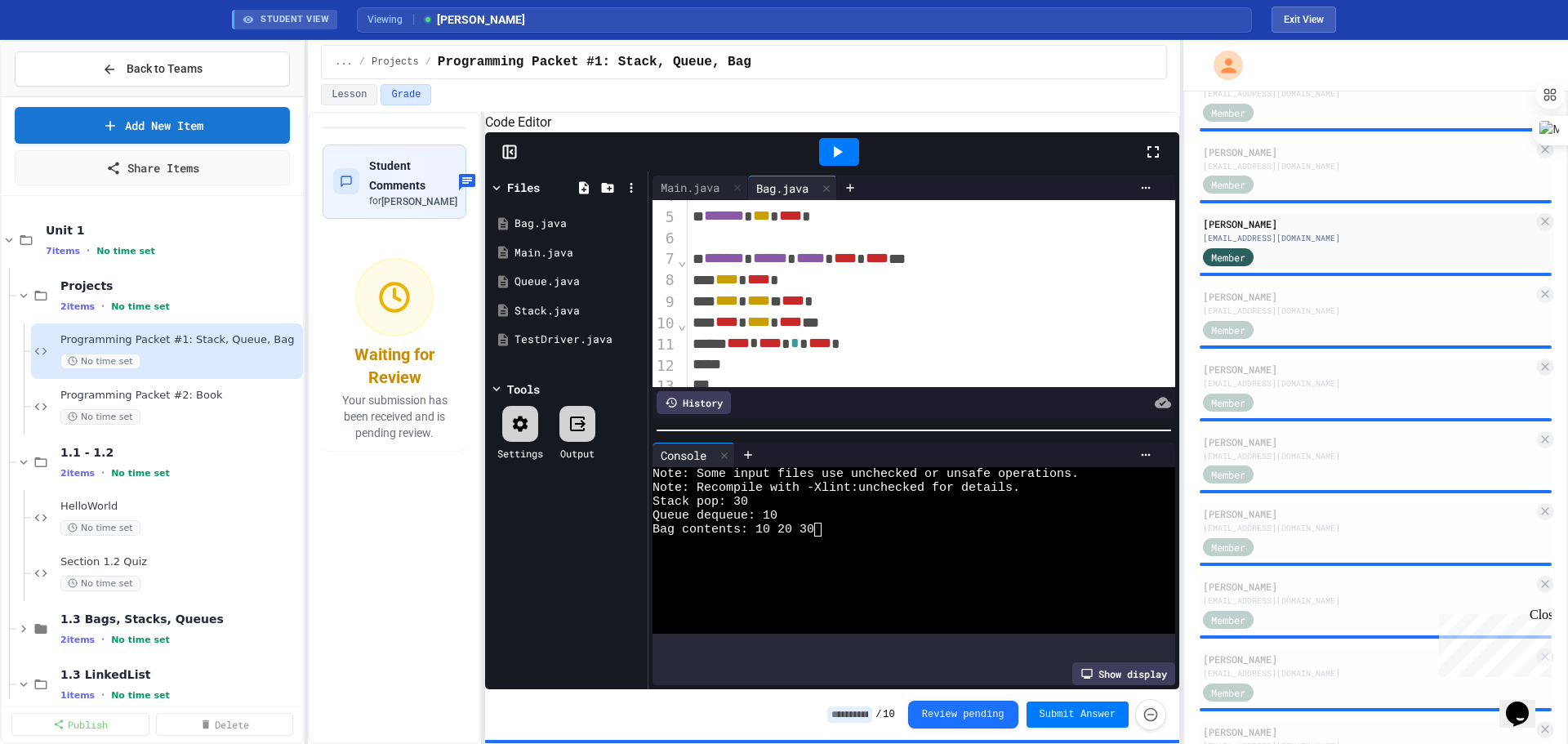
drag, startPoint x: 1321, startPoint y: 21, endPoint x: 1013, endPoint y: 284, distance: 405.0
click at [895, 278] on div "**********" at bounding box center [784, 372] width 1568 height 744
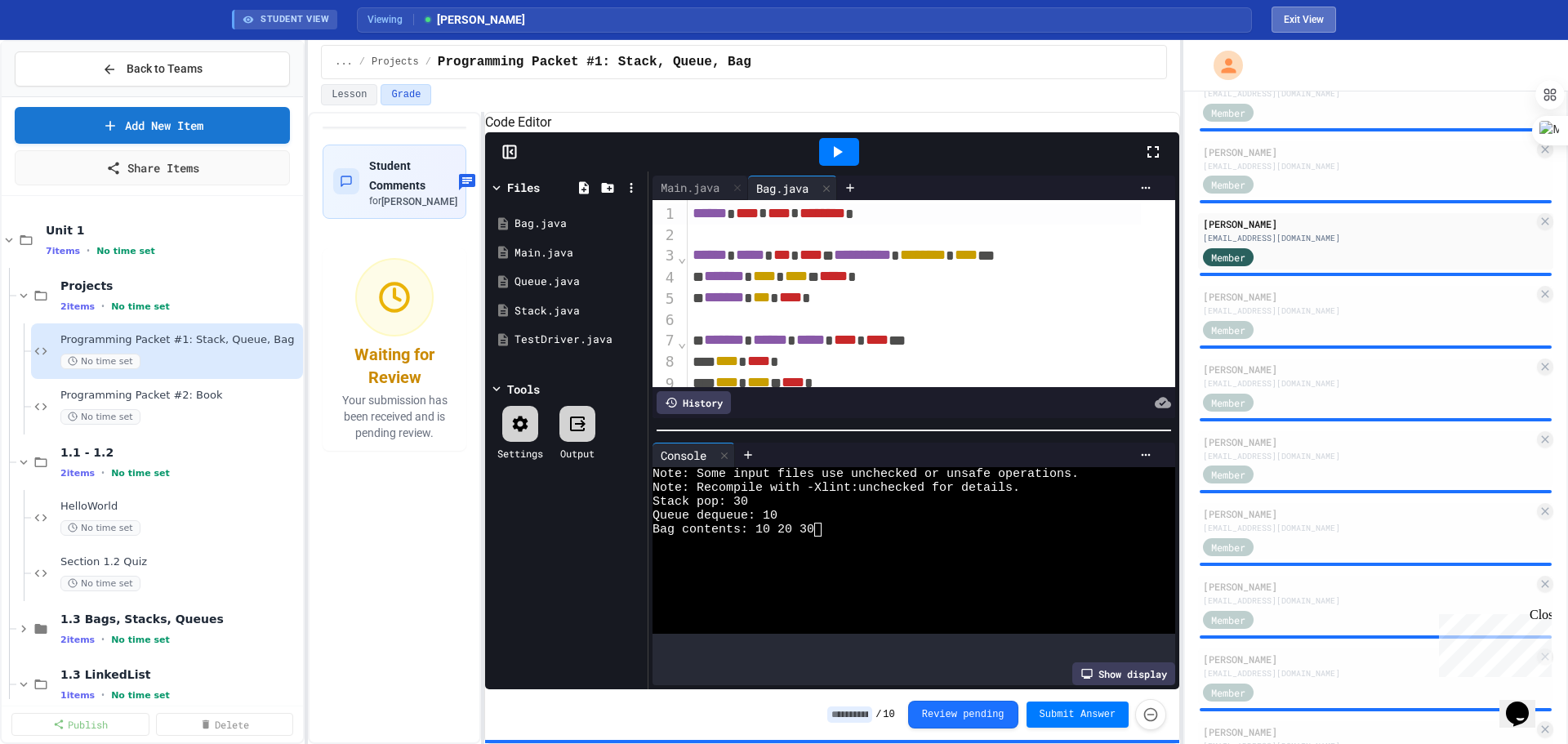
click at [895, 15] on button "Exit View" at bounding box center [1304, 19] width 65 height 26
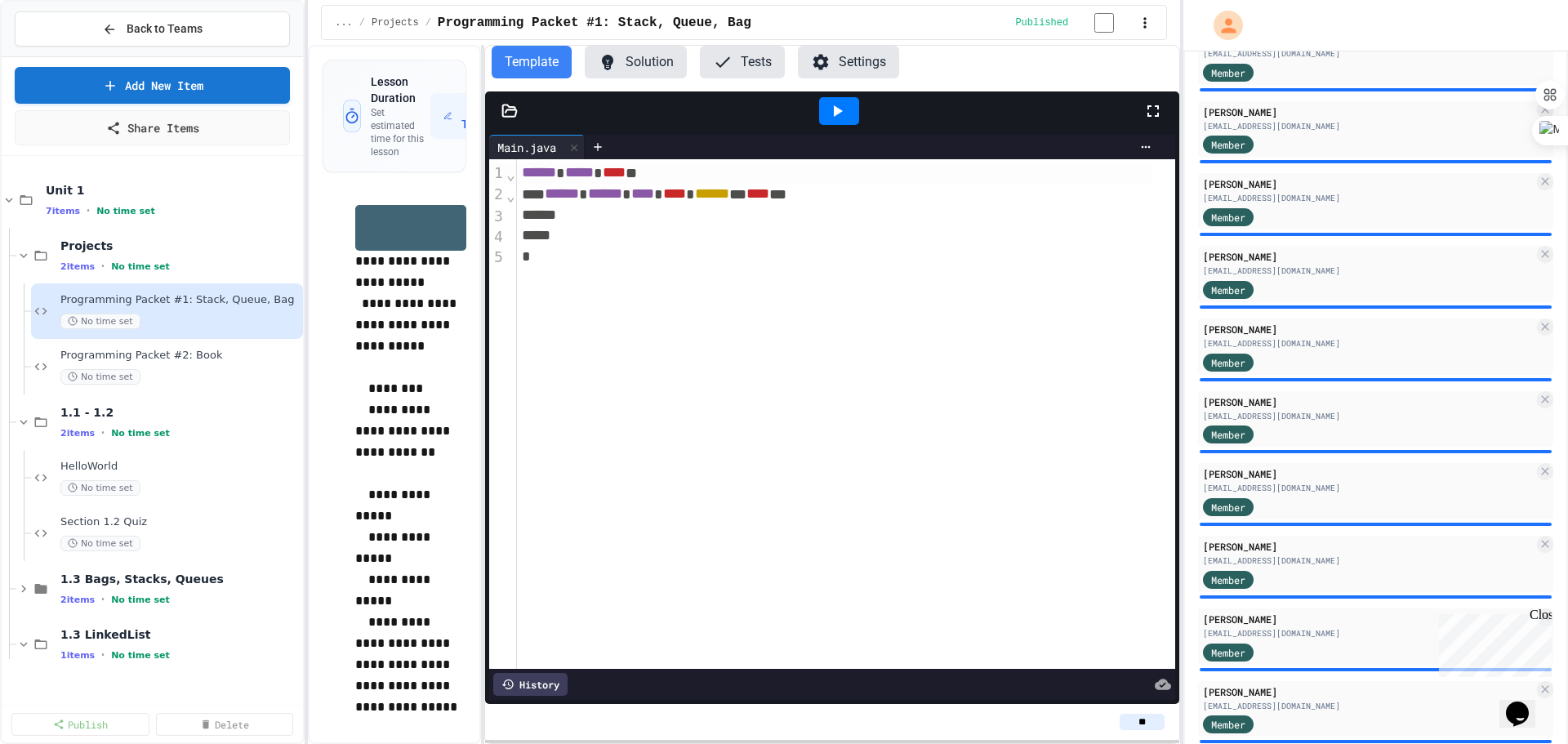
click at [656, 71] on button "Solution" at bounding box center [635, 62] width 102 height 33
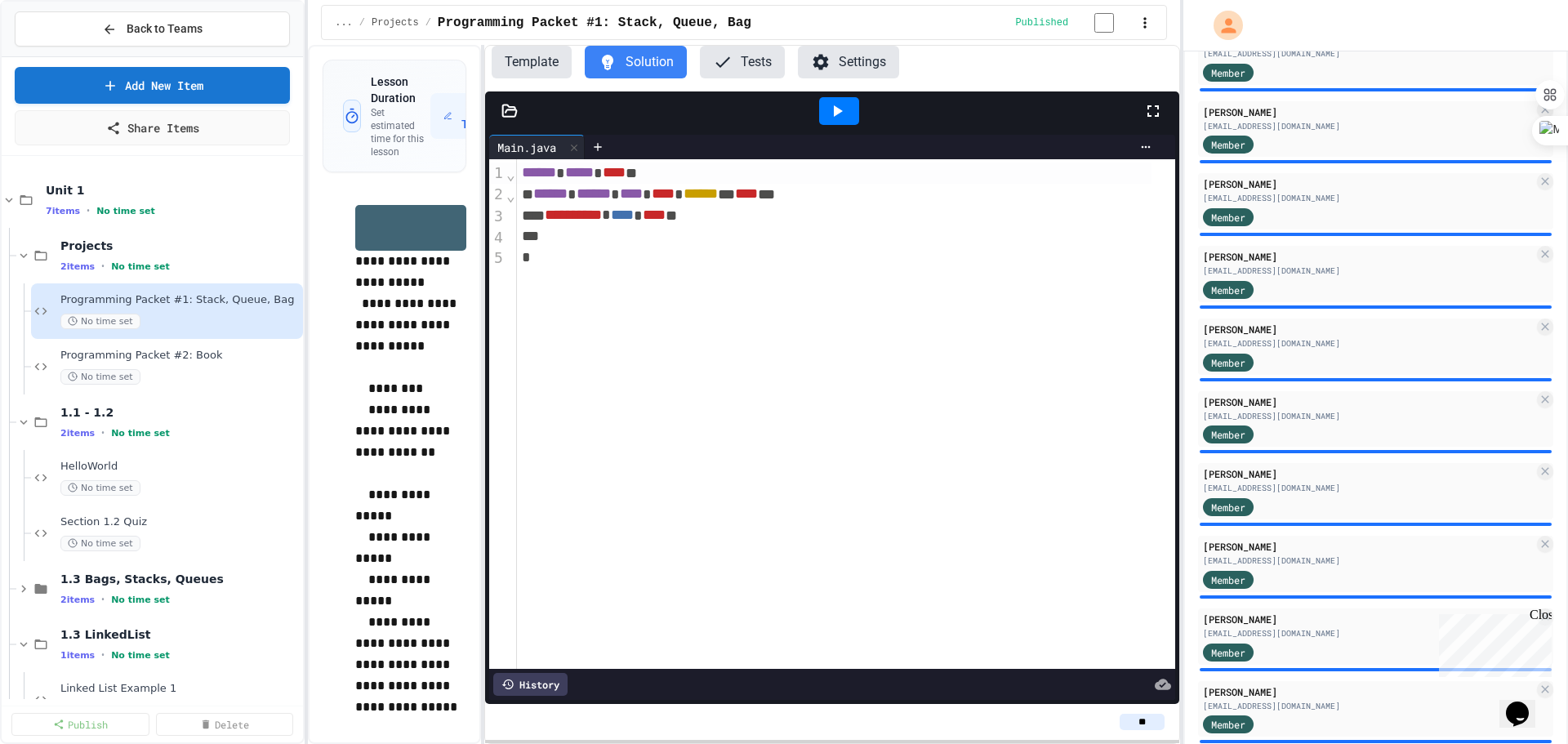
click at [509, 119] on icon at bounding box center [509, 111] width 16 height 16
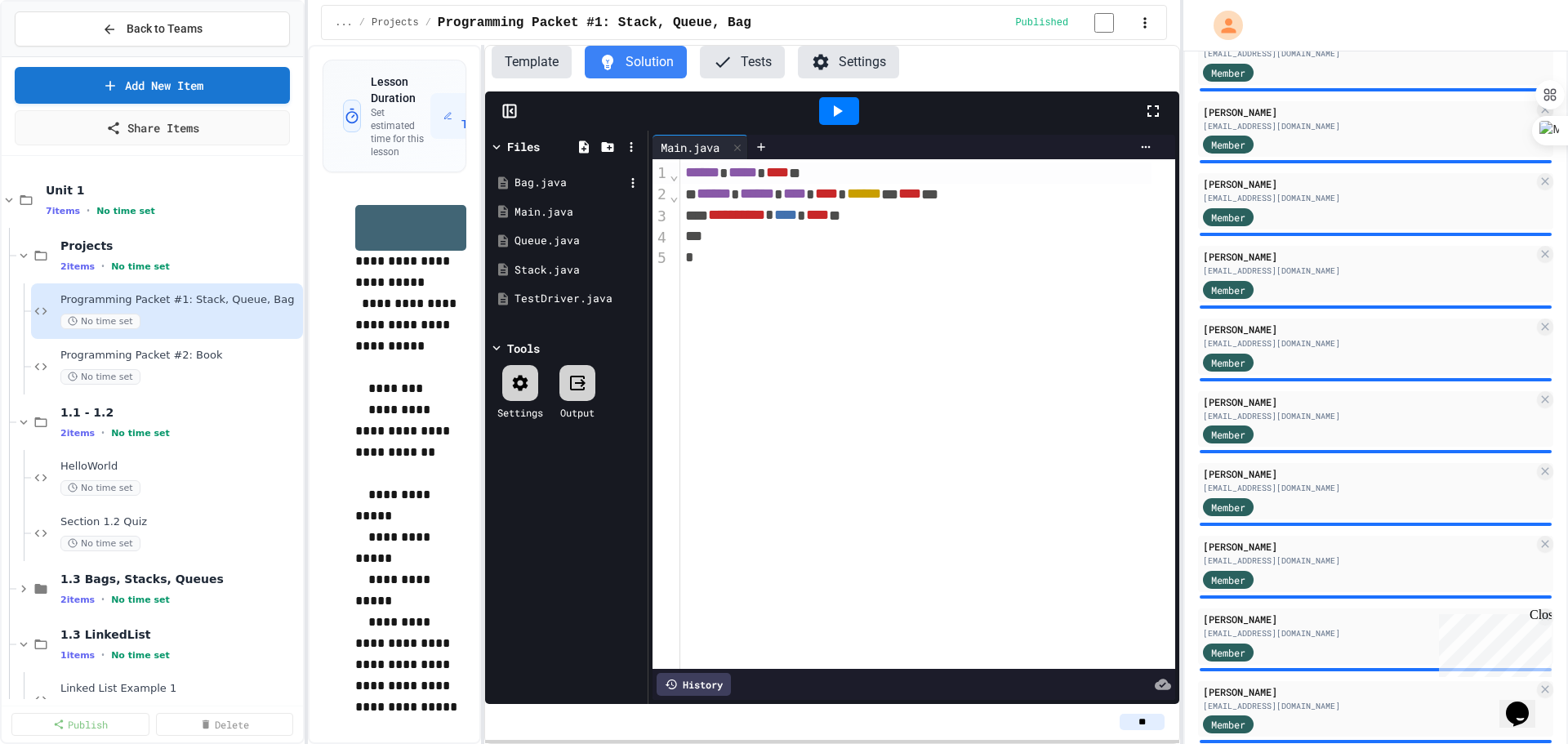
click at [531, 186] on div "Bag.java" at bounding box center [568, 183] width 109 height 16
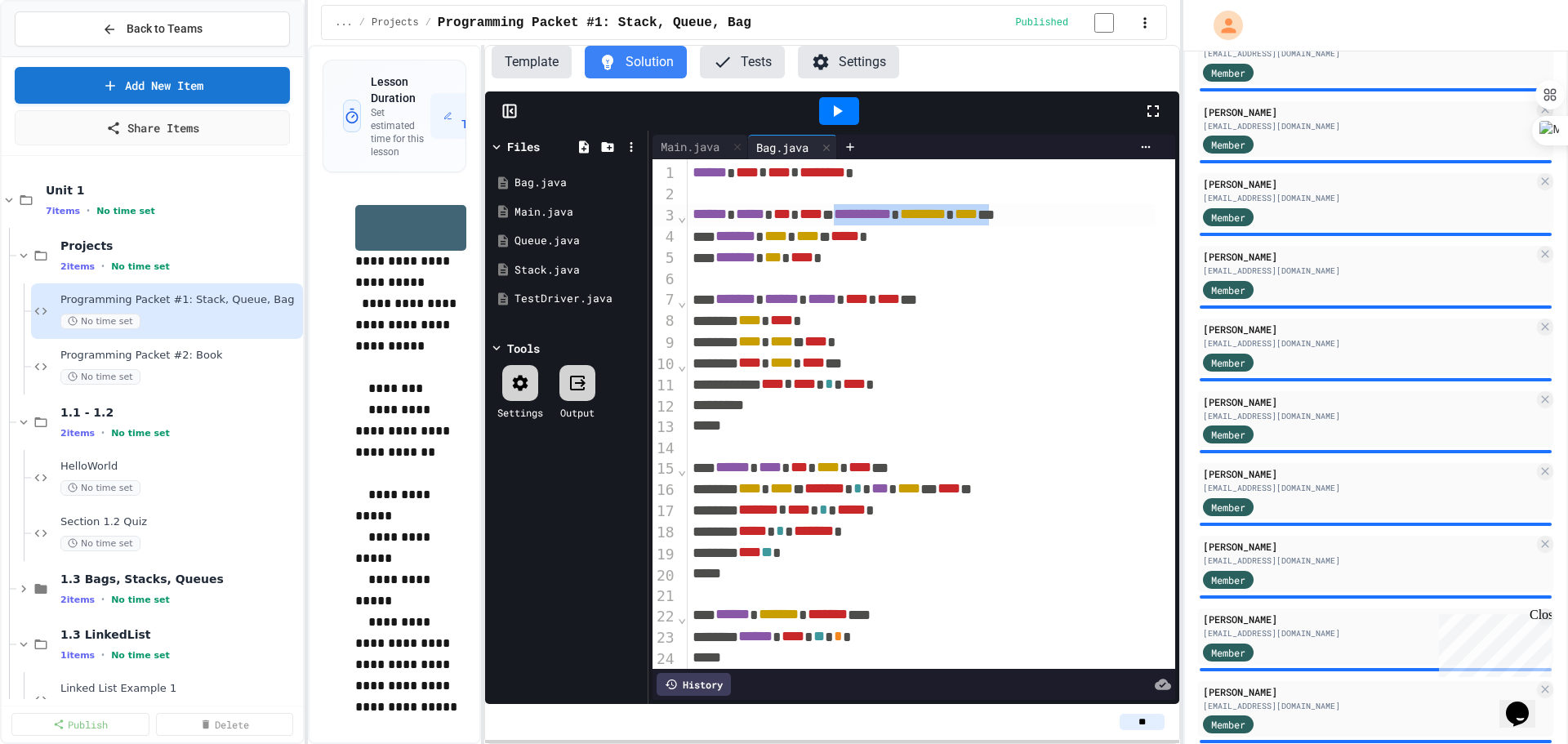
drag, startPoint x: 876, startPoint y: 217, endPoint x: 1086, endPoint y: 218, distance: 210.0
click at [895, 218] on div "**********" at bounding box center [921, 215] width 467 height 21
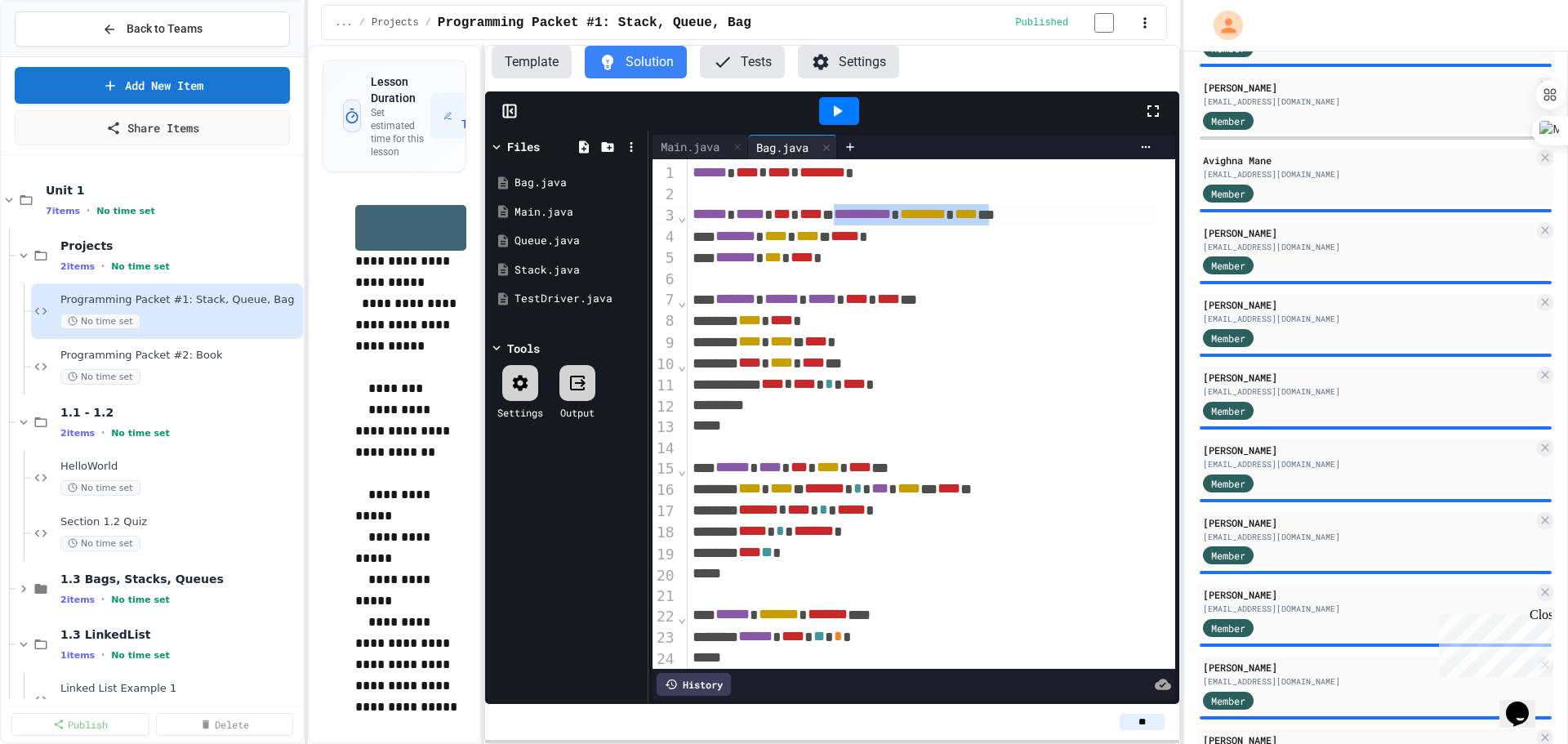
scroll to position [422, 0]
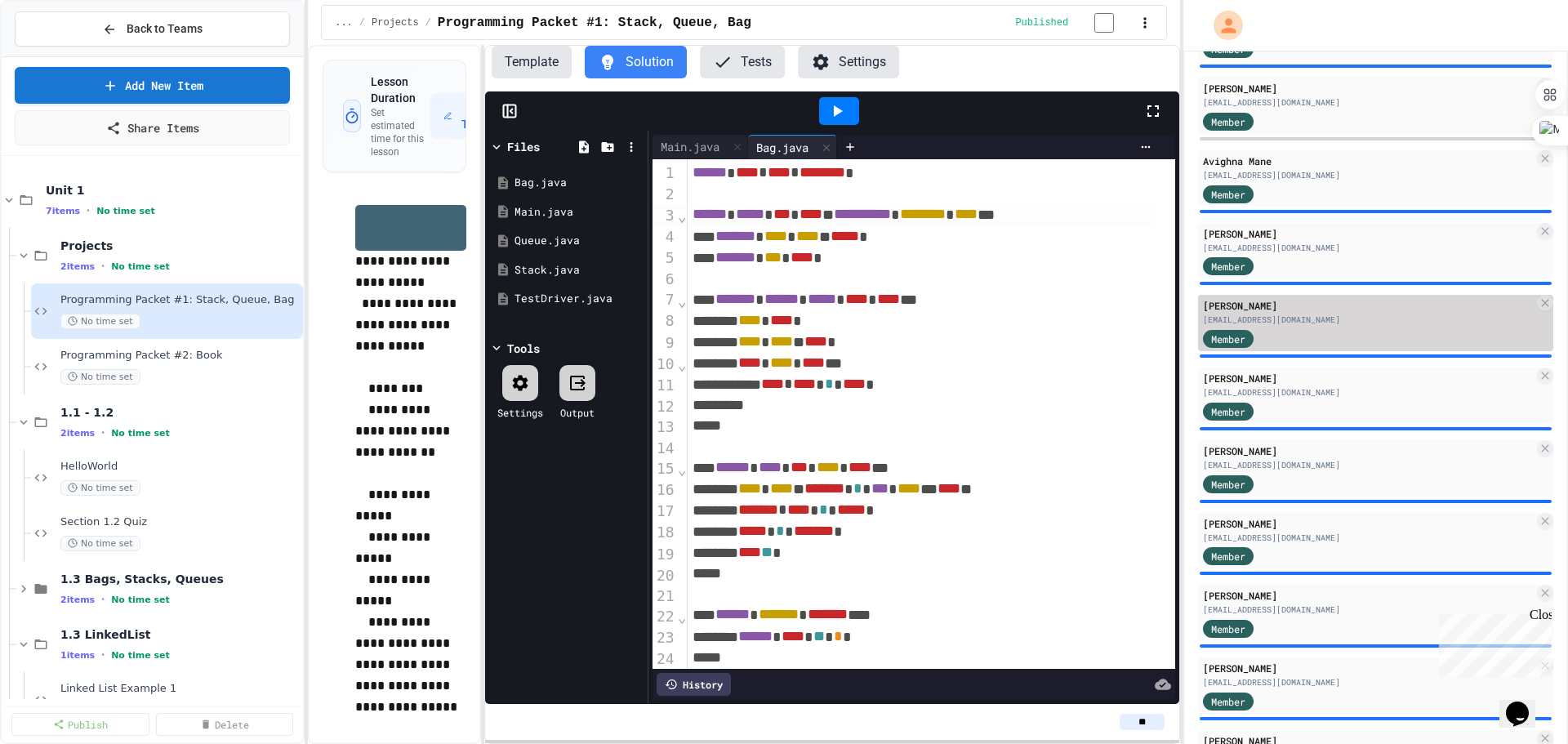
click at [895, 313] on div "[PERSON_NAME]" at bounding box center [1368, 305] width 331 height 15
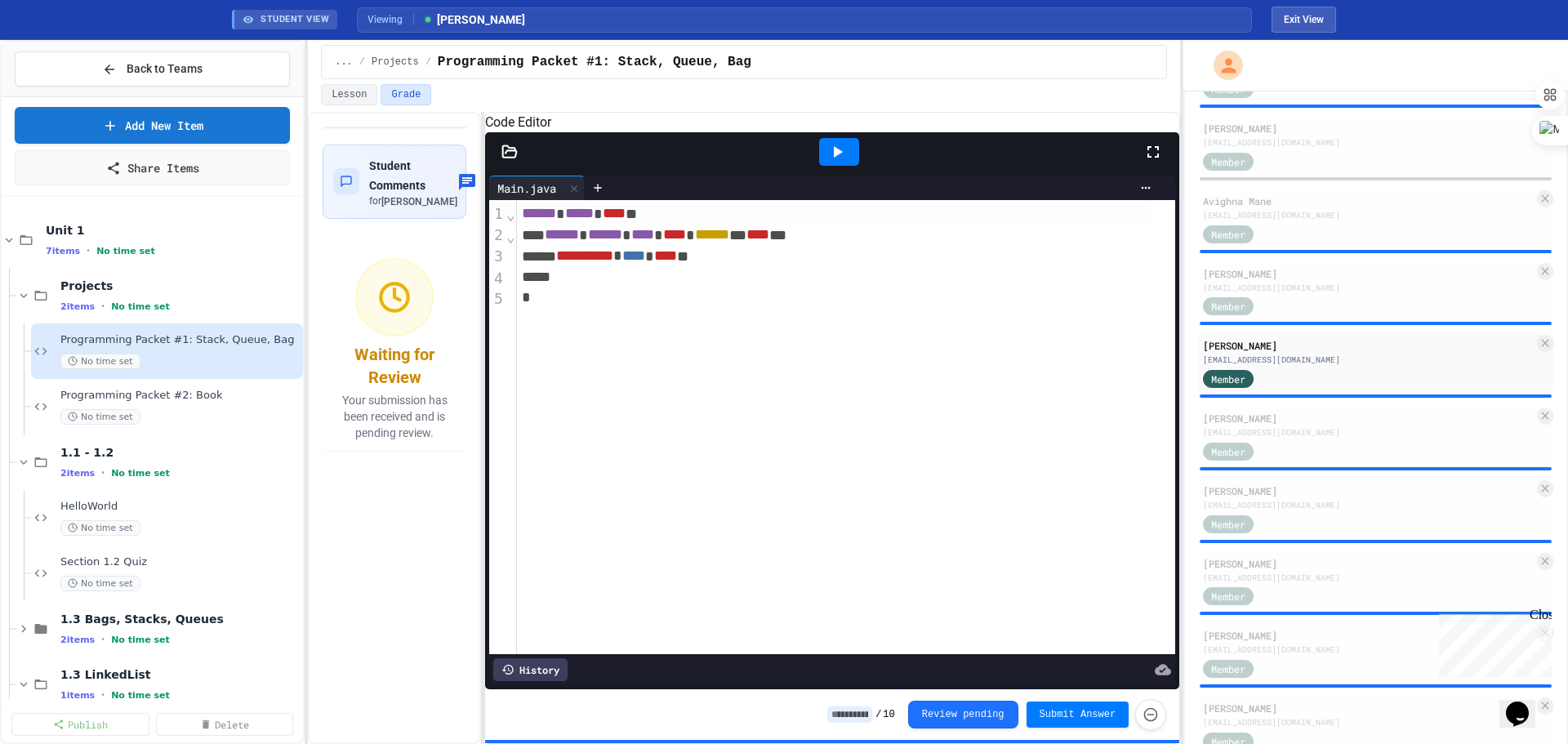
click at [506, 157] on icon at bounding box center [510, 151] width 14 height 12
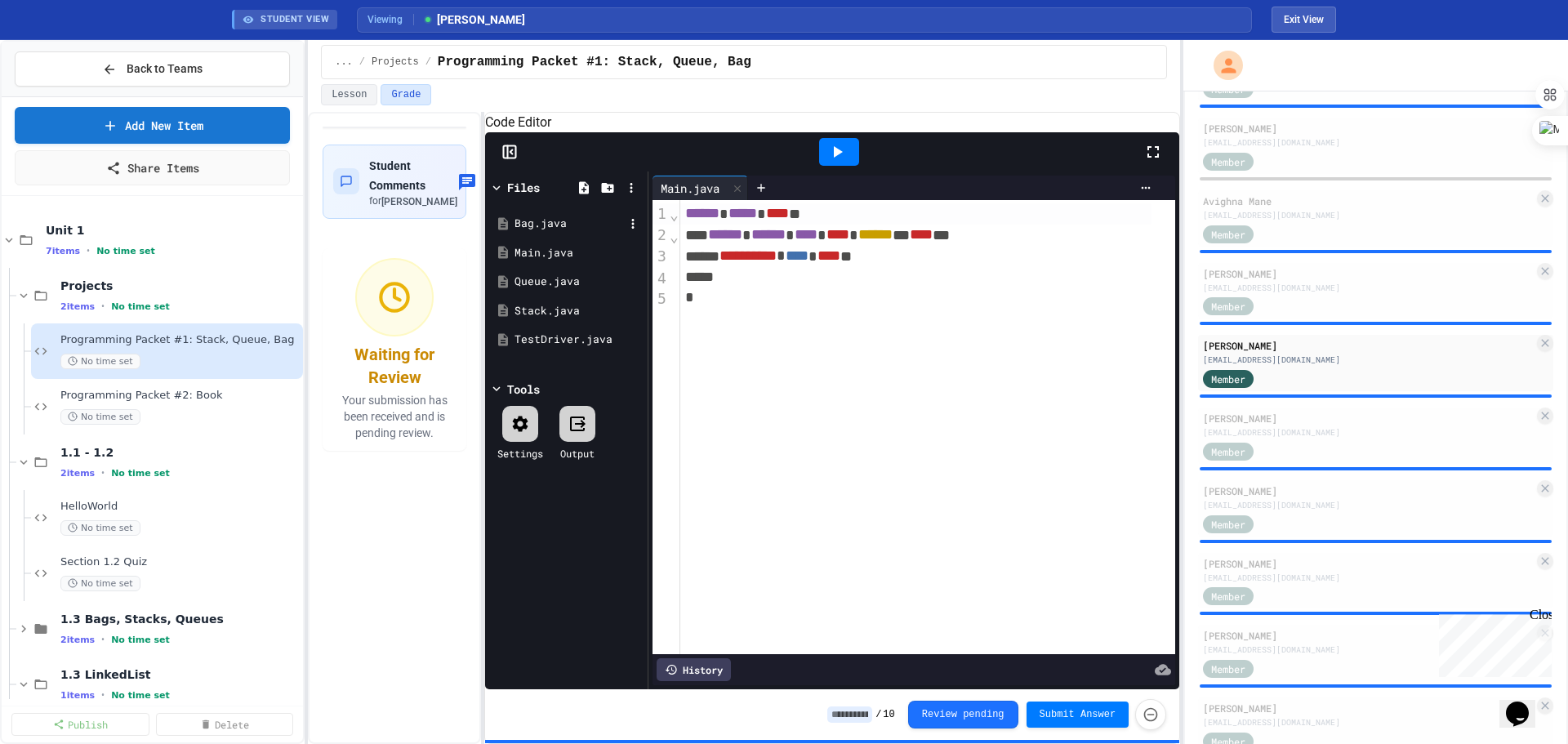
click at [514, 234] on div "Bag.java" at bounding box center [567, 223] width 154 height 29
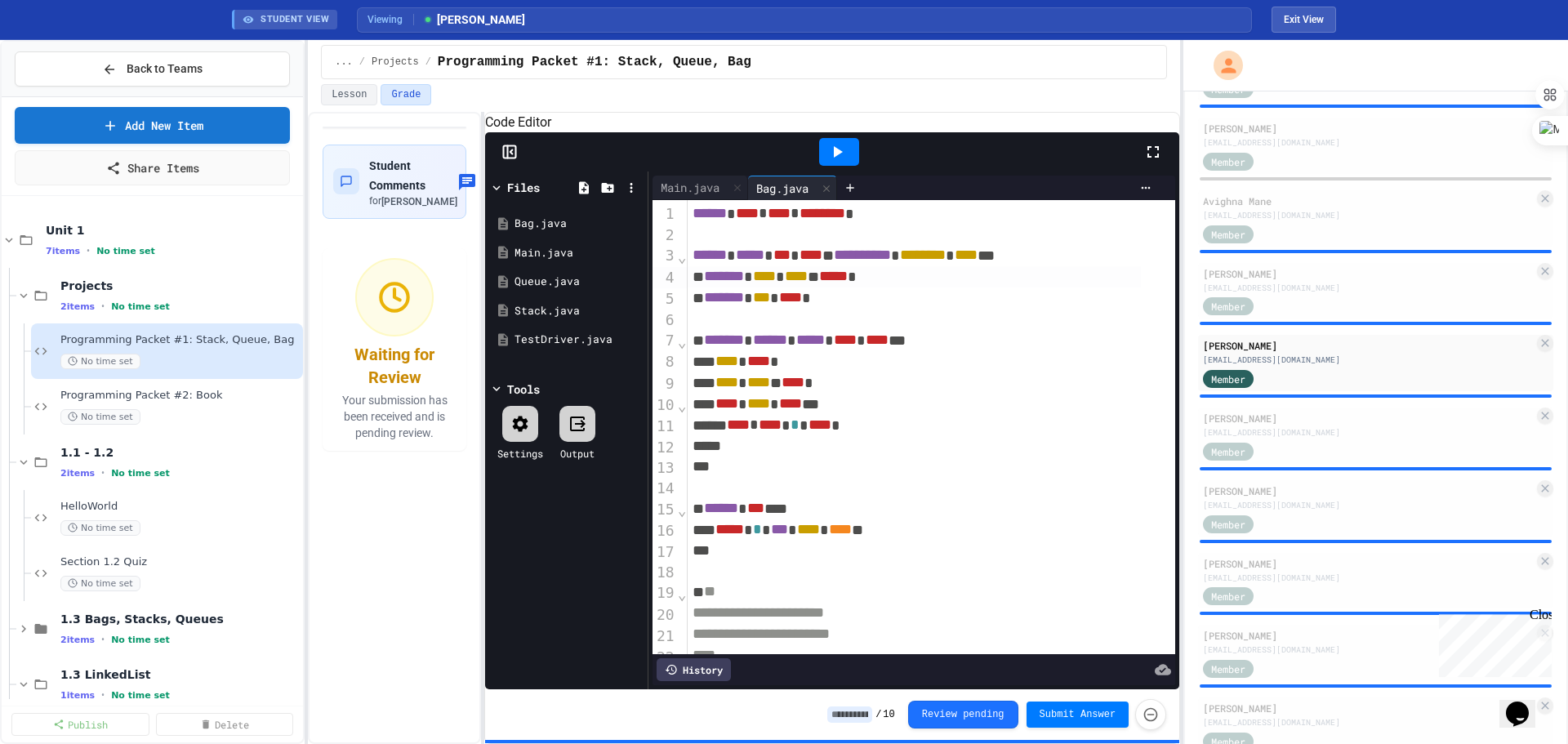
click at [744, 284] on span "*******" at bounding box center [724, 276] width 40 height 15
click at [738, 368] on span "****" at bounding box center [727, 361] width 23 height 15
click at [895, 394] on div "**** * **** * **** *" at bounding box center [913, 383] width 452 height 21
click at [895, 18] on button "Exit View" at bounding box center [1304, 19] width 65 height 26
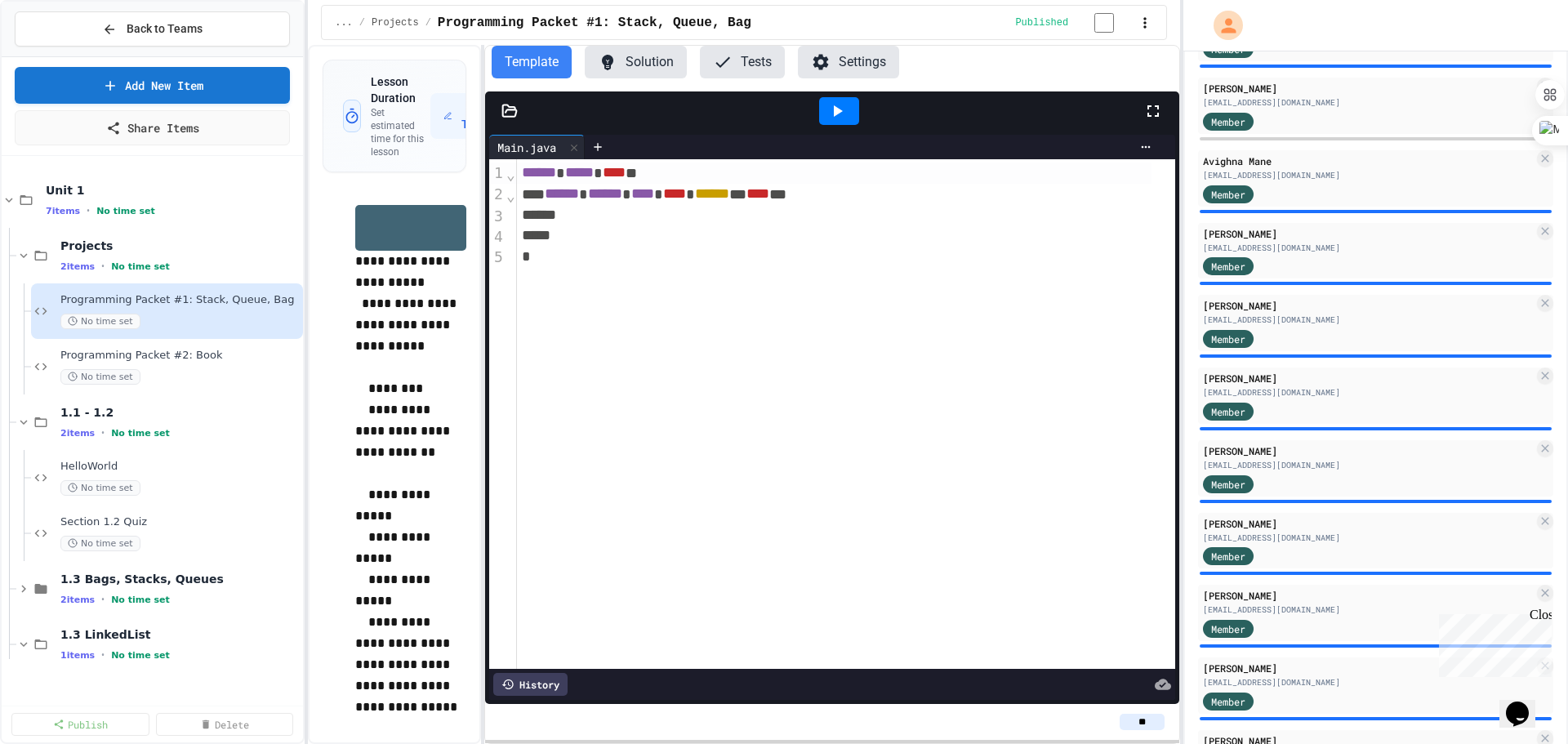
click at [659, 67] on button "Solution" at bounding box center [635, 62] width 102 height 33
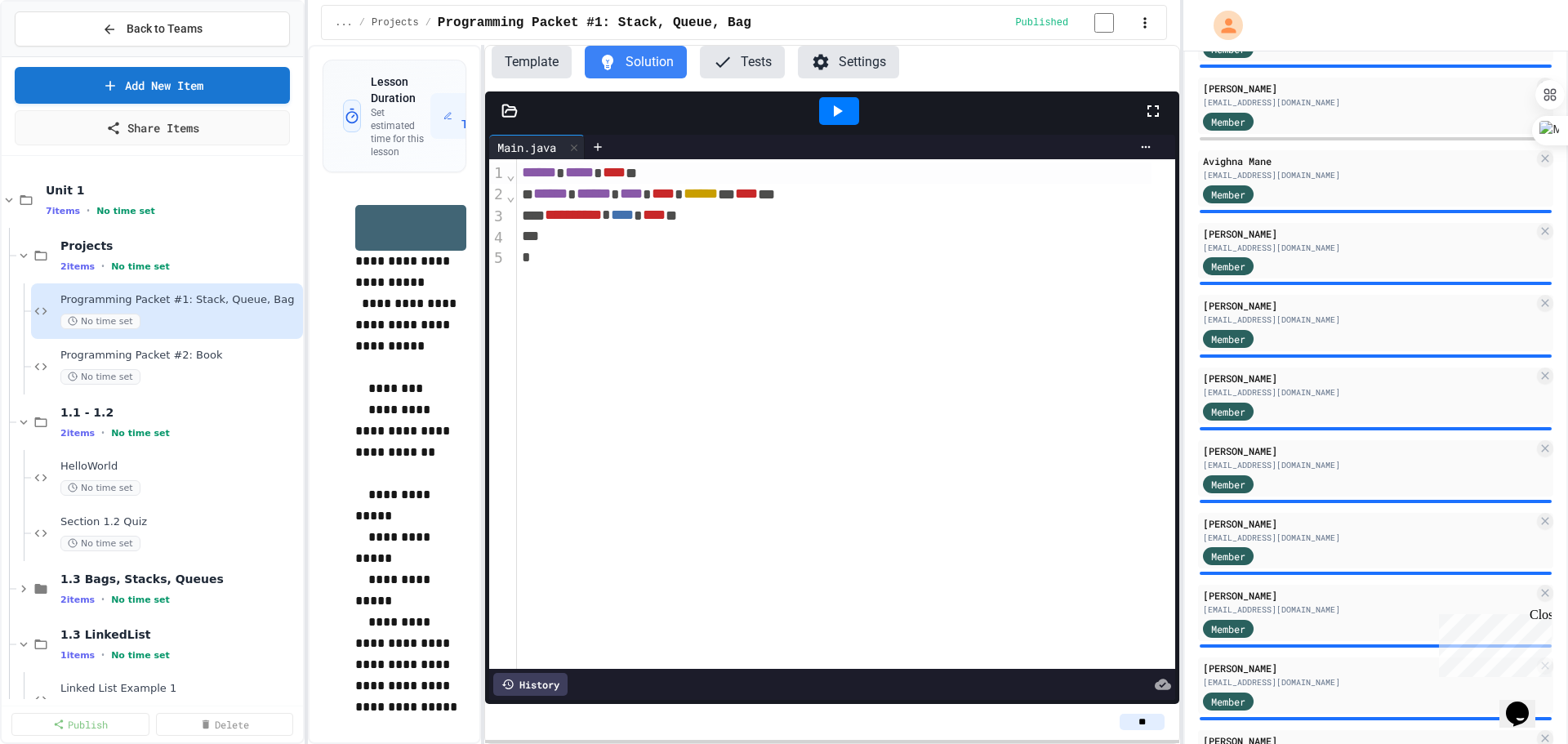
click at [510, 114] on icon at bounding box center [510, 111] width 14 height 12
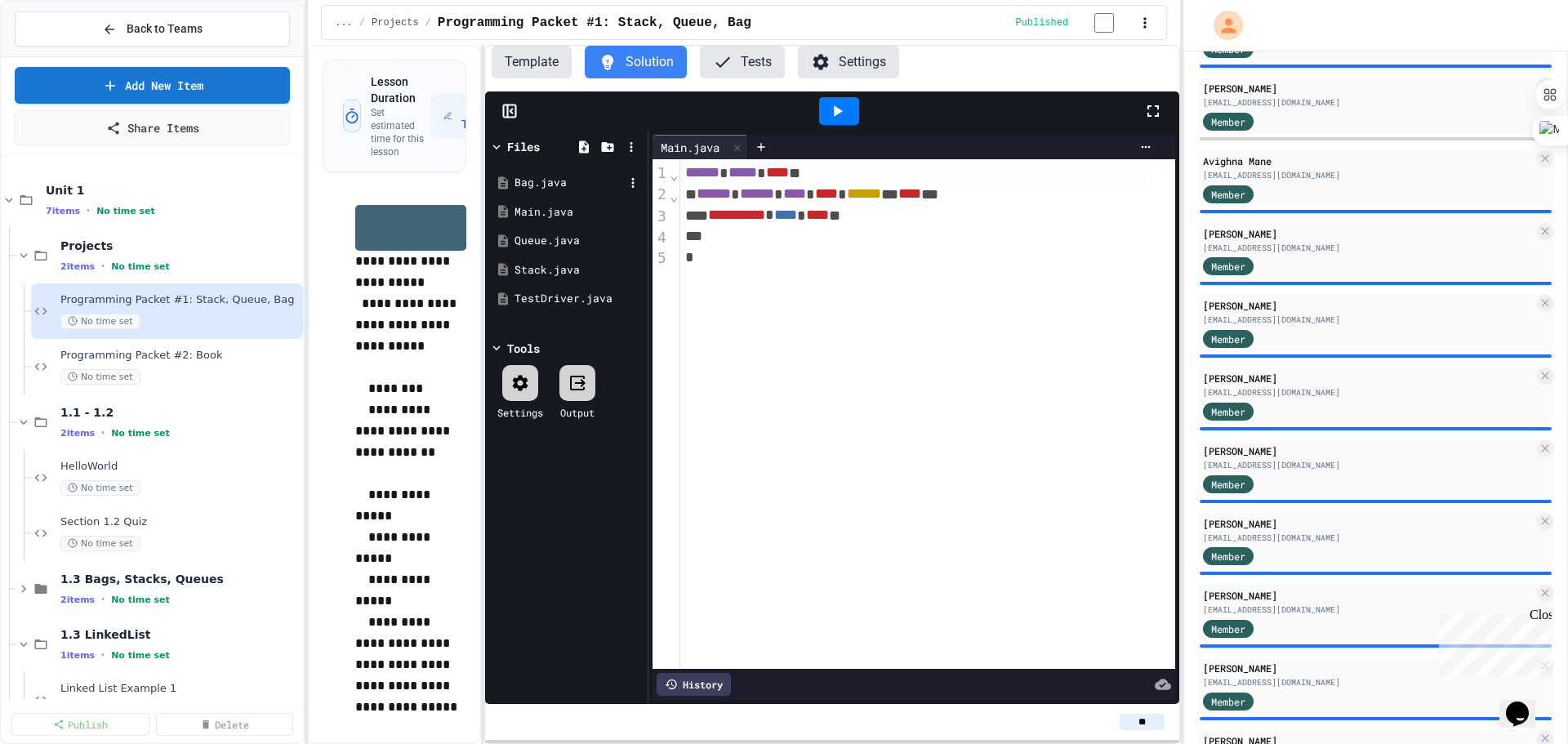
click at [532, 191] on div "Bag.java" at bounding box center [568, 183] width 109 height 16
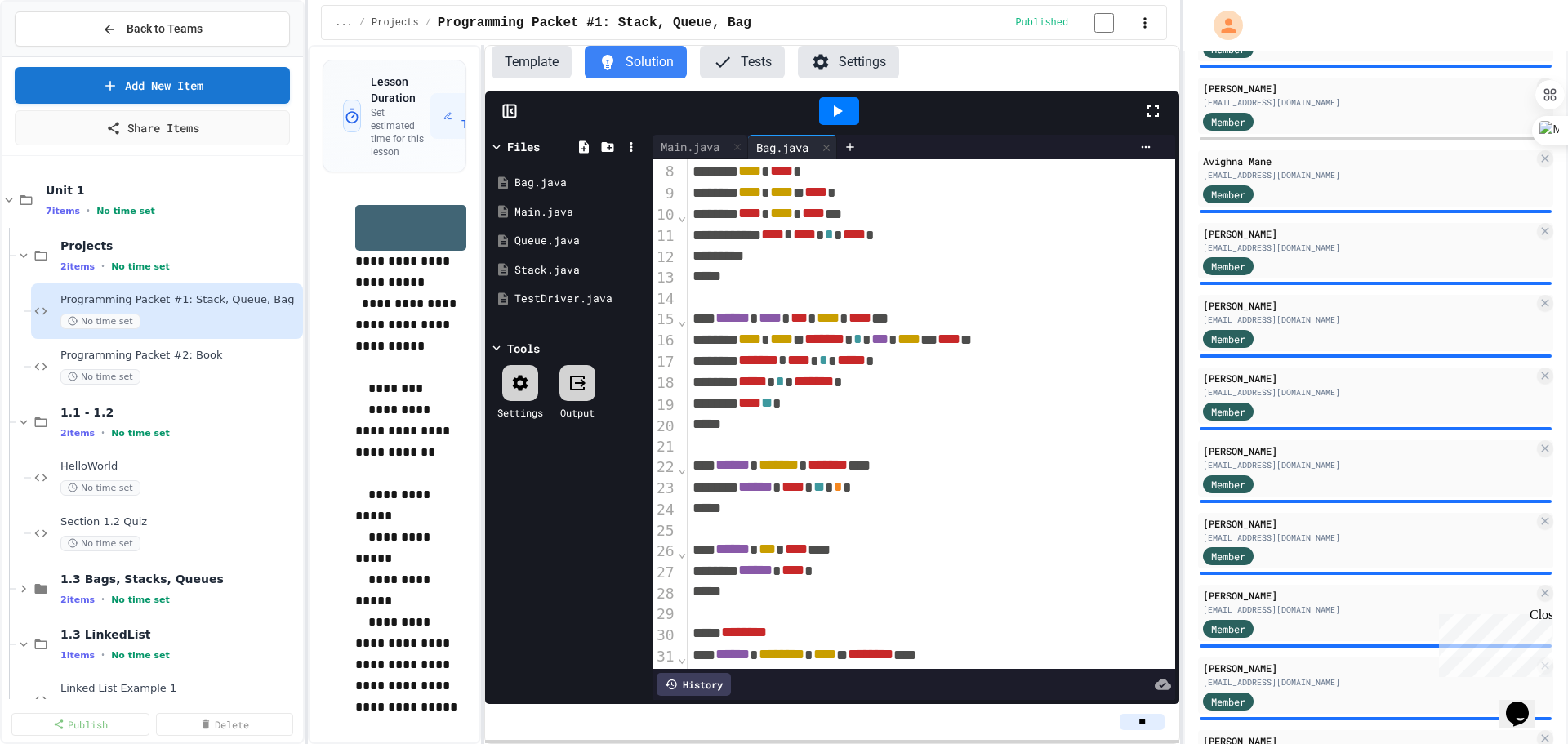
scroll to position [163, 0]
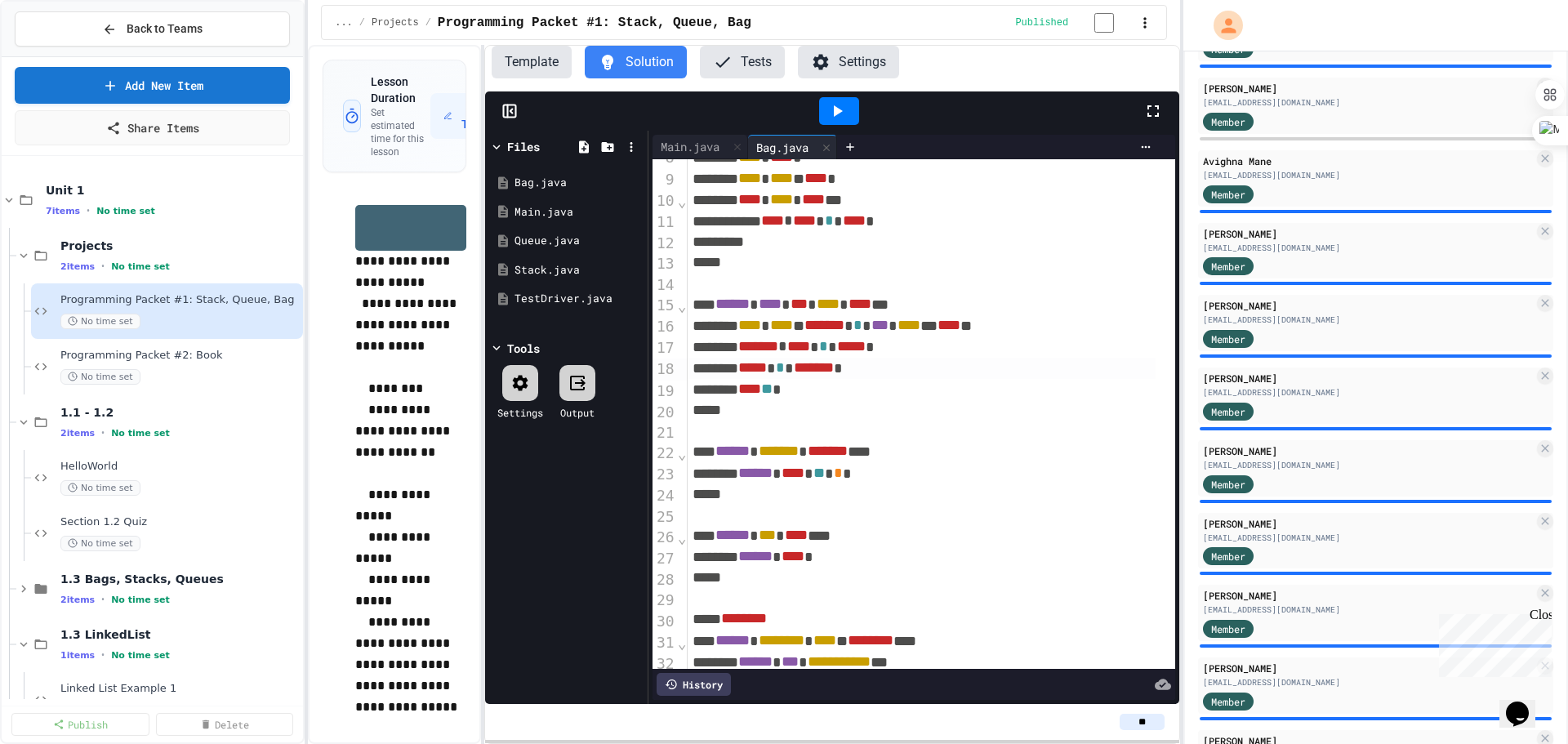
click at [895, 372] on div "***** * ******* *" at bounding box center [921, 368] width 467 height 21
click at [884, 409] on div "*" at bounding box center [921, 411] width 467 height 21
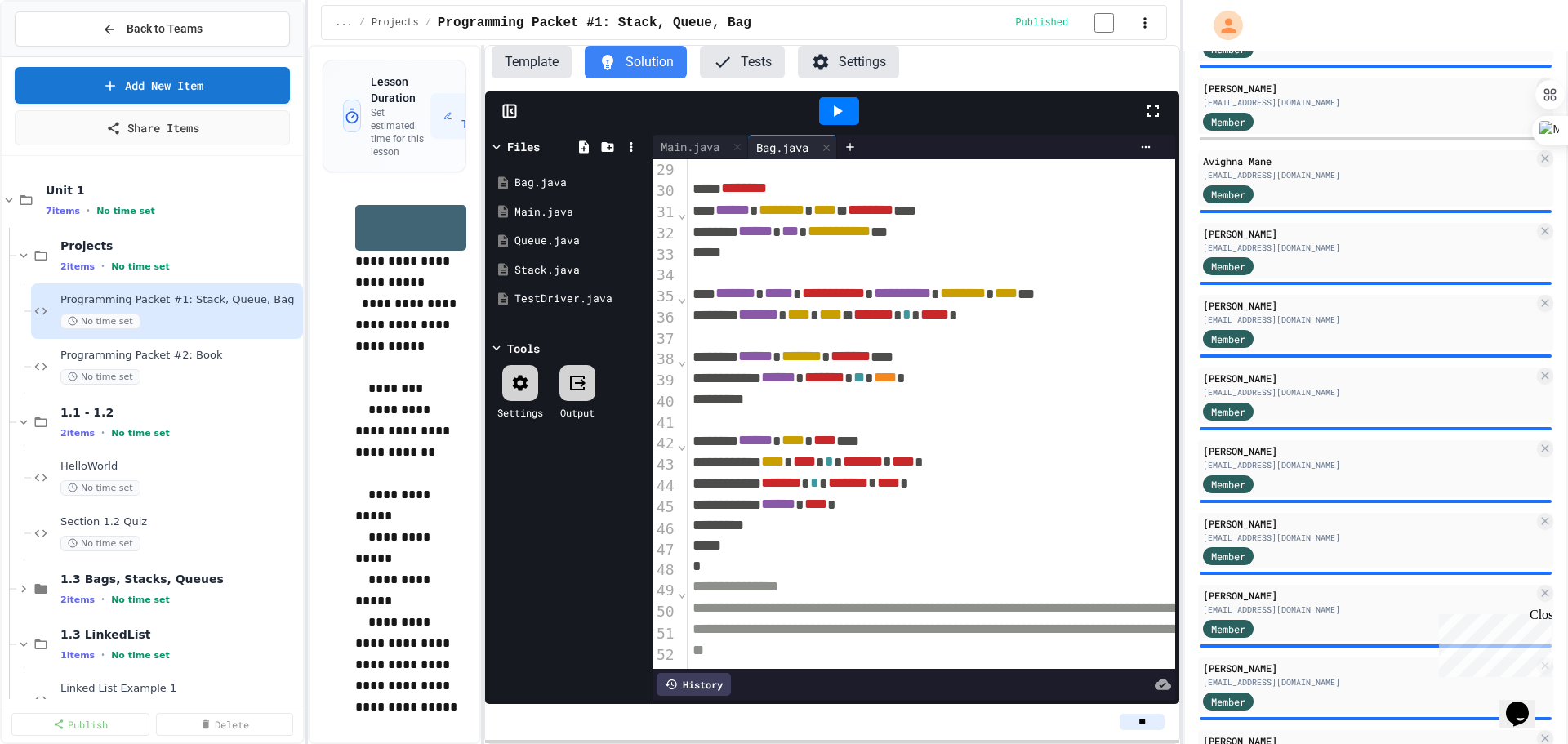
scroll to position [635, 0]
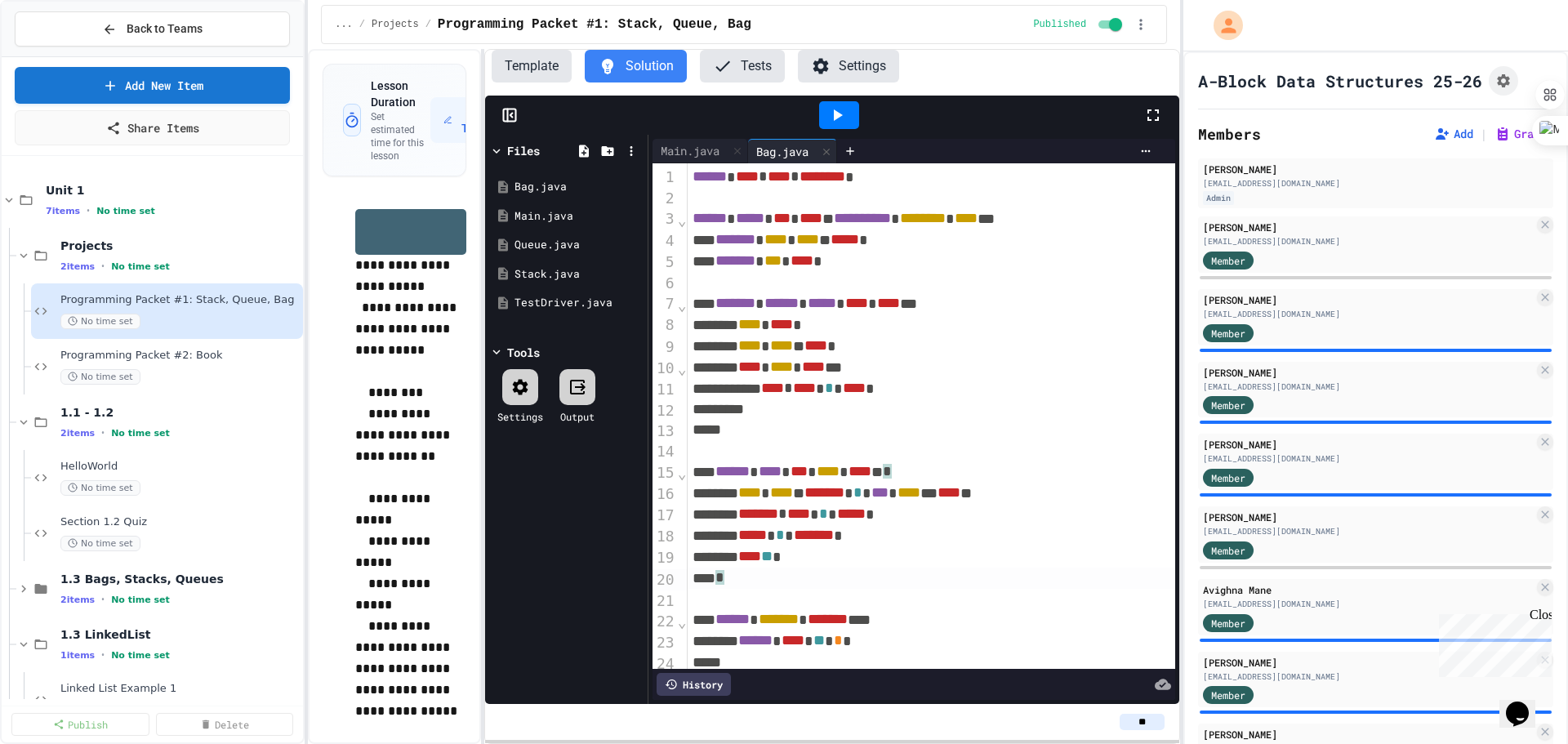
scroll to position [422, 0]
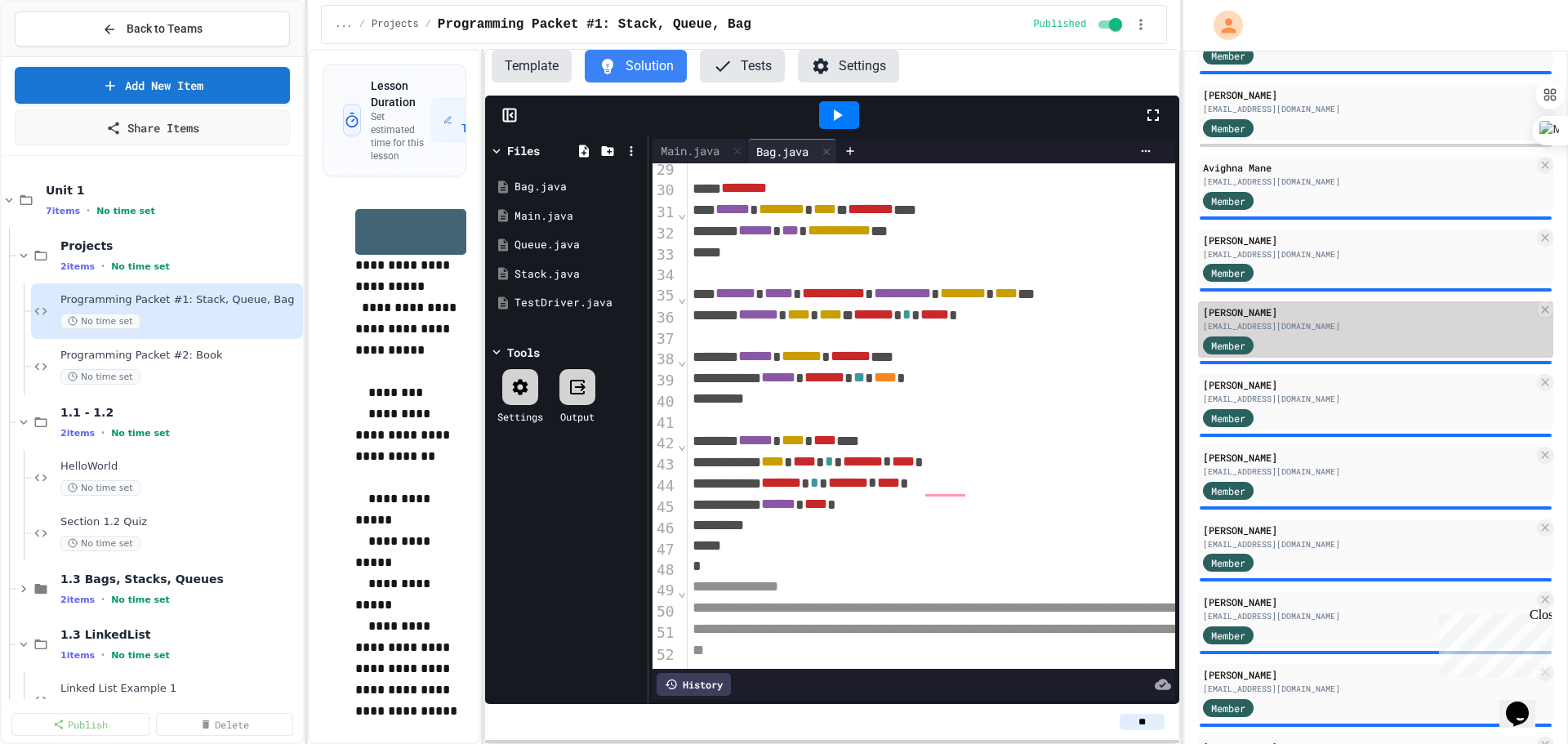
click at [1329, 340] on div "Member" at bounding box center [1368, 344] width 331 height 20
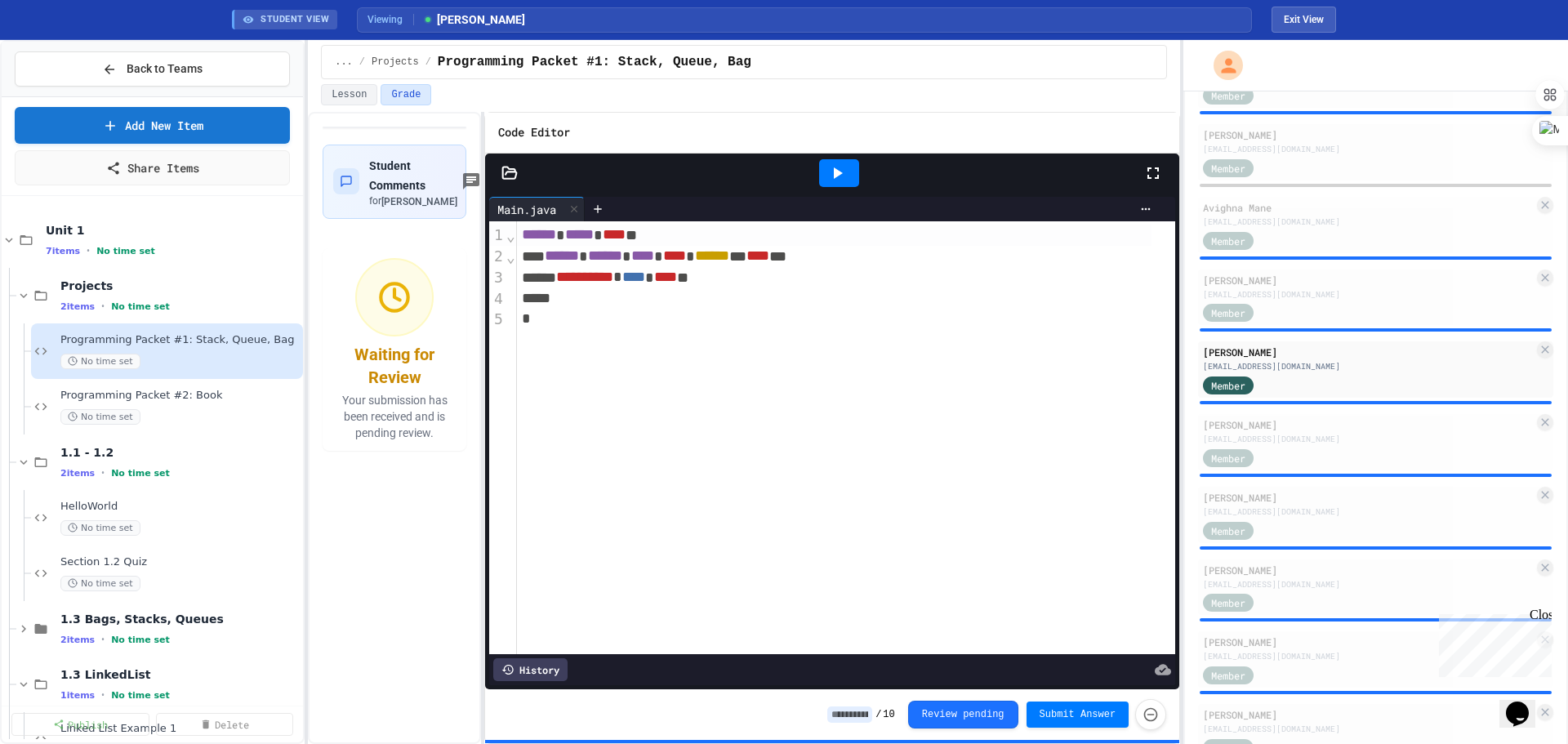
click at [506, 167] on icon at bounding box center [510, 172] width 14 height 12
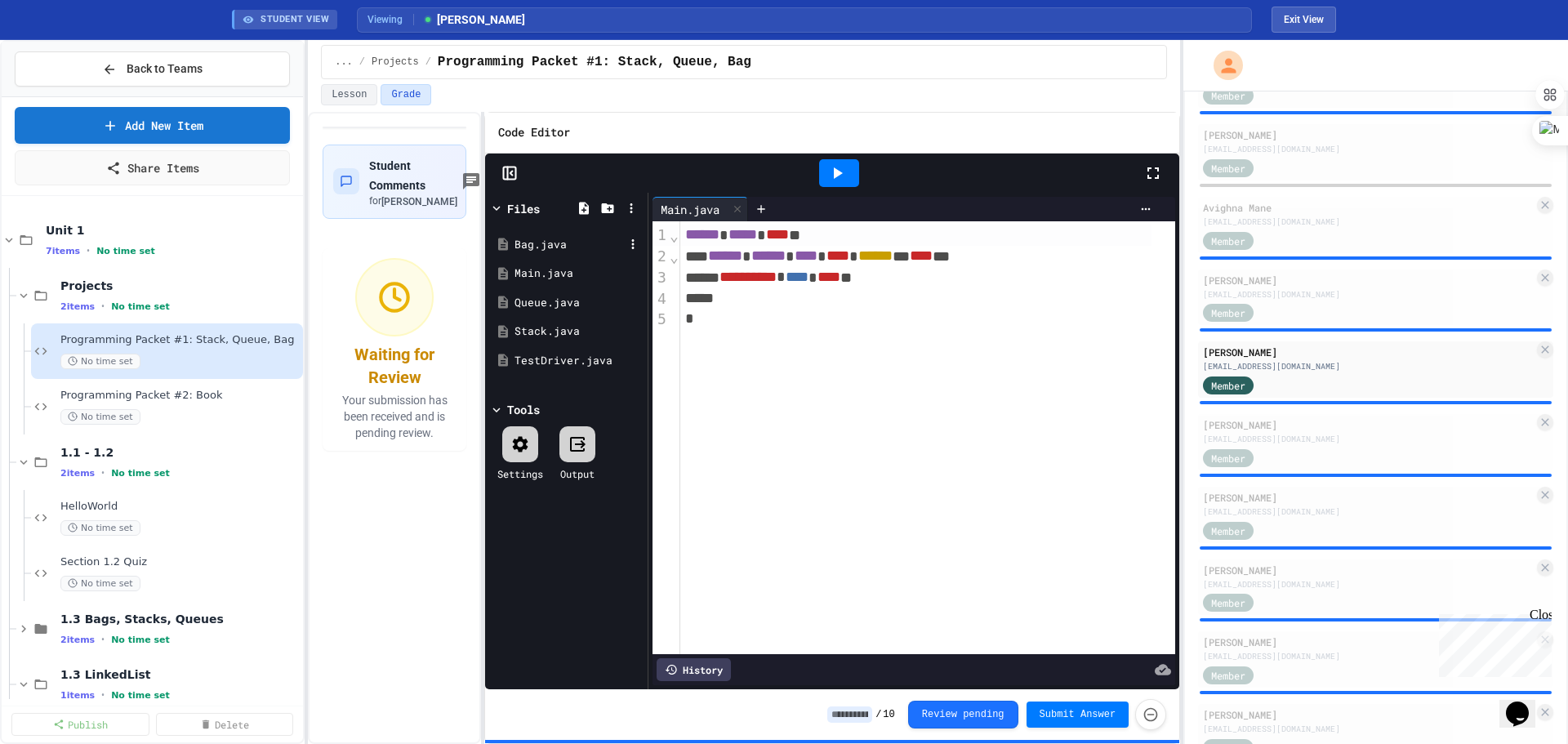
click at [527, 239] on div "Bag.java" at bounding box center [568, 245] width 109 height 16
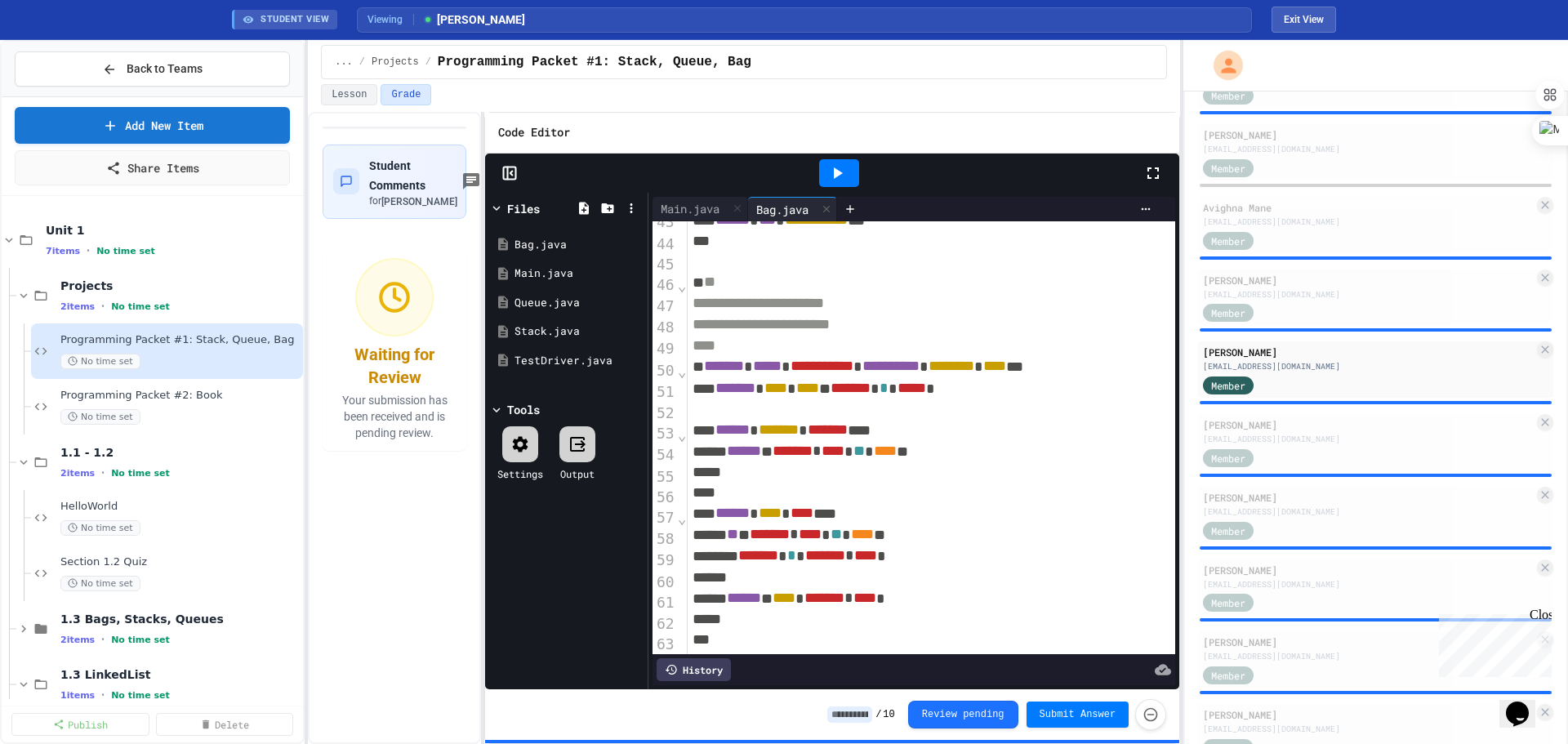
scroll to position [967, 0]
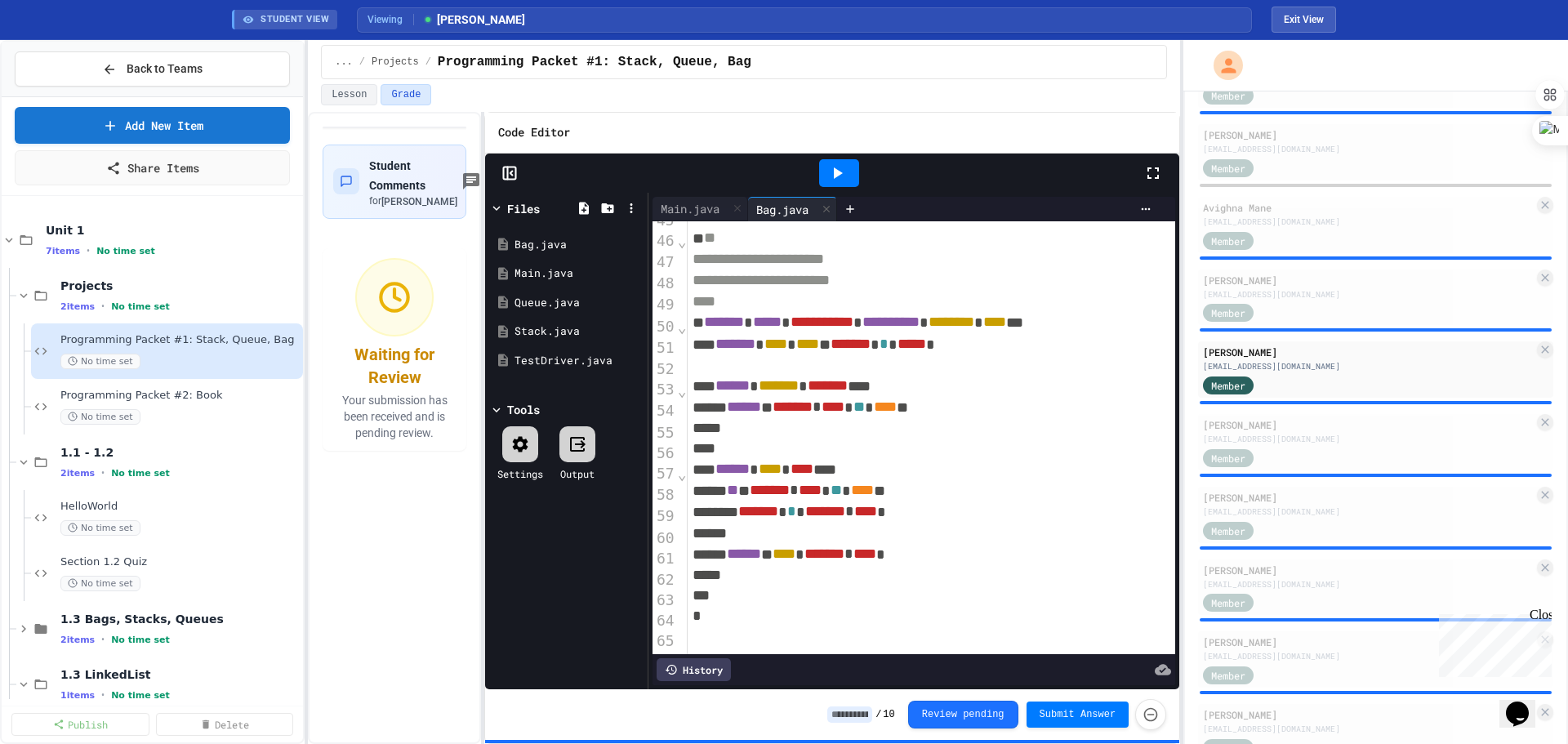
click at [837, 161] on div at bounding box center [839, 173] width 40 height 27
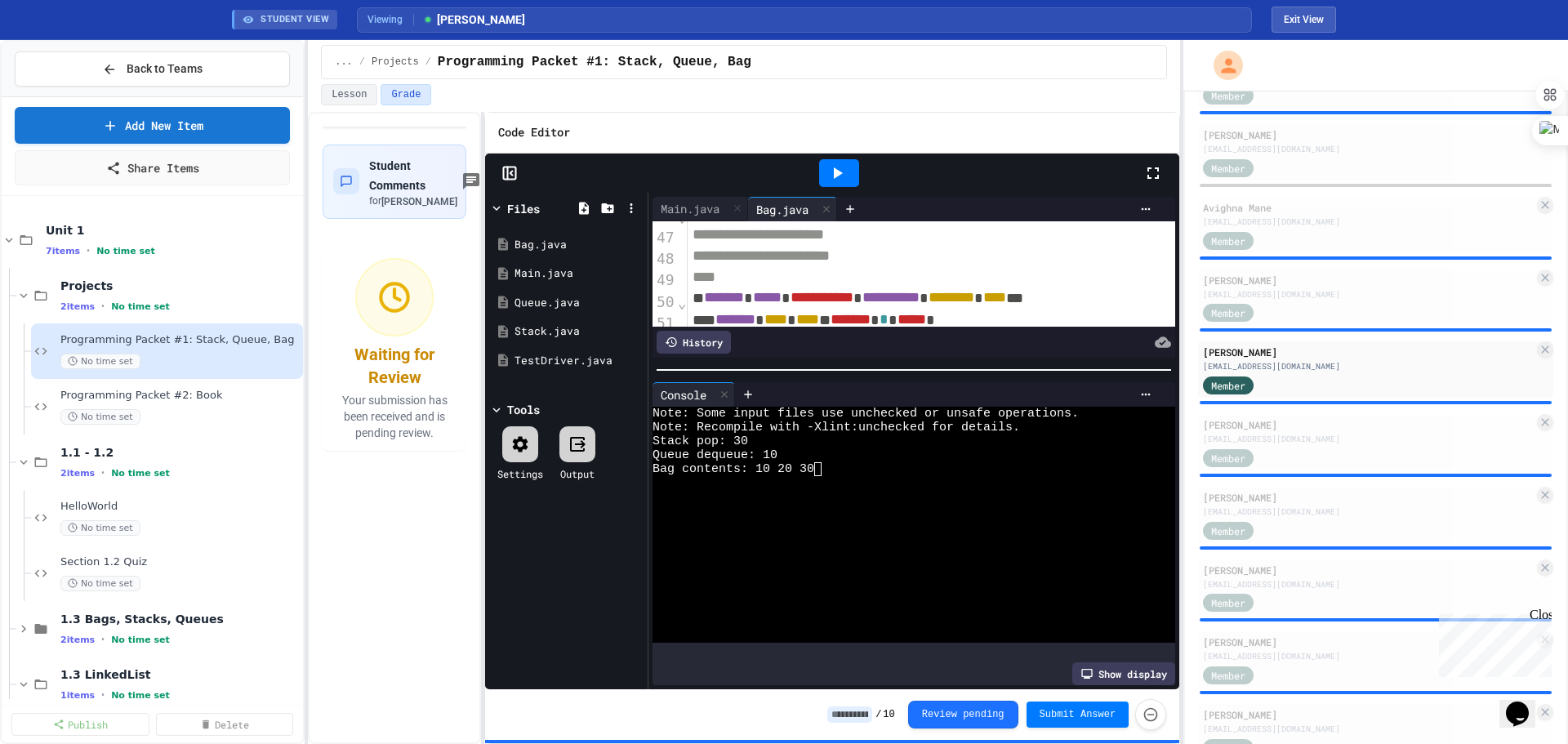
click at [928, 362] on div at bounding box center [913, 370] width 531 height 16
click at [994, 449] on div "Queue dequeue: 10" at bounding box center [898, 456] width 492 height 14
